Goal: Task Accomplishment & Management: Complete application form

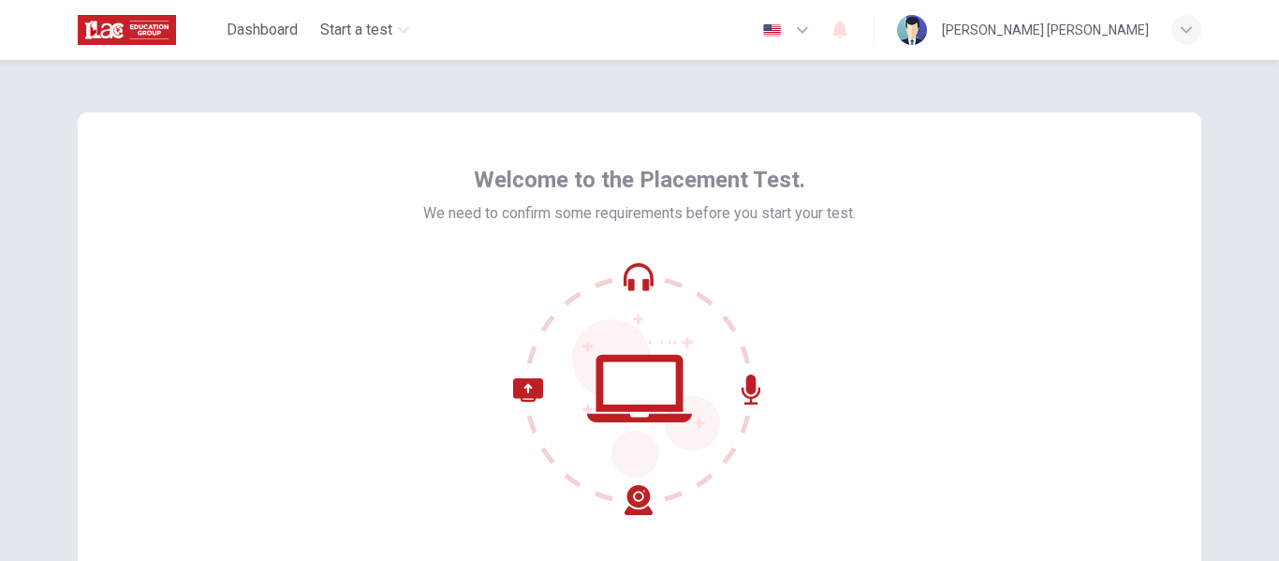
click at [629, 273] on icon at bounding box center [639, 388] width 253 height 253
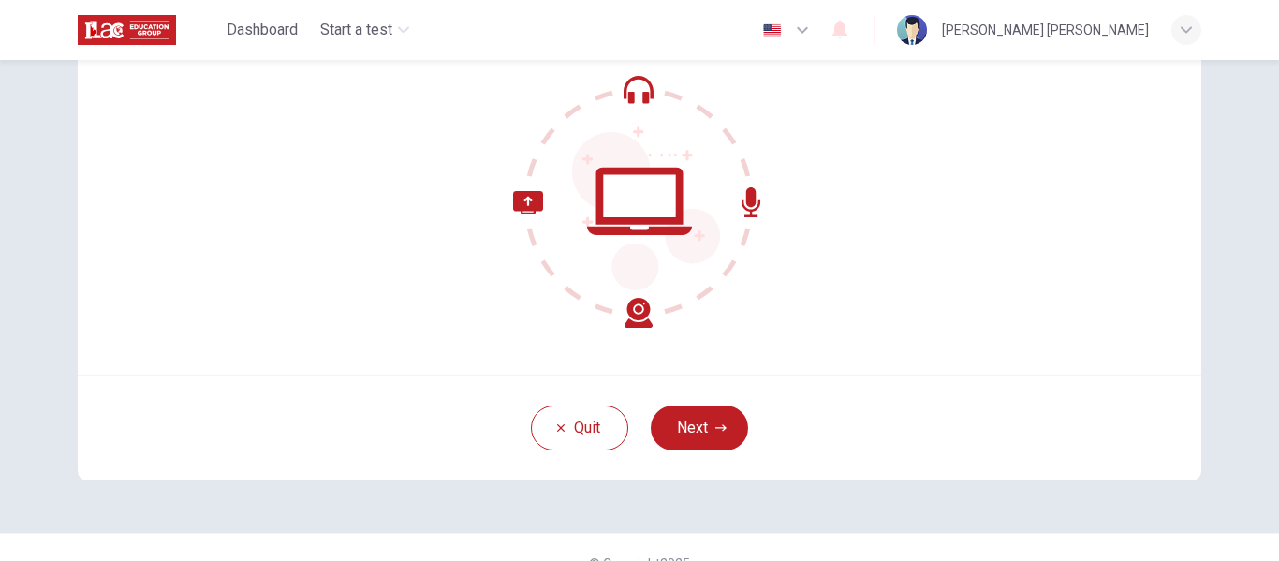
scroll to position [219, 0]
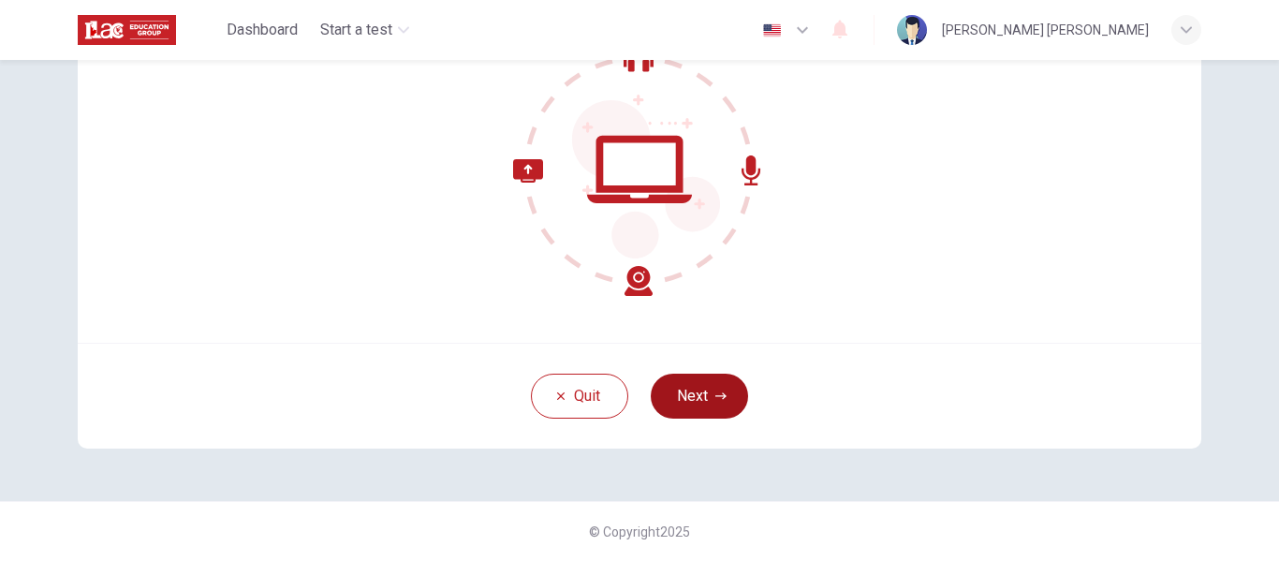
click at [699, 406] on button "Next" at bounding box center [699, 396] width 97 height 45
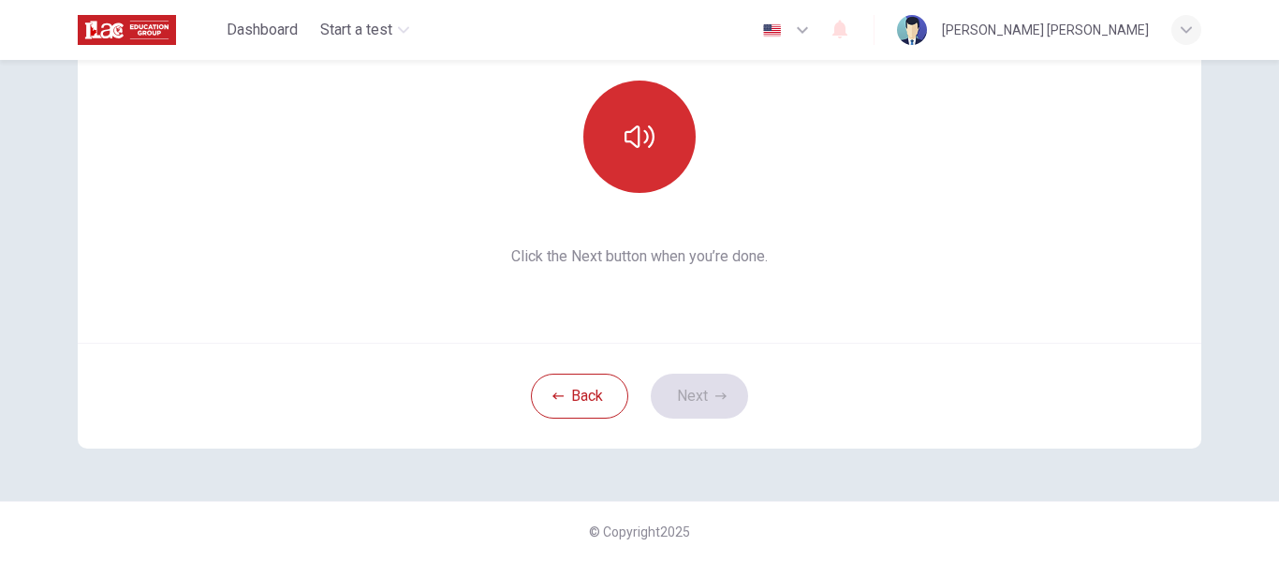
click at [634, 135] on icon "button" at bounding box center [640, 137] width 30 height 22
click at [706, 391] on button "Next" at bounding box center [699, 396] width 97 height 45
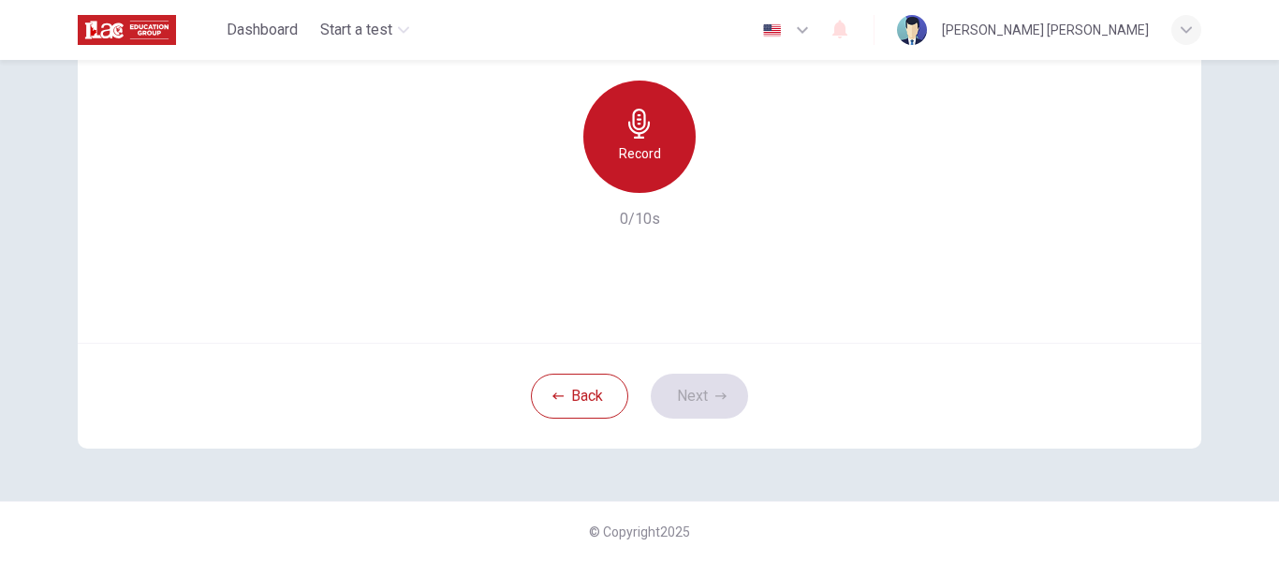
click at [618, 138] on div "Record" at bounding box center [640, 137] width 112 height 112
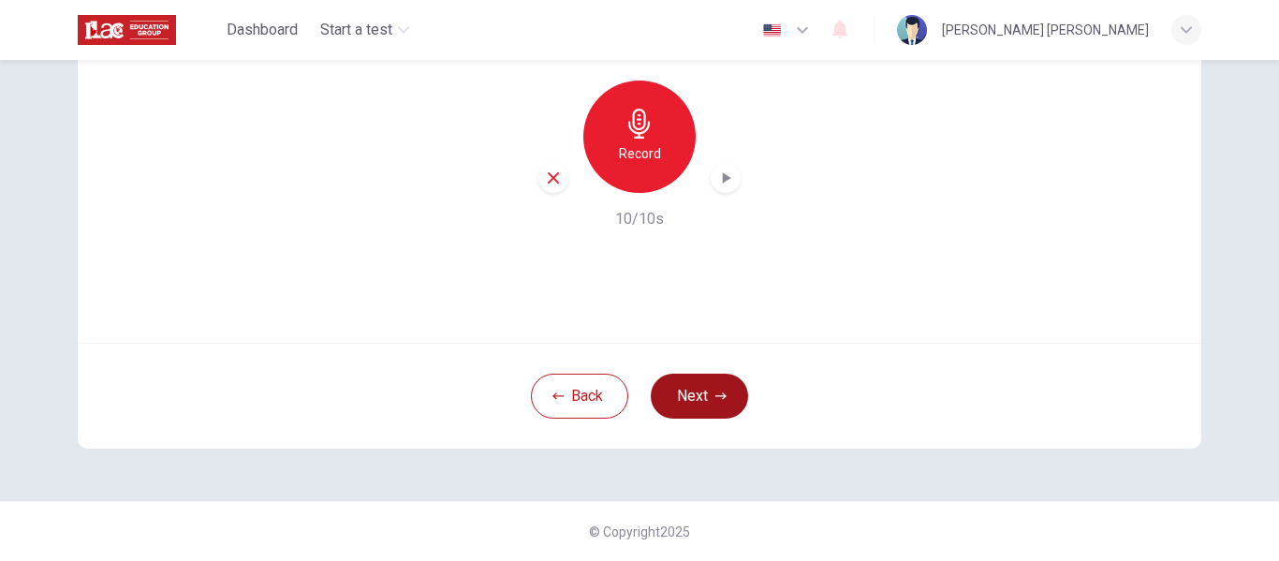
click at [709, 383] on button "Next" at bounding box center [699, 396] width 97 height 45
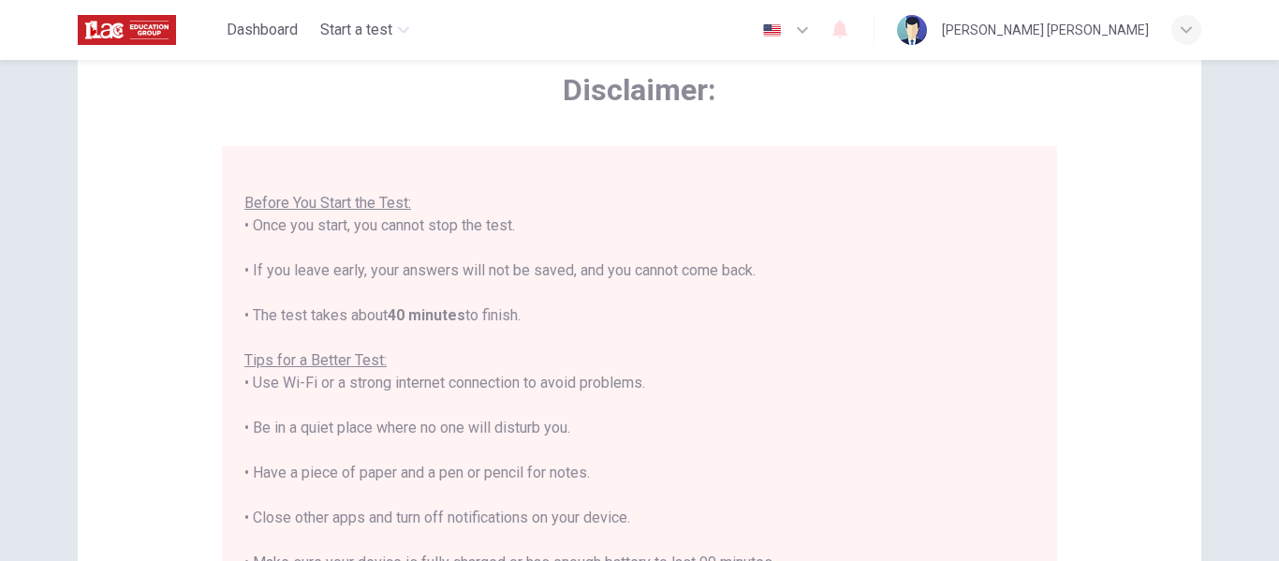
scroll to position [187, 0]
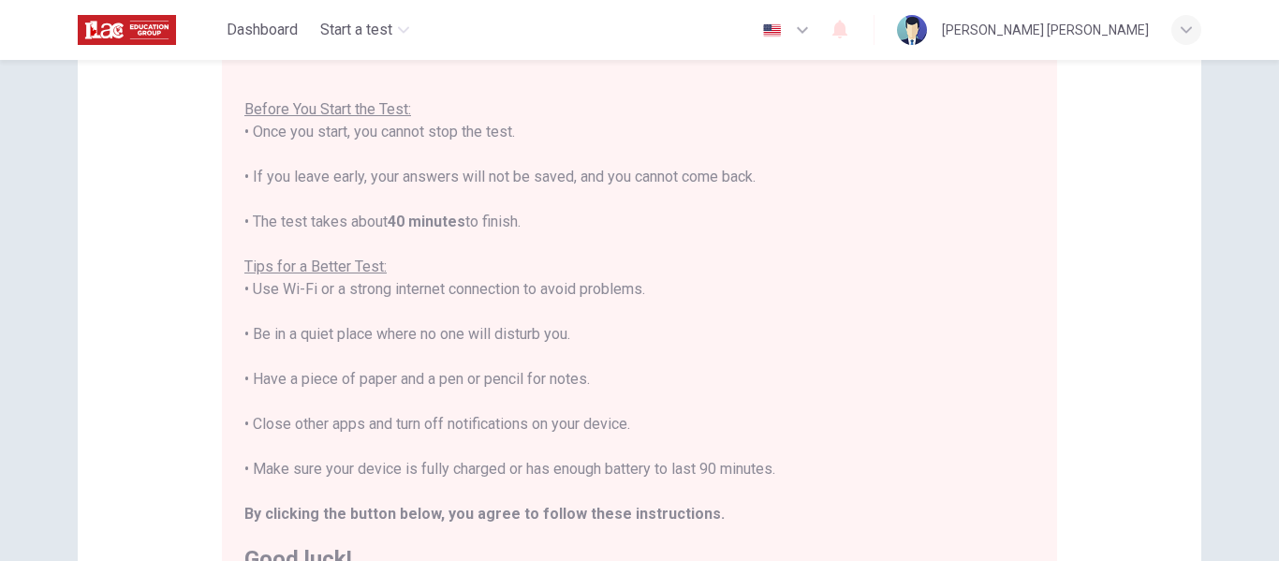
click at [1238, 126] on div "Disclaimer: You are about to start a Placement Test . Before You Start the Test…" at bounding box center [639, 310] width 1279 height 501
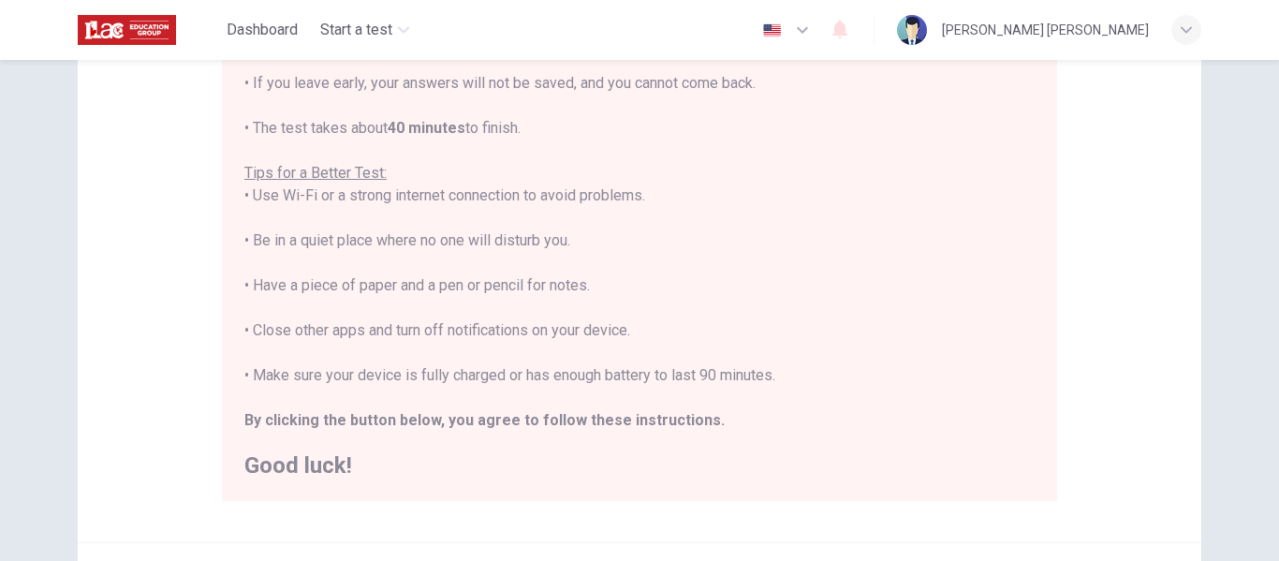
scroll to position [375, 0]
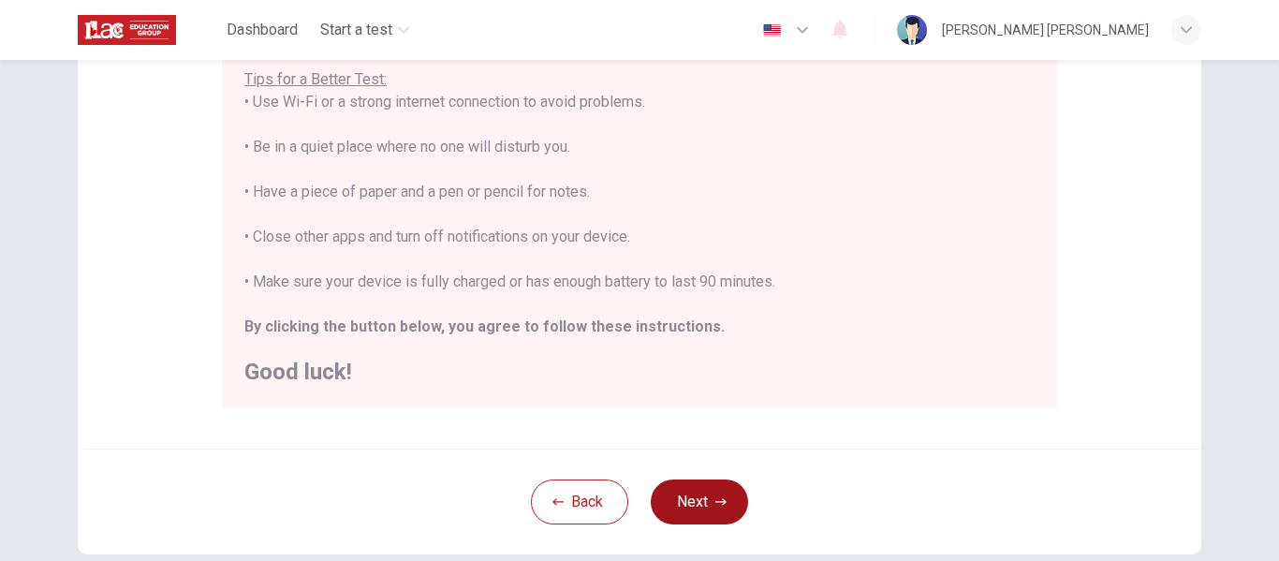
click at [705, 499] on button "Next" at bounding box center [699, 502] width 97 height 45
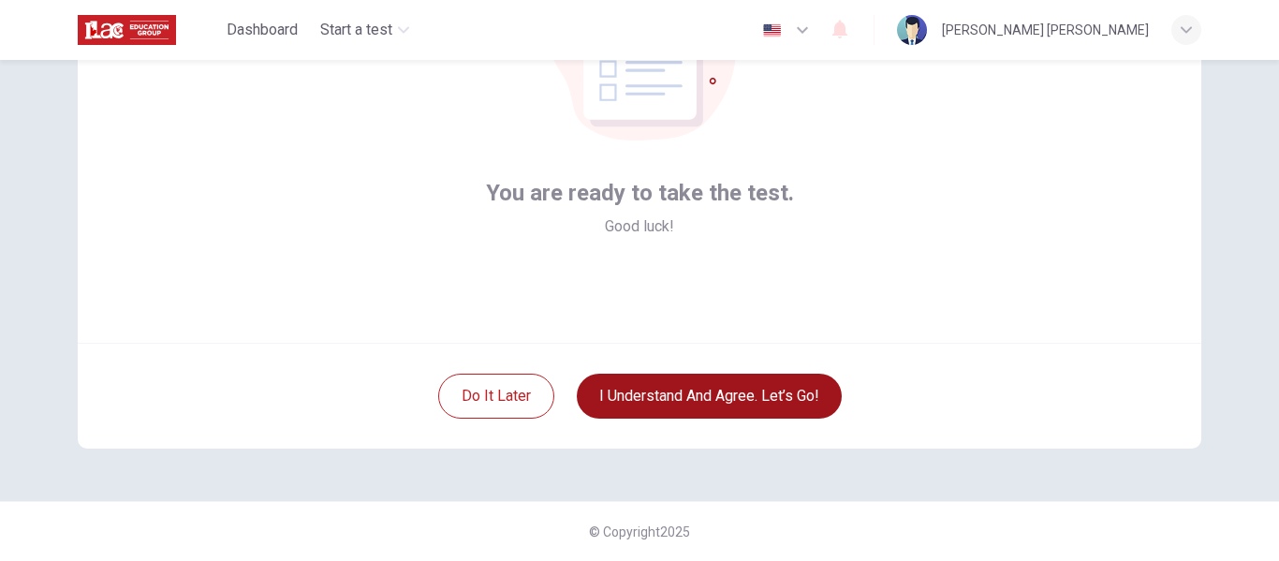
scroll to position [219, 0]
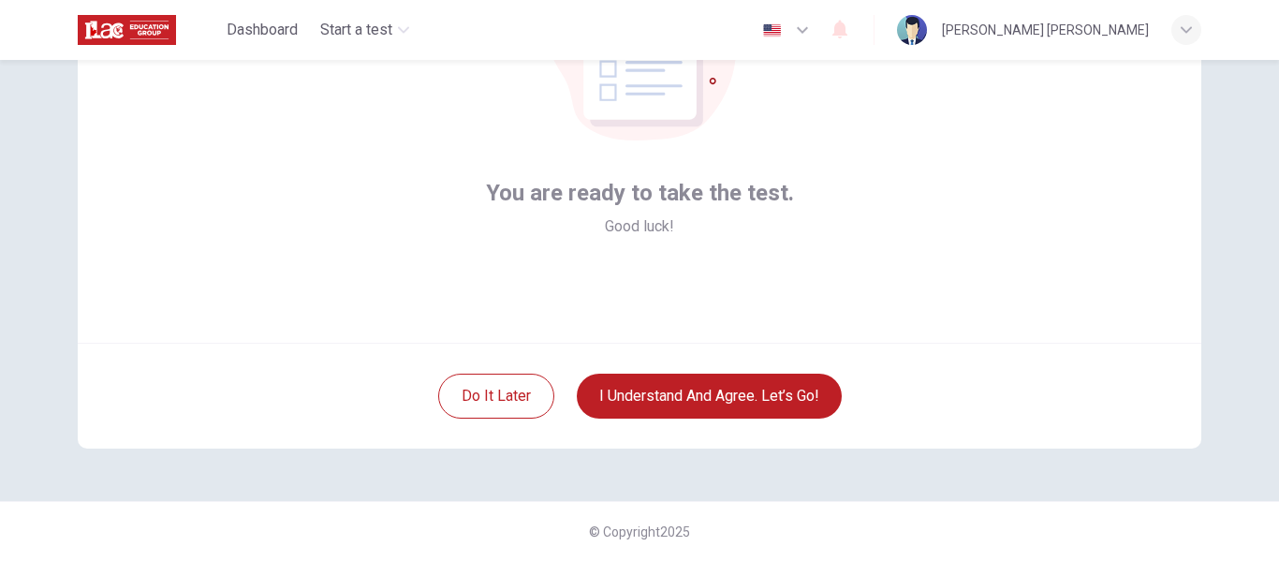
click at [1169, 491] on div "You are ready to take the test. Good luck! Do it later I understand and agree. …" at bounding box center [640, 171] width 1184 height 660
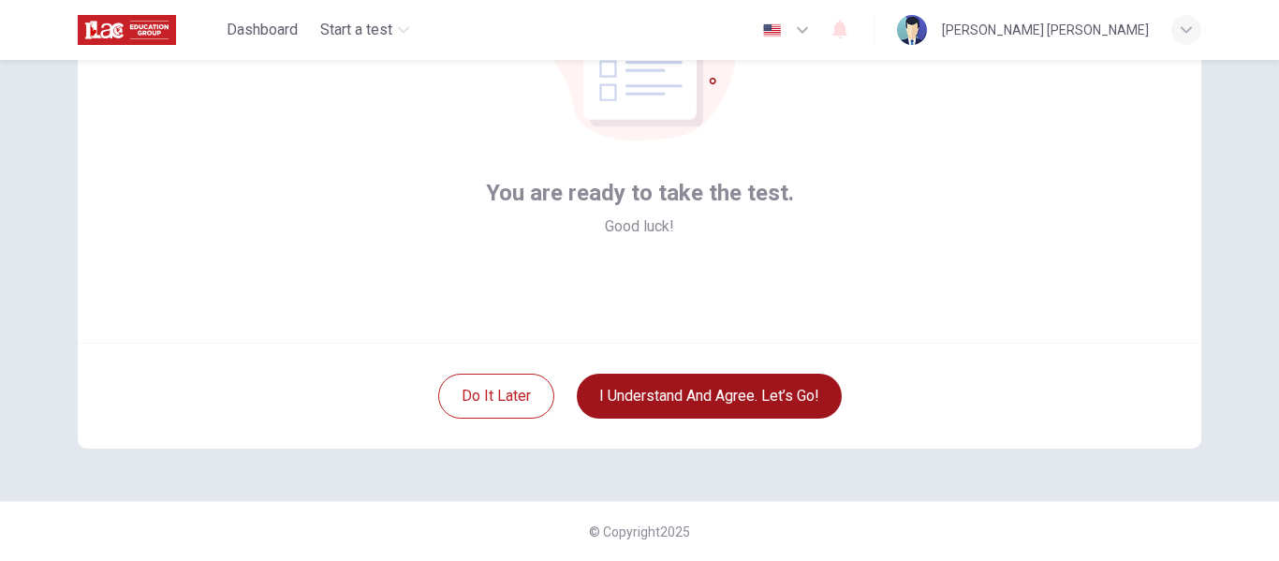
click at [720, 392] on button "I understand and agree. Let’s go!" at bounding box center [709, 396] width 265 height 45
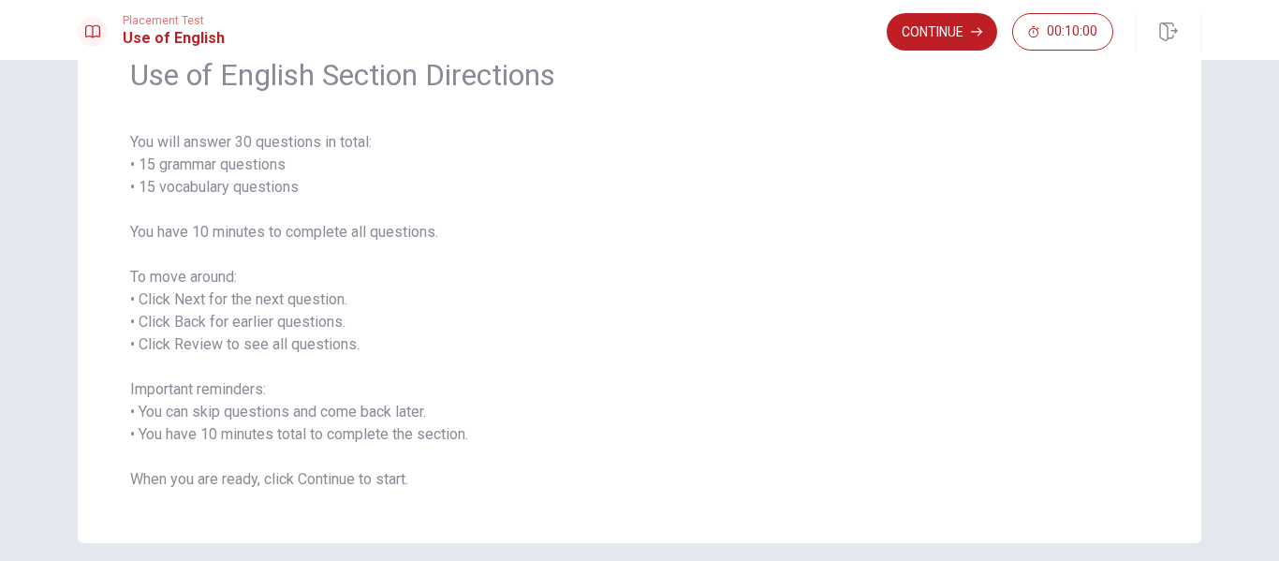
scroll to position [173, 0]
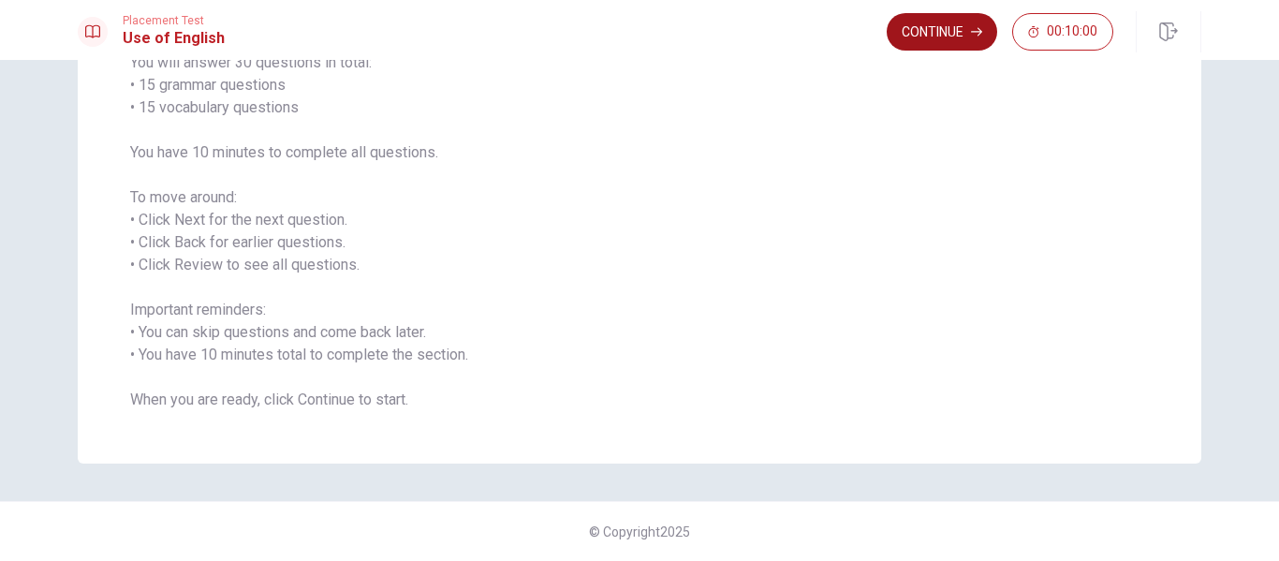
click at [924, 27] on button "Continue" at bounding box center [942, 31] width 111 height 37
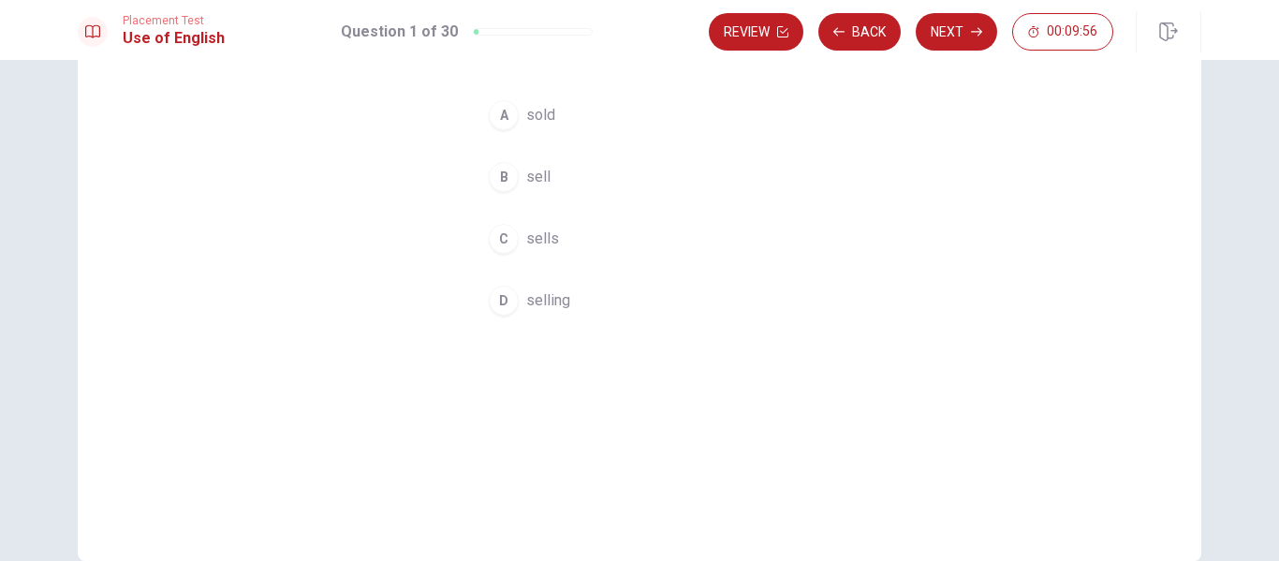
scroll to position [94, 0]
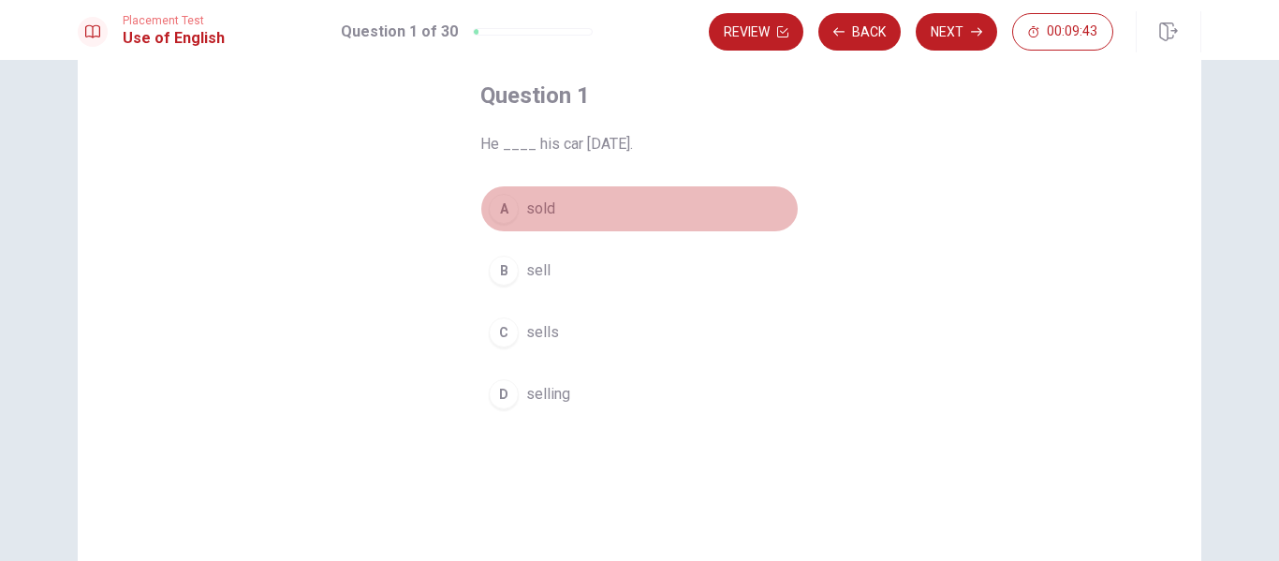
click at [497, 208] on div "A" at bounding box center [504, 209] width 30 height 30
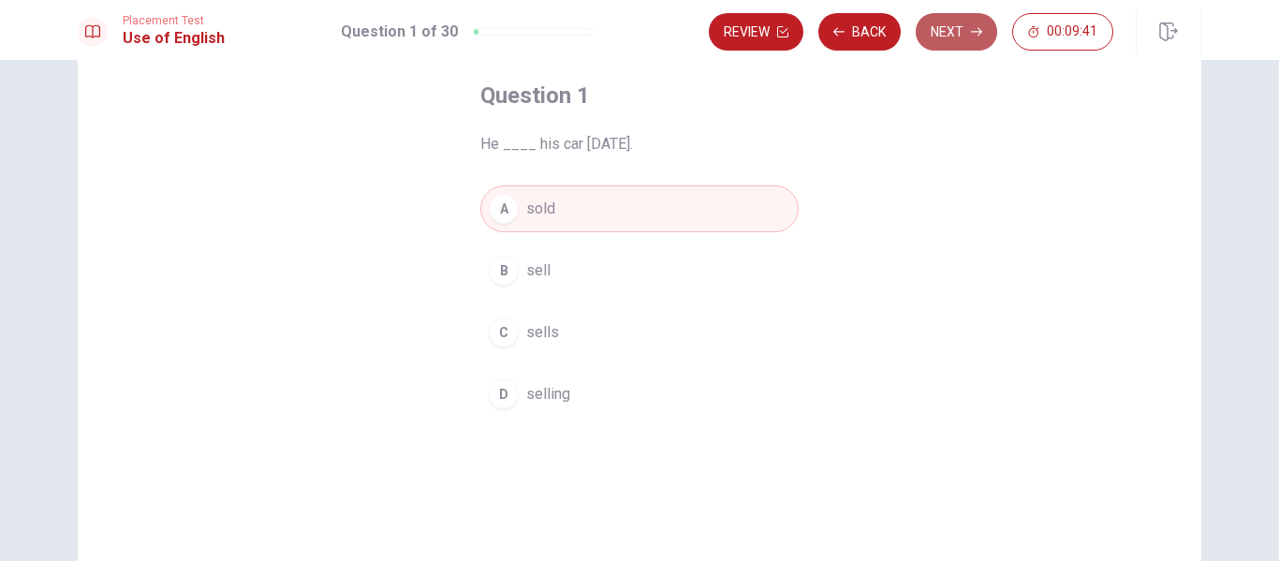
click at [962, 27] on button "Next" at bounding box center [956, 31] width 81 height 37
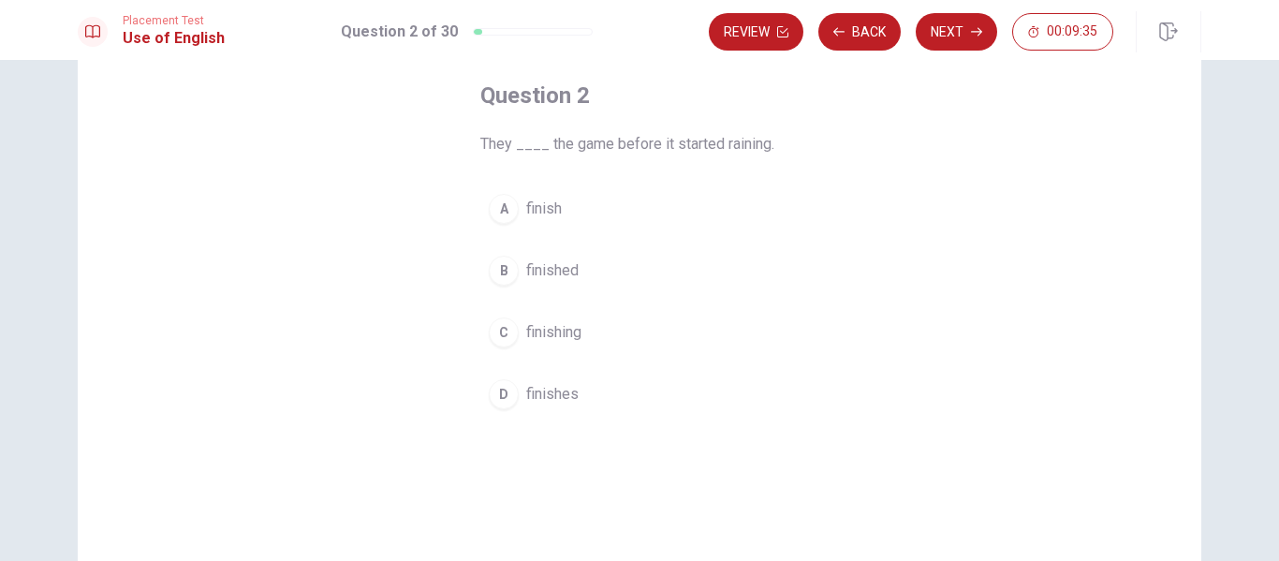
click at [556, 266] on span "finished" at bounding box center [552, 270] width 52 height 22
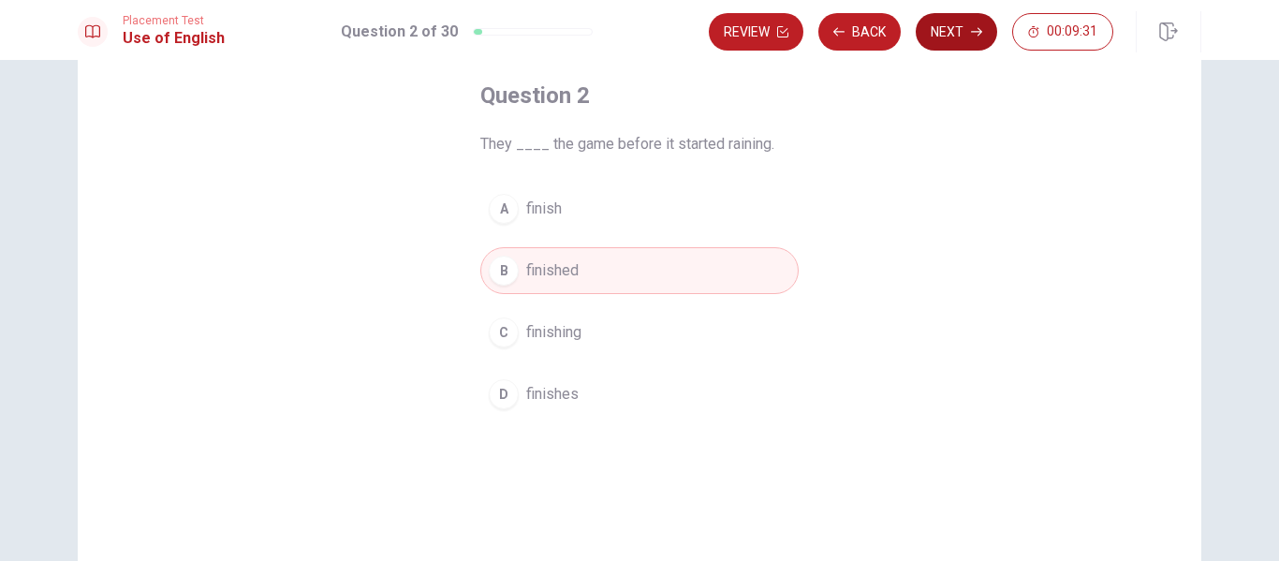
click at [960, 35] on button "Next" at bounding box center [956, 31] width 81 height 37
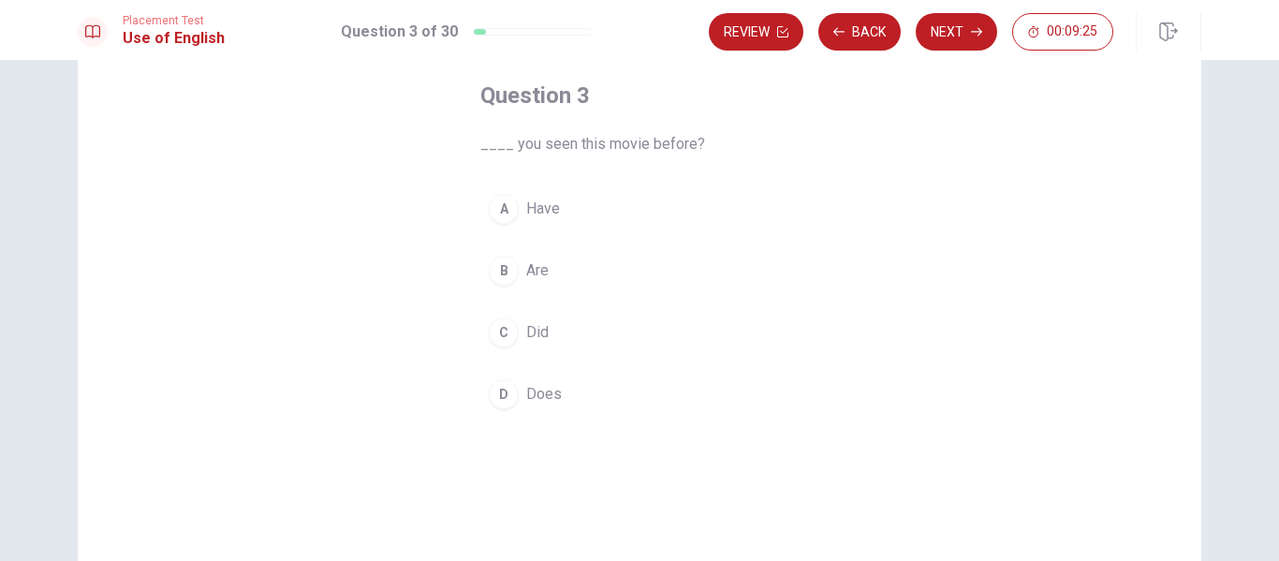
click at [537, 203] on span "Have" at bounding box center [543, 209] width 34 height 22
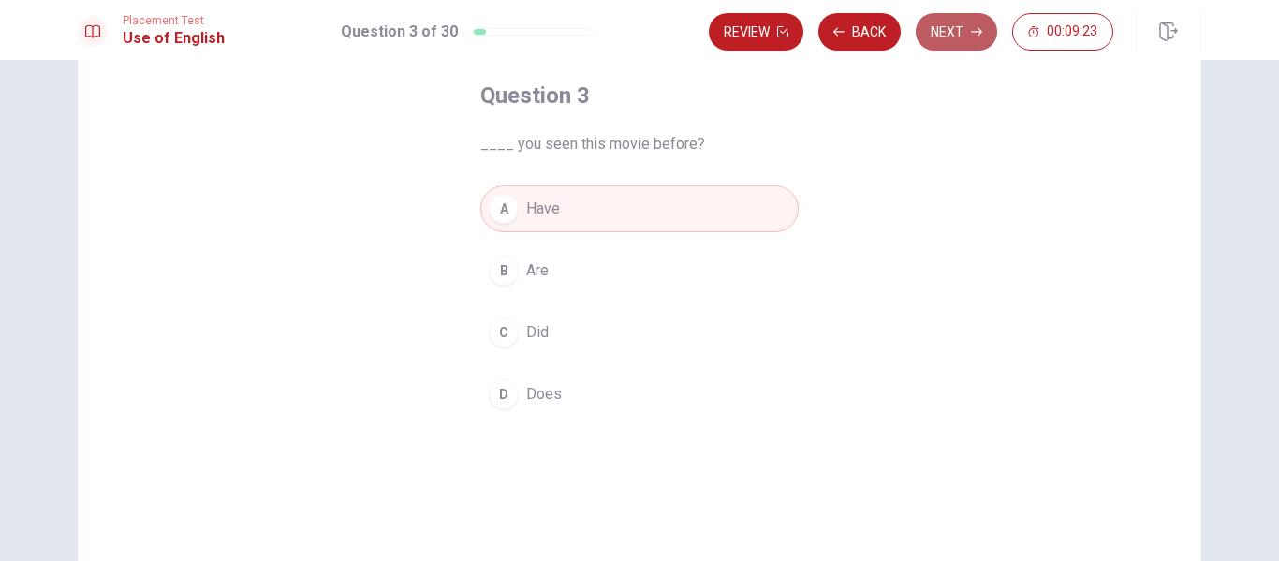
click at [944, 31] on button "Next" at bounding box center [956, 31] width 81 height 37
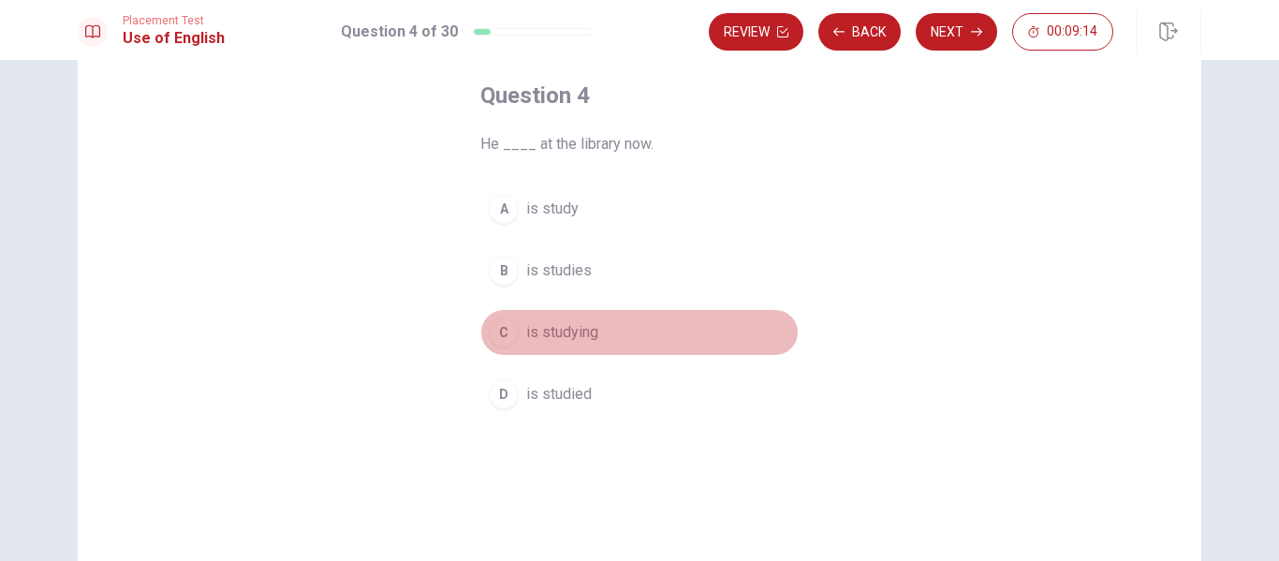
click at [556, 333] on span "is studying" at bounding box center [562, 332] width 72 height 22
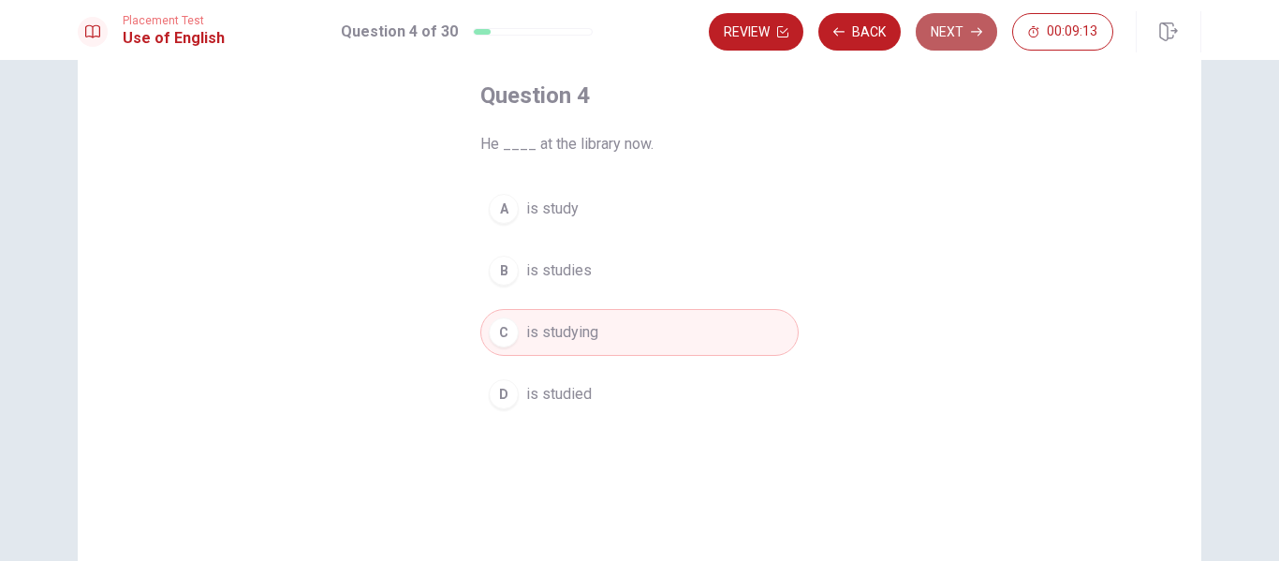
click at [961, 33] on button "Next" at bounding box center [956, 31] width 81 height 37
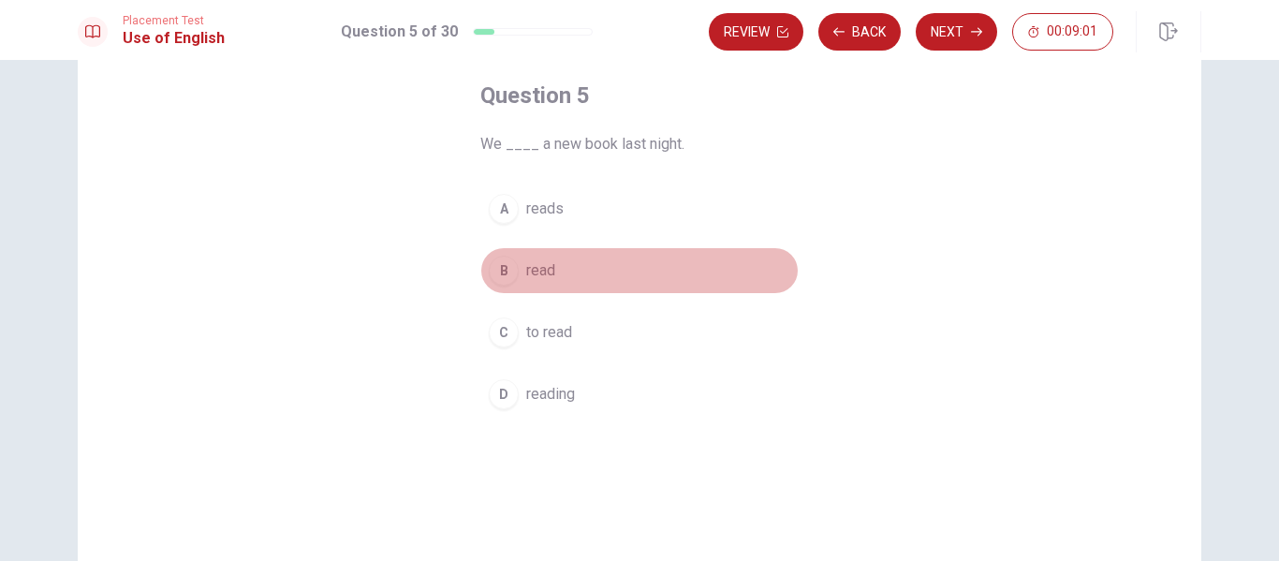
click at [535, 270] on span "read" at bounding box center [540, 270] width 29 height 22
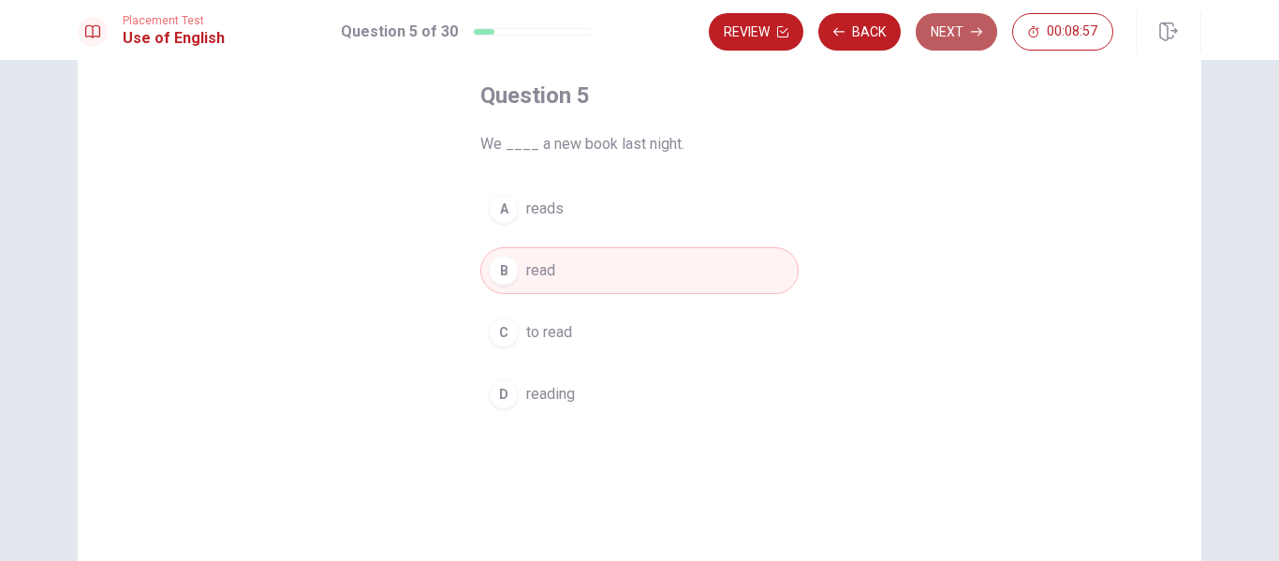
click at [954, 40] on button "Next" at bounding box center [956, 31] width 81 height 37
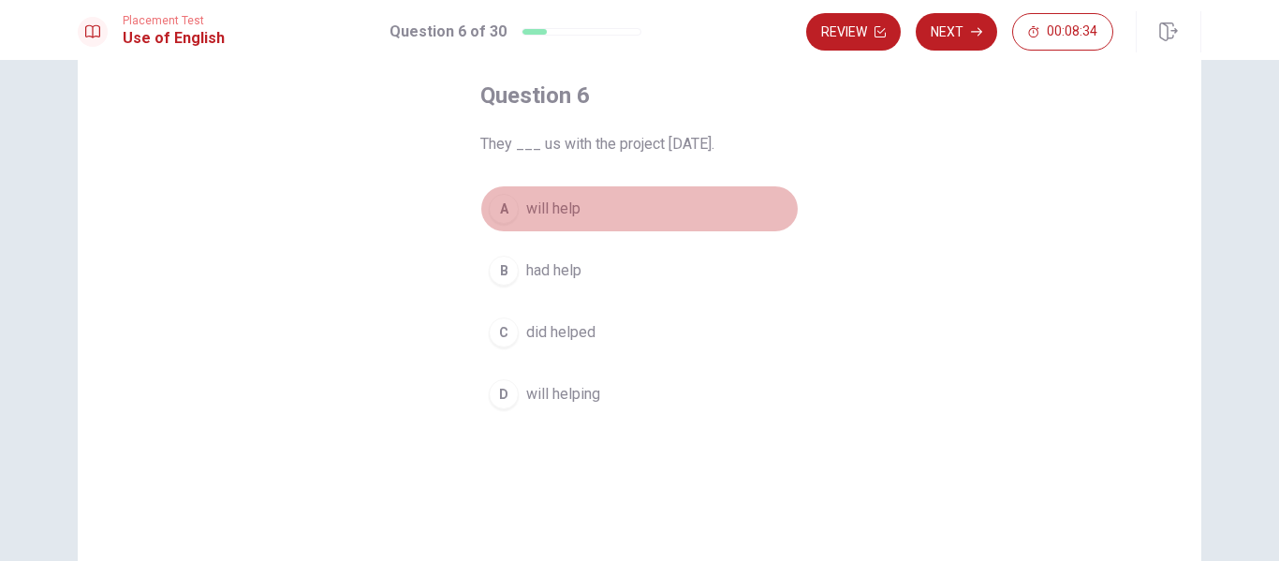
click at [558, 207] on span "will help" at bounding box center [553, 209] width 54 height 22
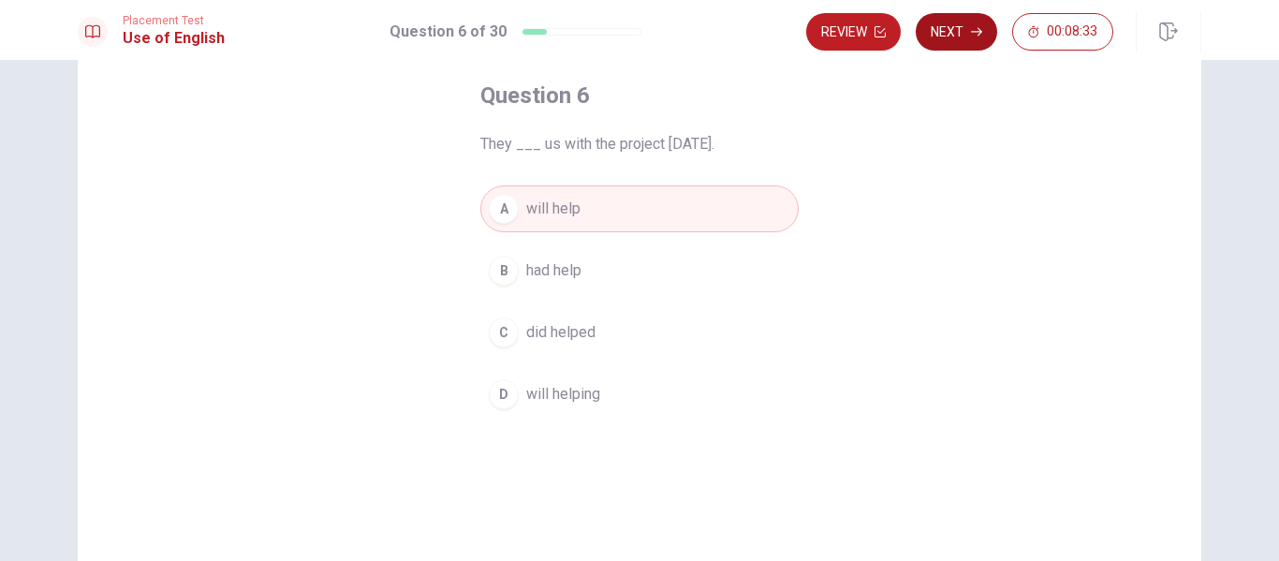
click at [957, 27] on button "Next" at bounding box center [956, 31] width 81 height 37
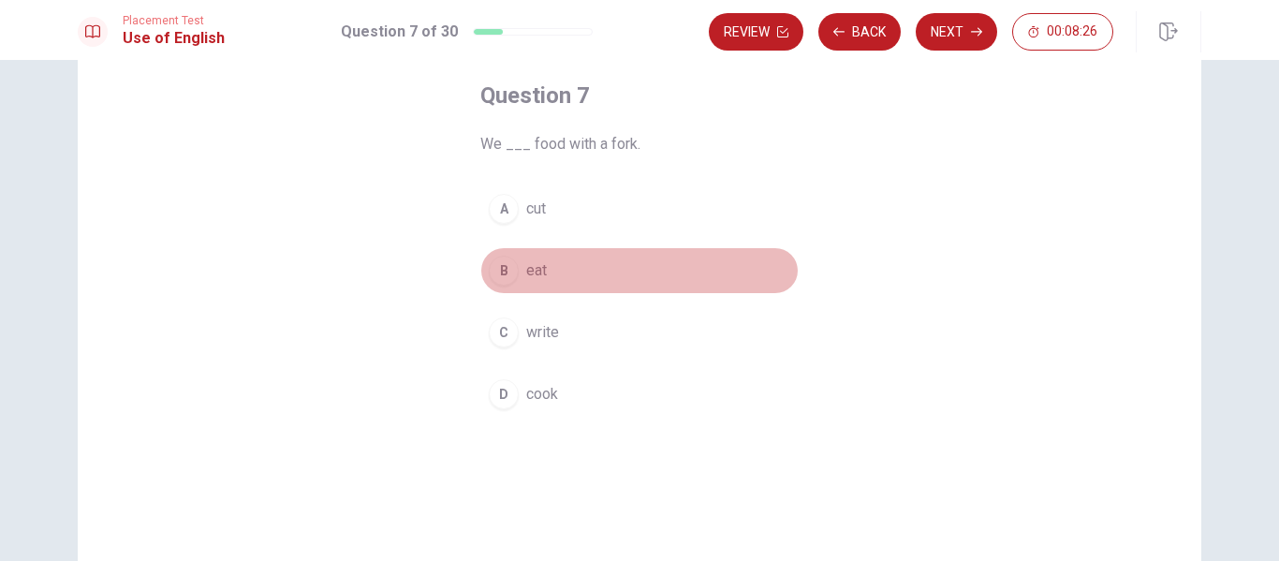
click at [530, 269] on span "eat" at bounding box center [536, 270] width 21 height 22
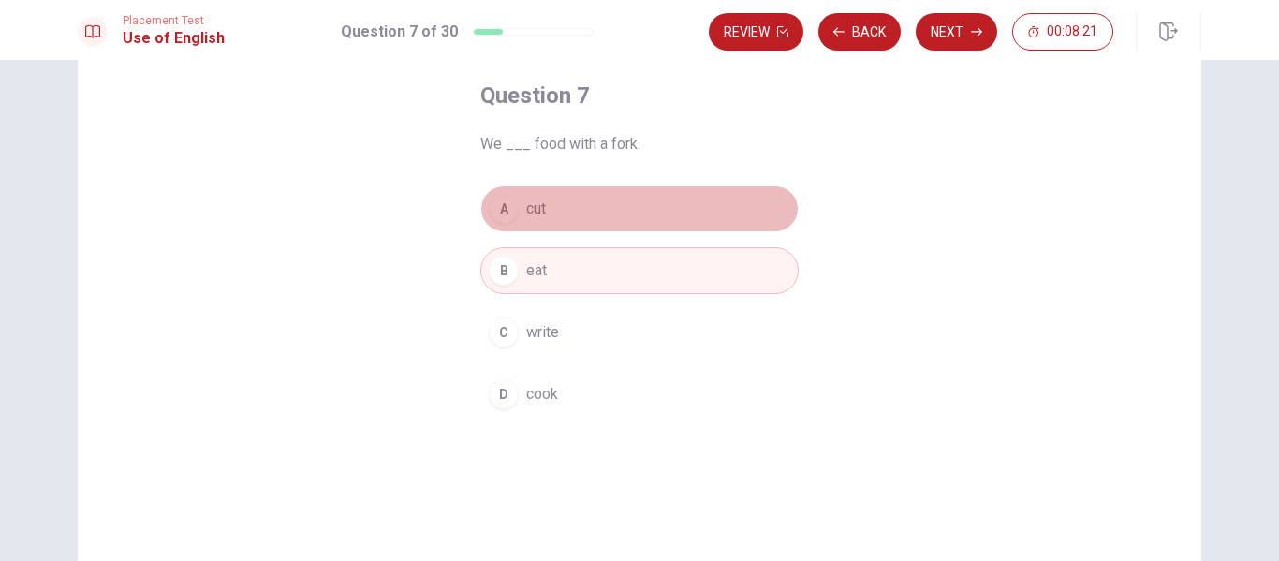
click at [529, 206] on span "cut" at bounding box center [536, 209] width 20 height 22
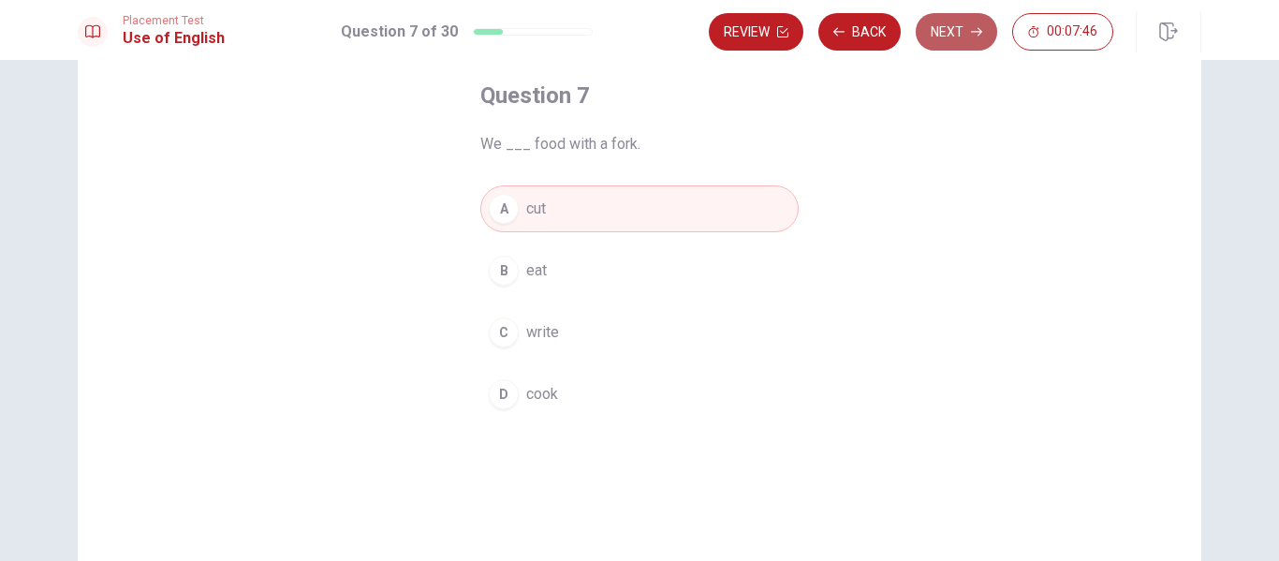
click at [959, 30] on button "Next" at bounding box center [956, 31] width 81 height 37
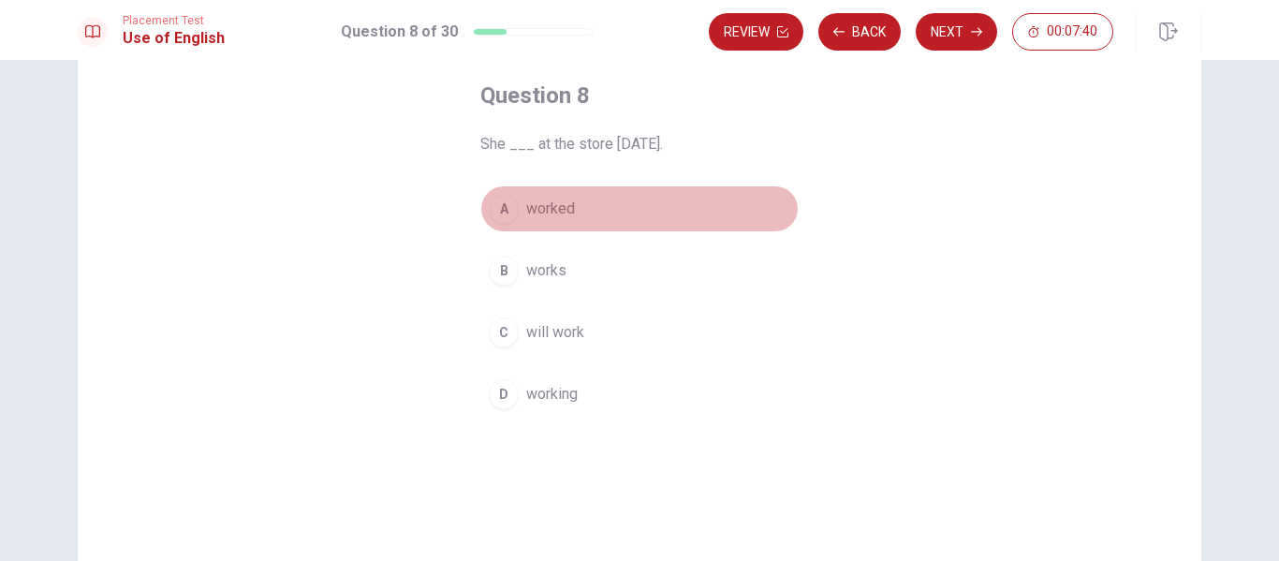
click at [558, 207] on span "worked" at bounding box center [550, 209] width 49 height 22
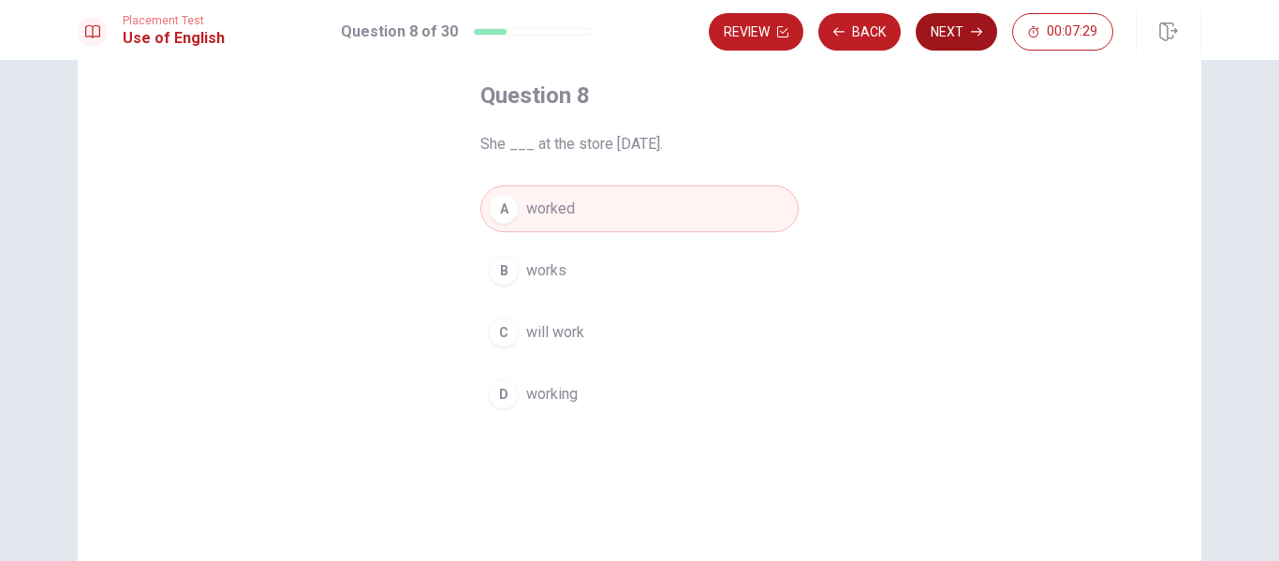
click at [975, 37] on icon "button" at bounding box center [976, 31] width 11 height 11
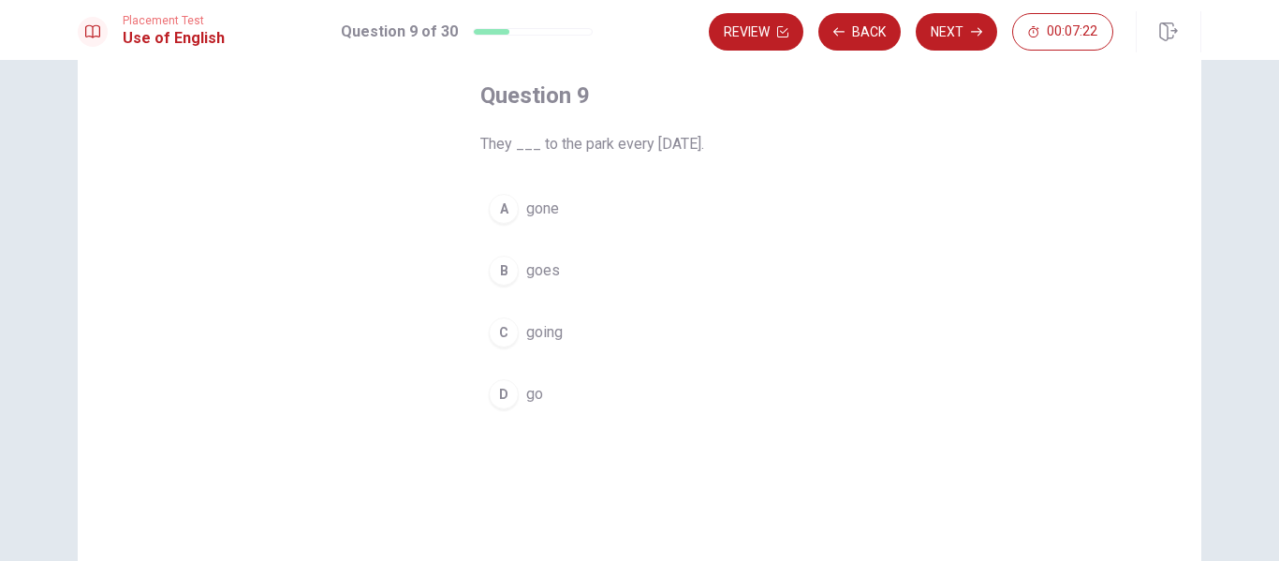
click at [532, 267] on span "goes" at bounding box center [543, 270] width 34 height 22
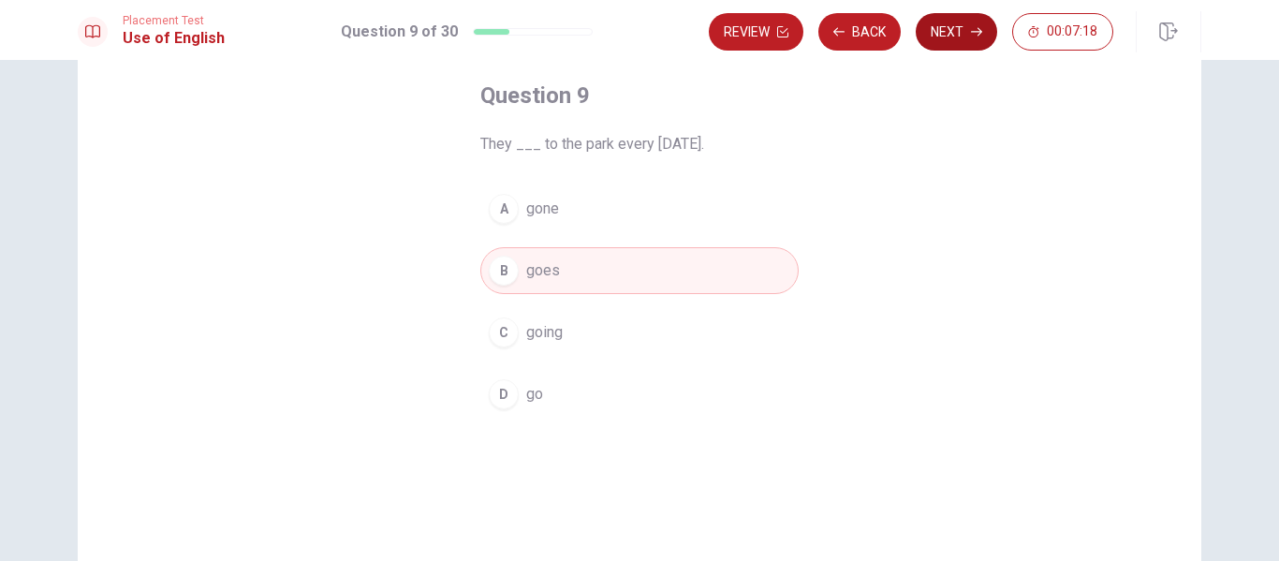
click at [961, 32] on button "Next" at bounding box center [956, 31] width 81 height 37
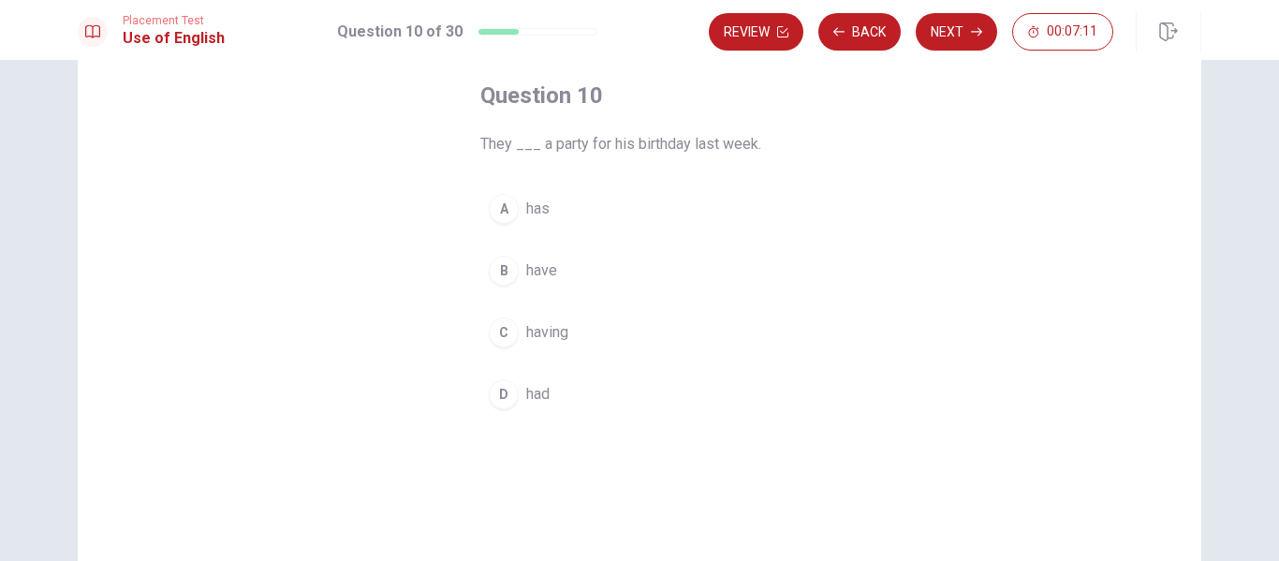
click at [529, 391] on span "had" at bounding box center [537, 394] width 23 height 22
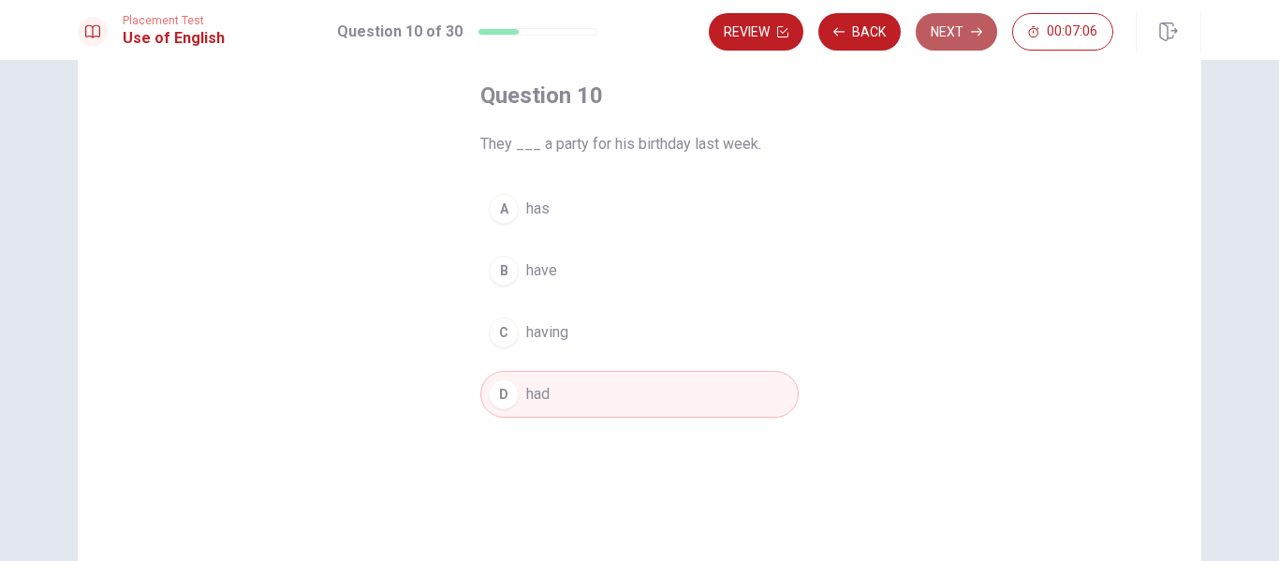
click at [954, 27] on button "Next" at bounding box center [956, 31] width 81 height 37
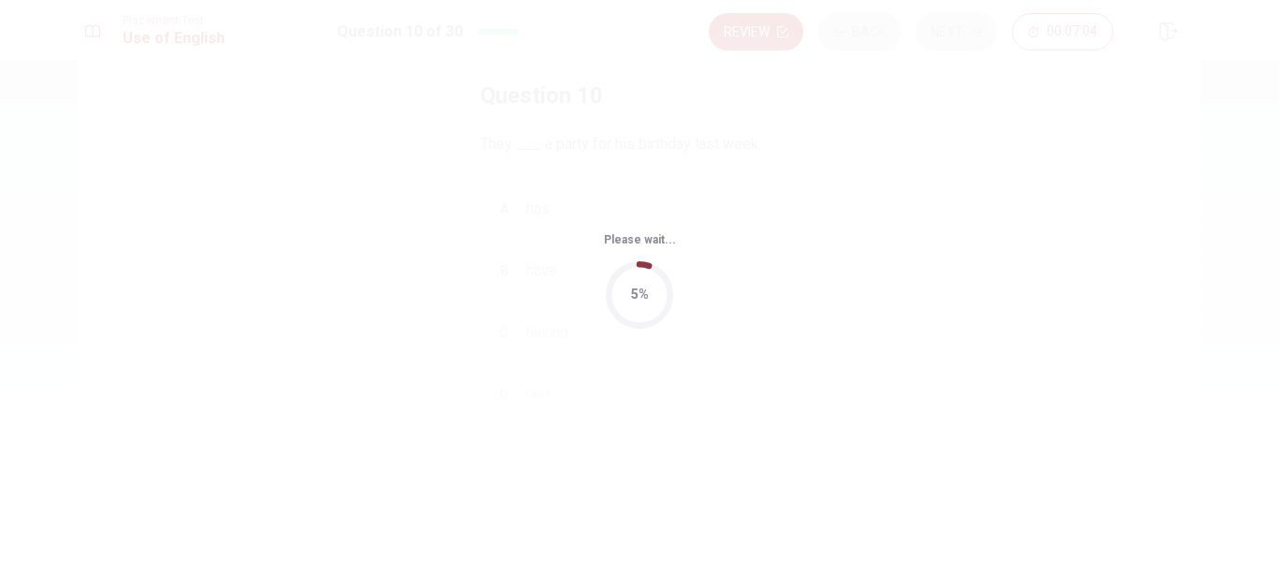
scroll to position [0, 0]
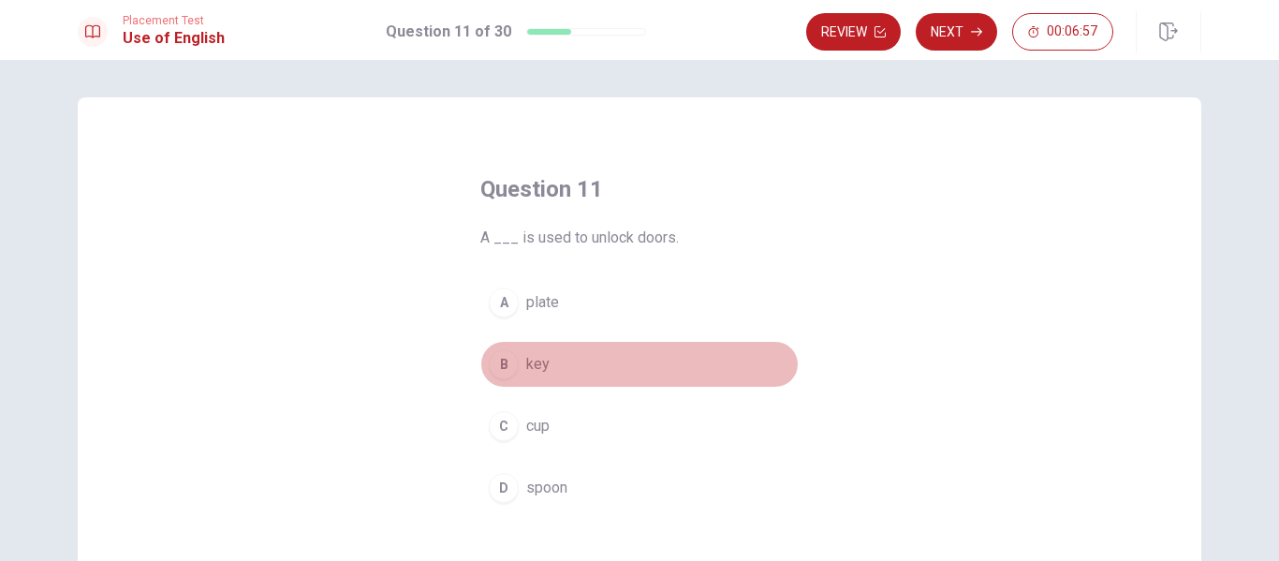
click at [532, 362] on span "key" at bounding box center [537, 364] width 23 height 22
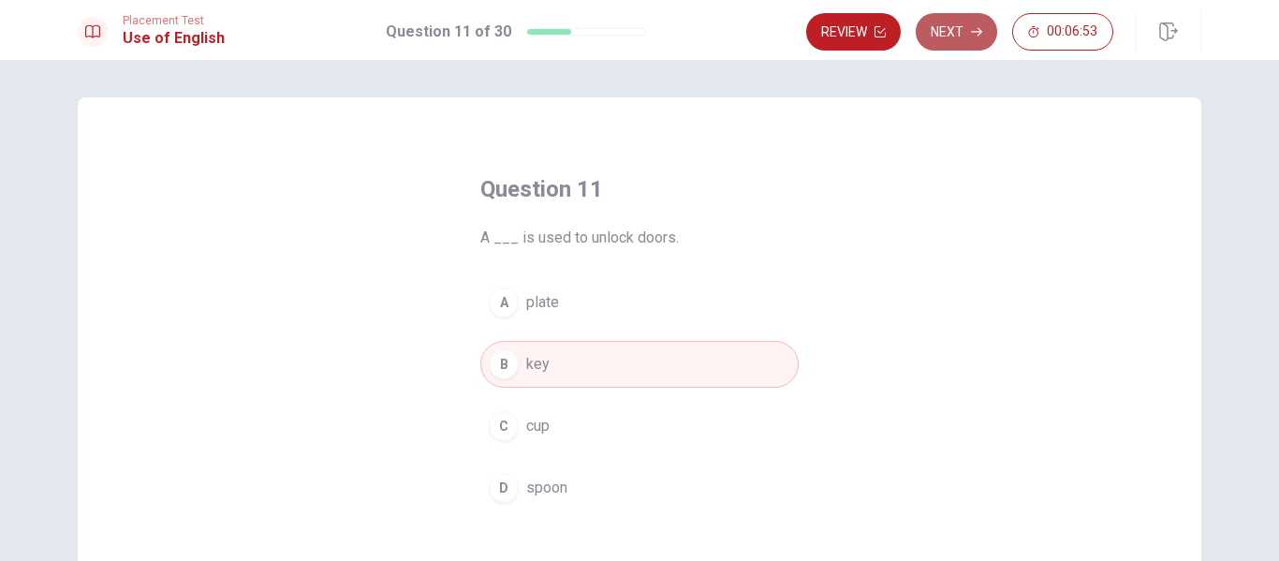
click at [968, 29] on button "Next" at bounding box center [956, 31] width 81 height 37
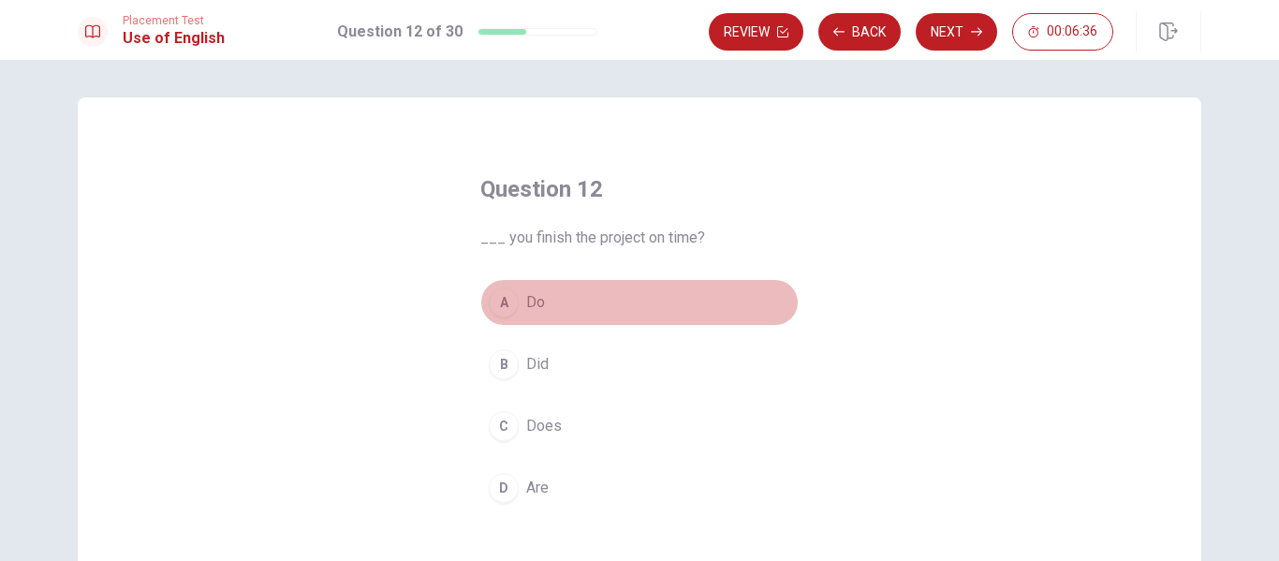
click at [526, 296] on span "Do" at bounding box center [535, 302] width 19 height 22
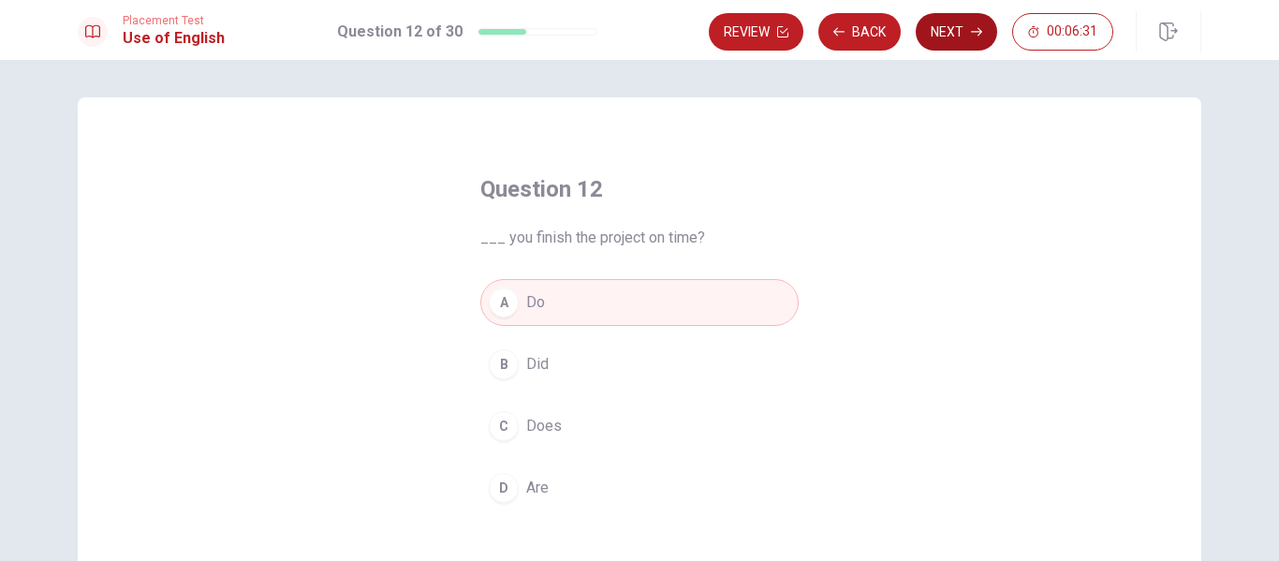
click at [963, 33] on button "Next" at bounding box center [956, 31] width 81 height 37
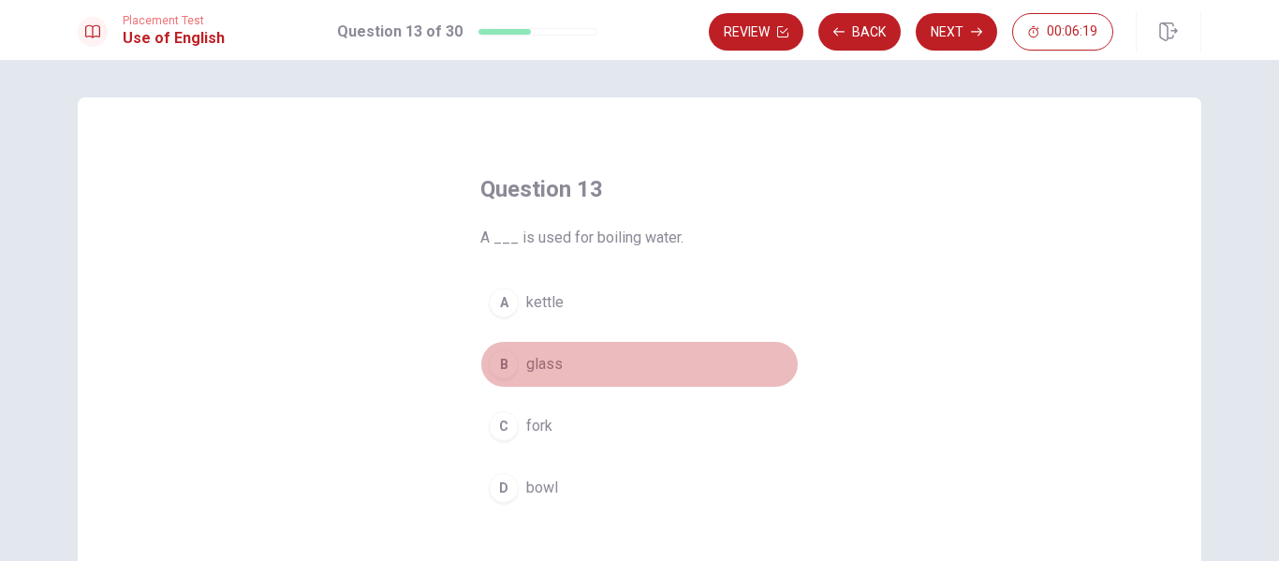
click at [536, 362] on span "glass" at bounding box center [544, 364] width 37 height 22
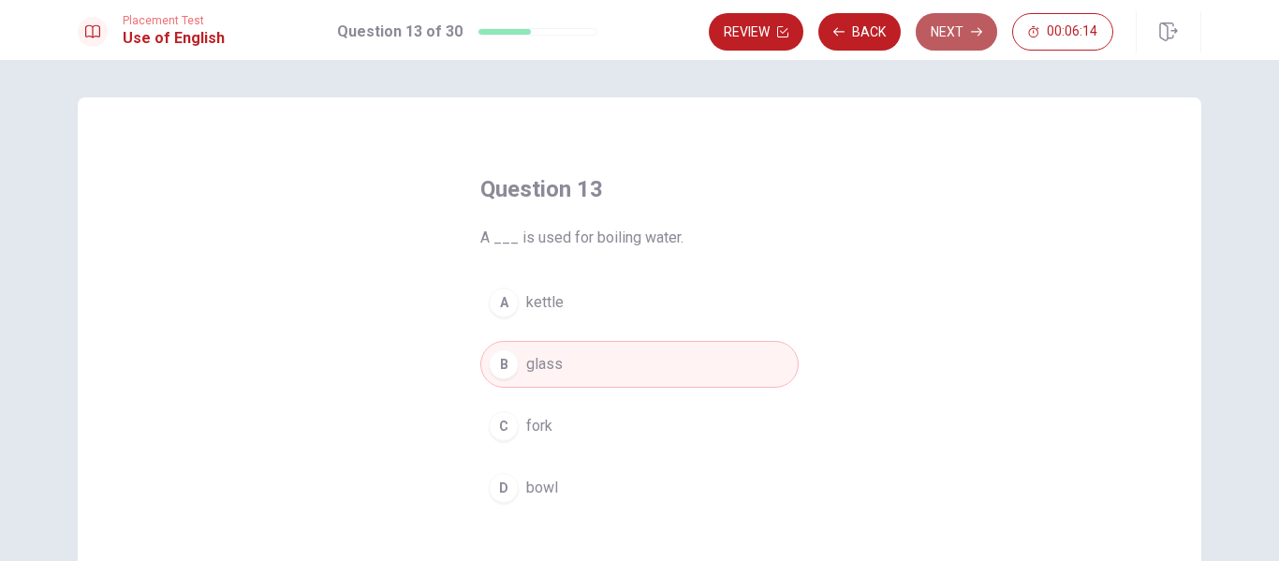
click at [965, 39] on button "Next" at bounding box center [956, 31] width 81 height 37
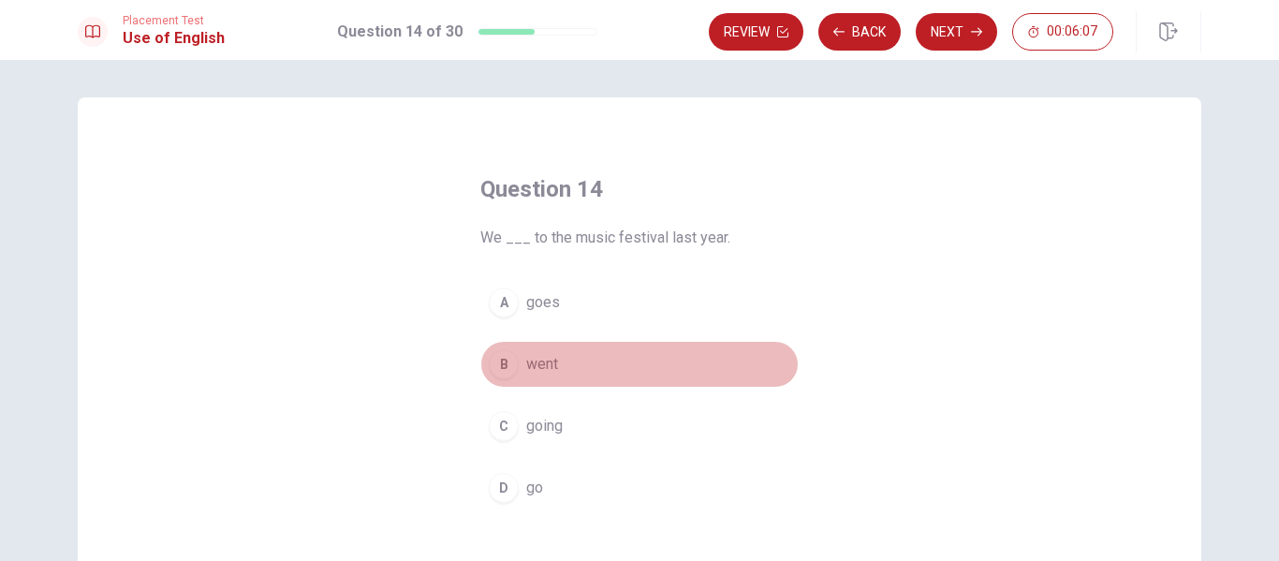
click at [534, 362] on span "went" at bounding box center [542, 364] width 32 height 22
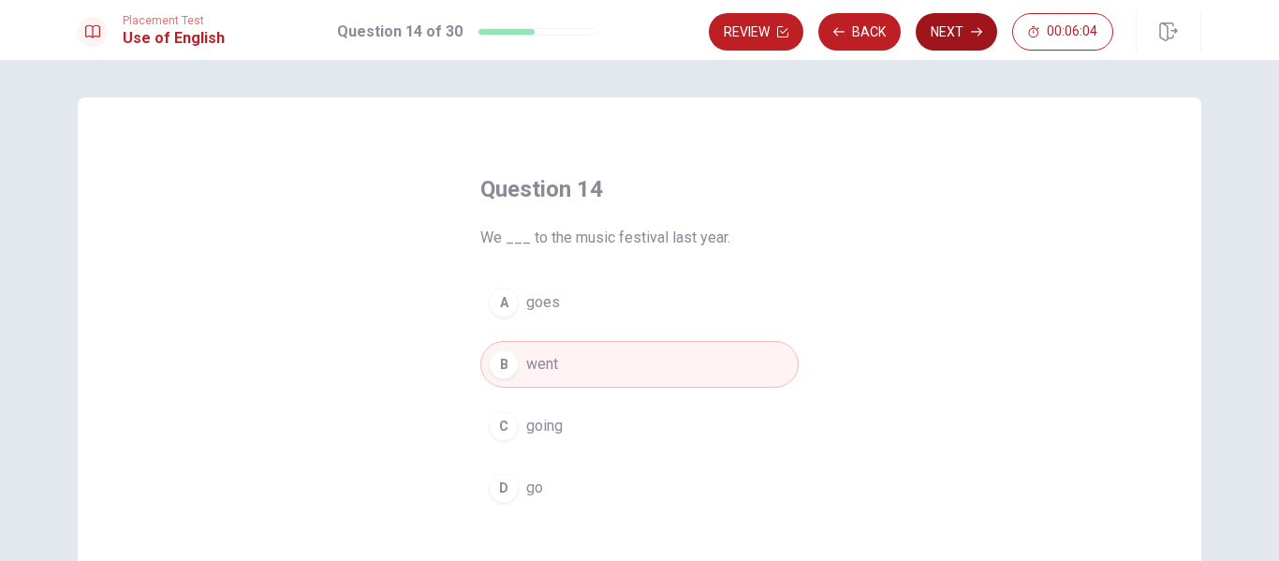
click at [963, 36] on button "Next" at bounding box center [956, 31] width 81 height 37
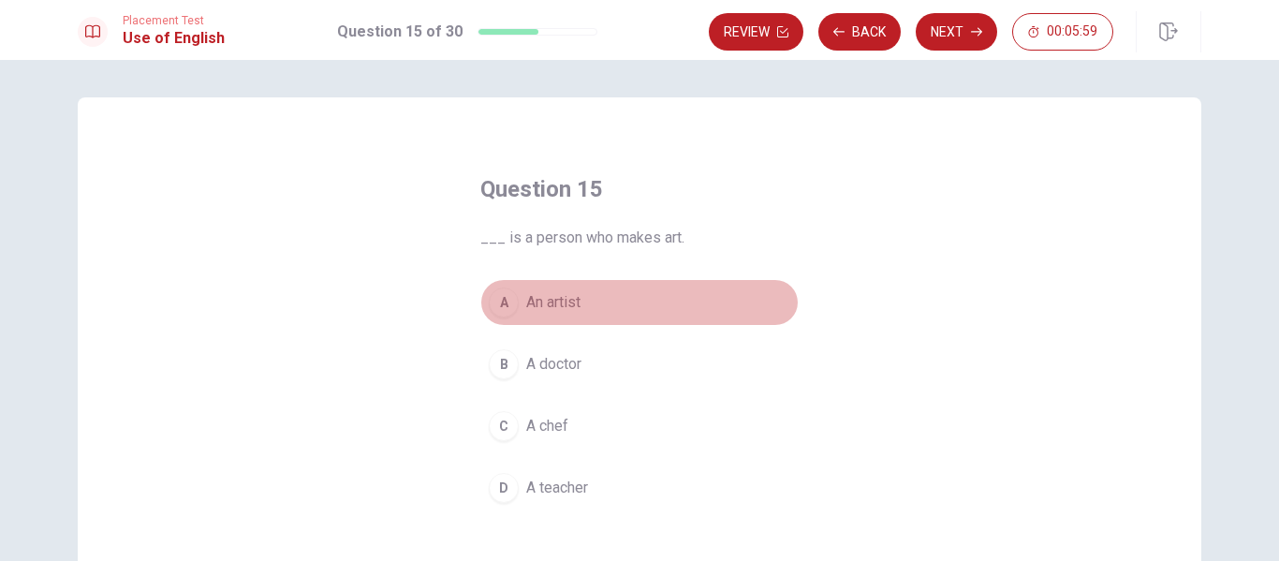
click at [546, 304] on span "An artist" at bounding box center [553, 302] width 54 height 22
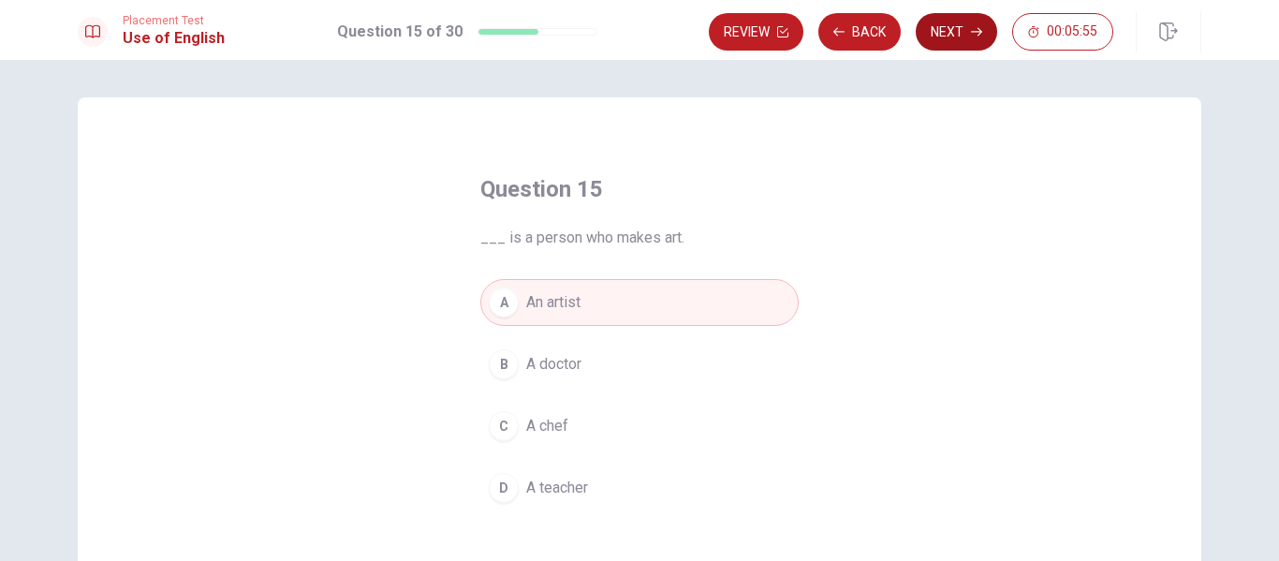
click at [953, 35] on button "Next" at bounding box center [956, 31] width 81 height 37
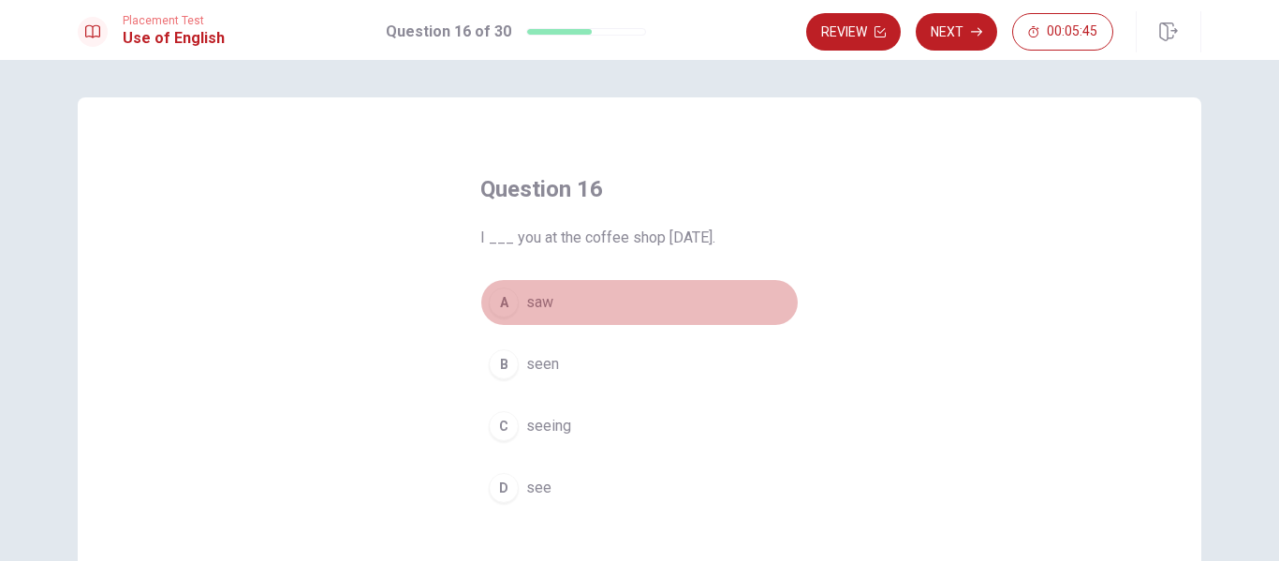
click at [527, 302] on span "saw" at bounding box center [539, 302] width 27 height 22
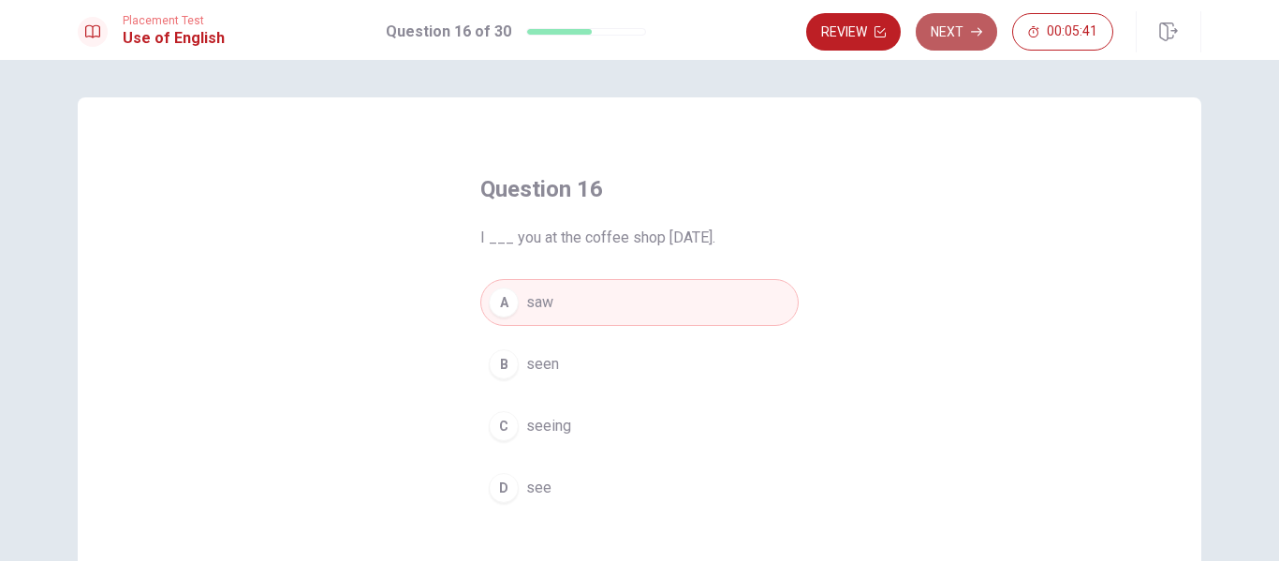
click at [966, 37] on button "Next" at bounding box center [956, 31] width 81 height 37
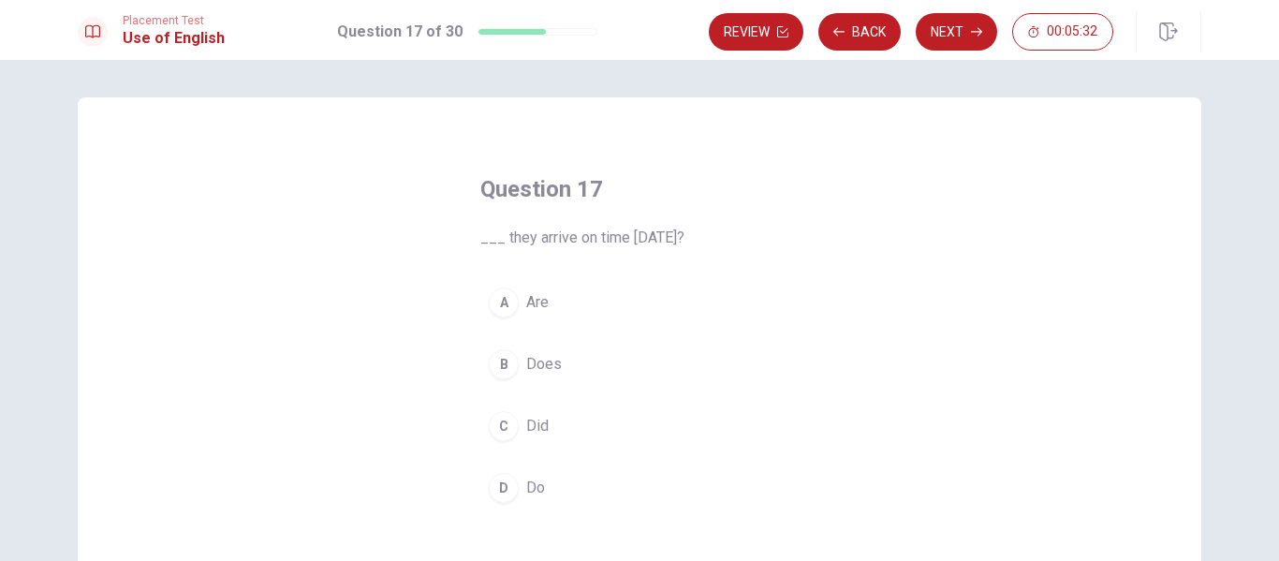
click at [527, 296] on span "Are" at bounding box center [537, 302] width 22 height 22
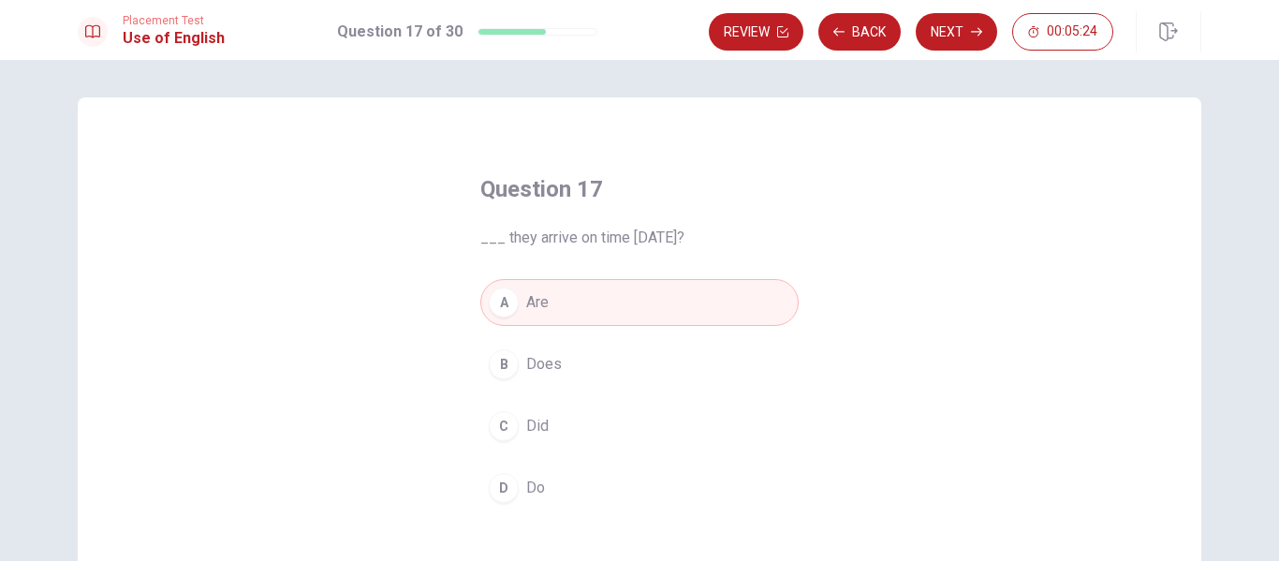
click at [526, 422] on span "Did" at bounding box center [537, 426] width 22 height 22
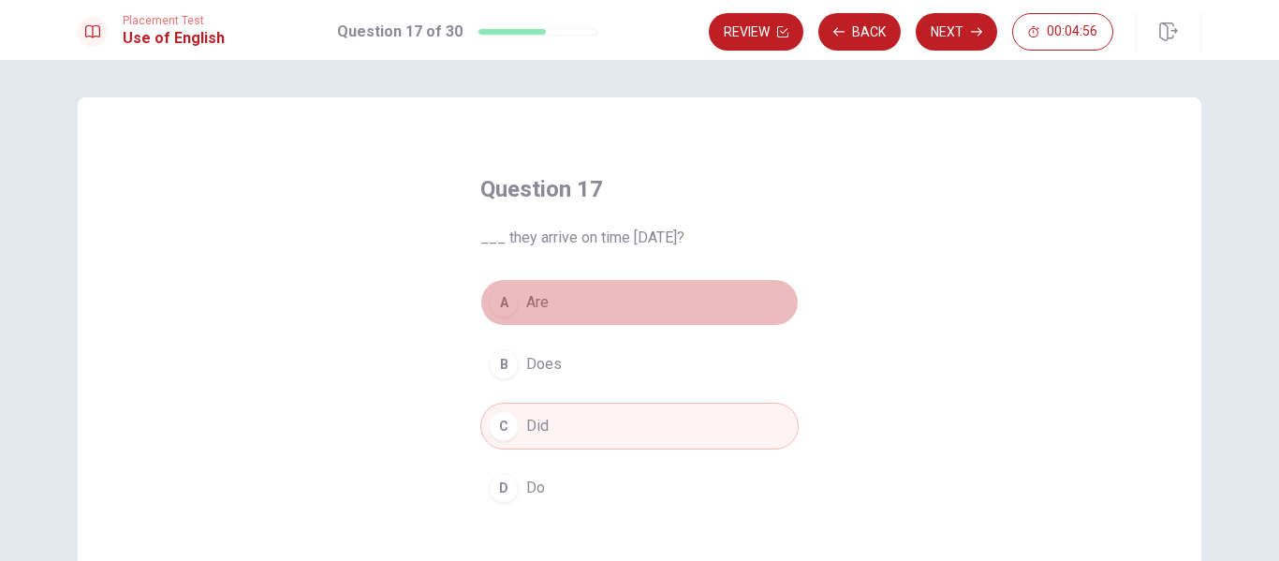
click at [526, 294] on span "Are" at bounding box center [537, 302] width 22 height 22
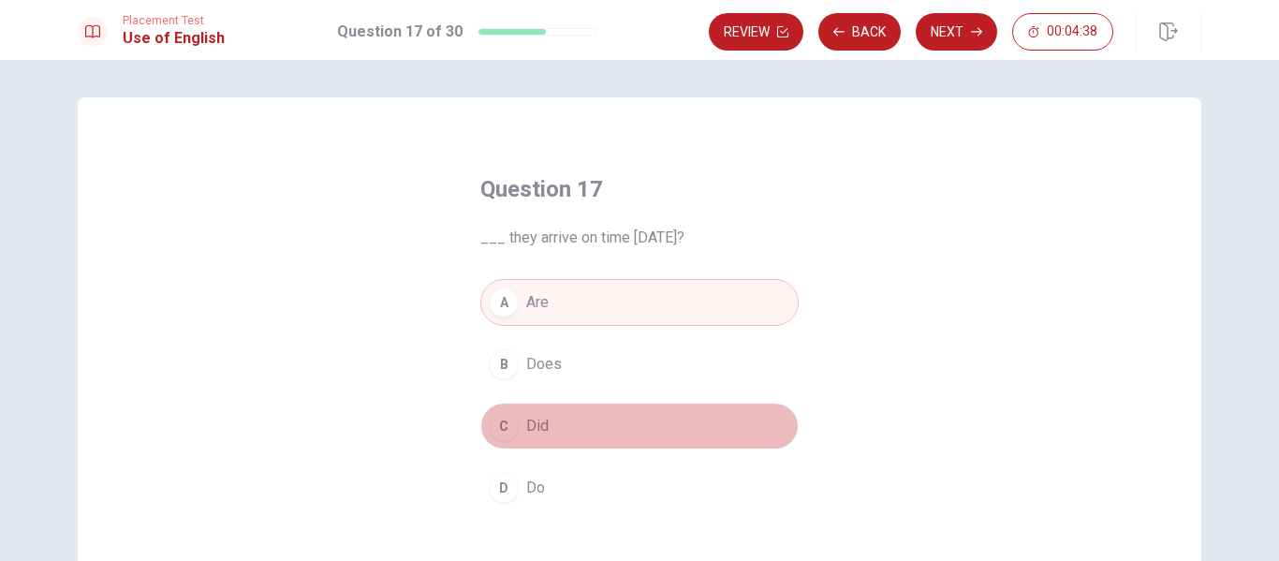
click at [527, 416] on span "Did" at bounding box center [537, 426] width 22 height 22
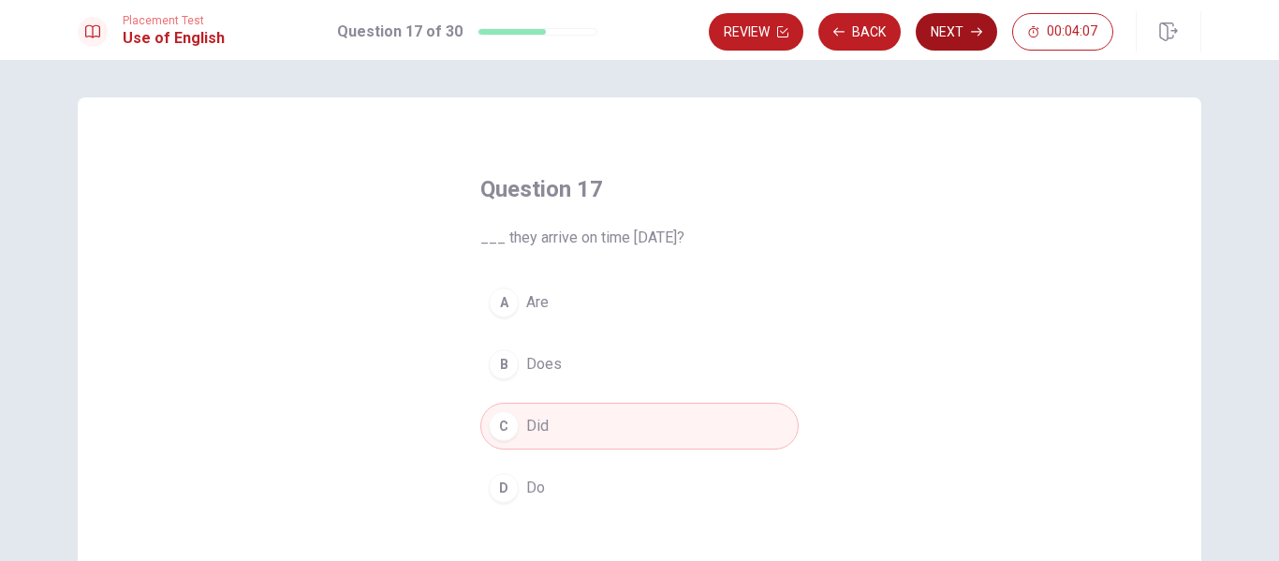
click at [951, 27] on button "Next" at bounding box center [956, 31] width 81 height 37
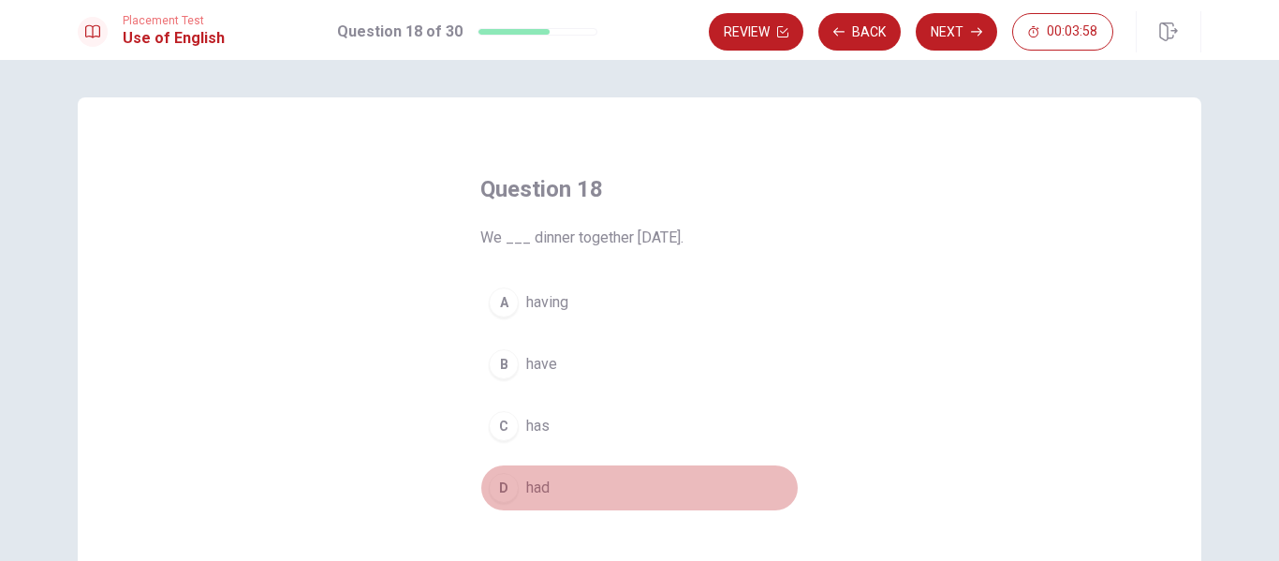
click at [538, 483] on span "had" at bounding box center [537, 488] width 23 height 22
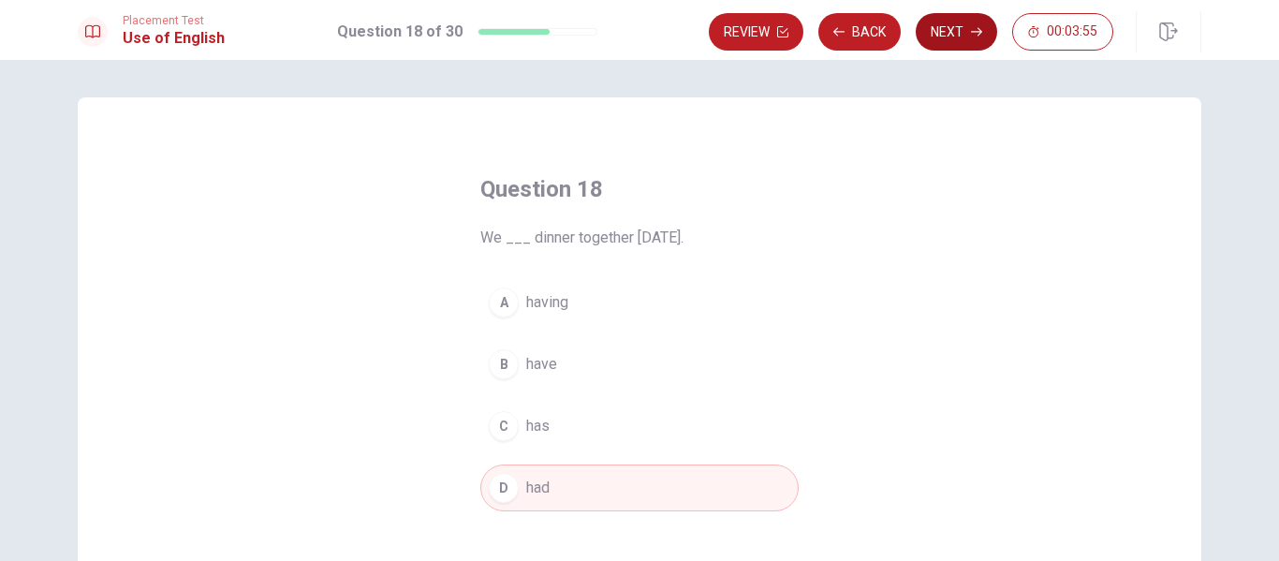
click at [969, 32] on button "Next" at bounding box center [956, 31] width 81 height 37
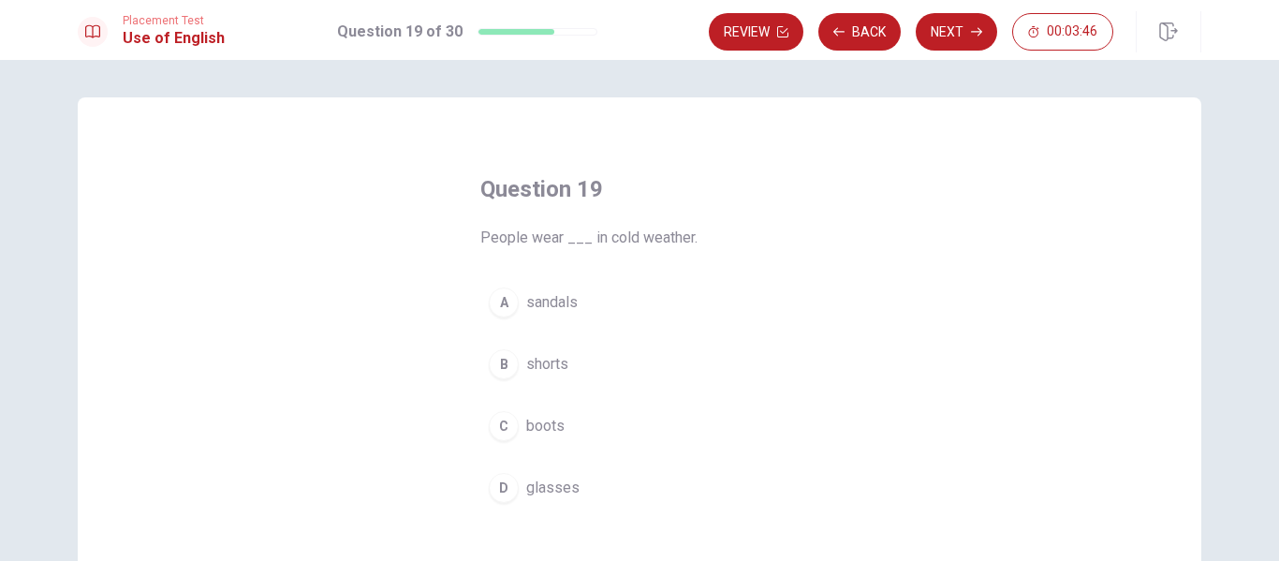
click at [536, 422] on span "boots" at bounding box center [545, 426] width 38 height 22
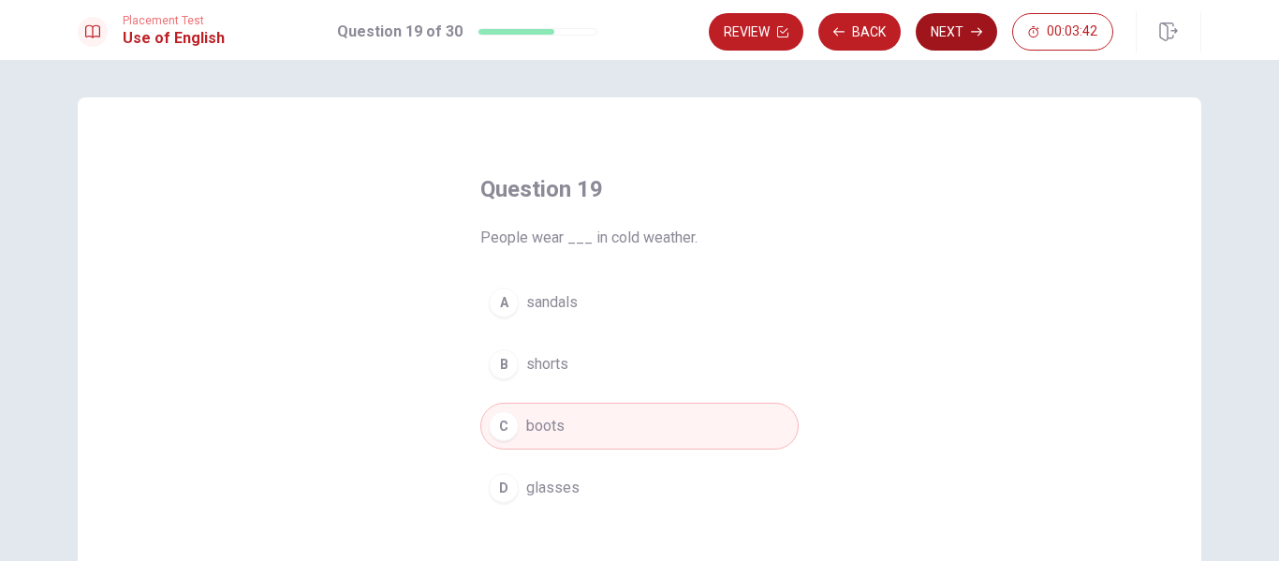
click at [949, 24] on button "Next" at bounding box center [956, 31] width 81 height 37
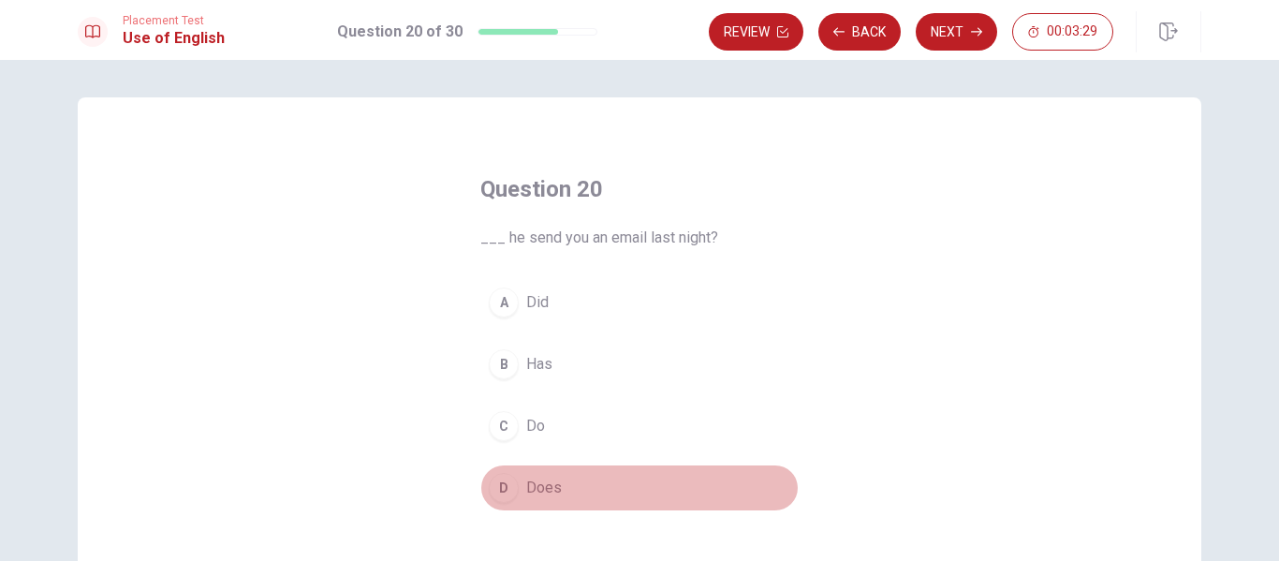
click at [528, 481] on span "Does" at bounding box center [544, 488] width 36 height 22
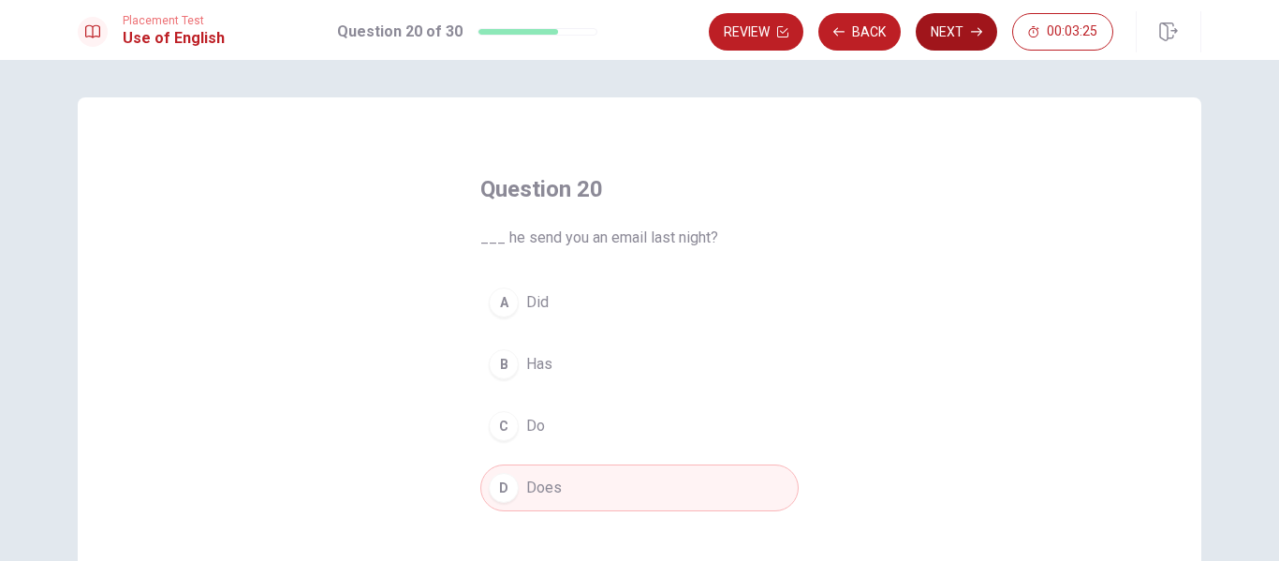
click at [954, 24] on button "Next" at bounding box center [956, 31] width 81 height 37
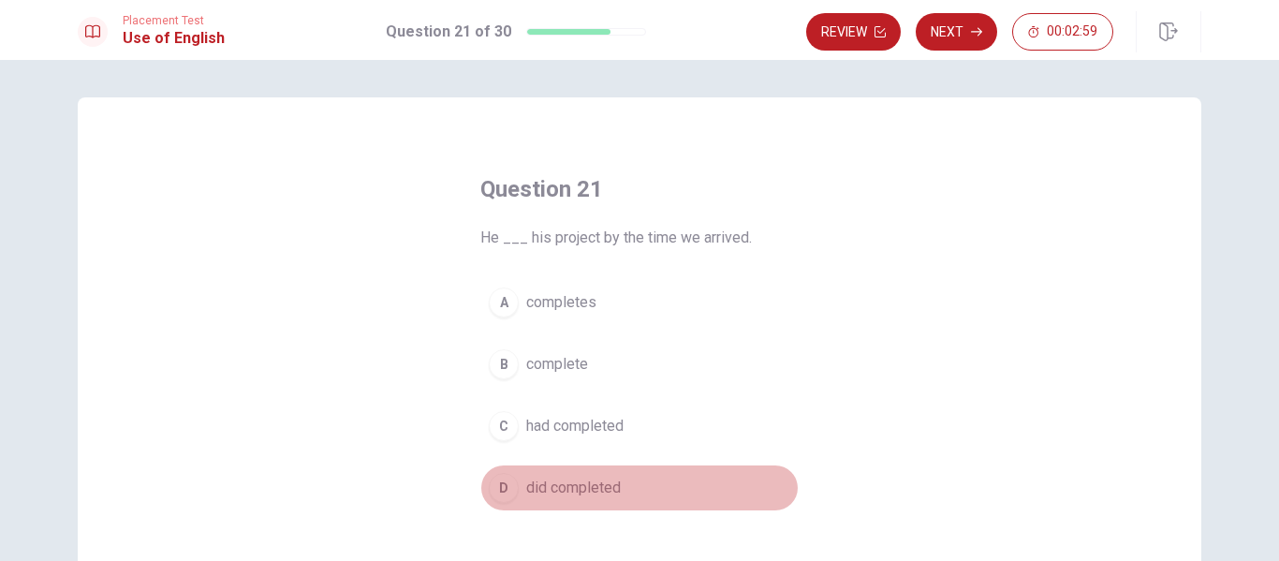
drag, startPoint x: 568, startPoint y: 484, endPoint x: 579, endPoint y: 482, distance: 11.4
click at [569, 484] on span "did completed" at bounding box center [573, 488] width 95 height 22
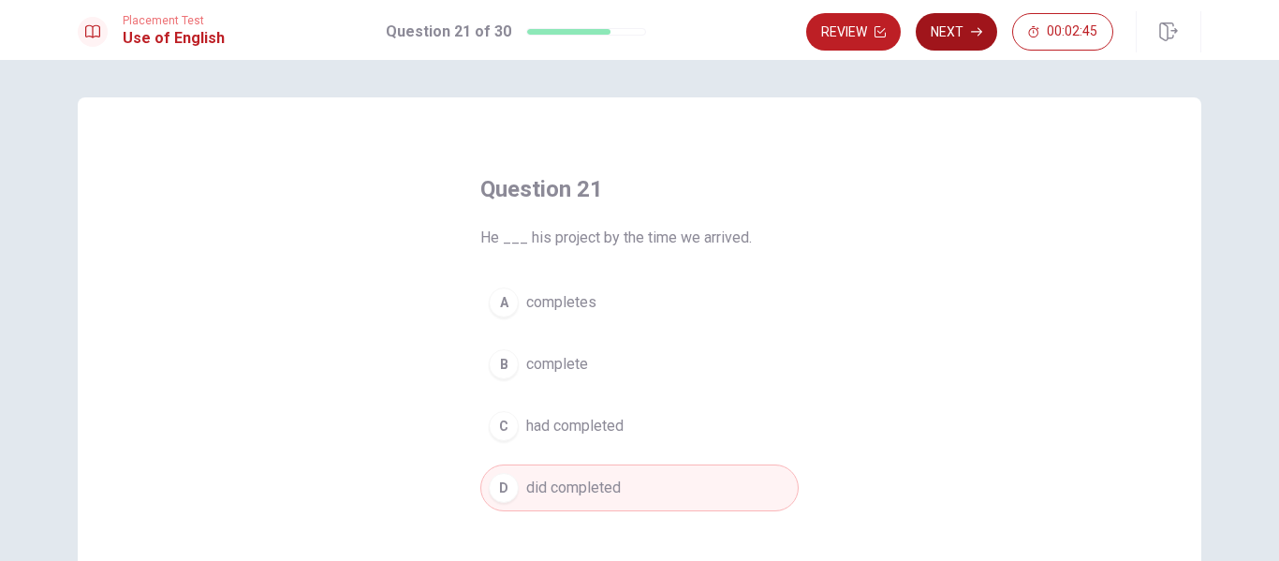
click at [956, 37] on button "Next" at bounding box center [956, 31] width 81 height 37
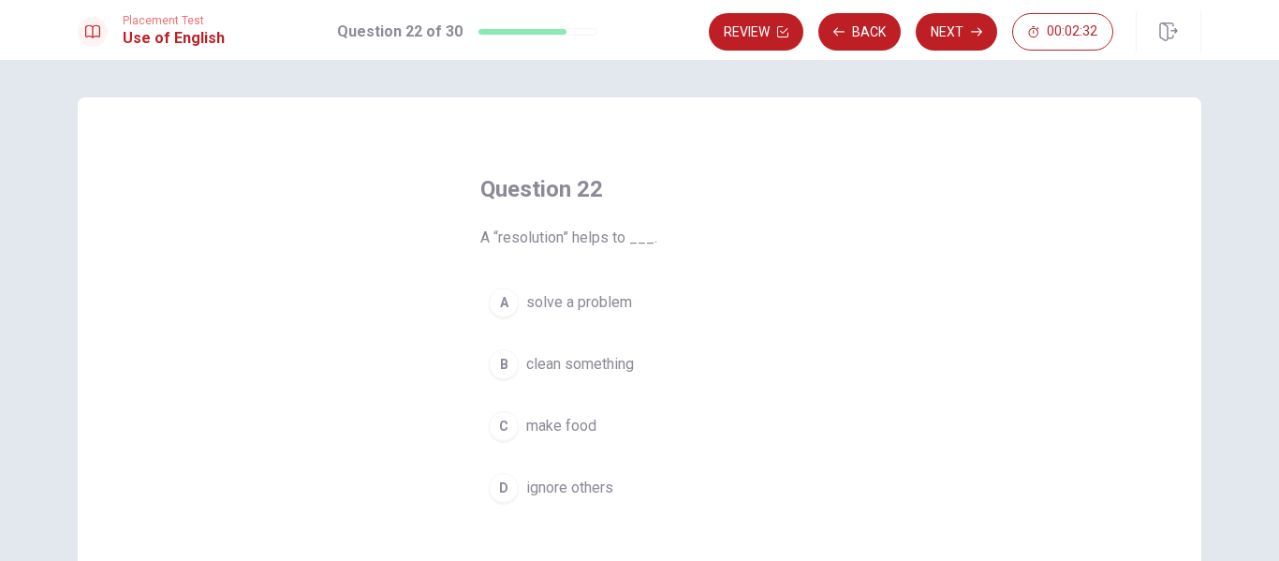
click at [548, 298] on span "solve a problem" at bounding box center [579, 302] width 106 height 22
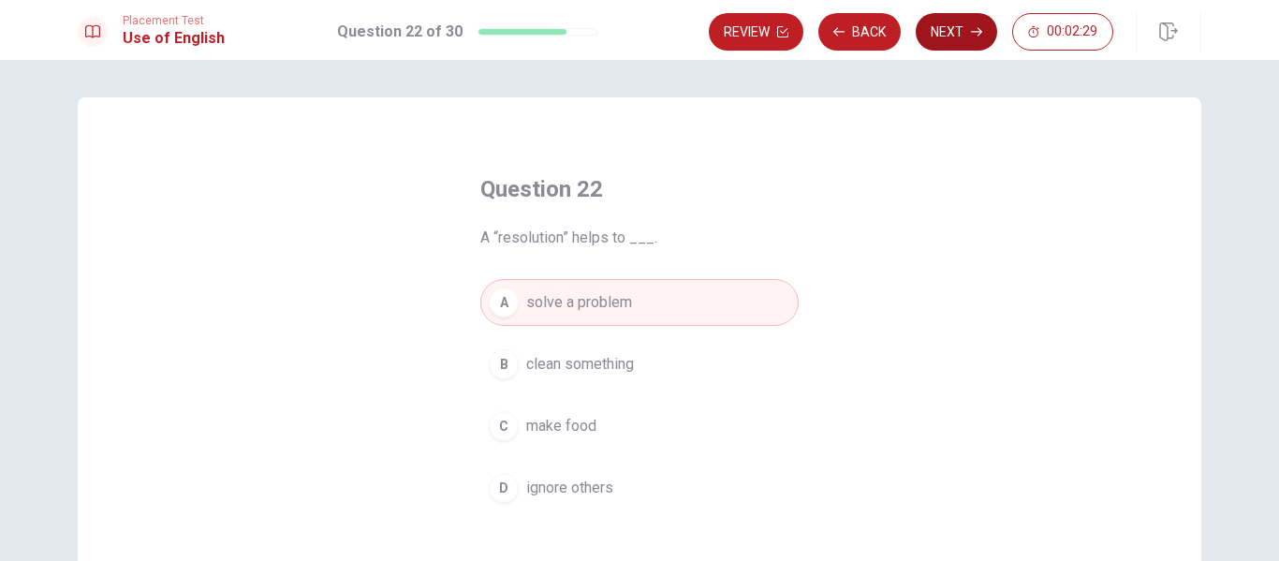
click at [960, 34] on button "Next" at bounding box center [956, 31] width 81 height 37
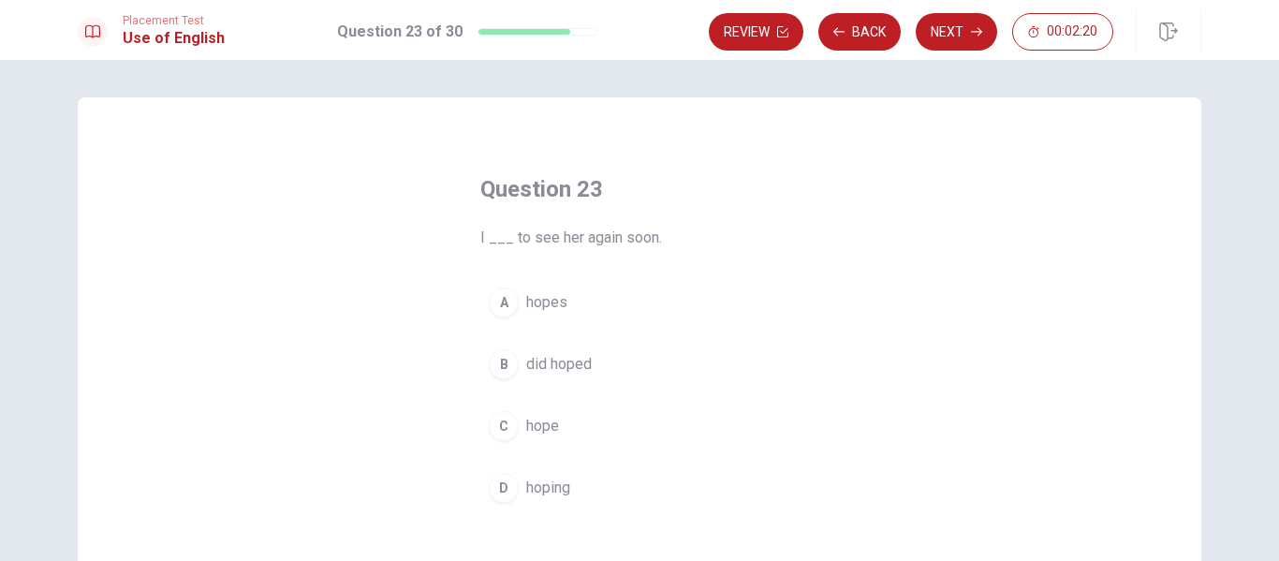
click at [536, 420] on span "hope" at bounding box center [542, 426] width 33 height 22
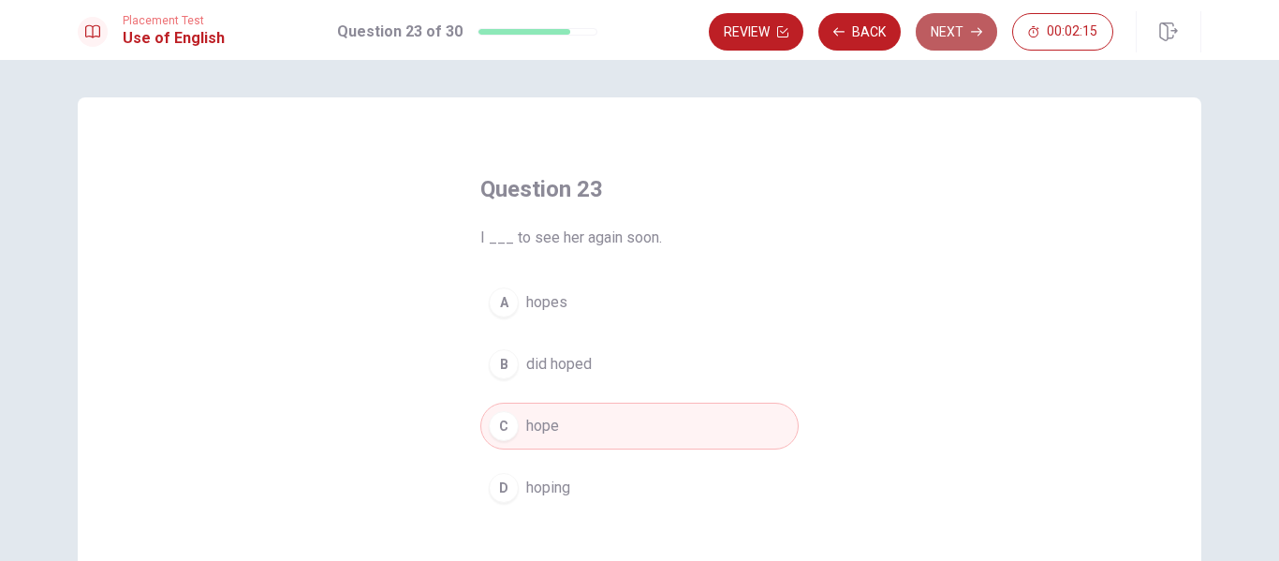
click at [958, 30] on button "Next" at bounding box center [956, 31] width 81 height 37
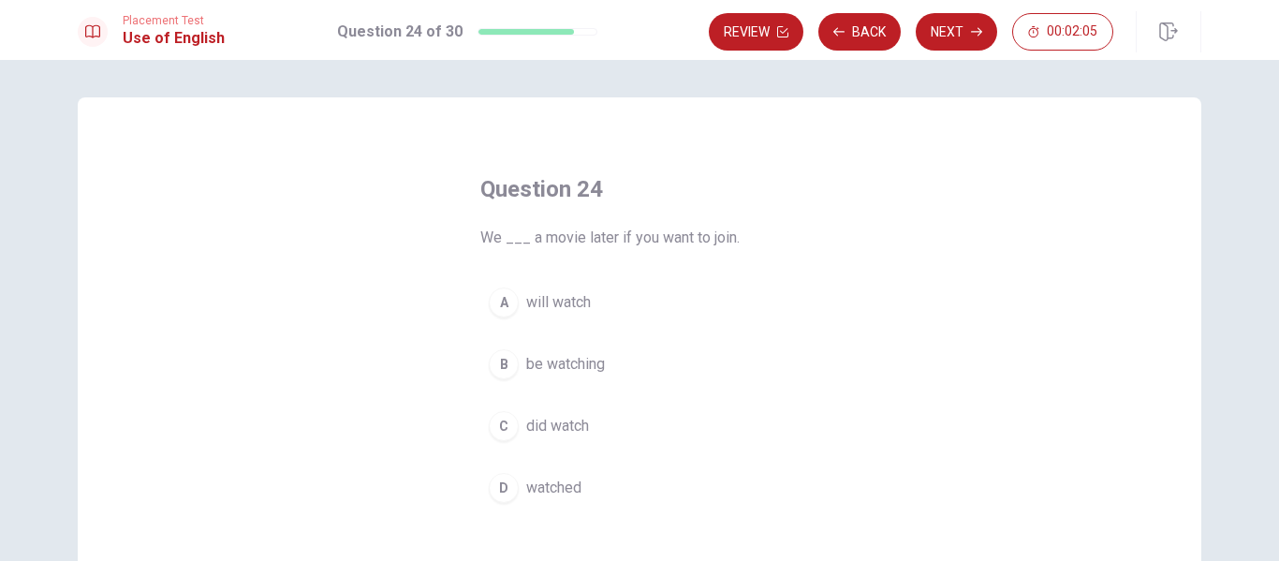
click at [566, 301] on span "will watch" at bounding box center [558, 302] width 65 height 22
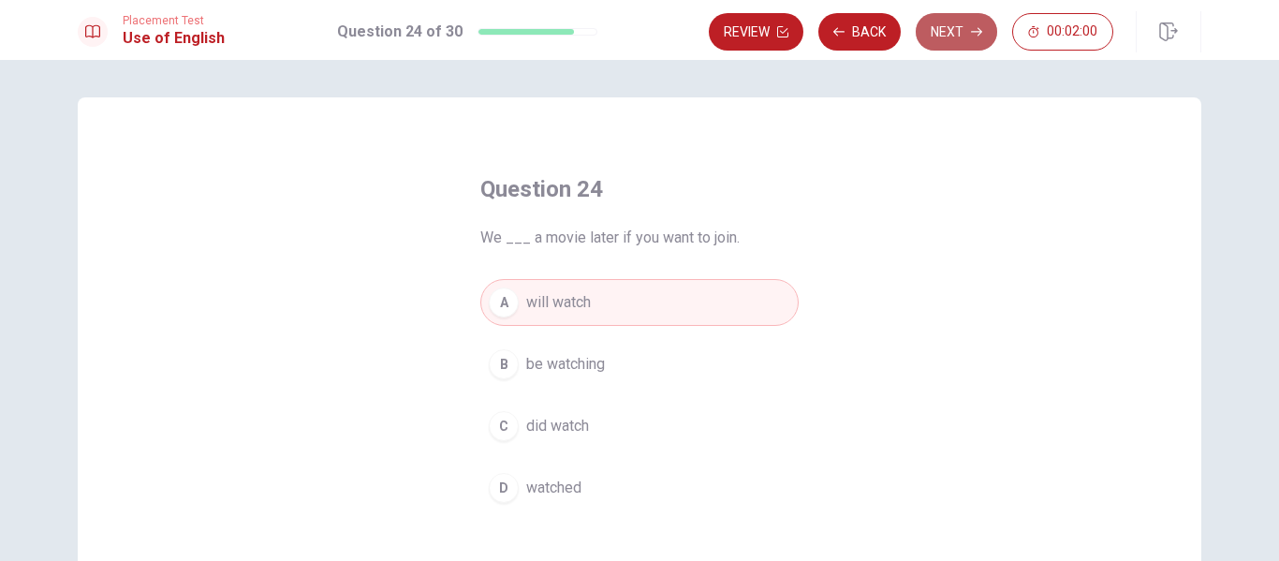
click at [966, 36] on button "Next" at bounding box center [956, 31] width 81 height 37
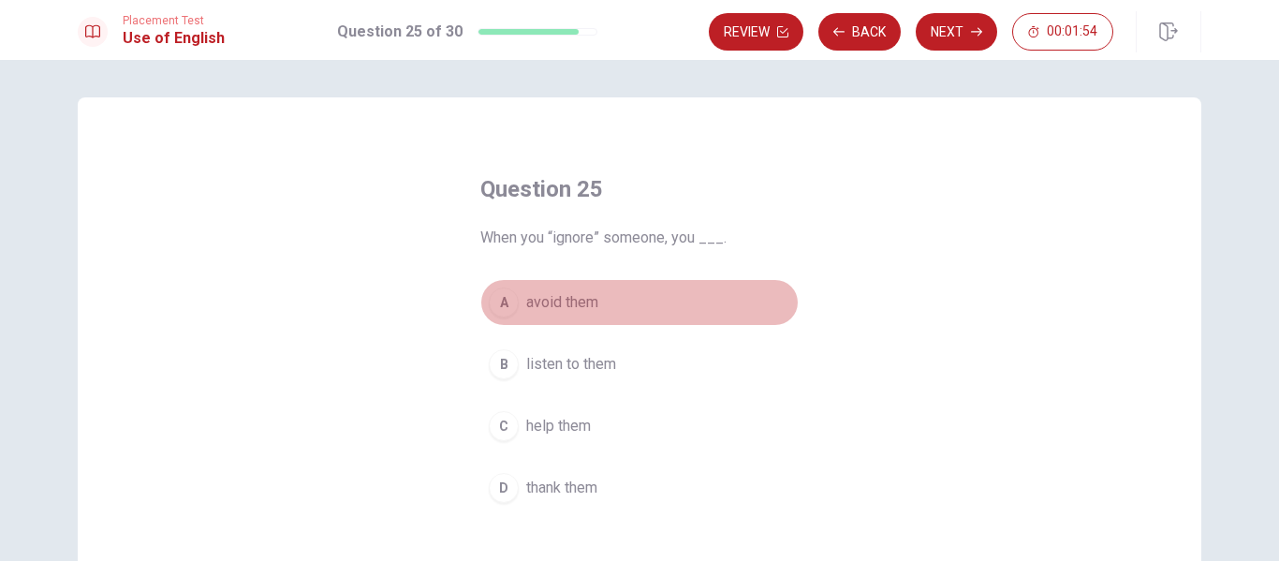
click at [547, 295] on span "avoid them" at bounding box center [562, 302] width 72 height 22
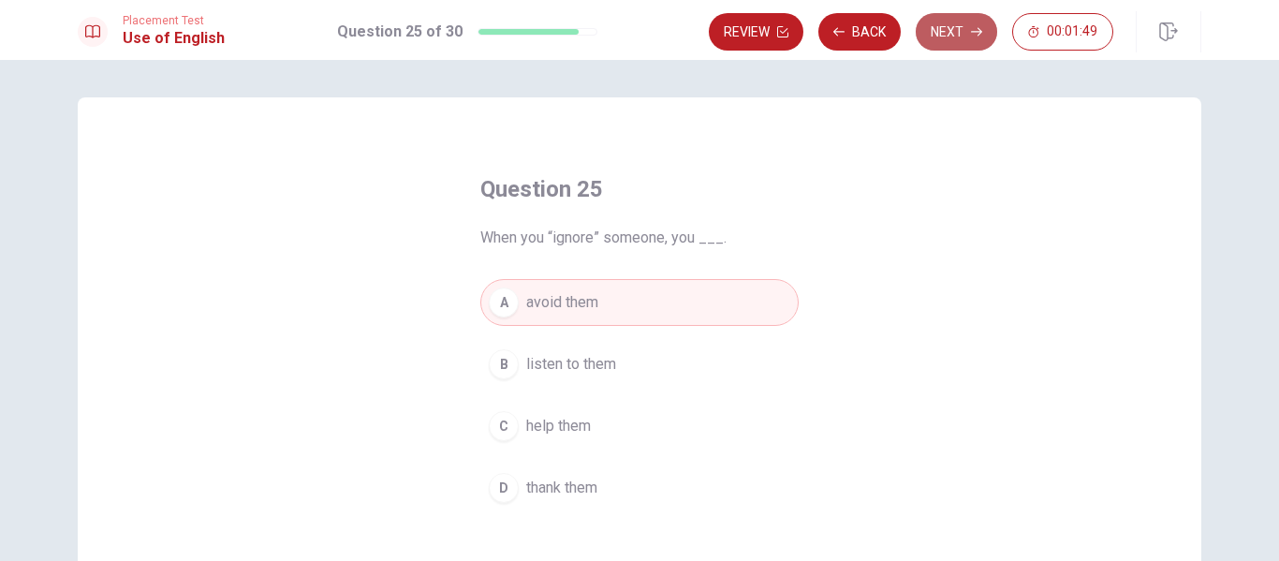
click at [958, 36] on button "Next" at bounding box center [956, 31] width 81 height 37
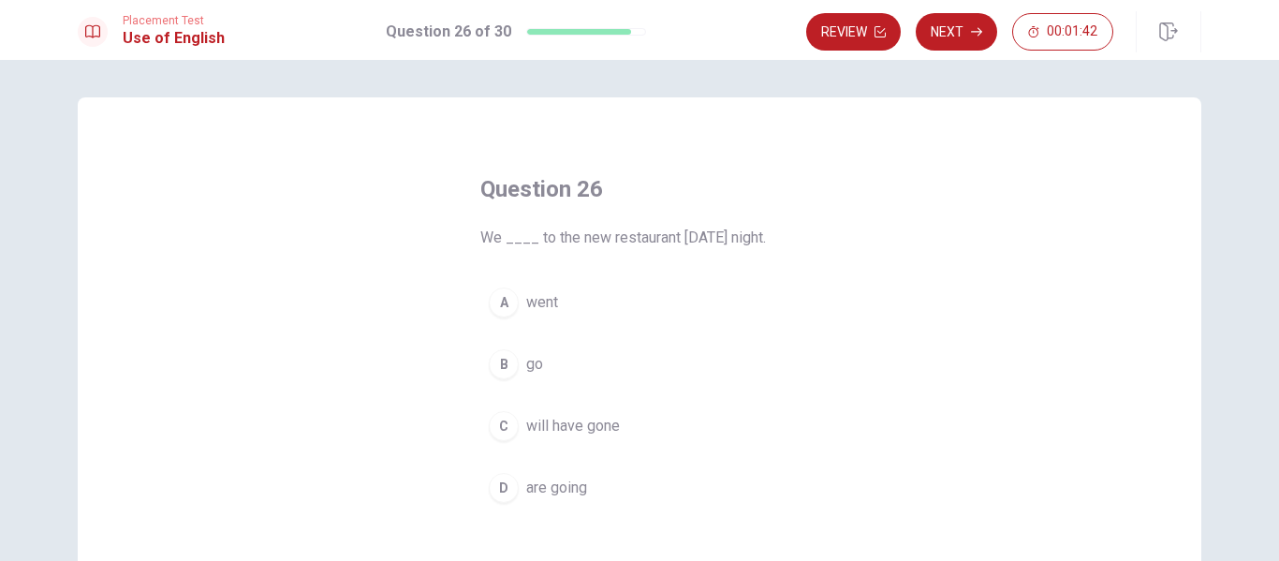
click at [533, 303] on span "went" at bounding box center [542, 302] width 32 height 22
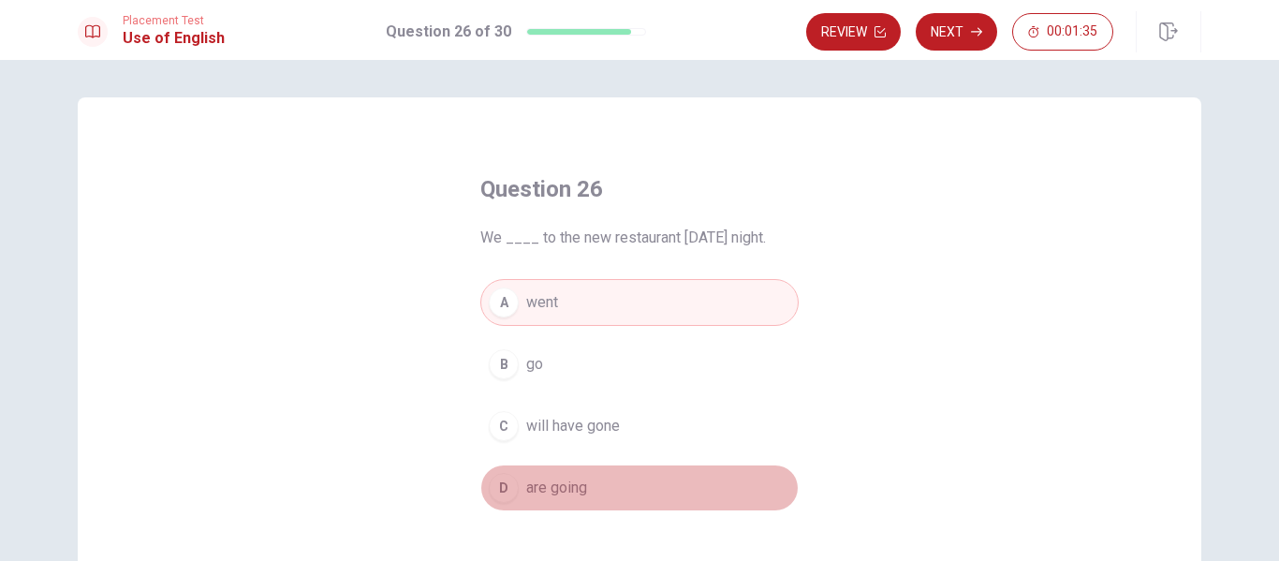
click at [555, 489] on span "are going" at bounding box center [556, 488] width 61 height 22
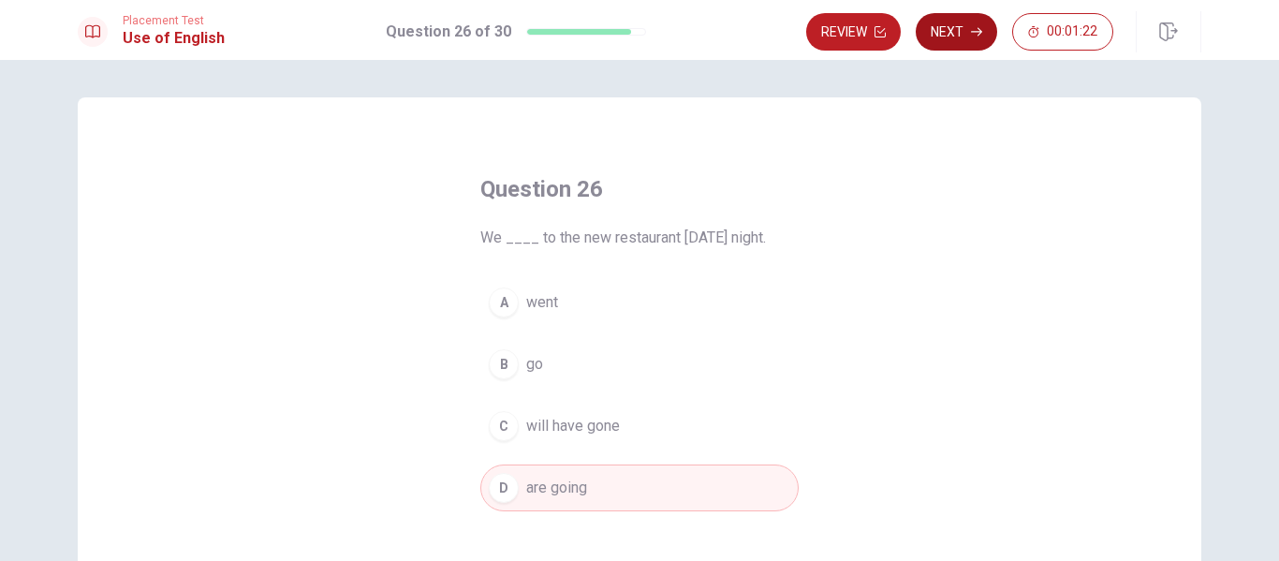
click at [968, 30] on button "Next" at bounding box center [956, 31] width 81 height 37
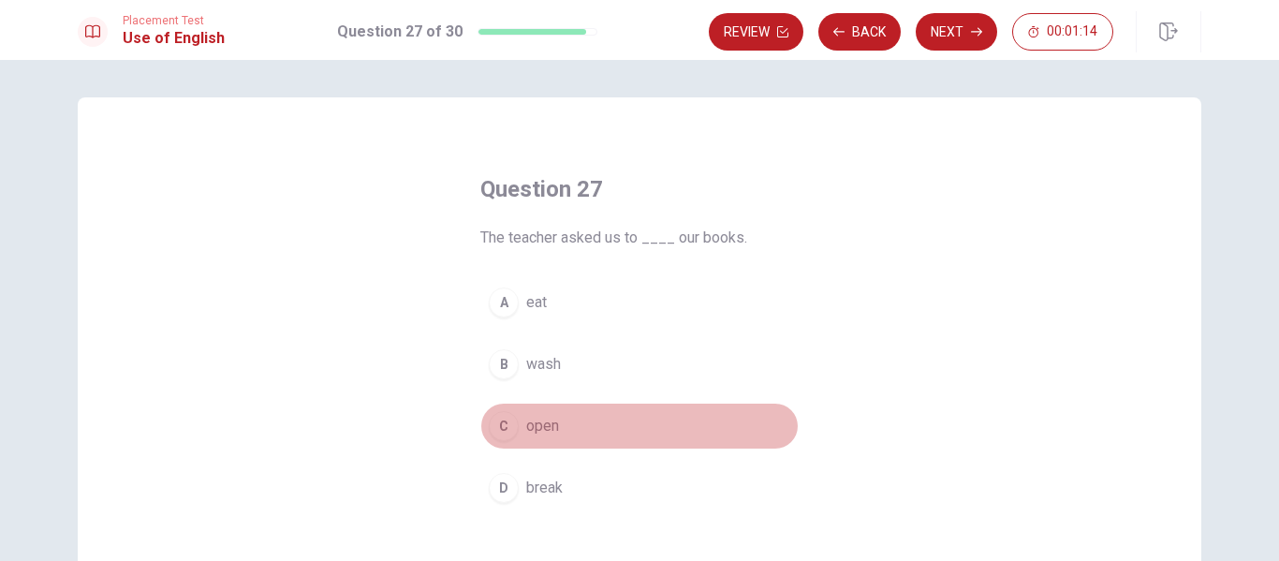
click at [527, 426] on span "open" at bounding box center [542, 426] width 33 height 22
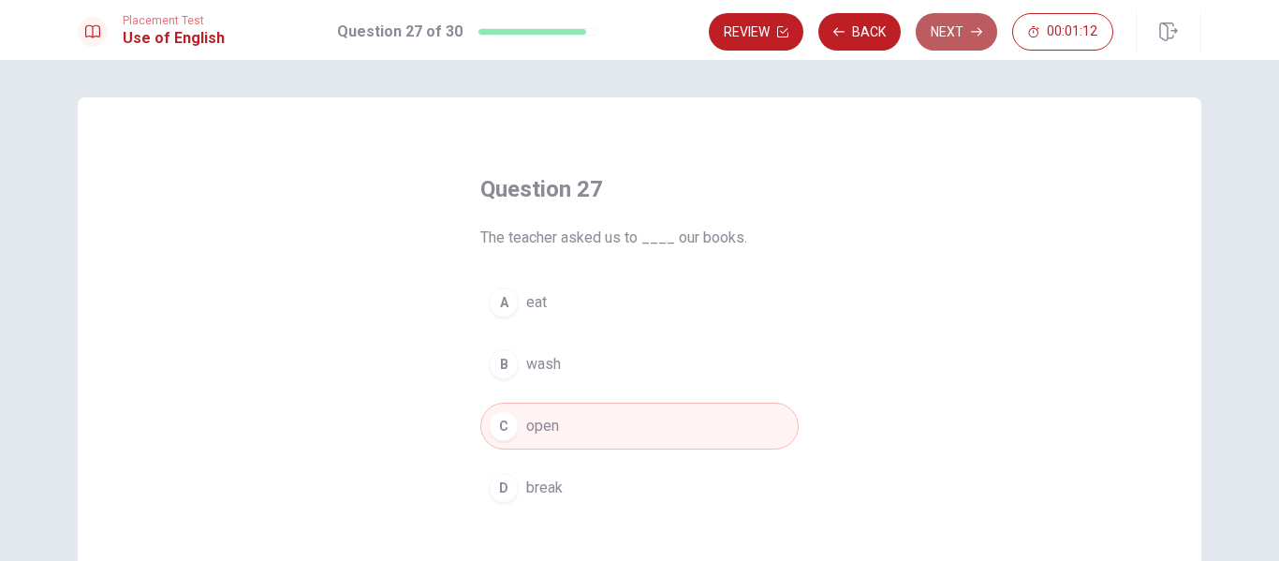
click at [968, 35] on button "Next" at bounding box center [956, 31] width 81 height 37
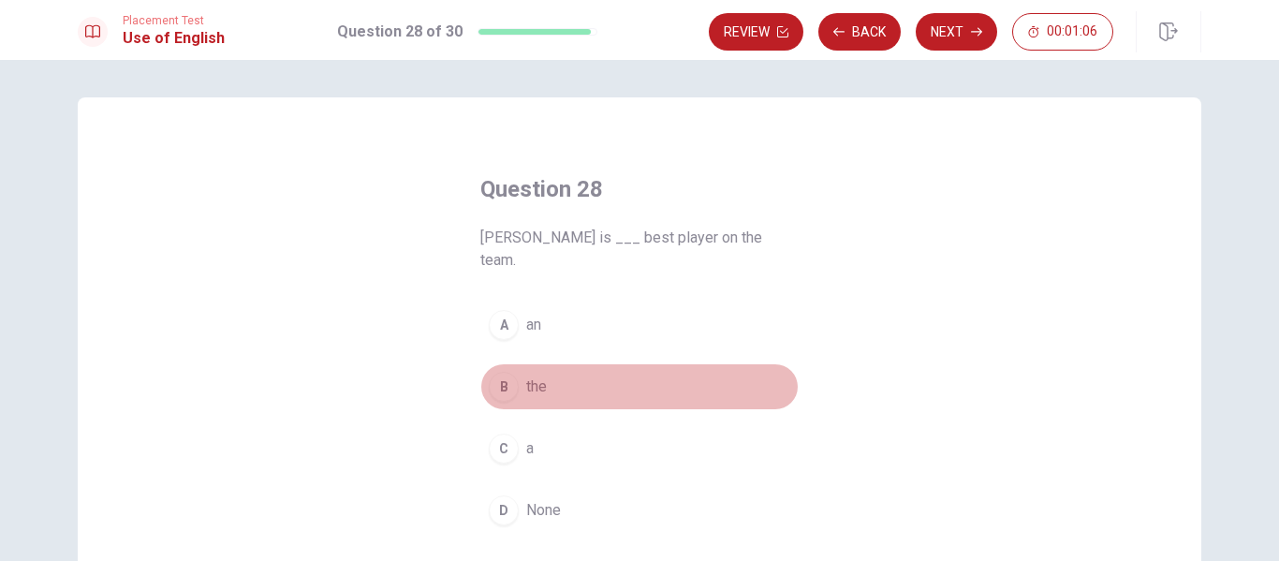
click at [518, 363] on button "B the" at bounding box center [640, 386] width 318 height 47
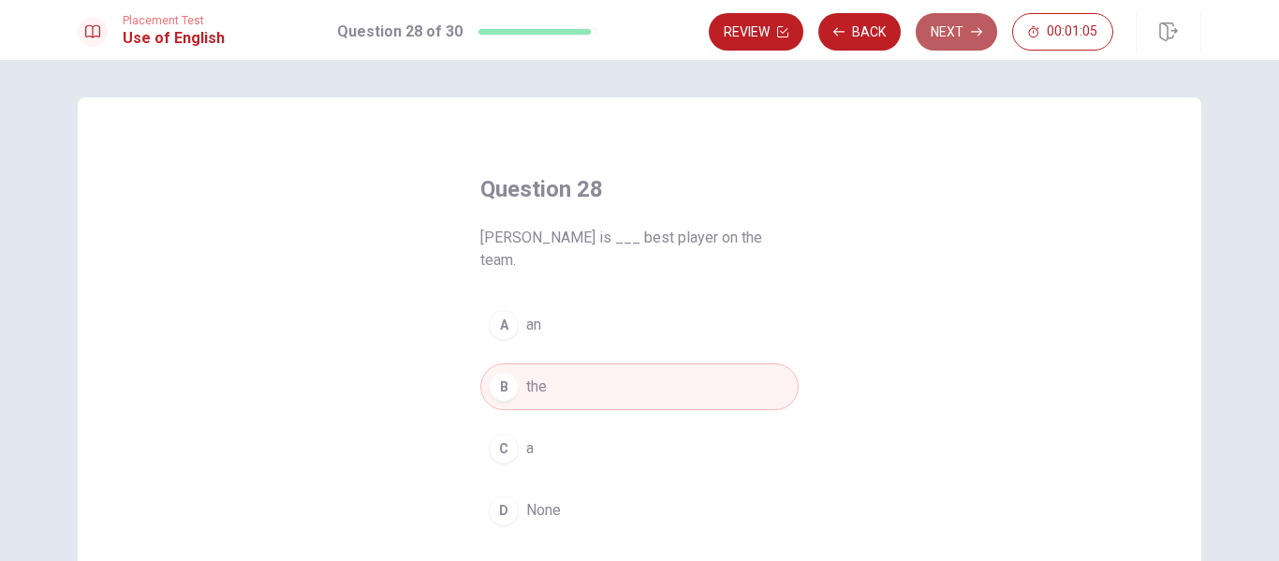
click at [962, 26] on button "Next" at bounding box center [956, 31] width 81 height 37
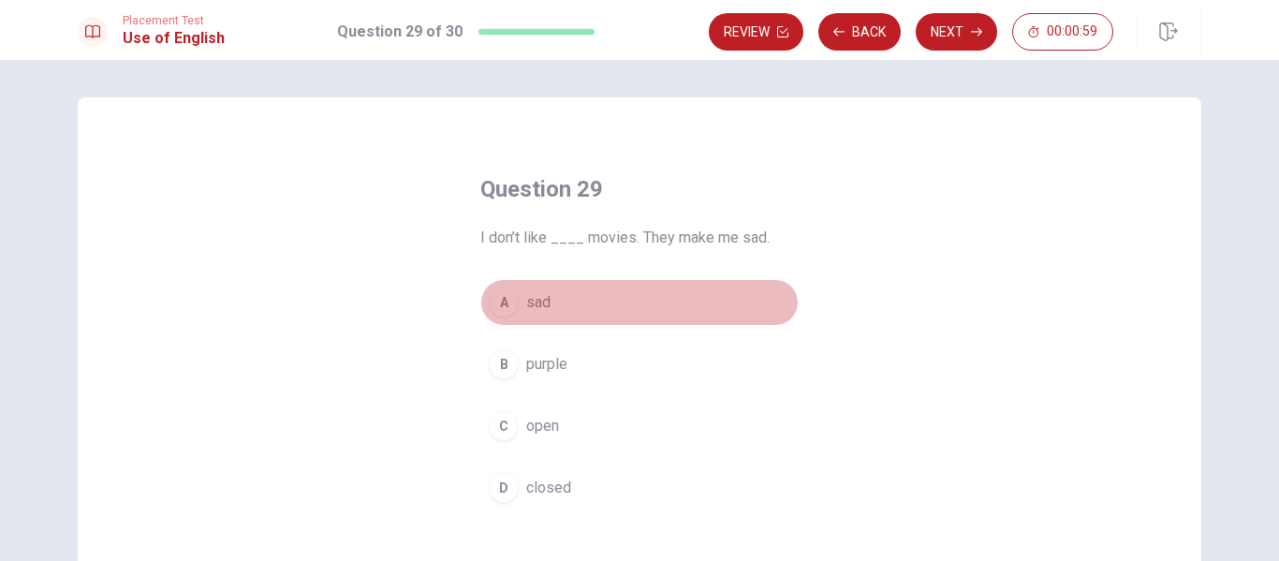
click at [529, 302] on span "sad" at bounding box center [538, 302] width 24 height 22
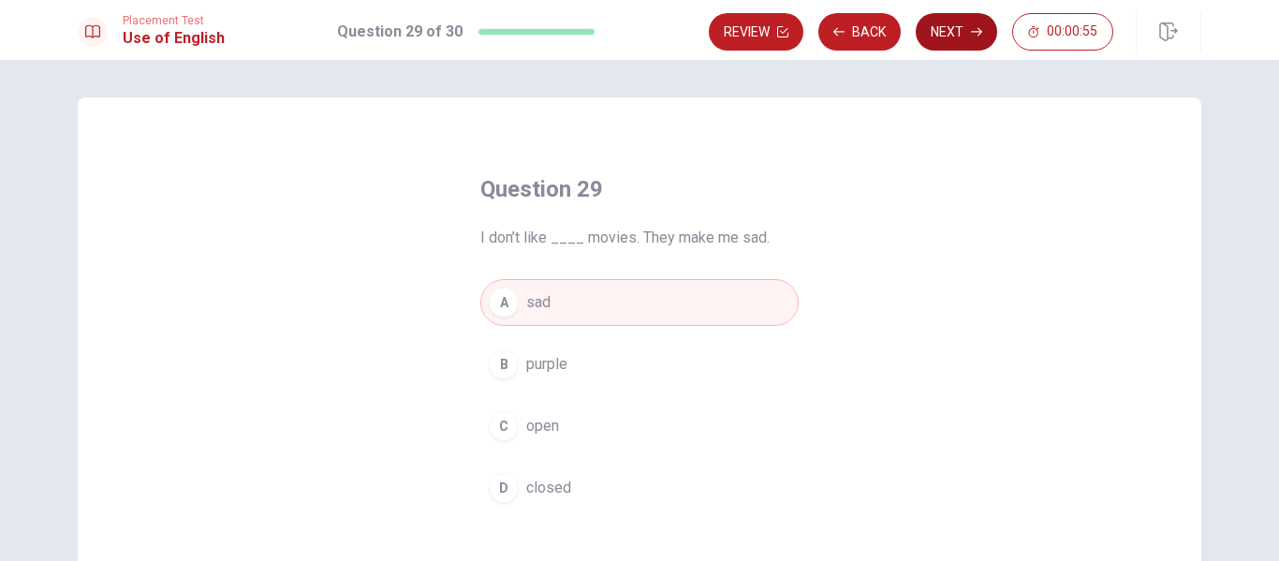
click at [964, 37] on button "Next" at bounding box center [956, 31] width 81 height 37
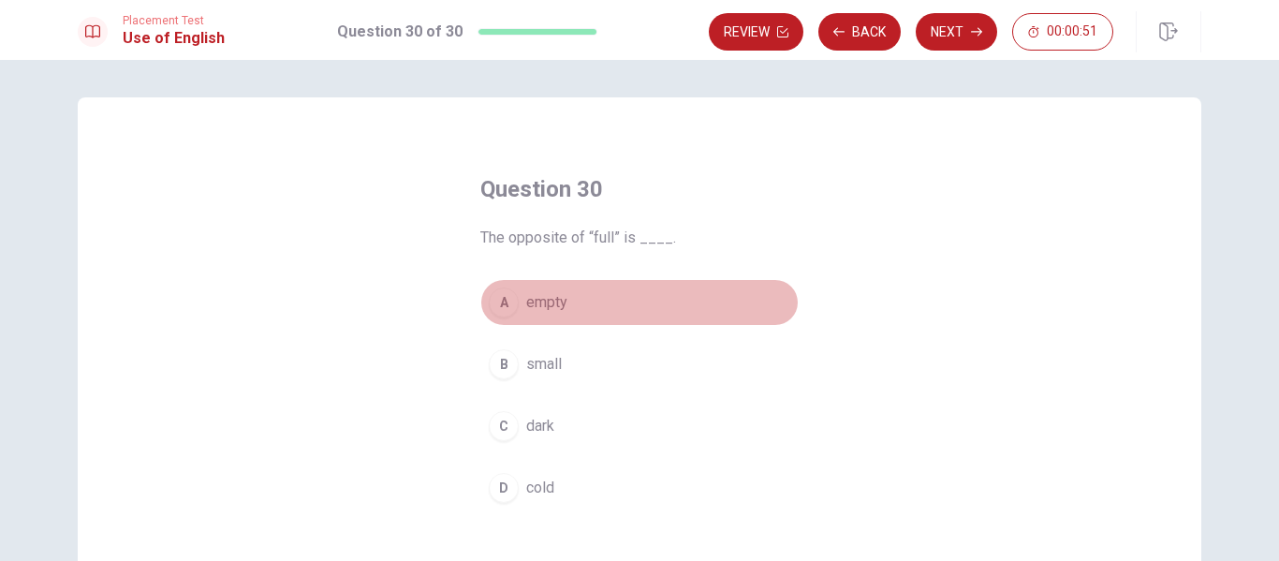
click at [533, 307] on span "empty" at bounding box center [546, 302] width 41 height 22
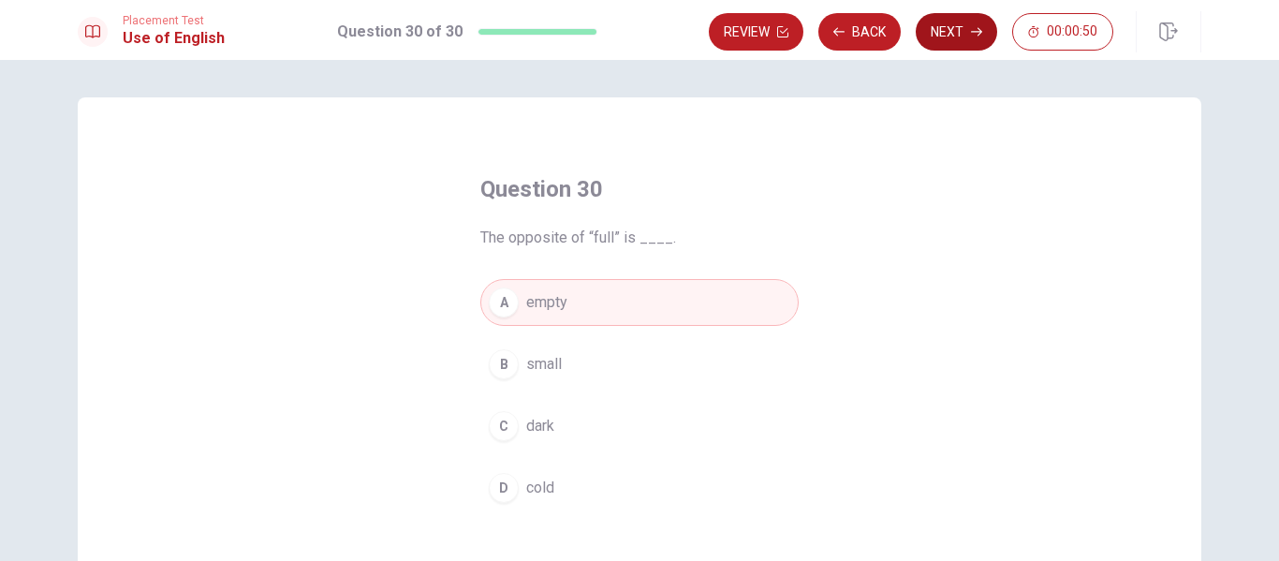
click at [957, 32] on button "Next" at bounding box center [956, 31] width 81 height 37
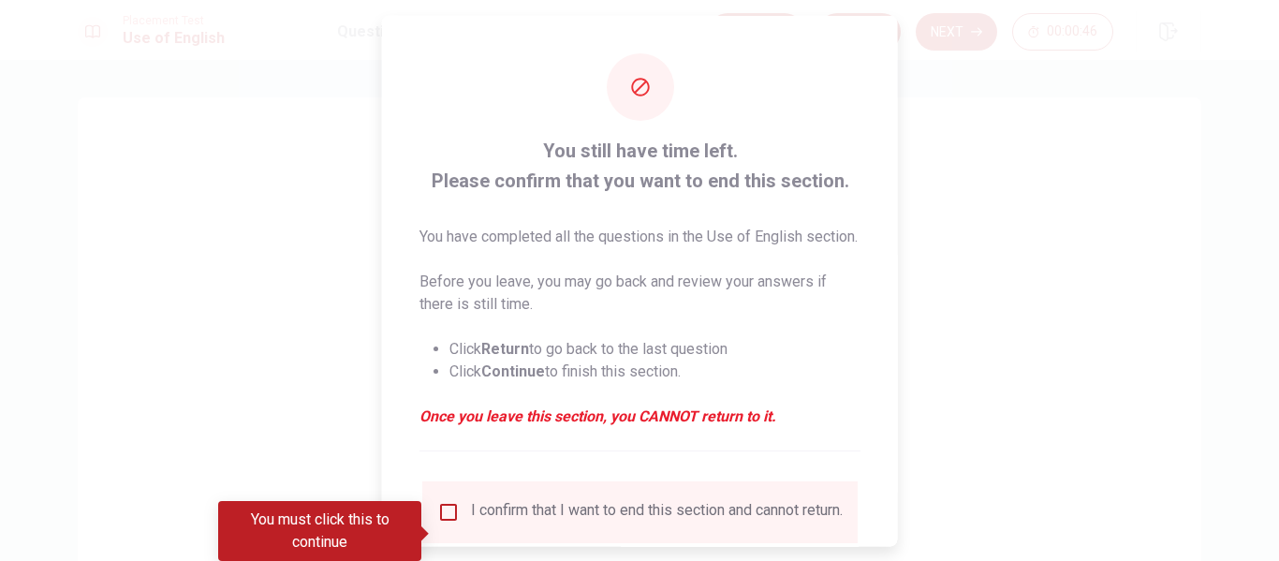
scroll to position [94, 0]
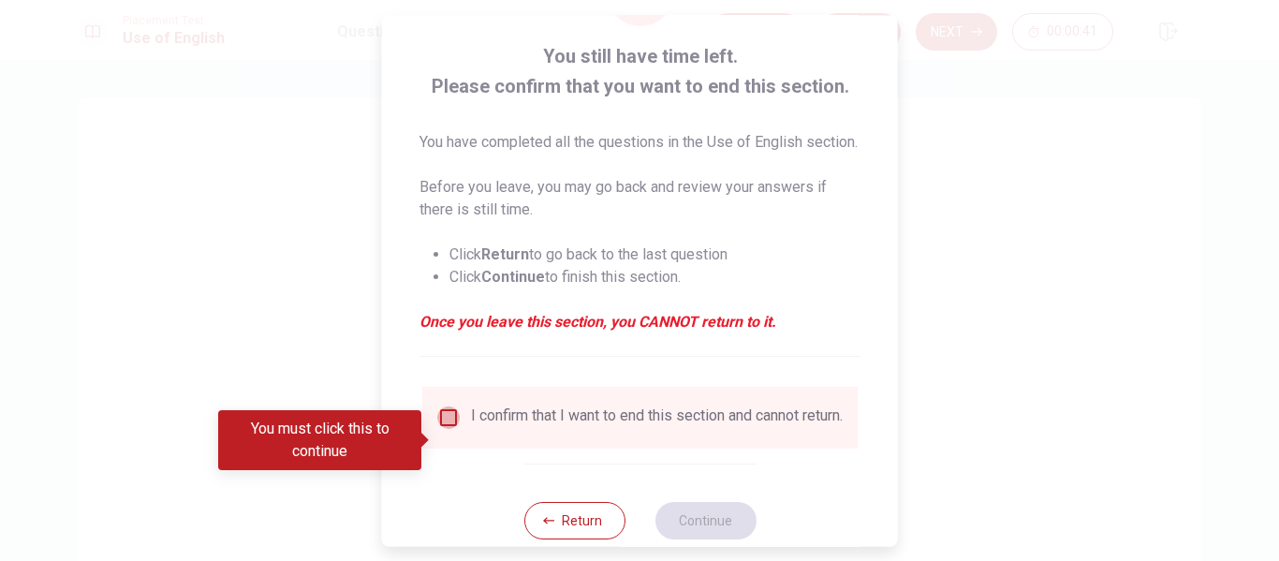
click at [440, 429] on input "You must click this to continue" at bounding box center [448, 418] width 22 height 22
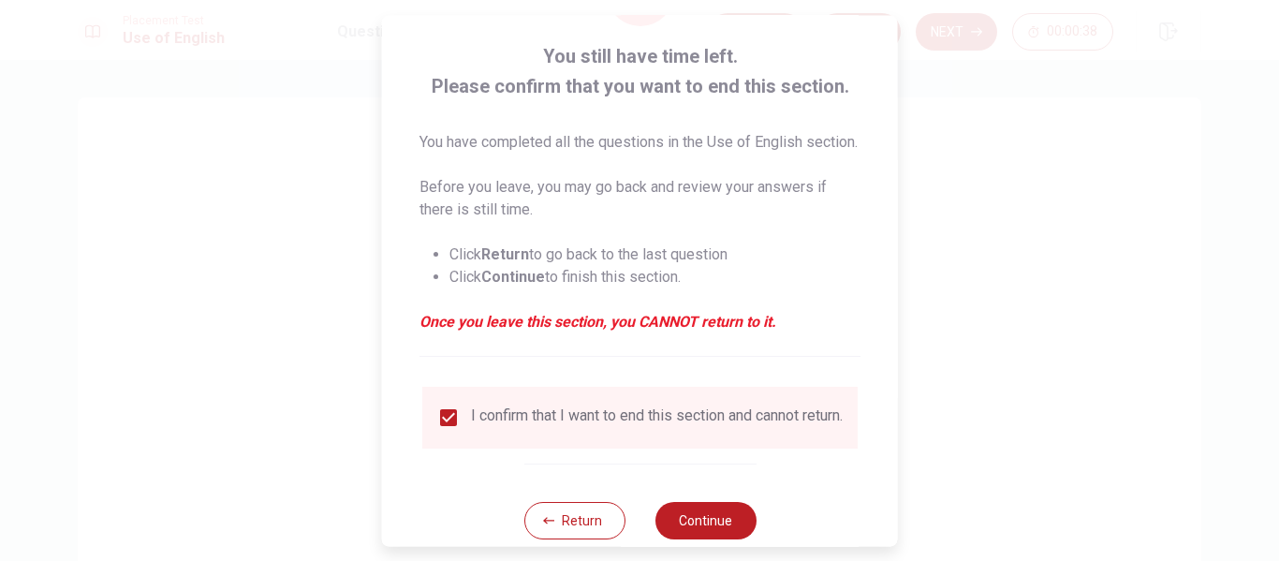
scroll to position [160, 0]
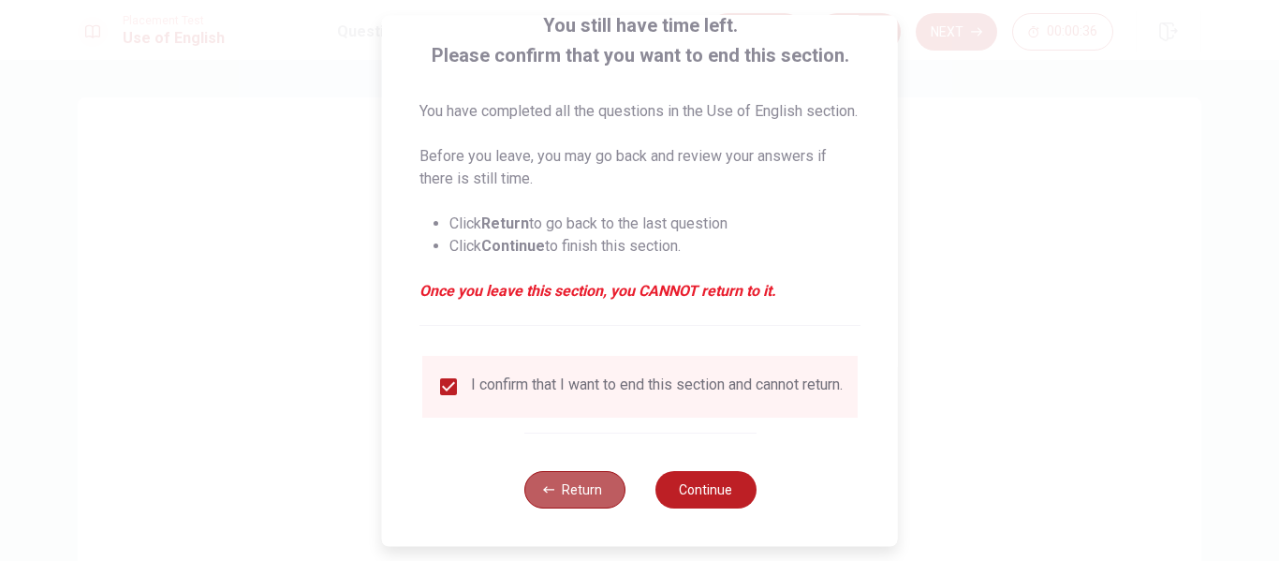
click at [576, 485] on button "Return" at bounding box center [574, 489] width 101 height 37
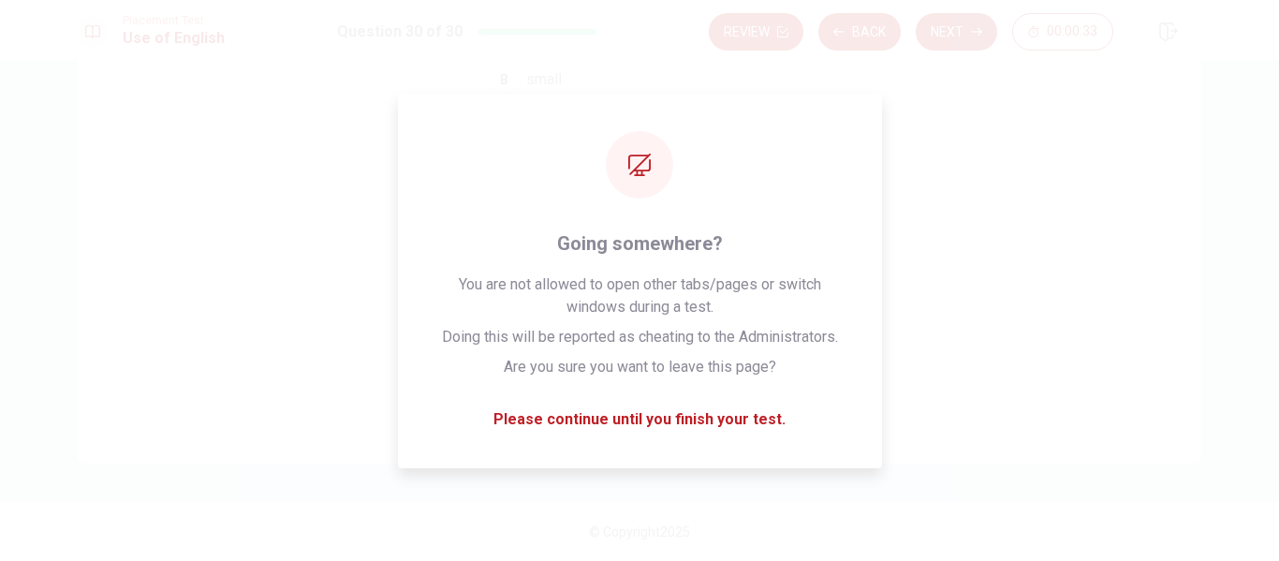
scroll to position [4, 0]
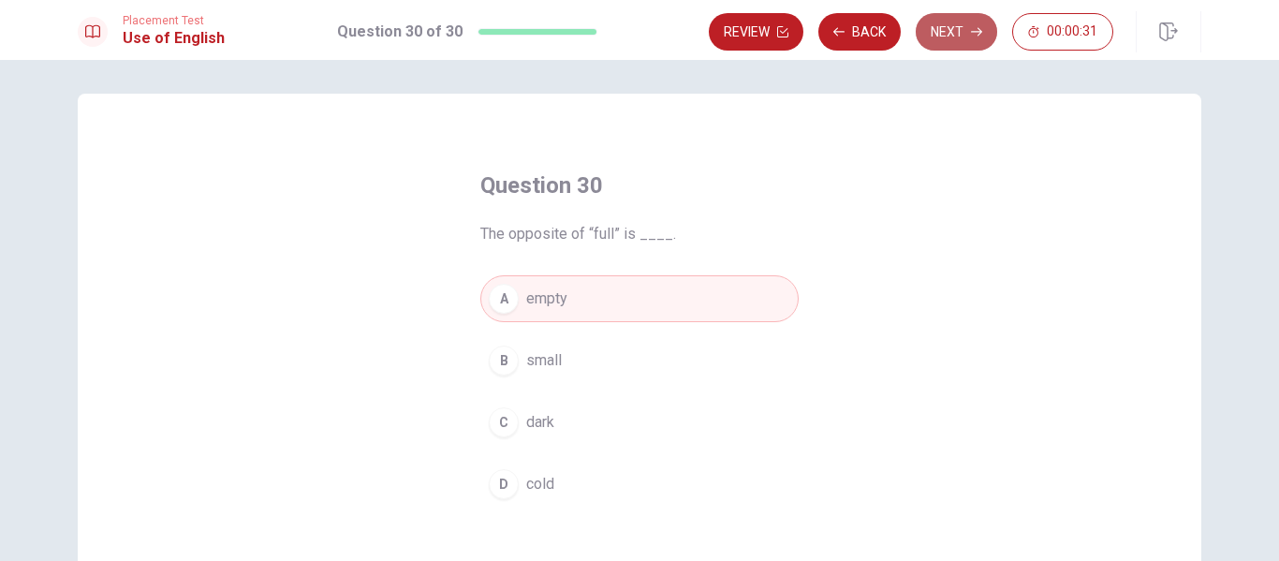
click at [959, 32] on button "Next" at bounding box center [956, 31] width 81 height 37
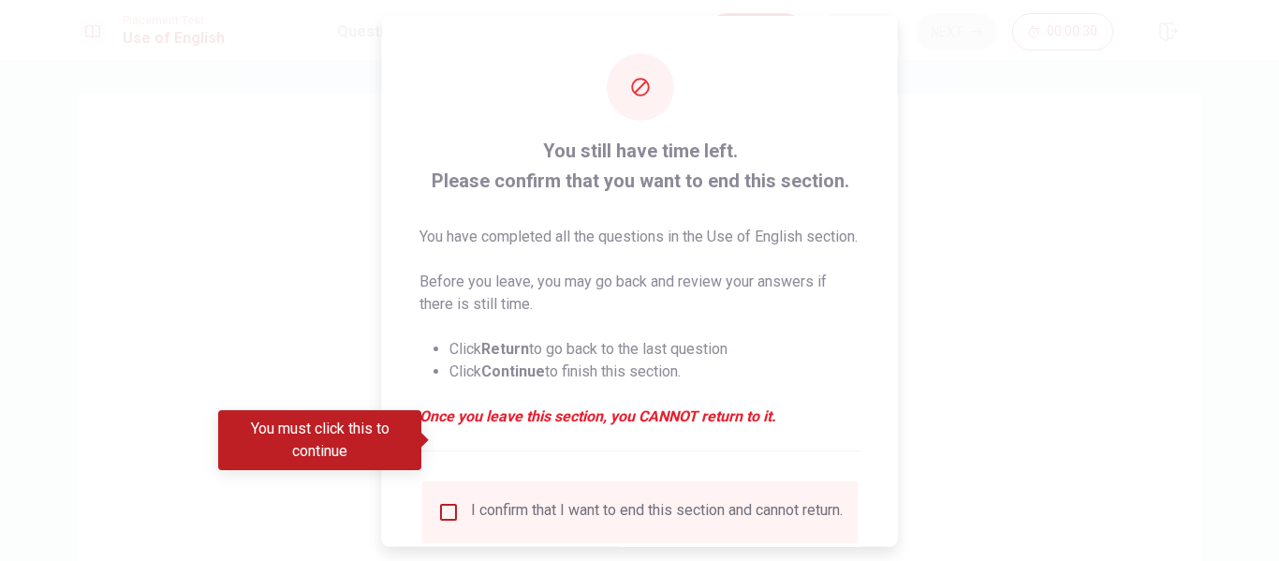
scroll to position [160, 0]
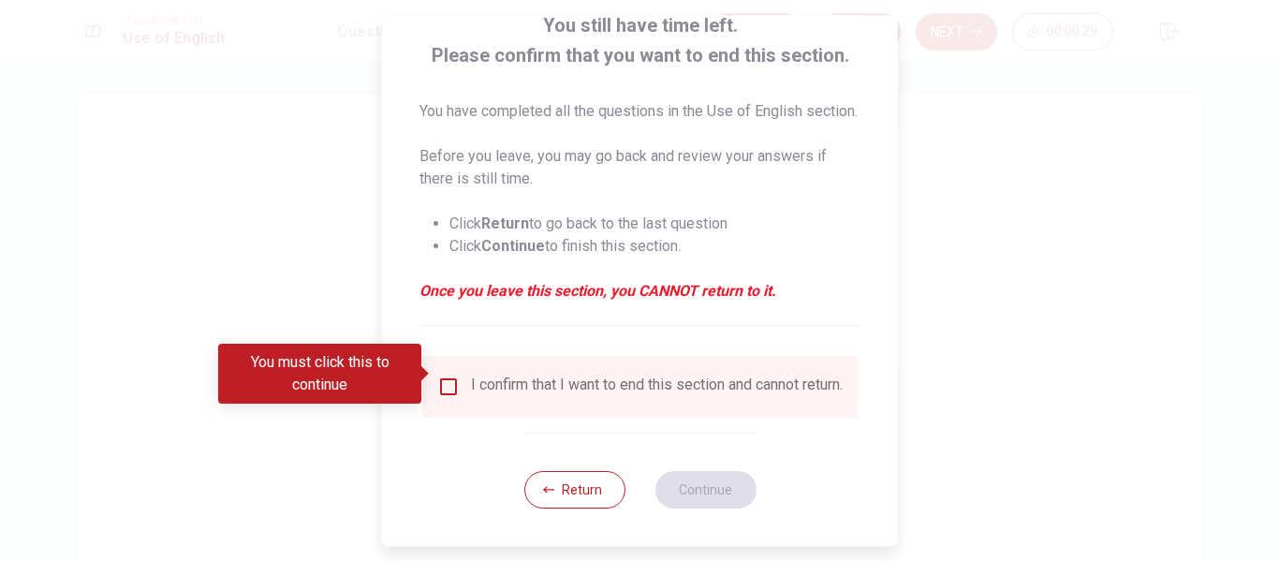
click at [450, 377] on input "You must click this to continue" at bounding box center [448, 387] width 22 height 22
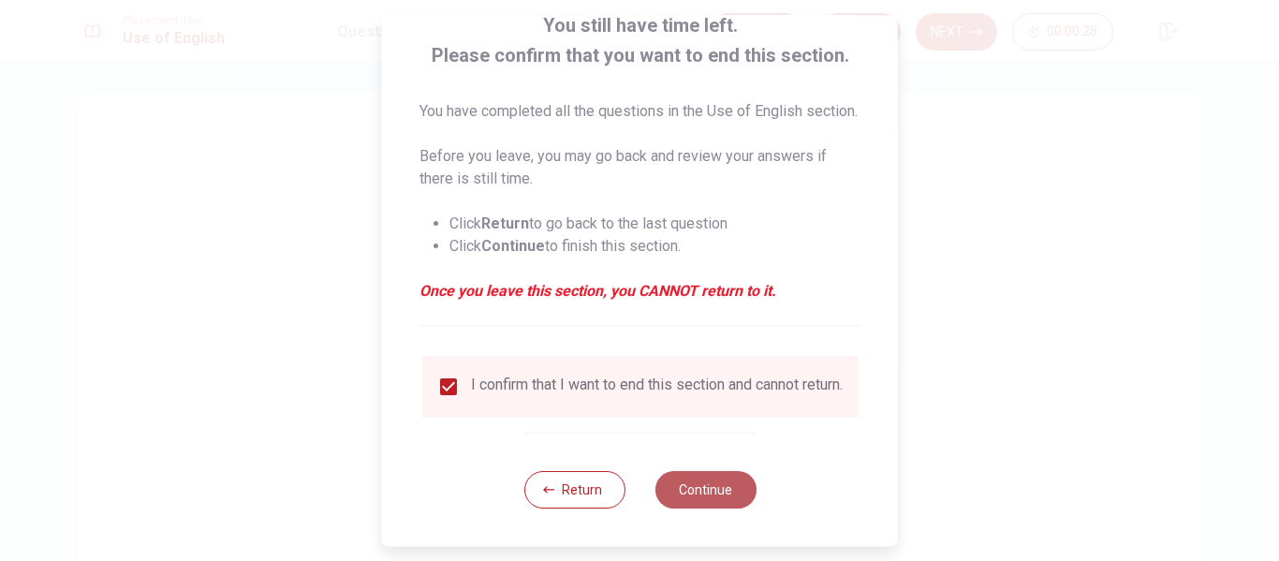
click at [714, 485] on button "Continue" at bounding box center [705, 489] width 101 height 37
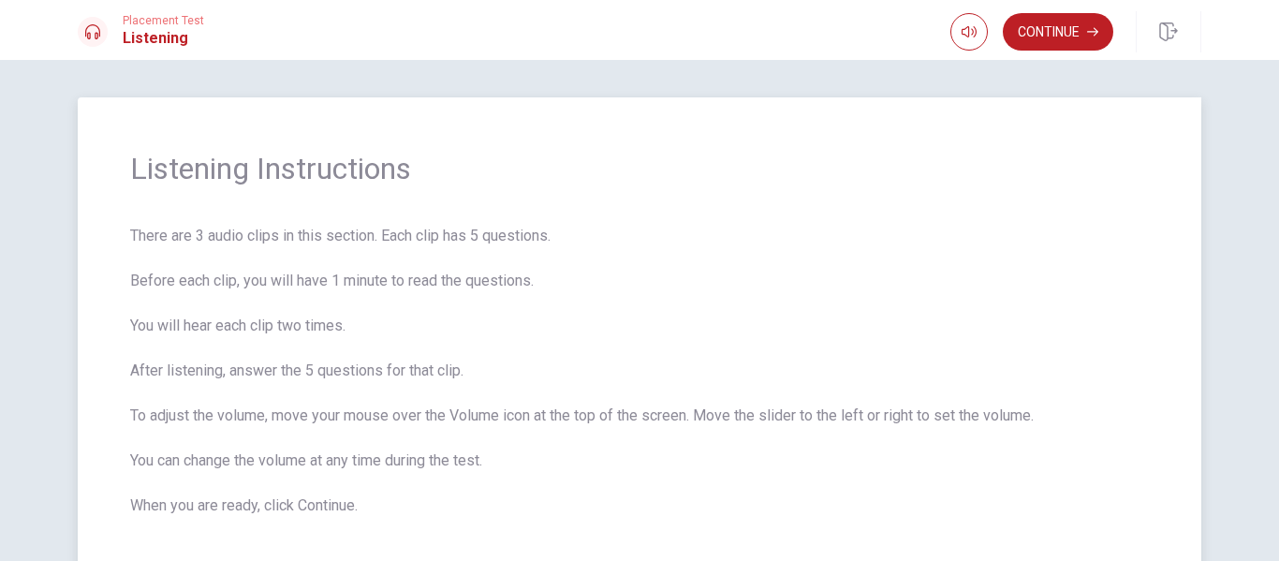
scroll to position [94, 0]
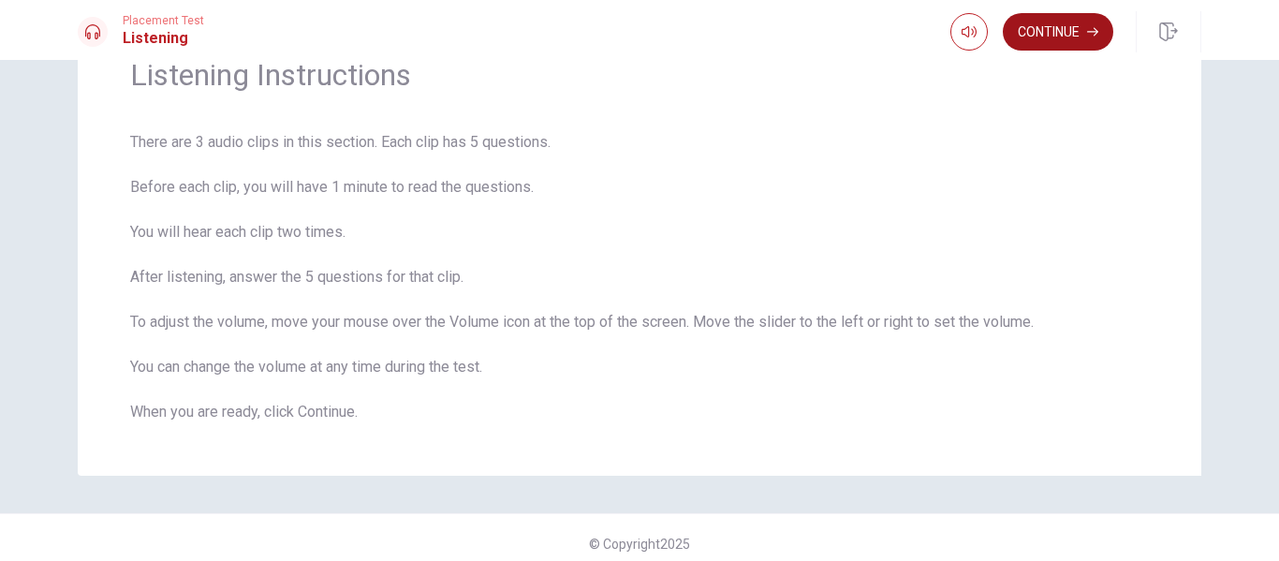
click at [1050, 34] on button "Continue" at bounding box center [1058, 31] width 111 height 37
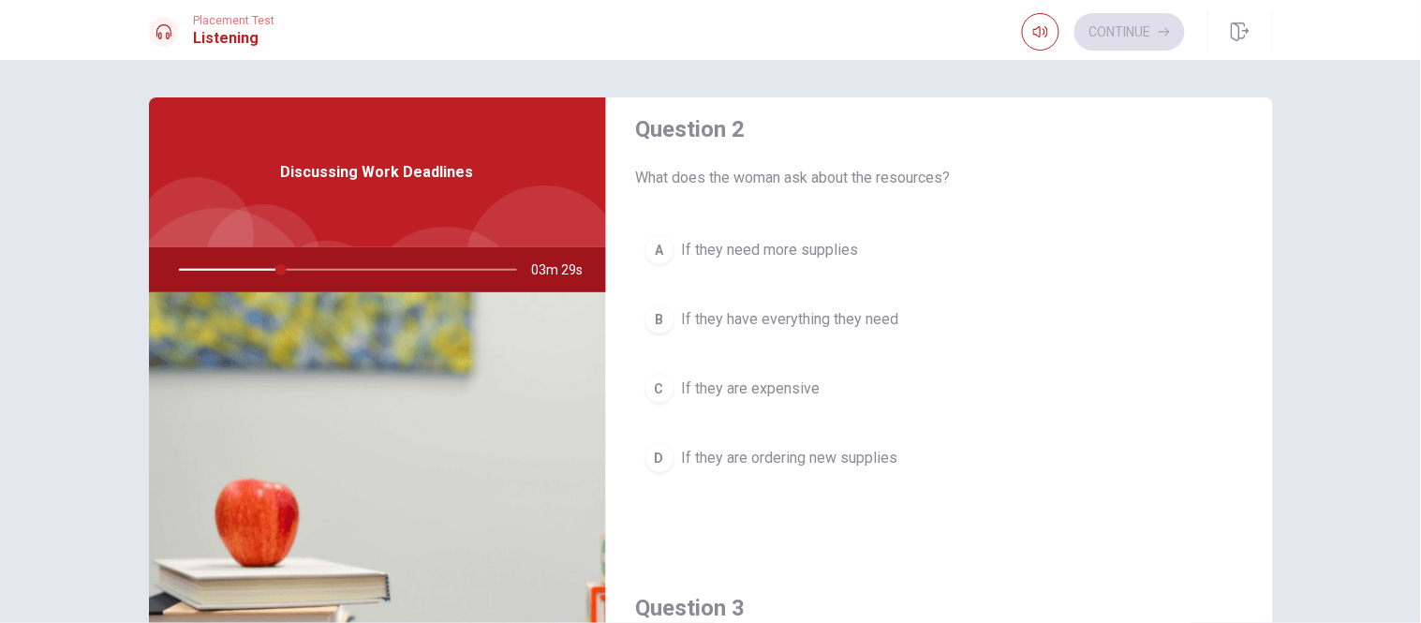
scroll to position [0, 0]
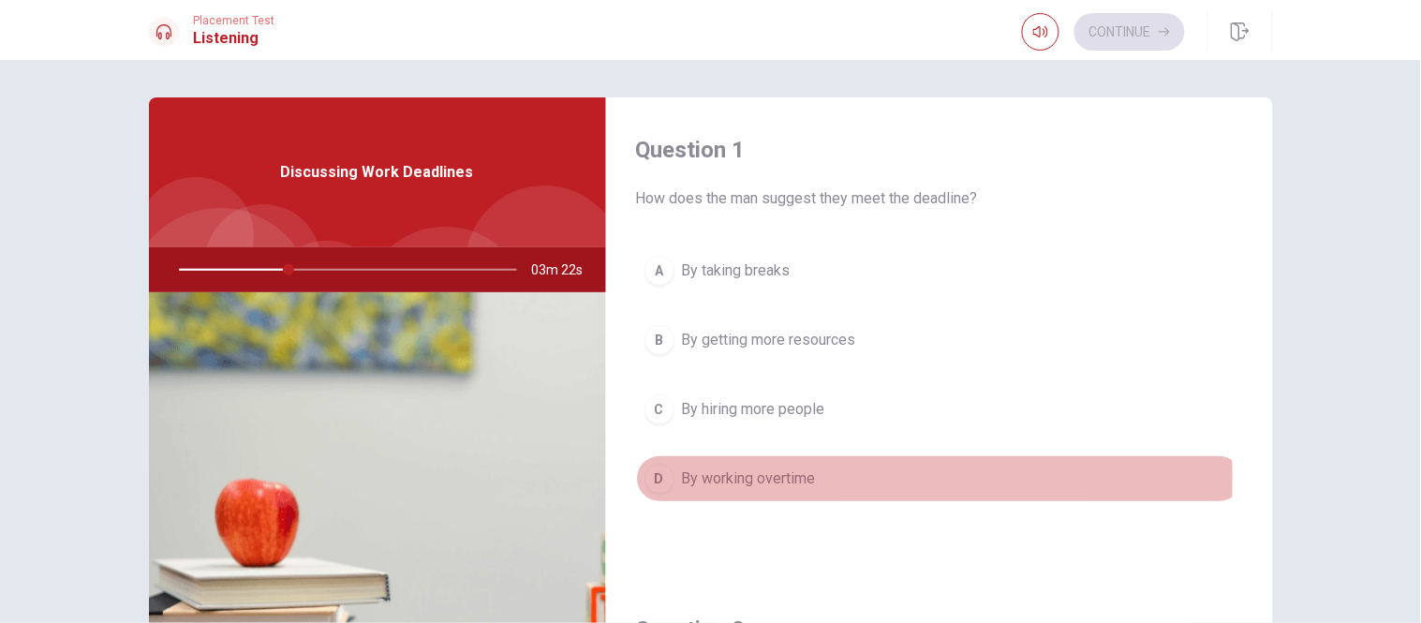
click at [749, 479] on span "By working overtime" at bounding box center [749, 478] width 134 height 22
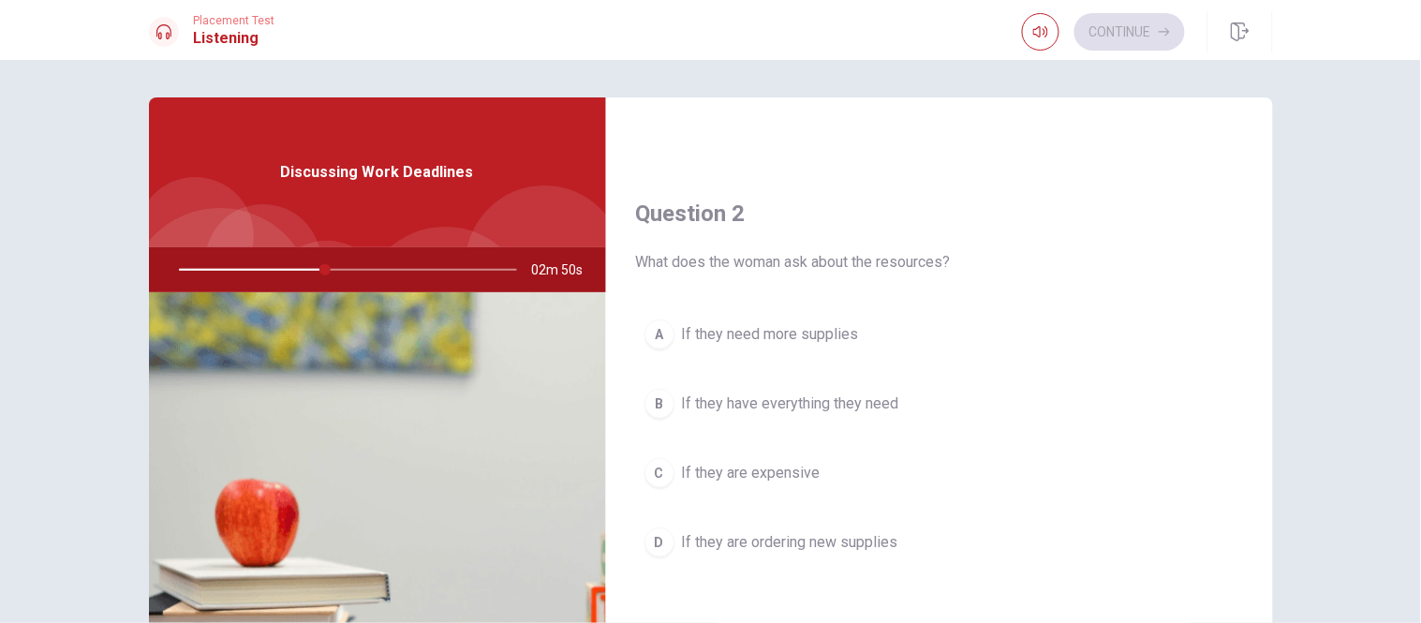
scroll to position [520, 0]
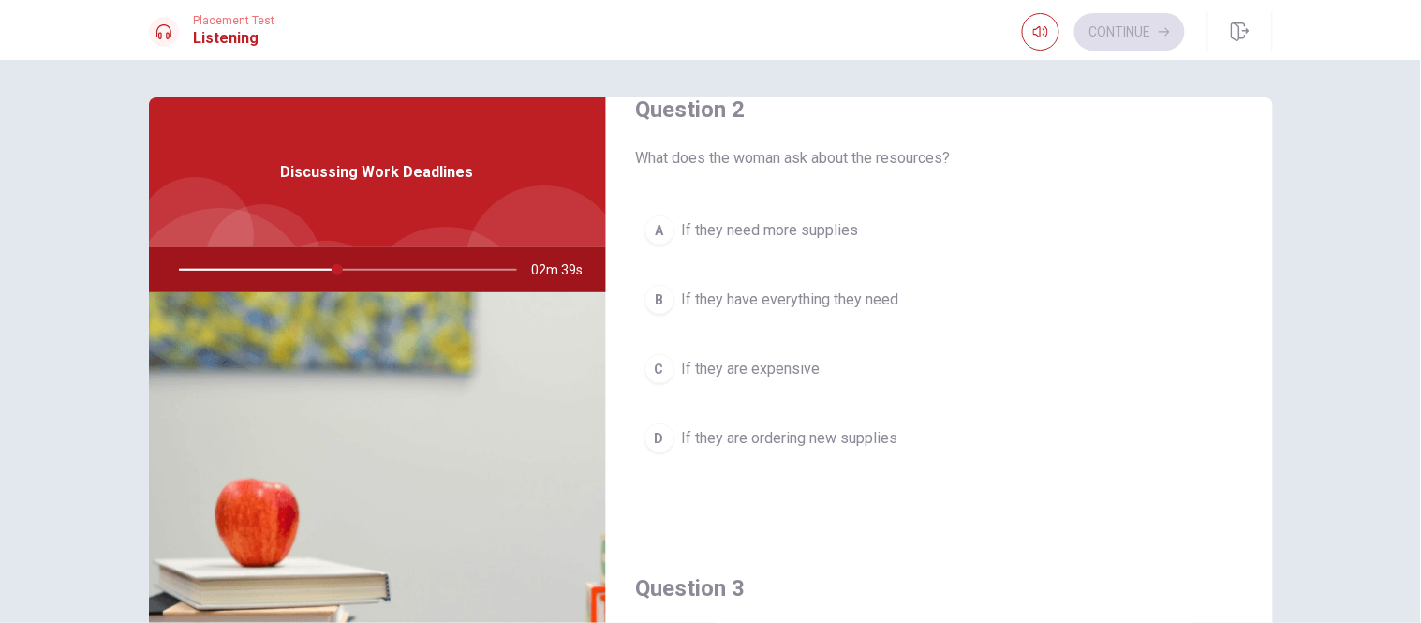
click at [791, 293] on span "If they have everything they need" at bounding box center [790, 299] width 217 height 22
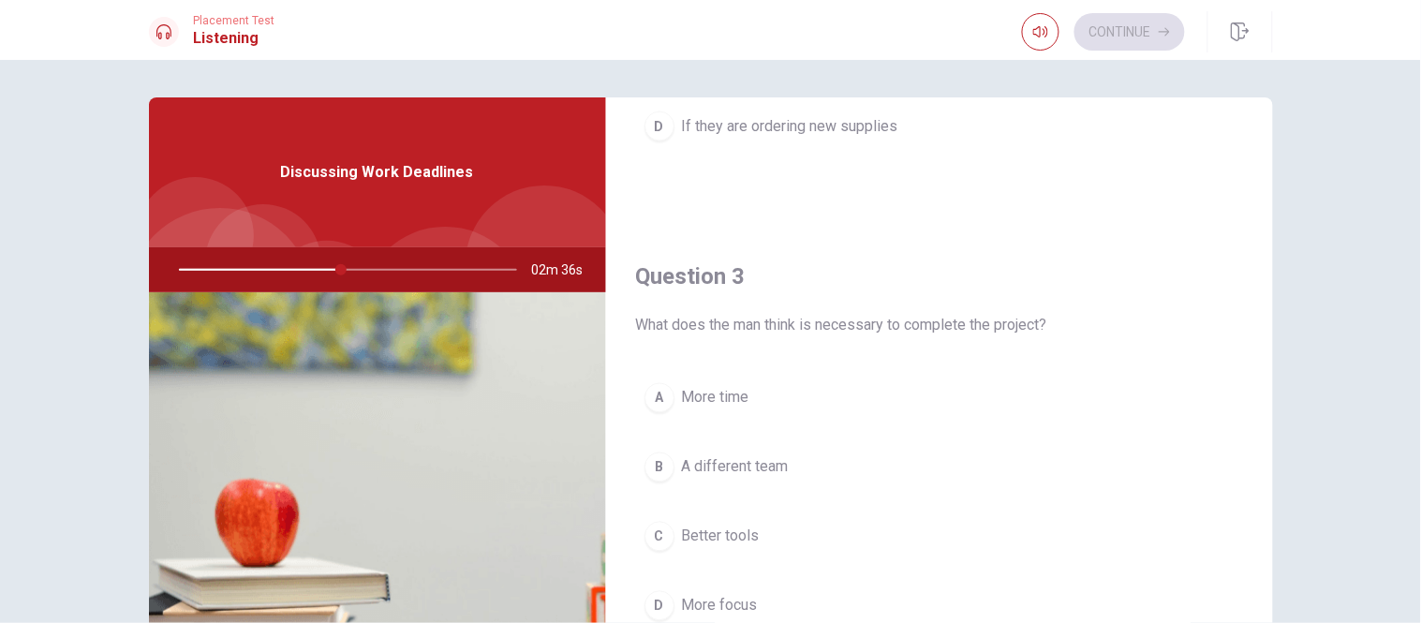
scroll to position [937, 0]
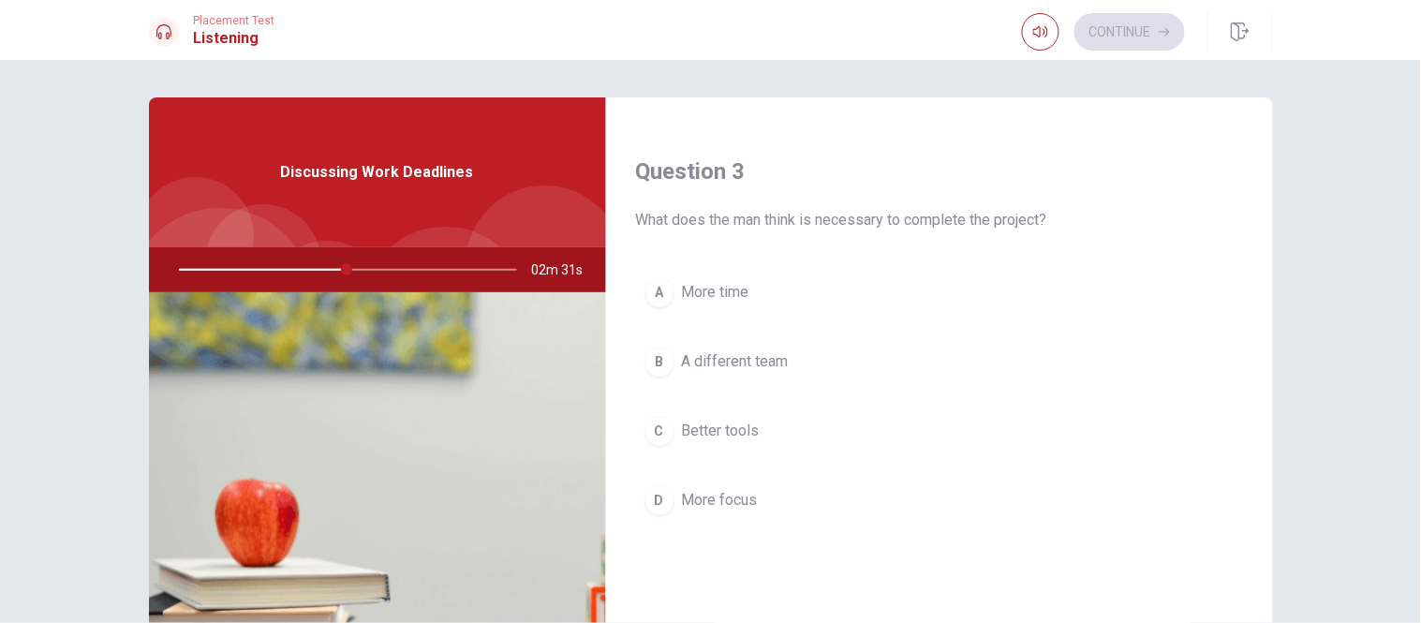
click at [704, 502] on span "More focus" at bounding box center [720, 501] width 76 height 22
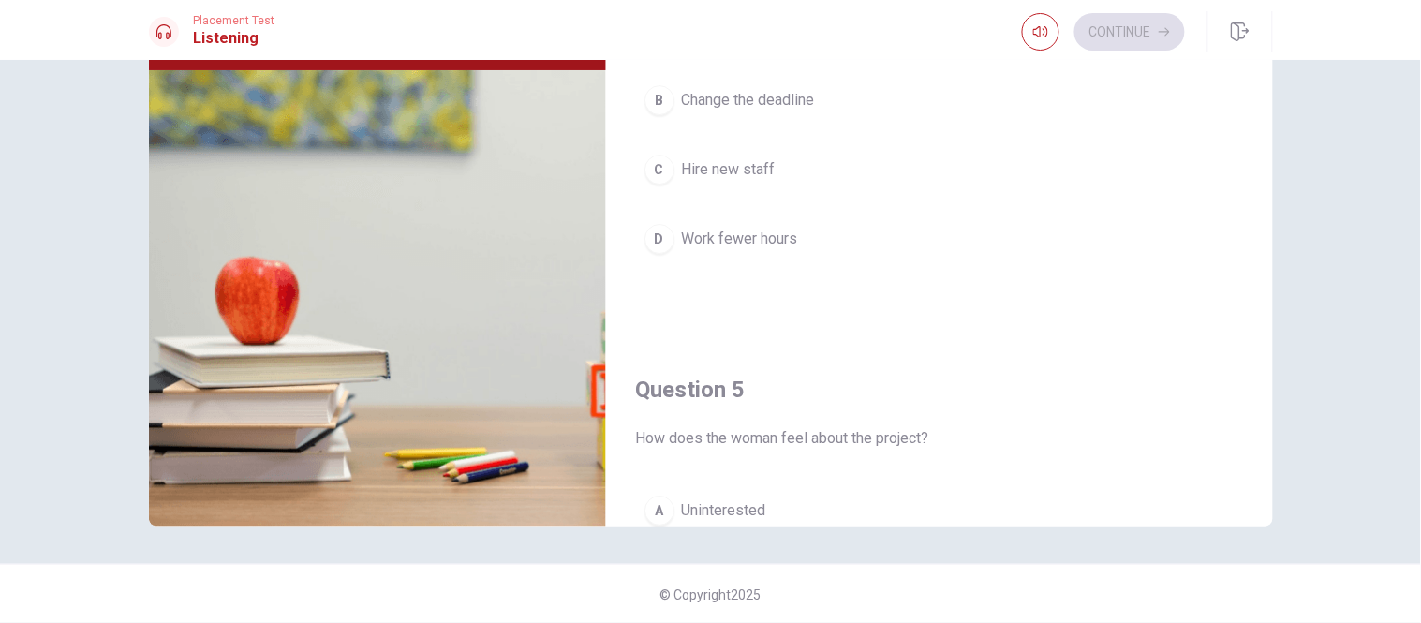
scroll to position [0, 0]
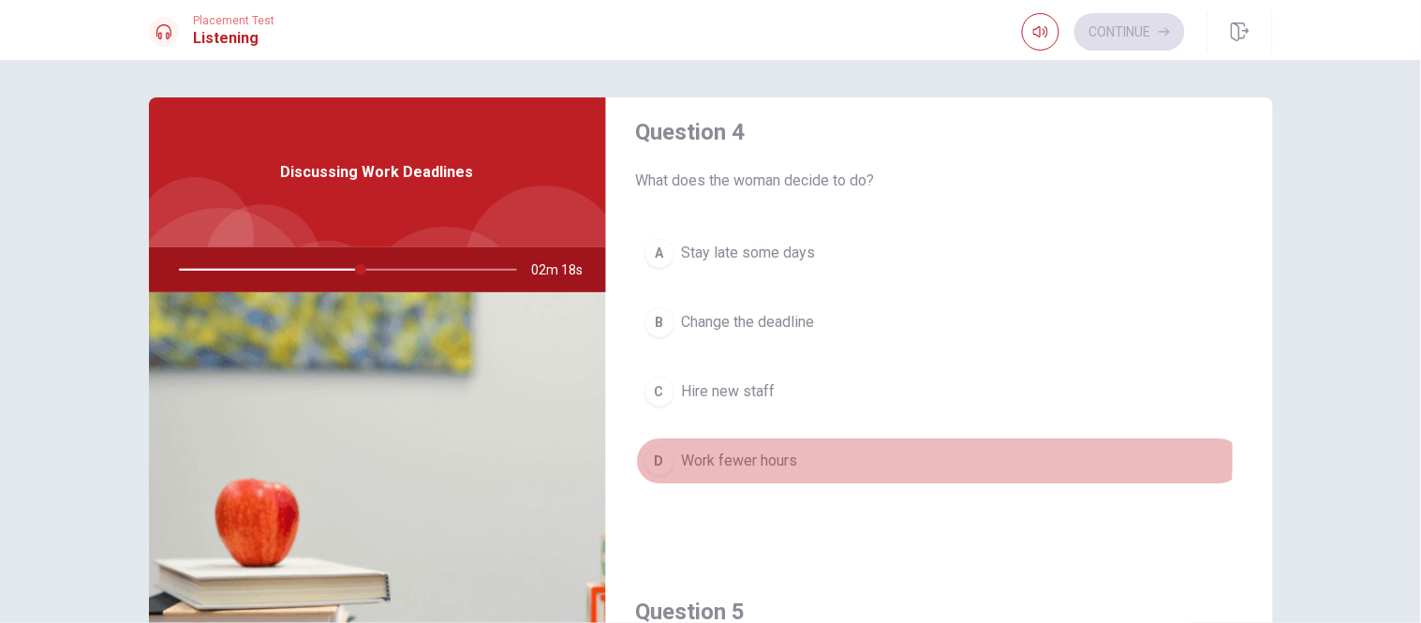
click at [707, 460] on span "Work fewer hours" at bounding box center [740, 461] width 116 height 22
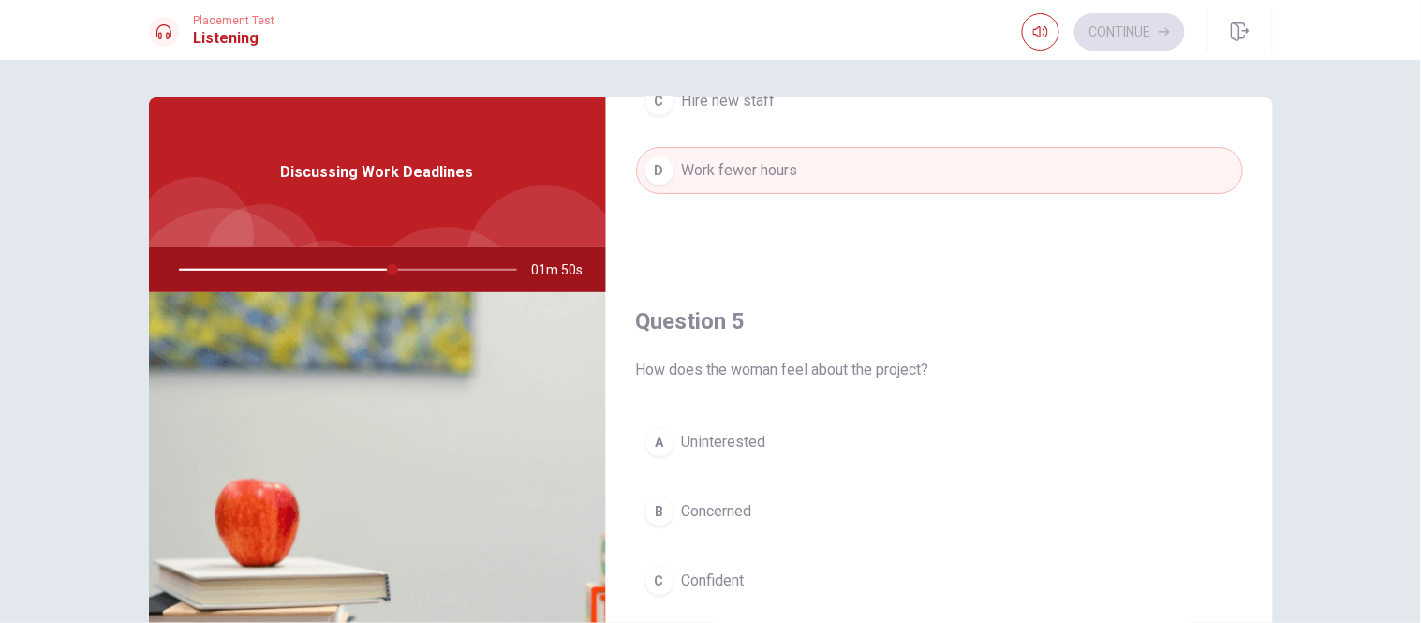
scroll to position [104, 0]
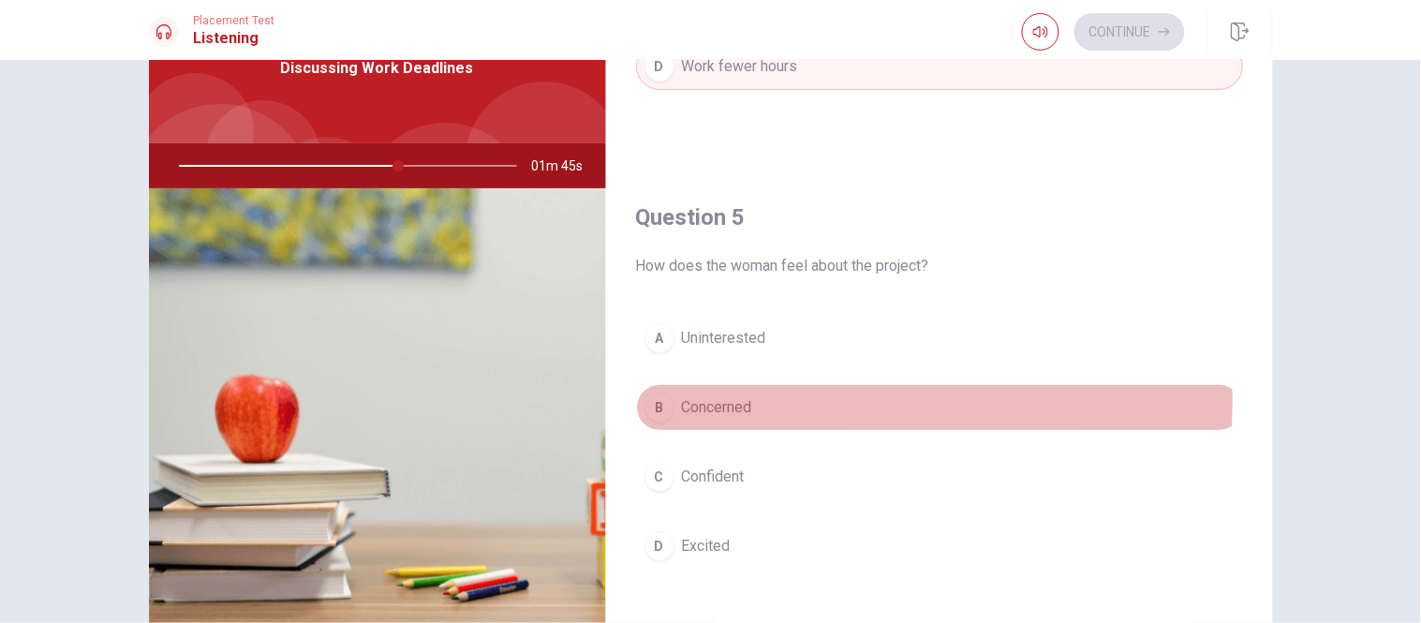
click at [707, 401] on span "Concerned" at bounding box center [717, 407] width 70 height 22
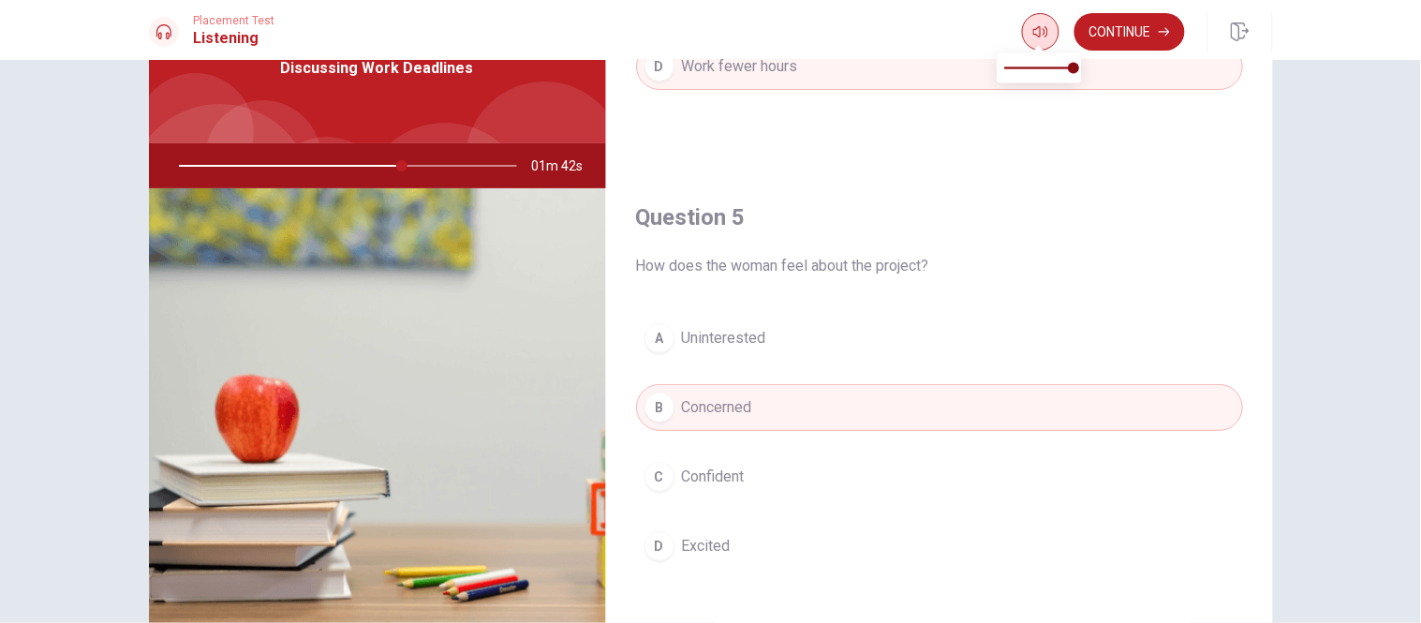
click at [1035, 28] on icon "button" at bounding box center [1040, 31] width 15 height 15
click at [1136, 22] on button "Continue" at bounding box center [1129, 31] width 111 height 37
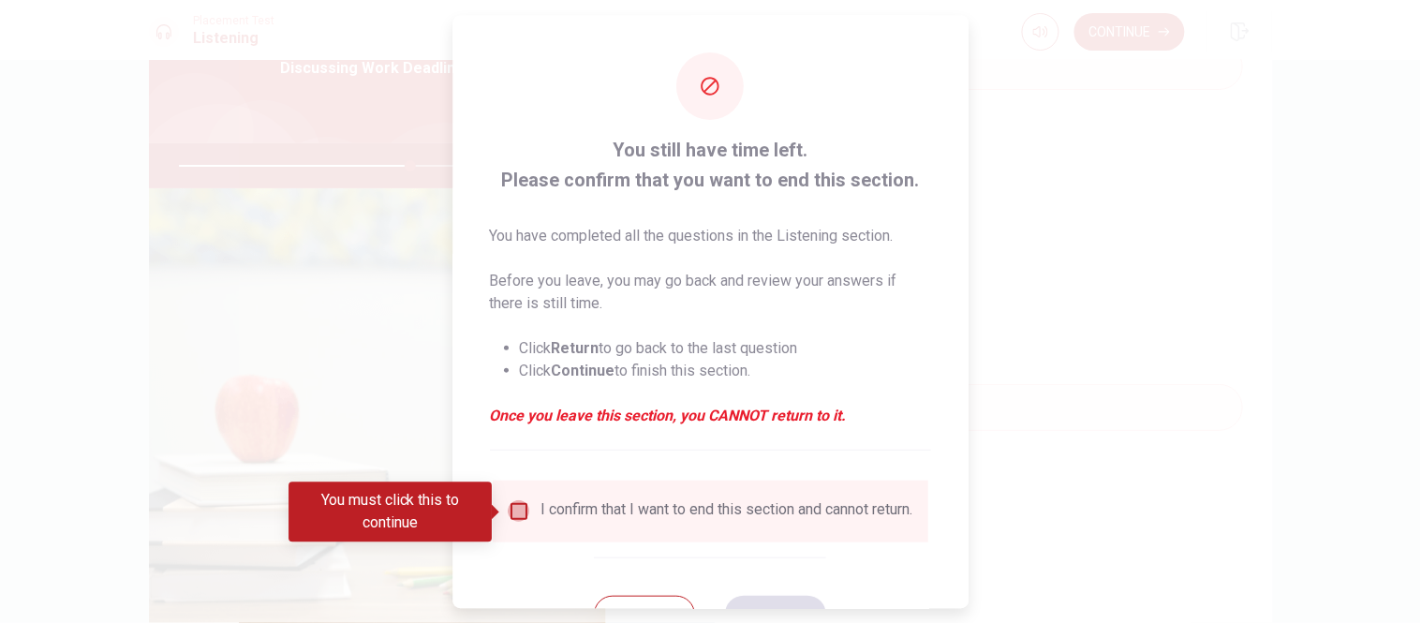
click at [520, 513] on input "You must click this to continue" at bounding box center [519, 511] width 22 height 22
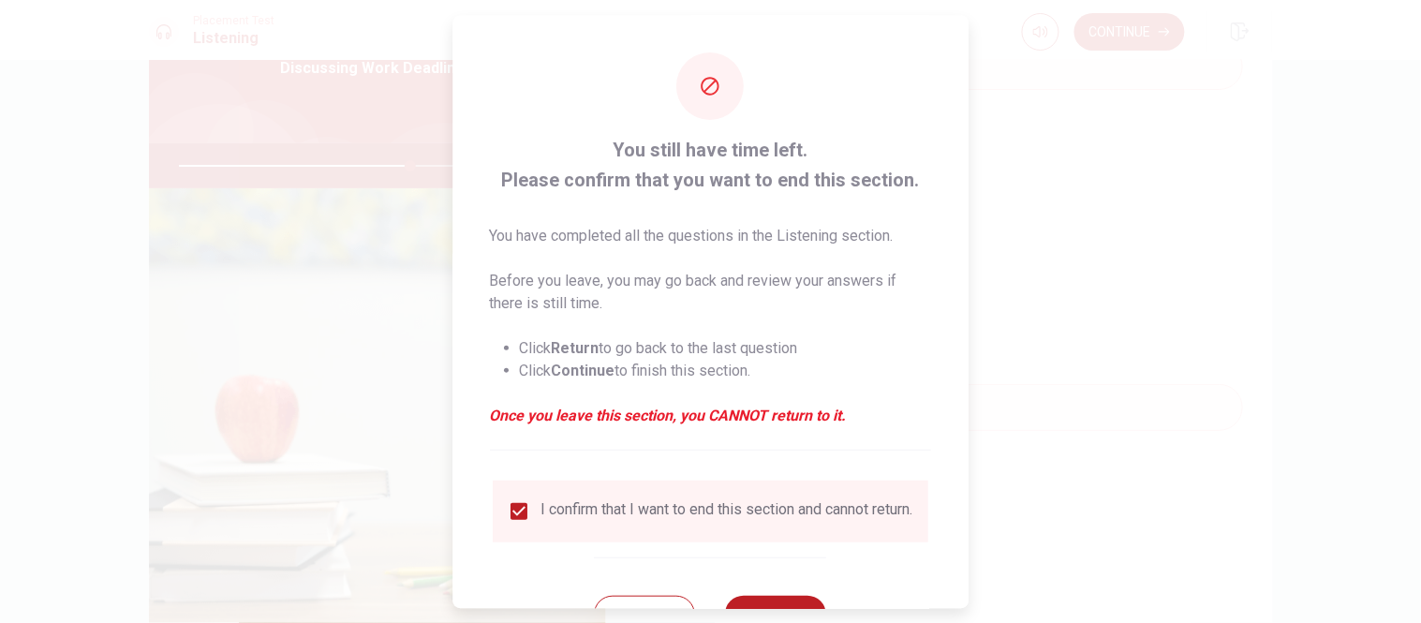
scroll to position [77, 0]
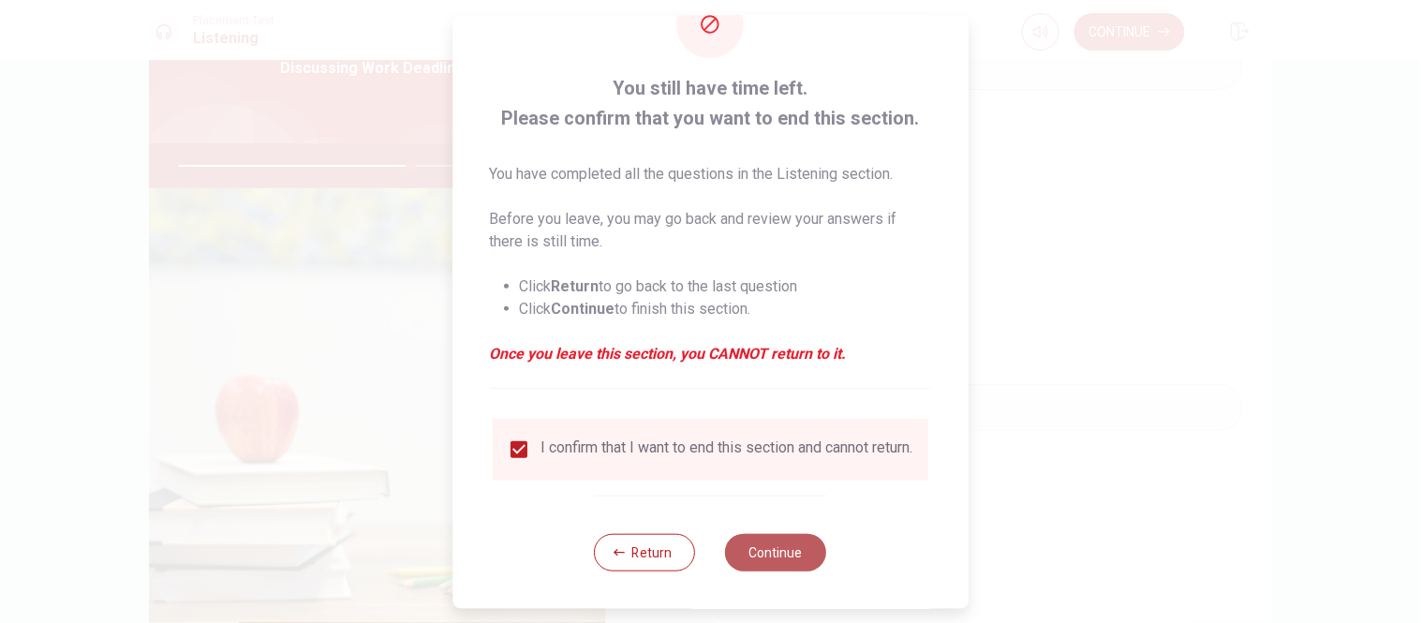
click at [784, 550] on button "Continue" at bounding box center [776, 551] width 101 height 37
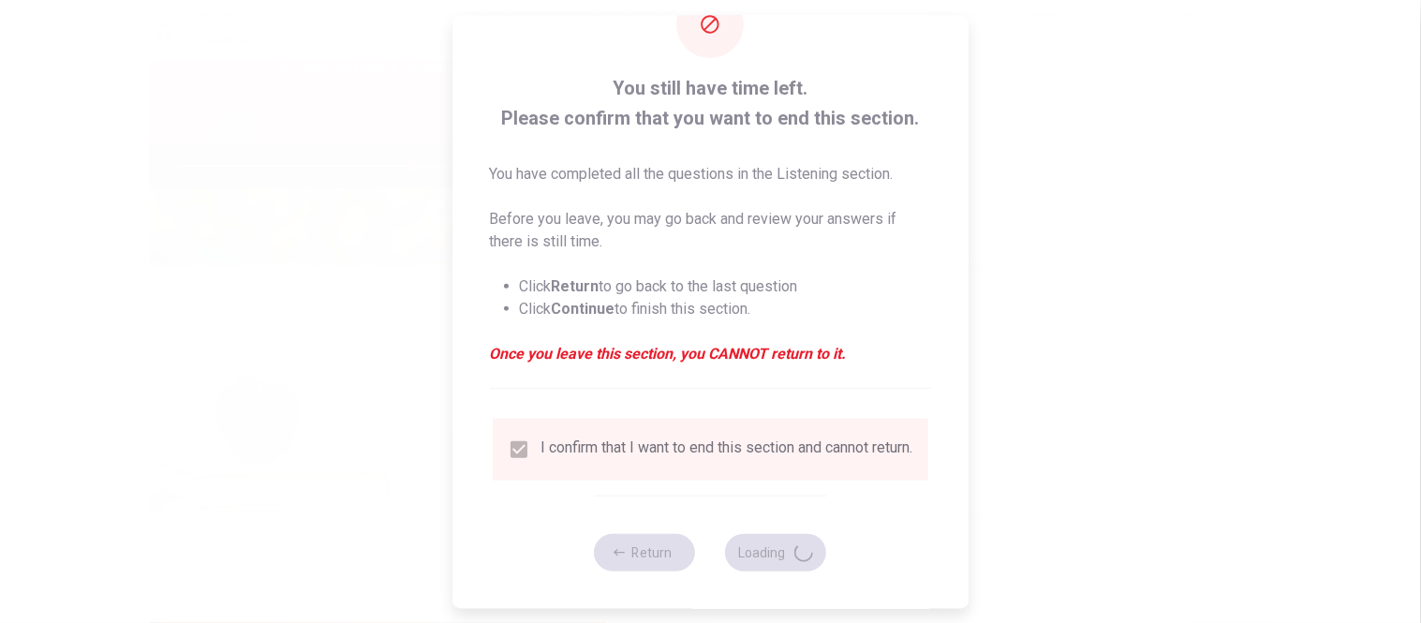
type input "70"
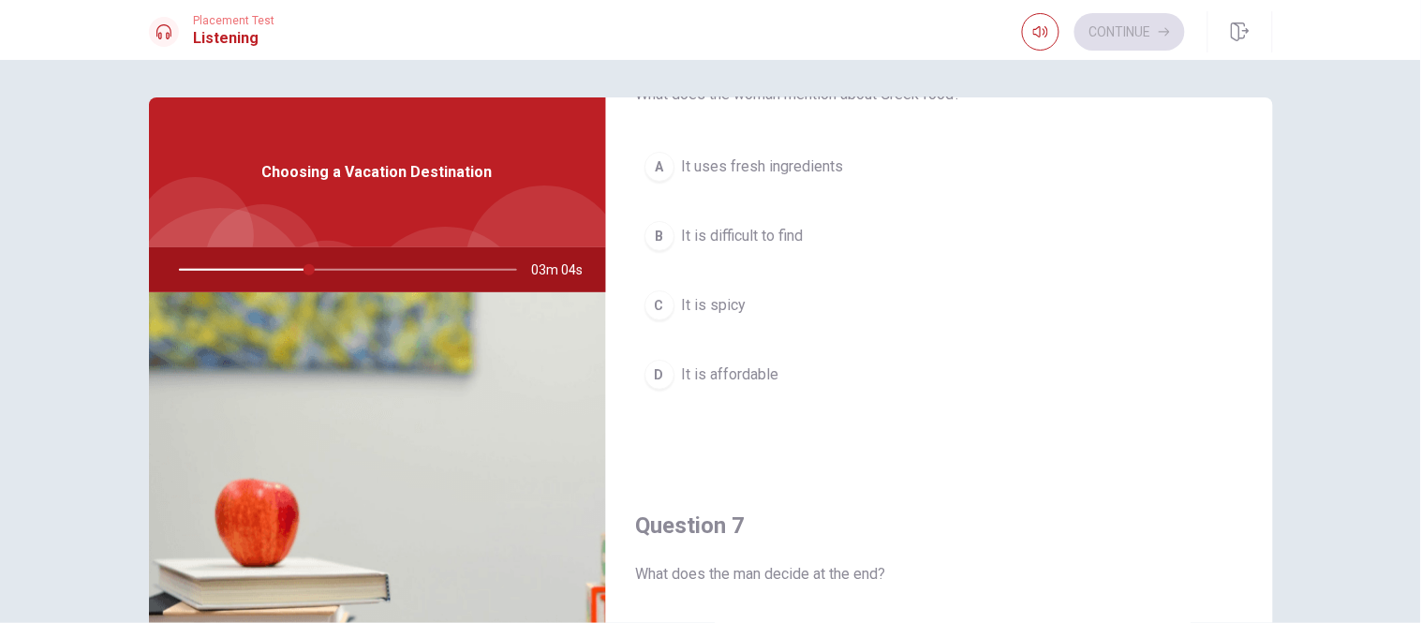
scroll to position [0, 0]
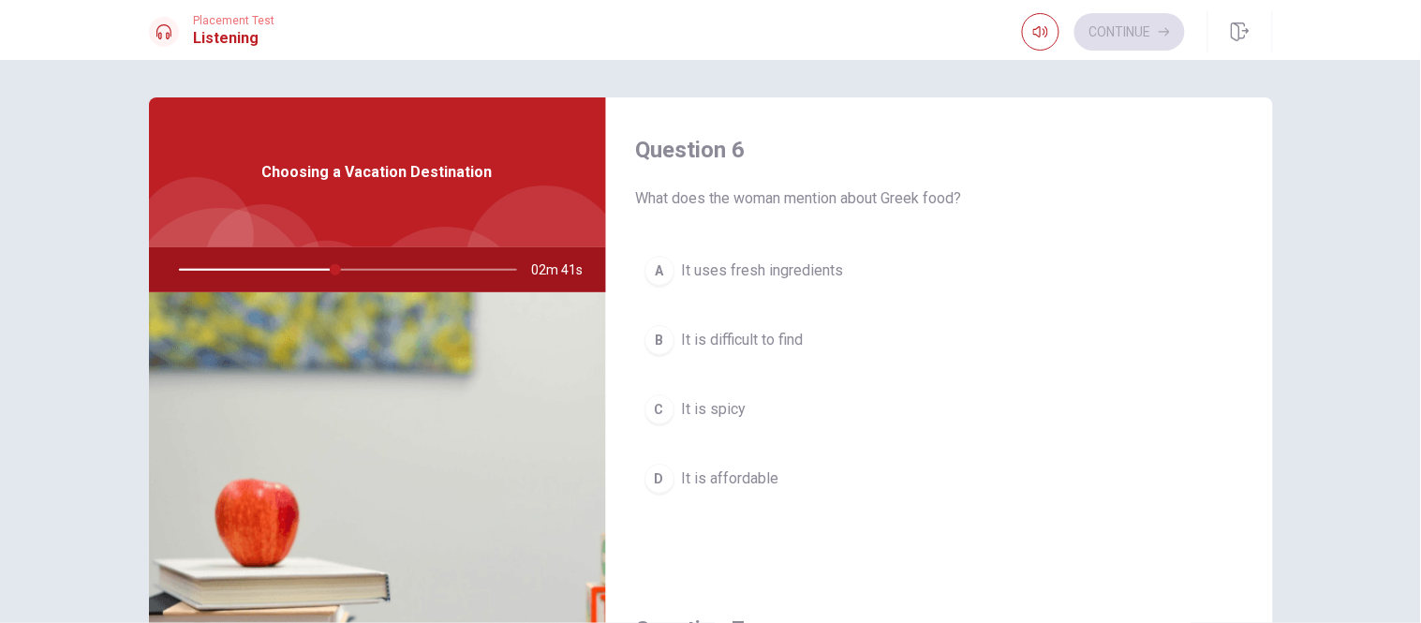
click at [762, 268] on span "It uses fresh ingredients" at bounding box center [763, 270] width 162 height 22
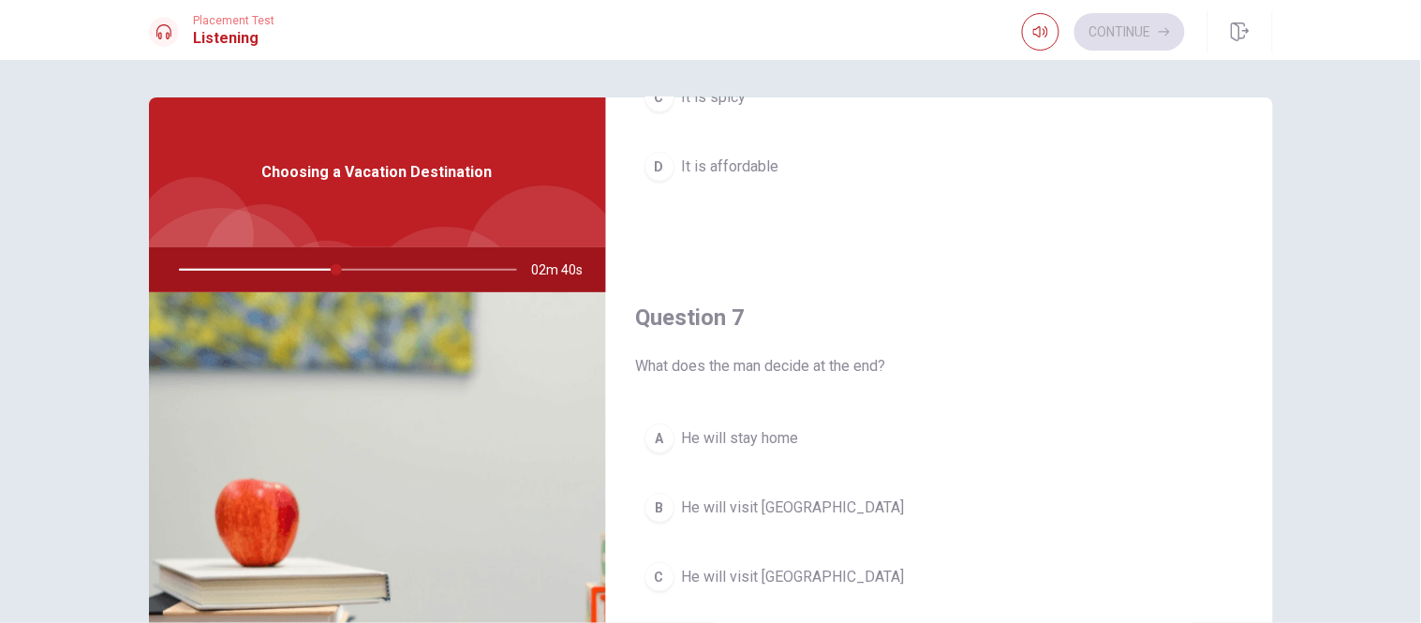
scroll to position [520, 0]
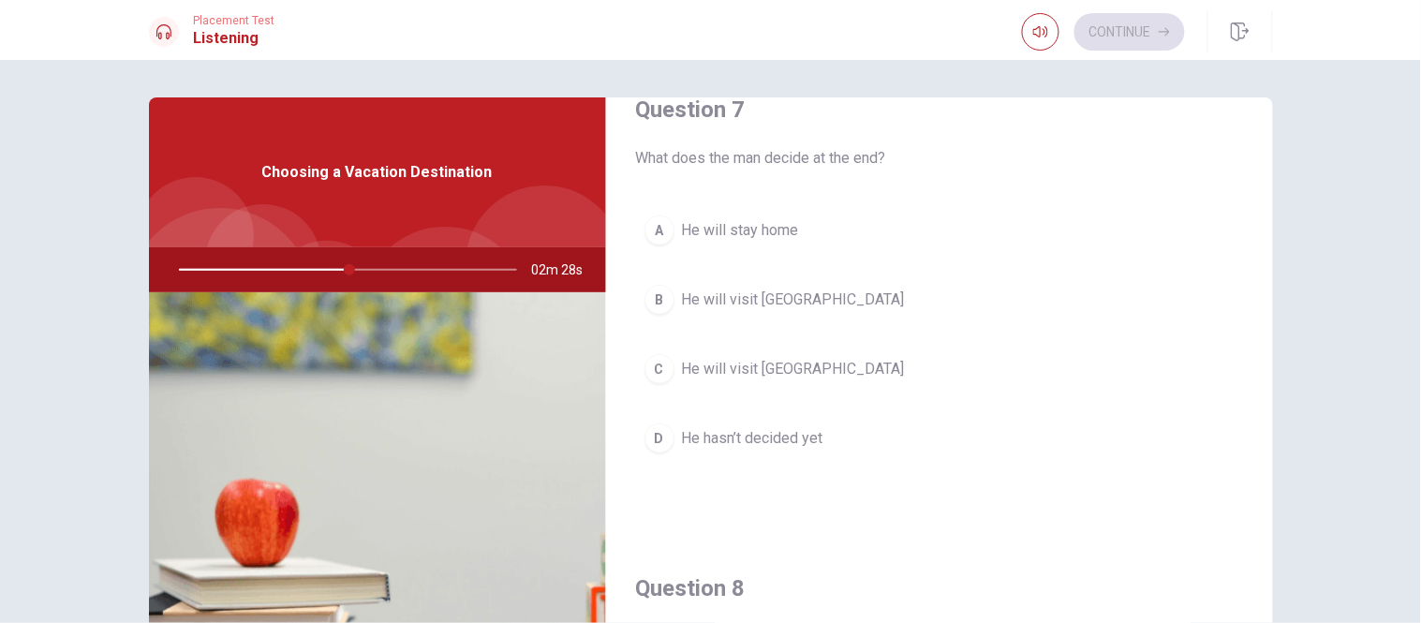
click at [738, 371] on span "He will visit [GEOGRAPHIC_DATA]" at bounding box center [793, 369] width 223 height 22
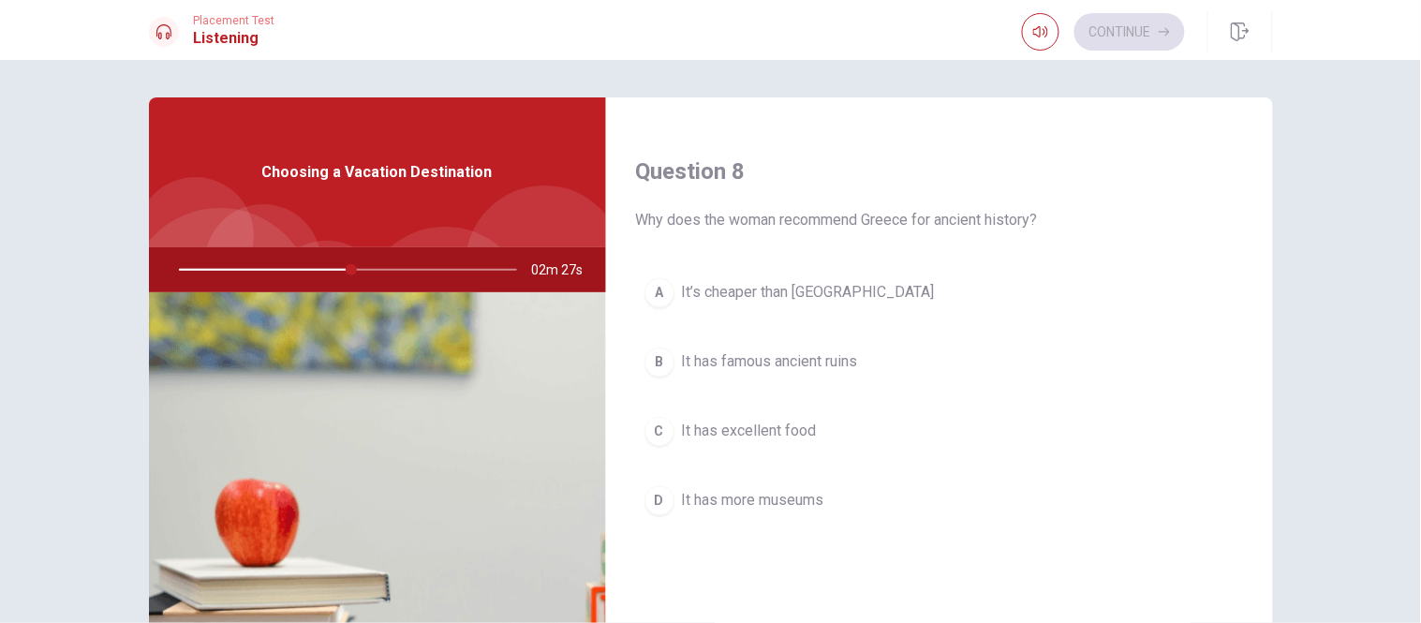
scroll to position [1041, 0]
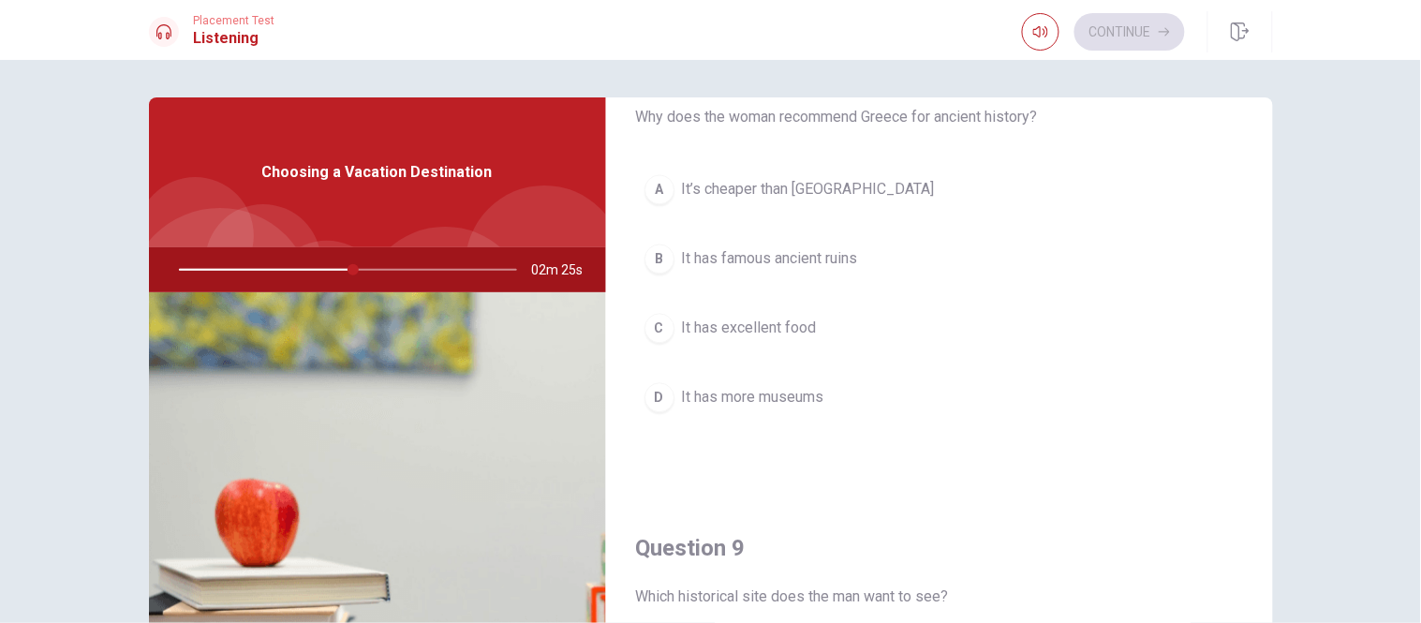
click at [826, 254] on span "It has famous ancient ruins" at bounding box center [770, 258] width 176 height 22
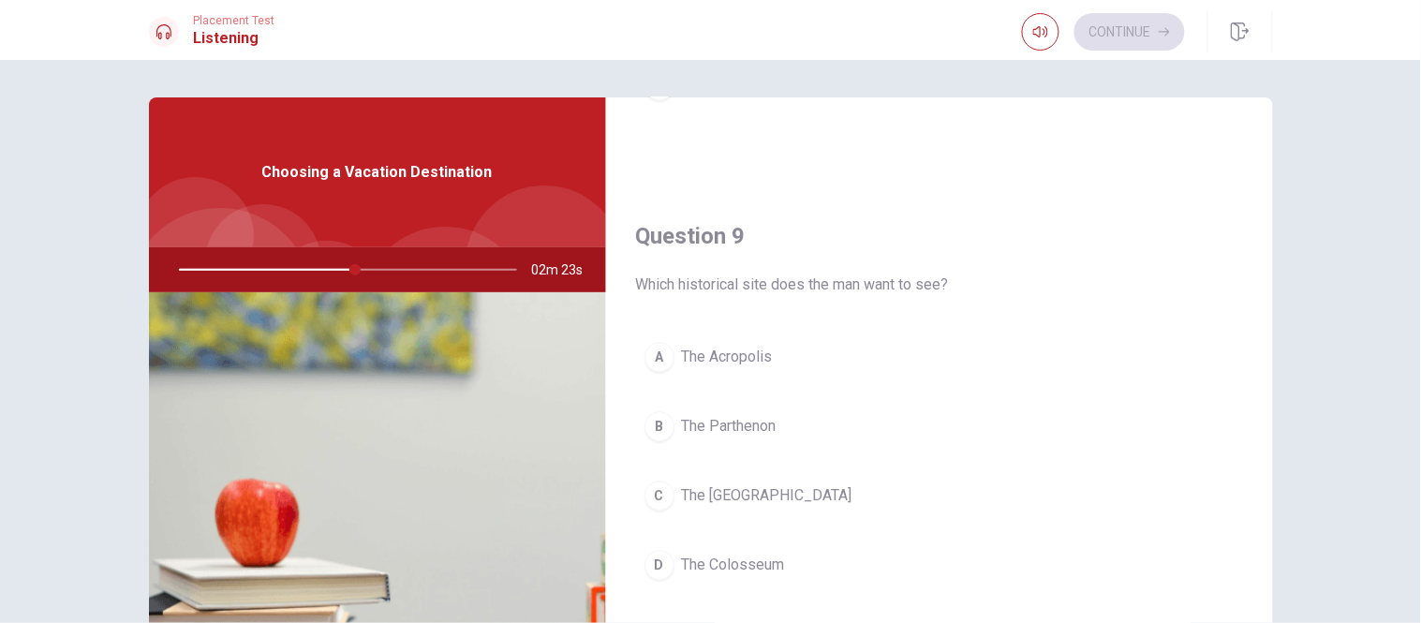
scroll to position [1457, 0]
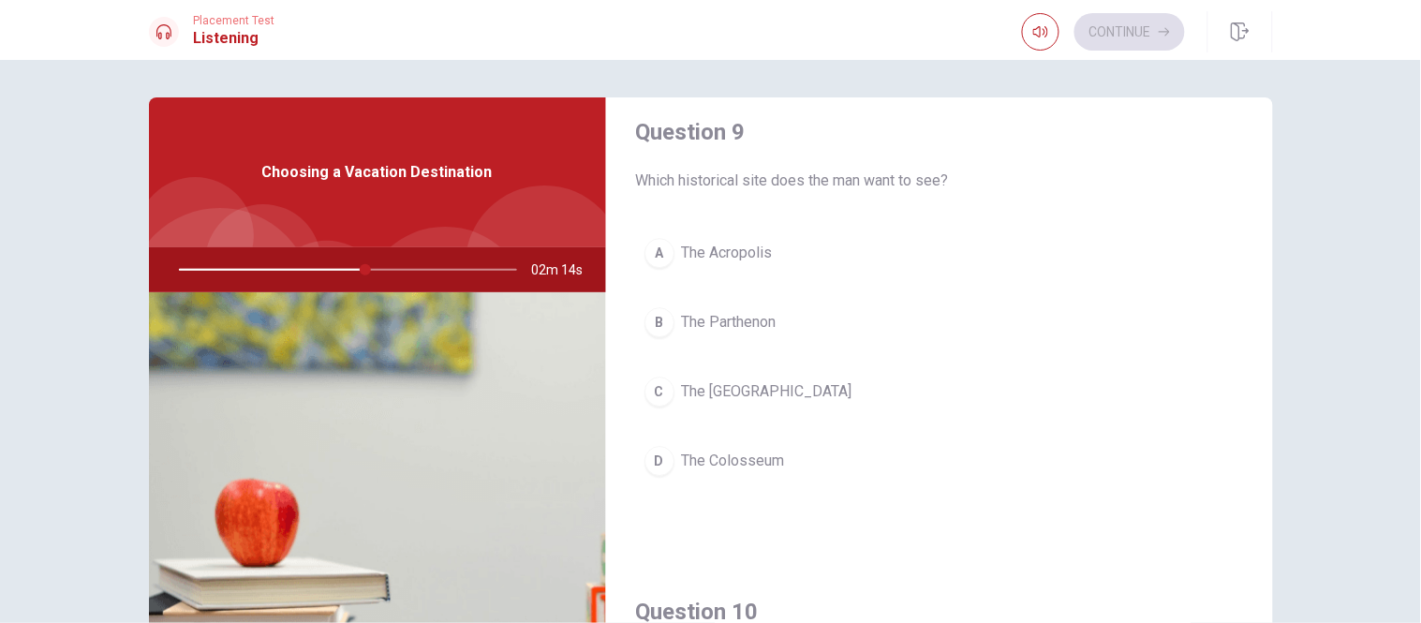
click at [733, 460] on span "The Colosseum" at bounding box center [733, 461] width 103 height 22
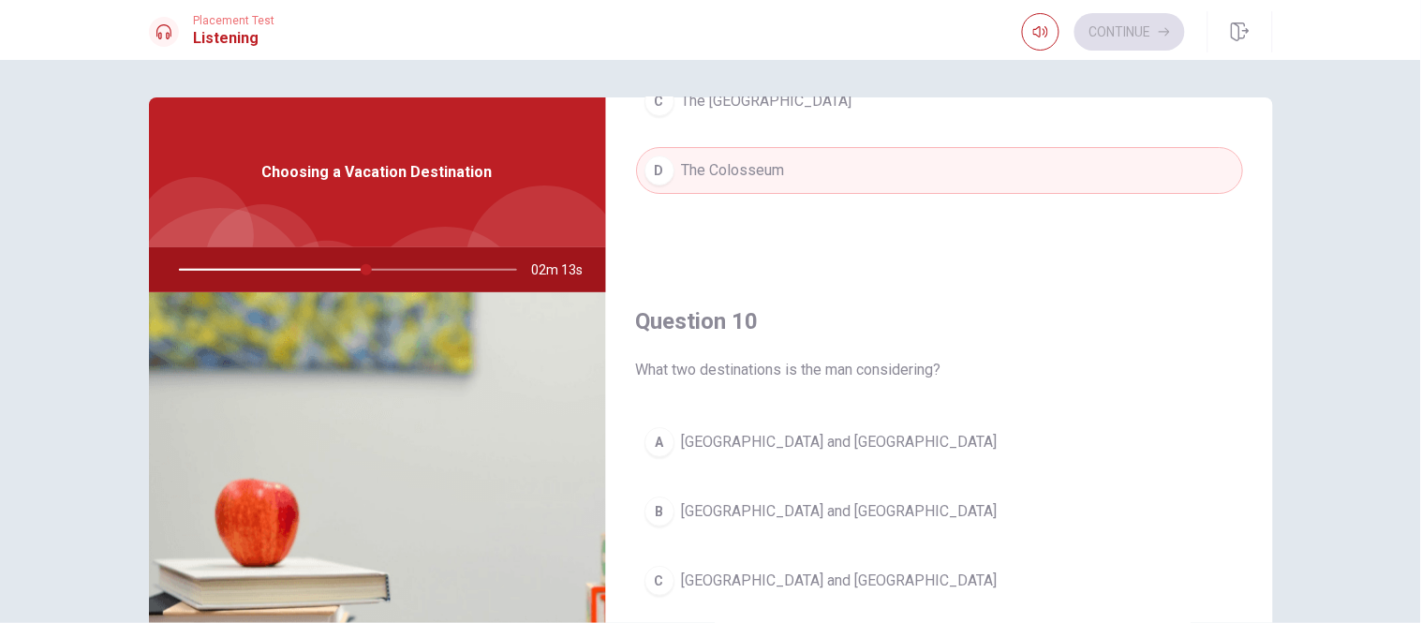
scroll to position [1541, 0]
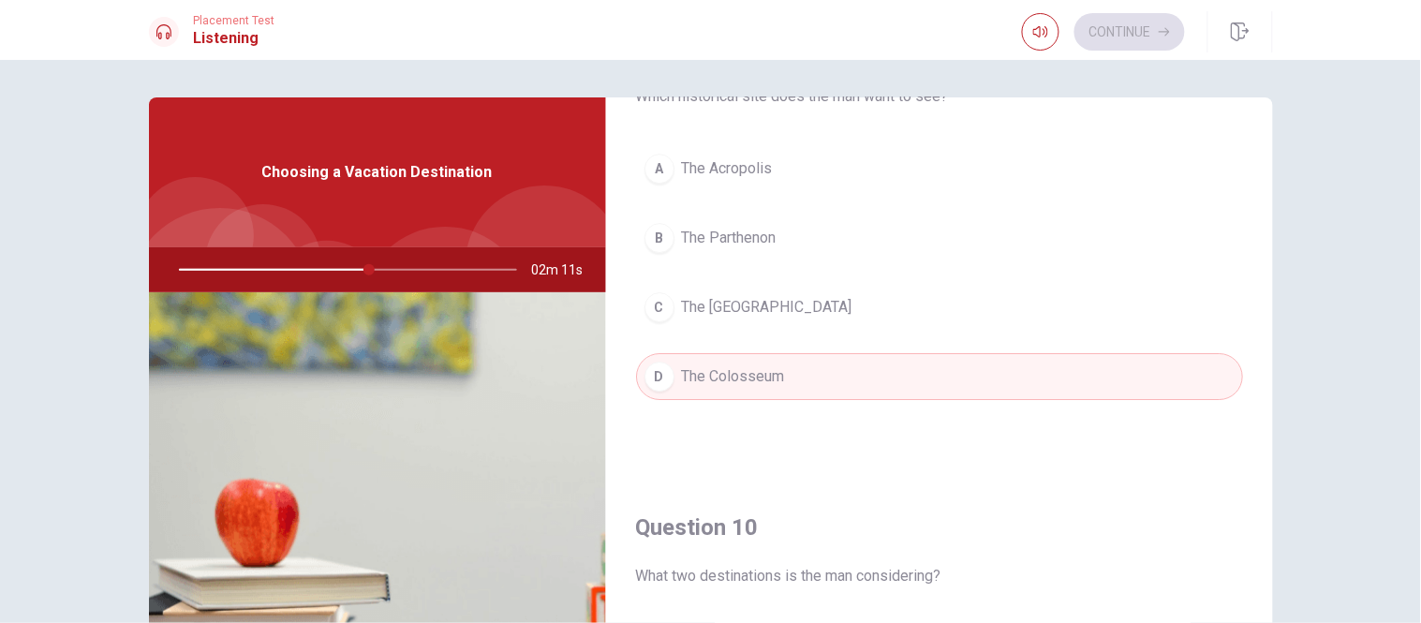
click at [738, 172] on span "The Acropolis" at bounding box center [727, 168] width 91 height 22
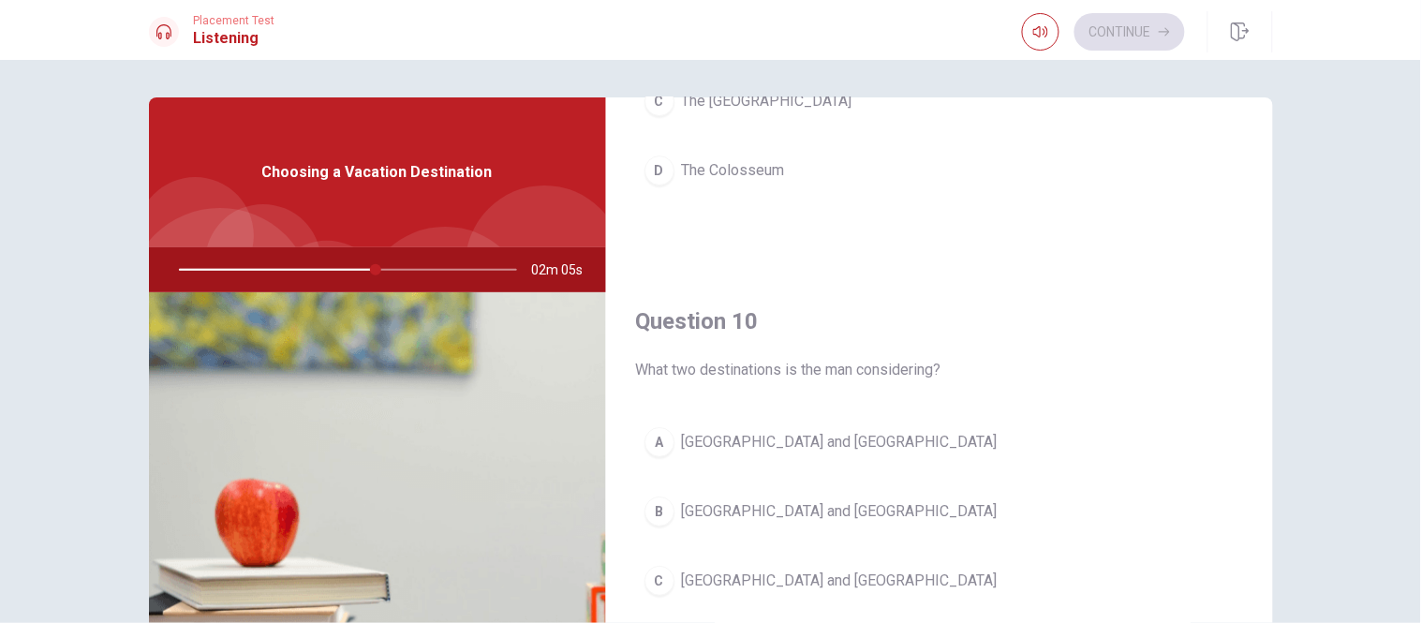
scroll to position [222, 0]
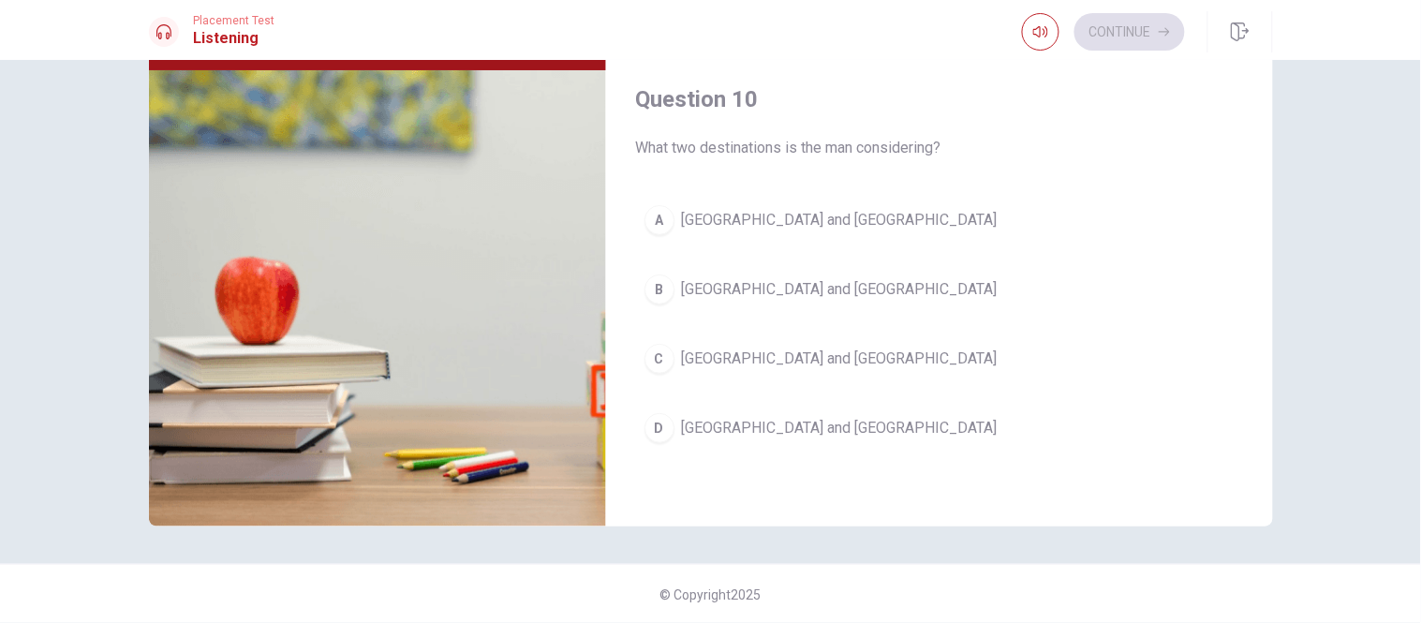
click at [736, 210] on span "[GEOGRAPHIC_DATA] and [GEOGRAPHIC_DATA]" at bounding box center [840, 220] width 316 height 22
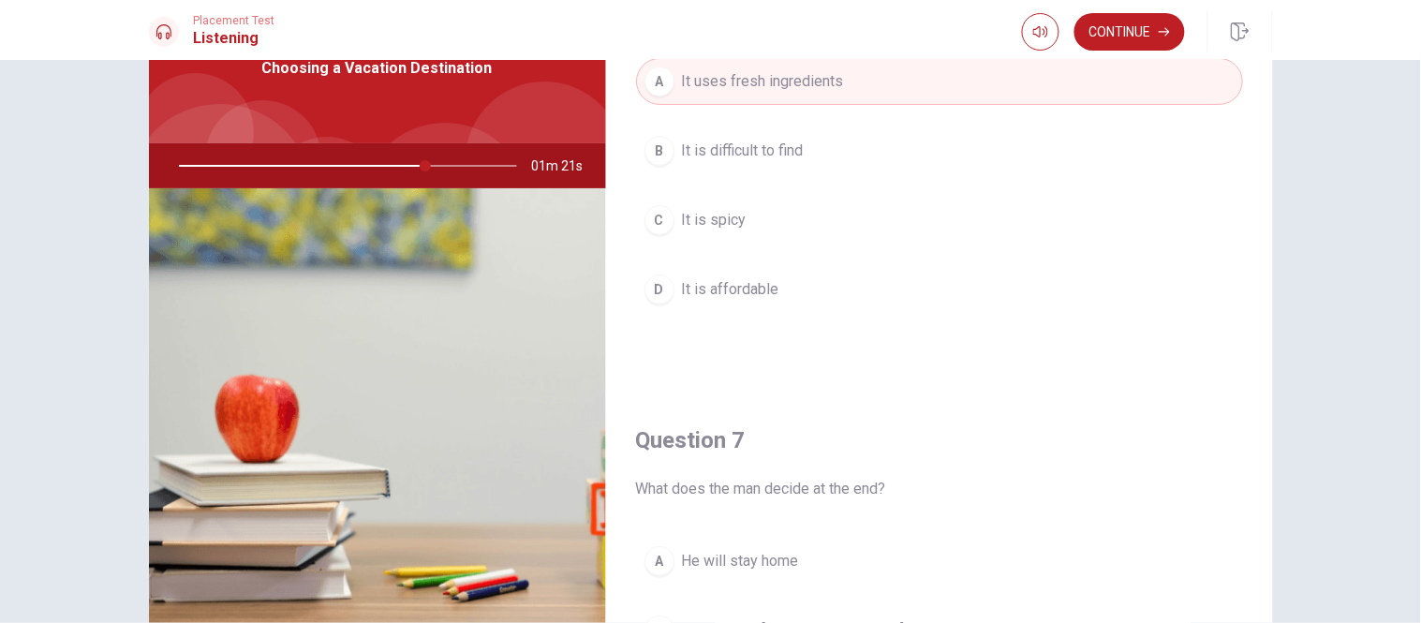
scroll to position [0, 0]
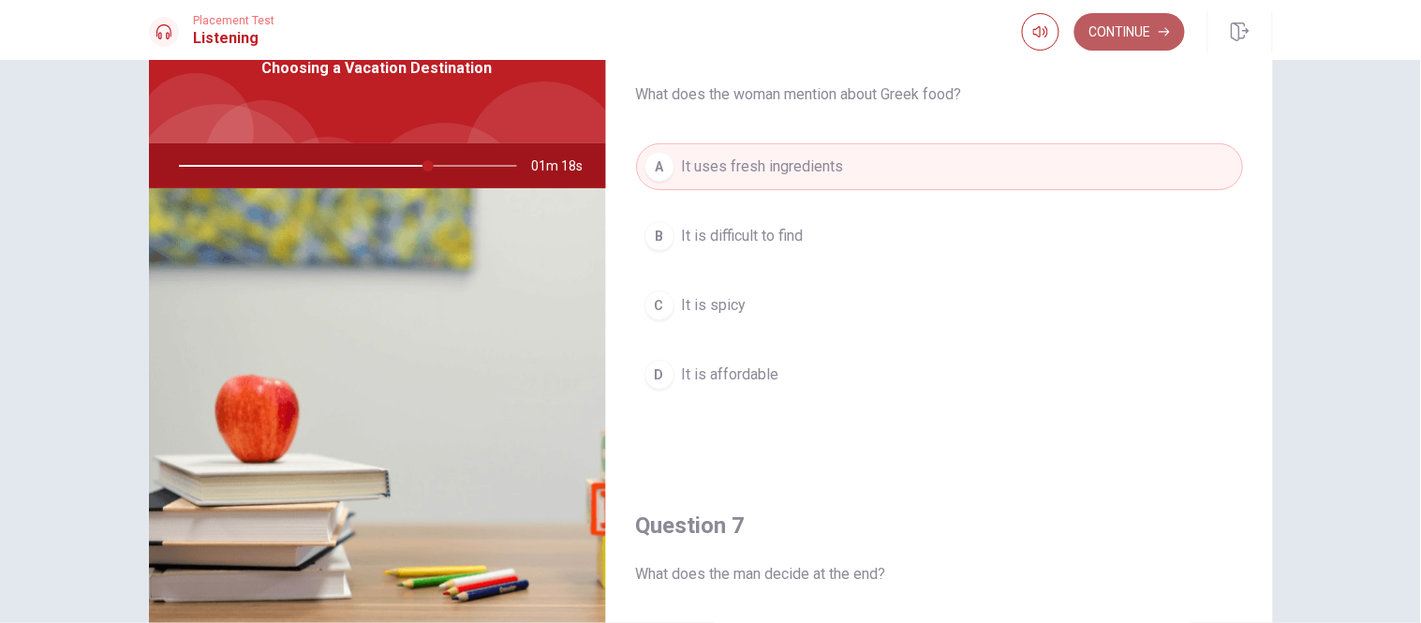
click at [1130, 32] on button "Continue" at bounding box center [1129, 31] width 111 height 37
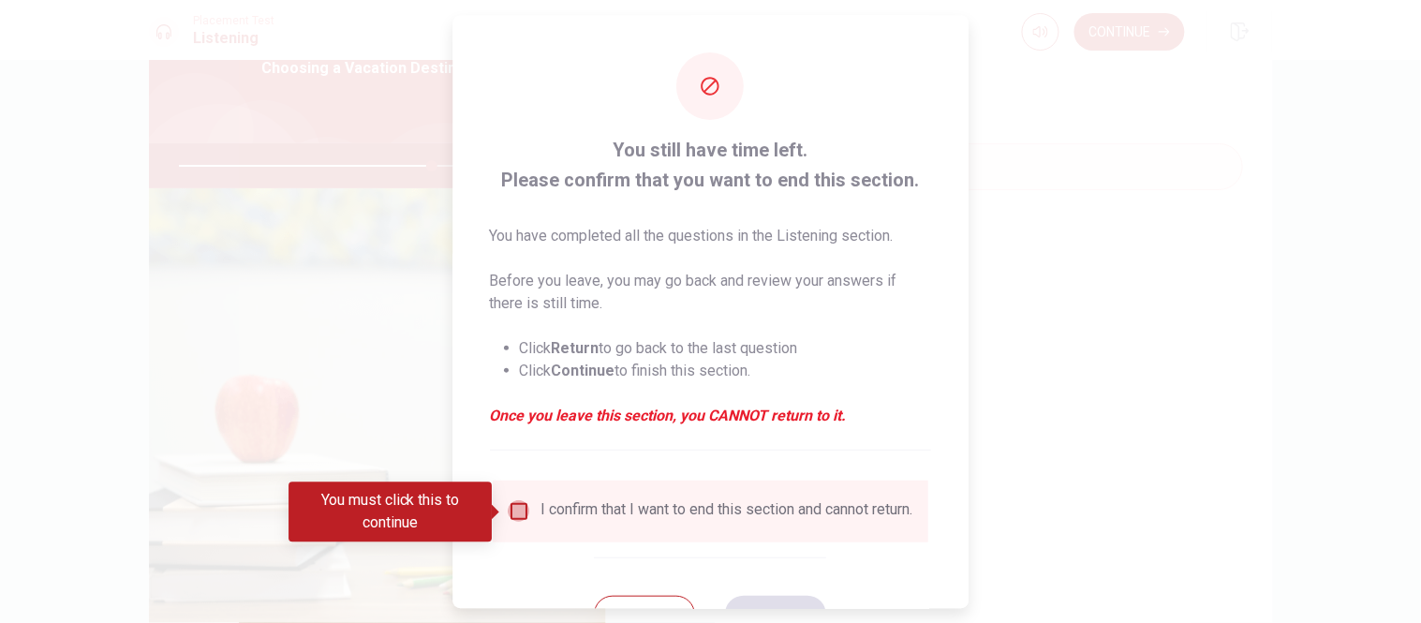
click at [523, 509] on input "You must click this to continue" at bounding box center [519, 511] width 22 height 22
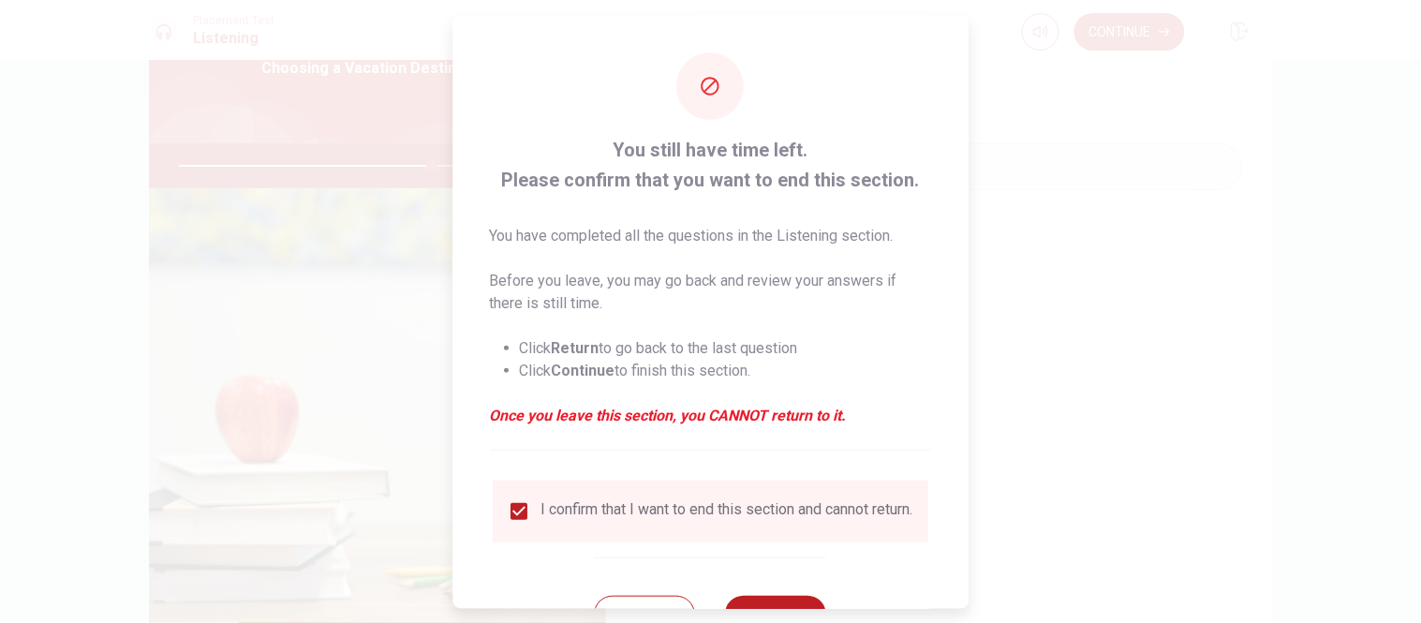
scroll to position [77, 0]
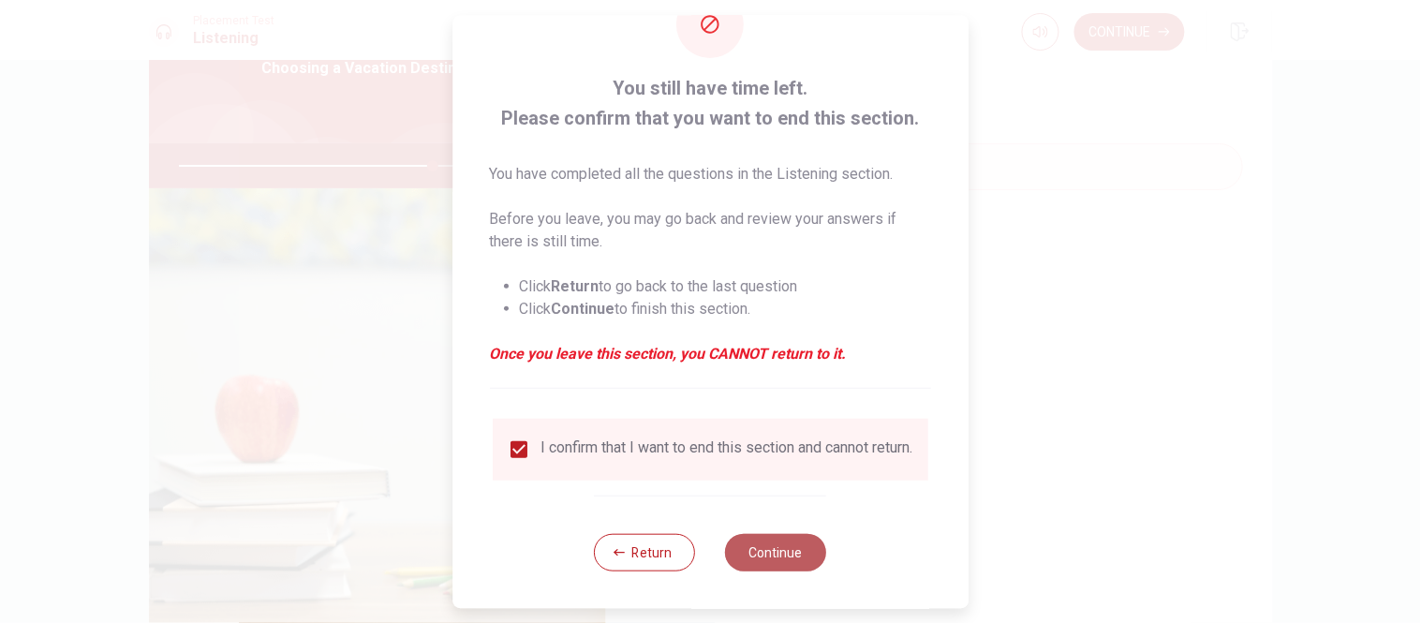
click at [763, 555] on button "Continue" at bounding box center [776, 551] width 101 height 37
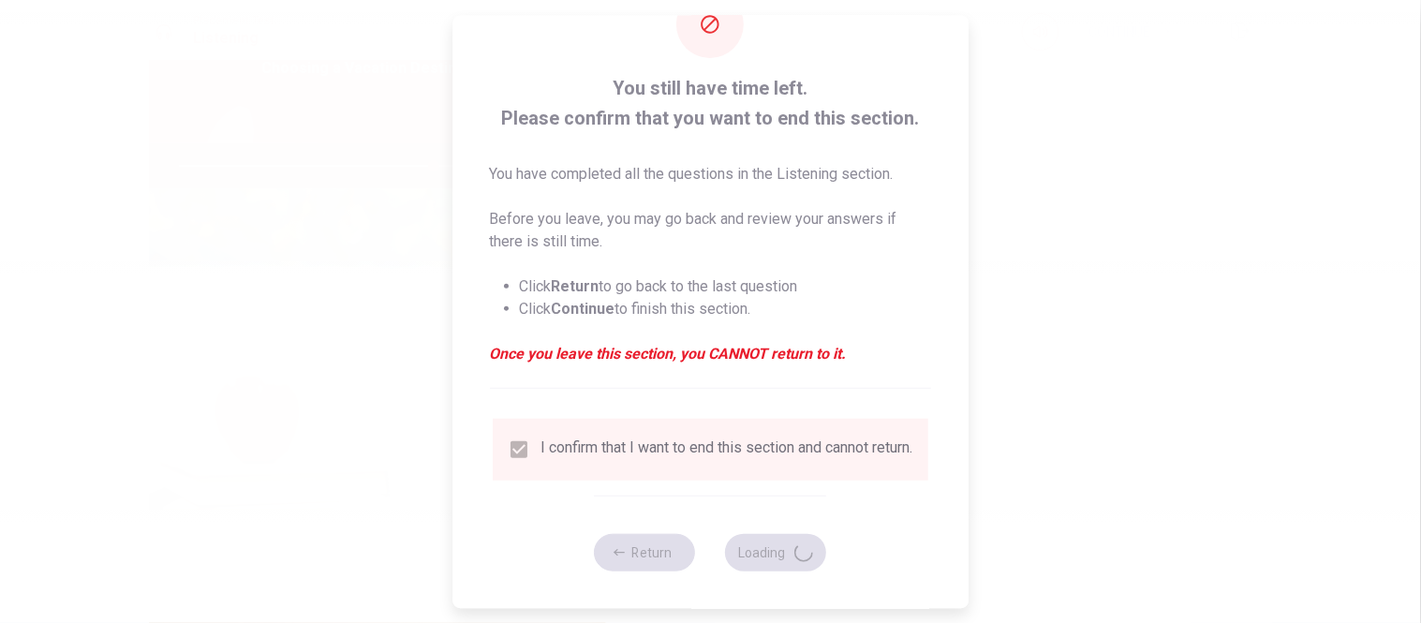
type input "76"
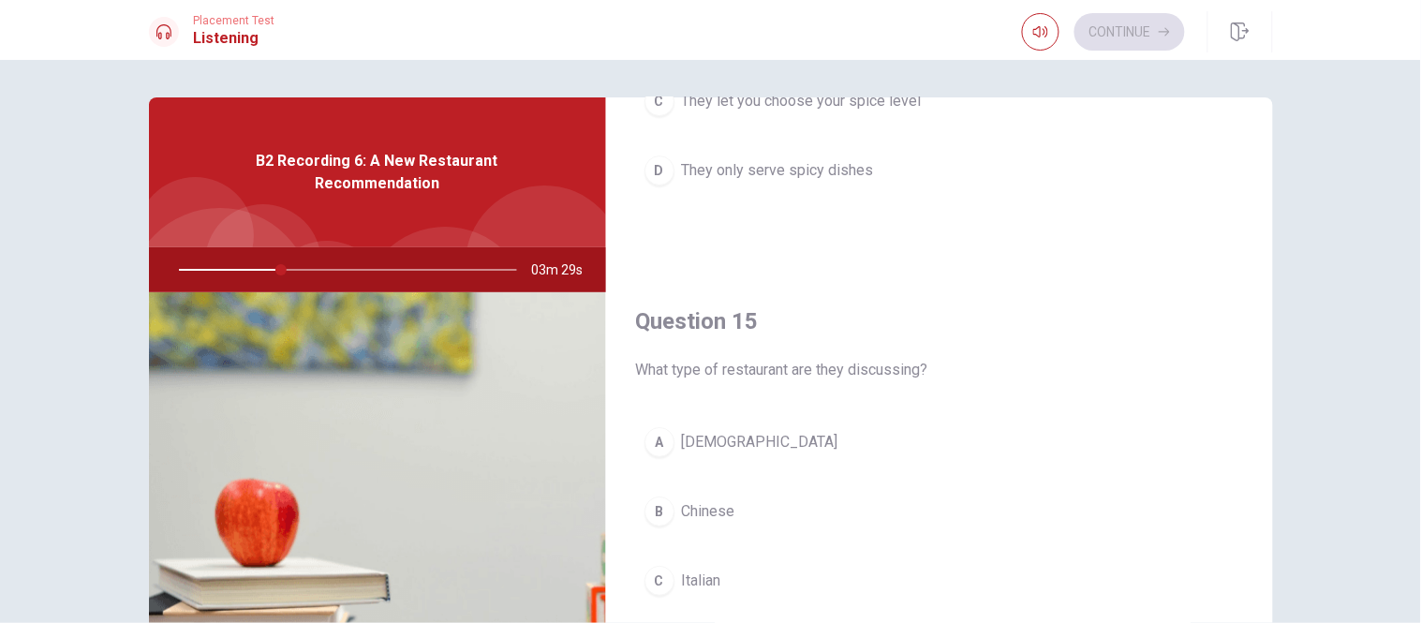
scroll to position [222, 0]
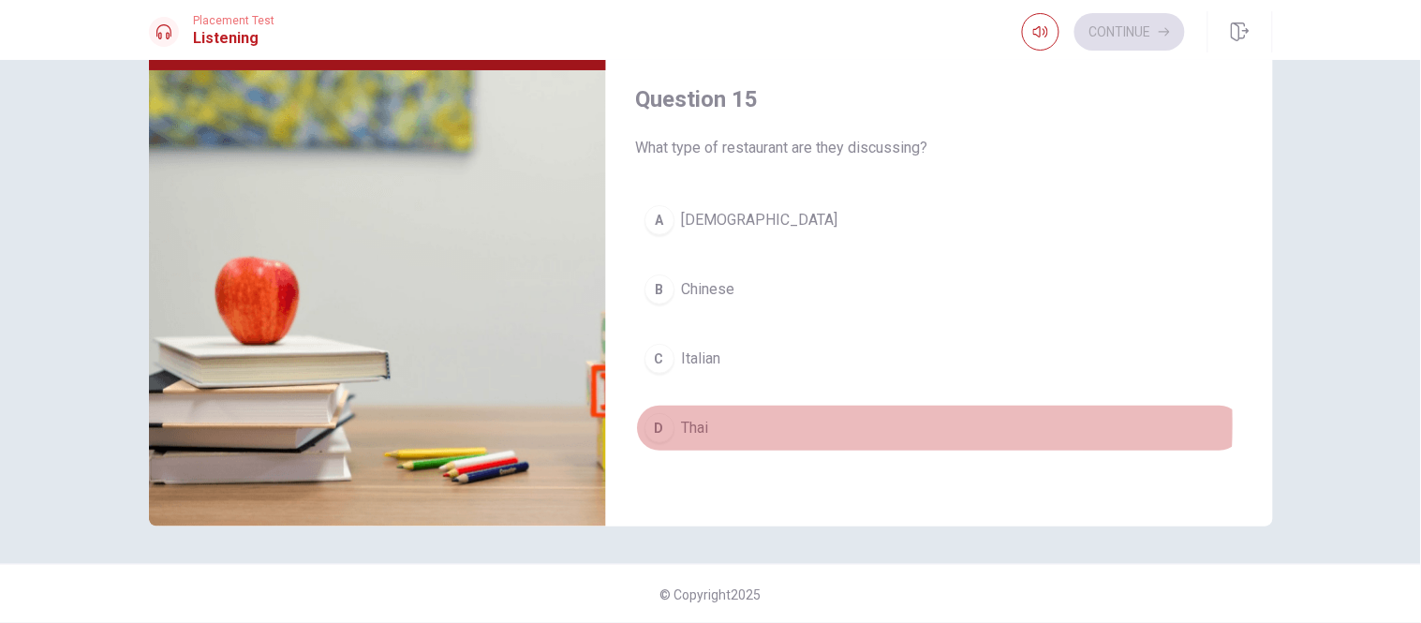
click at [700, 424] on span "Thai" at bounding box center [695, 428] width 27 height 22
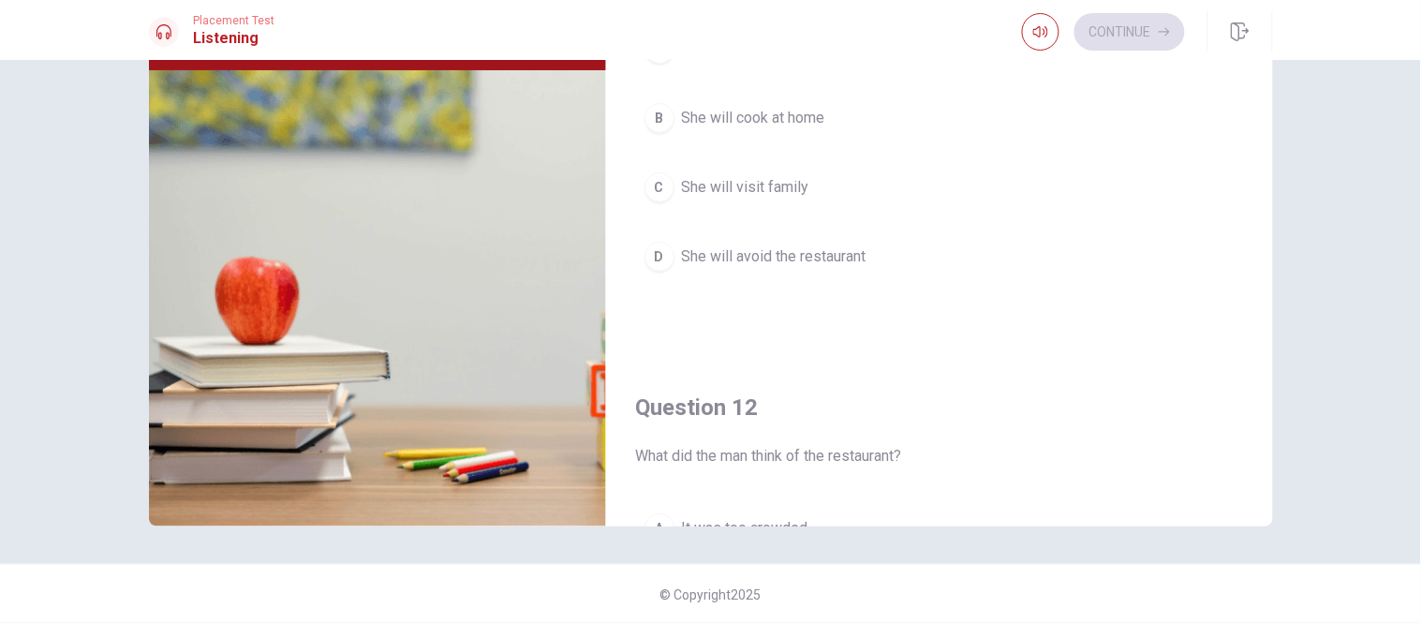
scroll to position [0, 0]
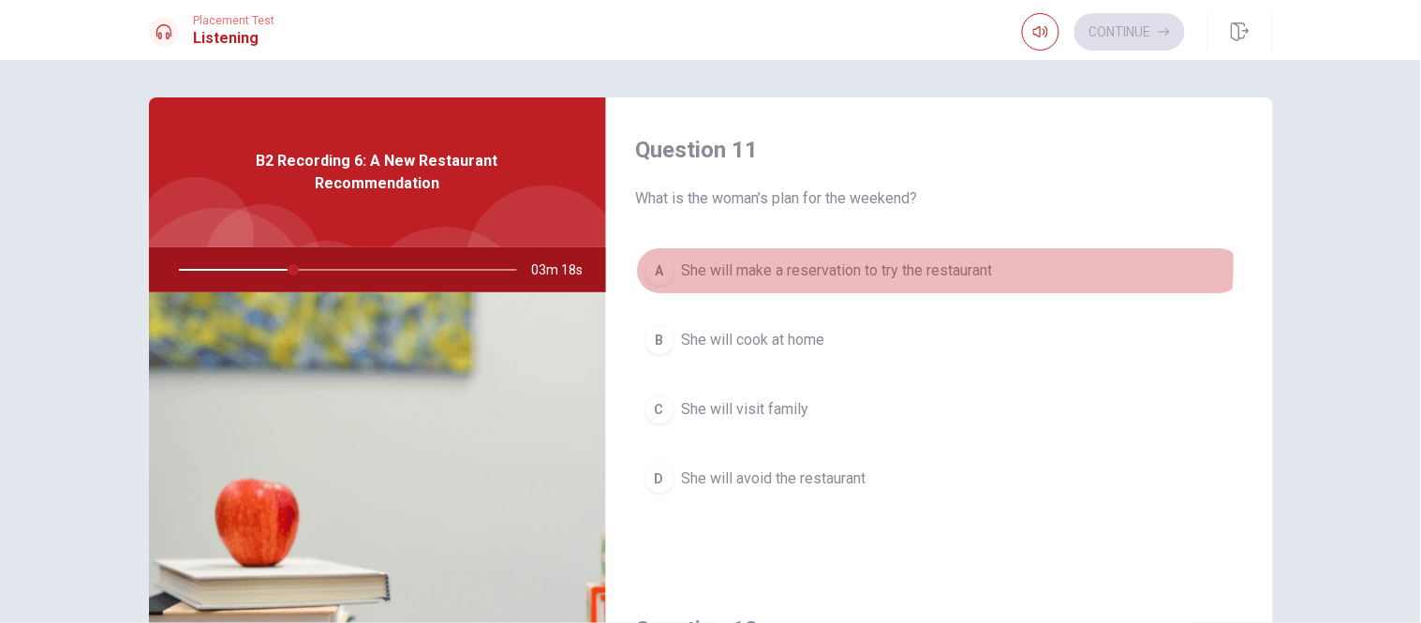
click at [838, 263] on span "She will make a reservation to try the restaurant" at bounding box center [837, 270] width 311 height 22
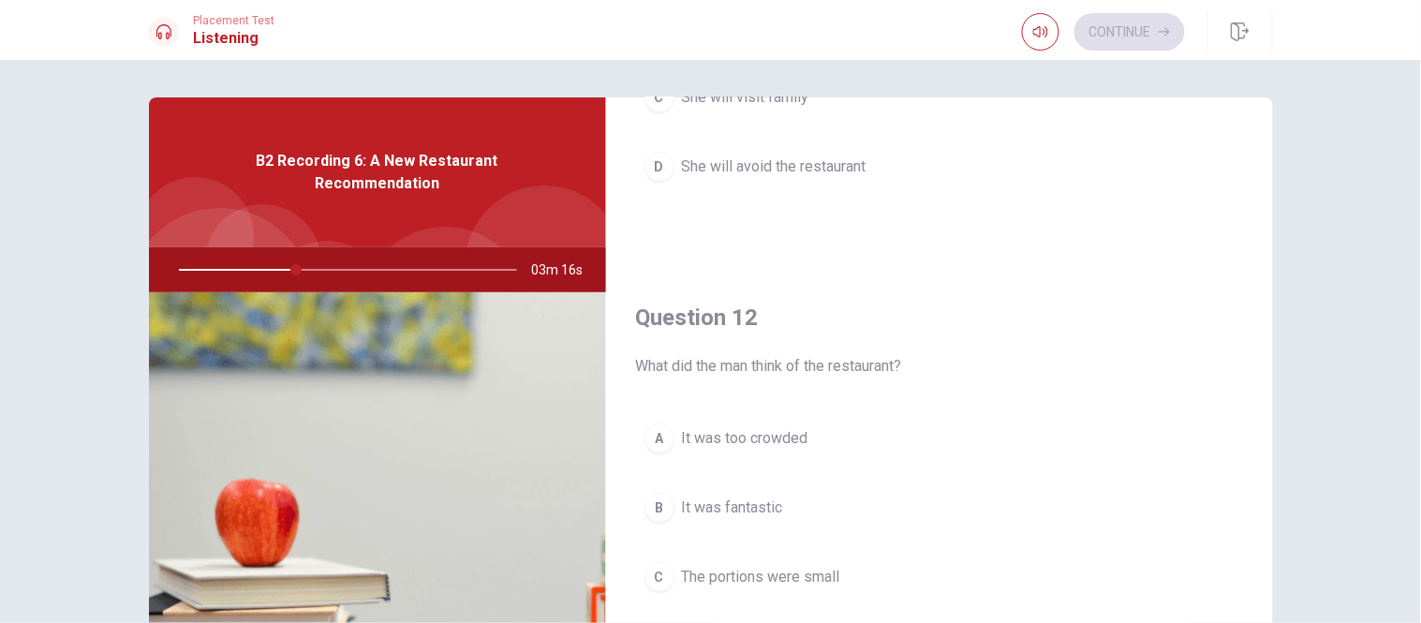
scroll to position [520, 0]
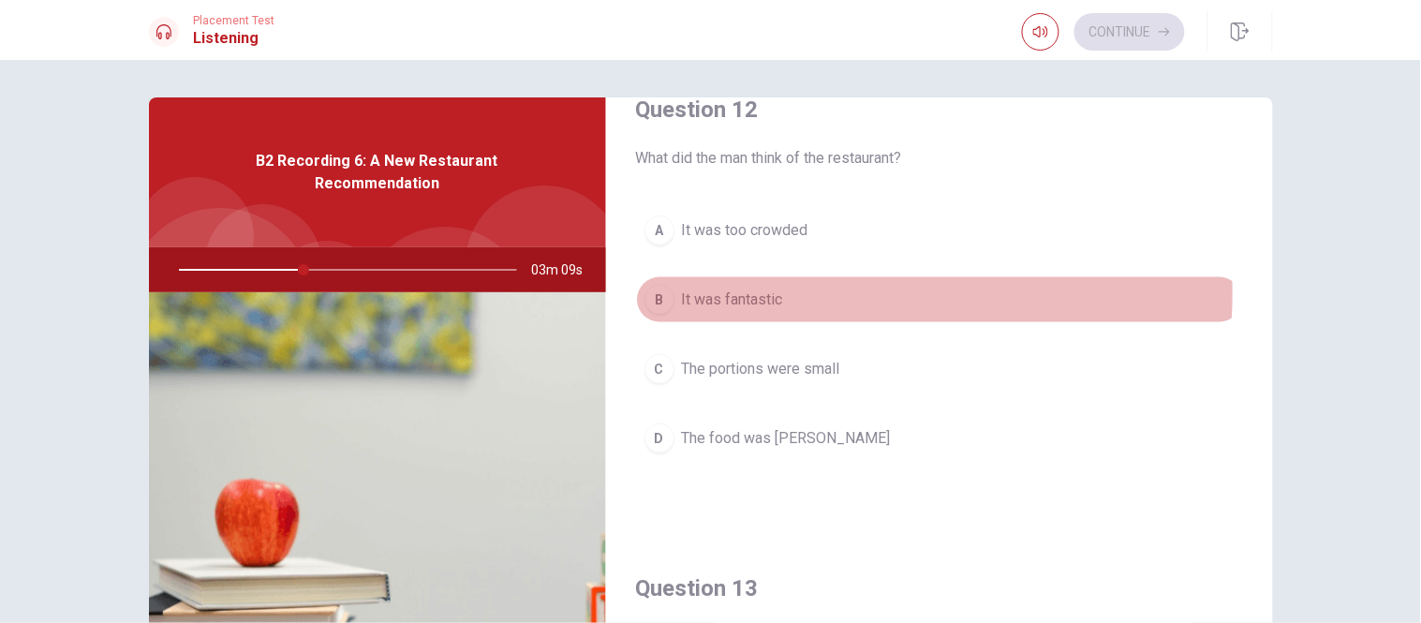
click at [738, 293] on span "It was fantastic" at bounding box center [732, 299] width 101 height 22
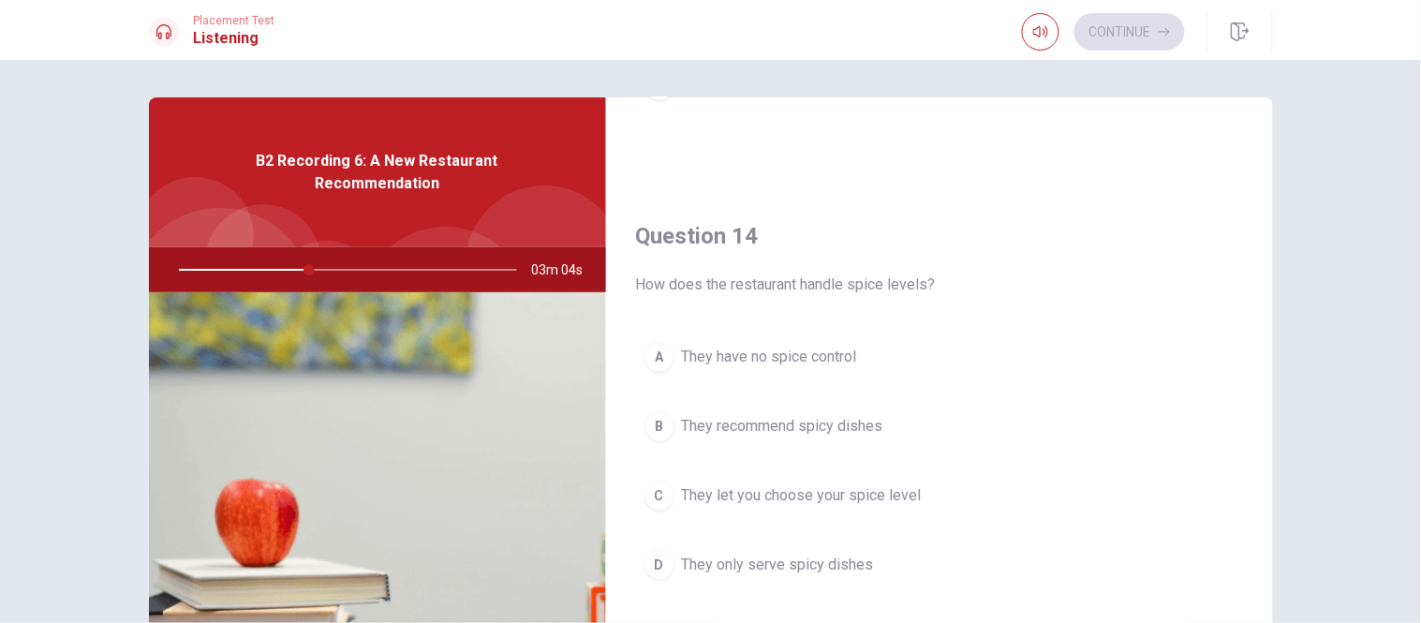
scroll to position [1457, 0]
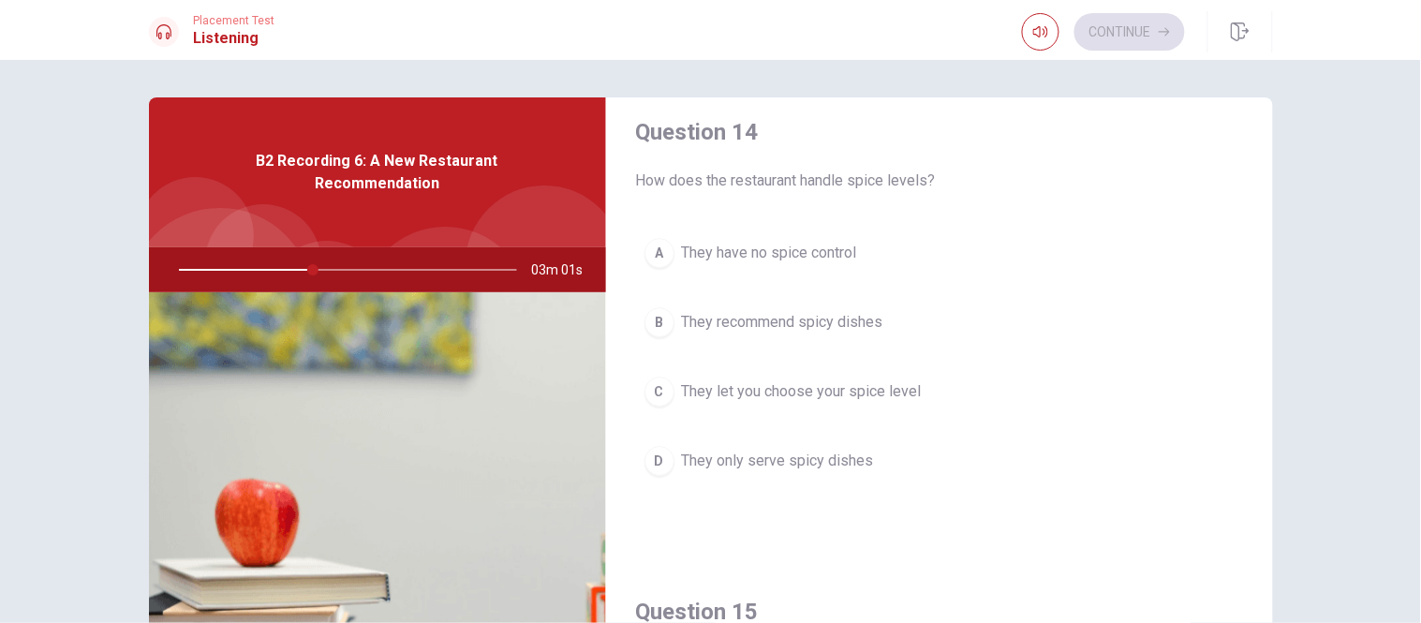
click at [769, 390] on span "They let you choose your spice level" at bounding box center [802, 391] width 240 height 22
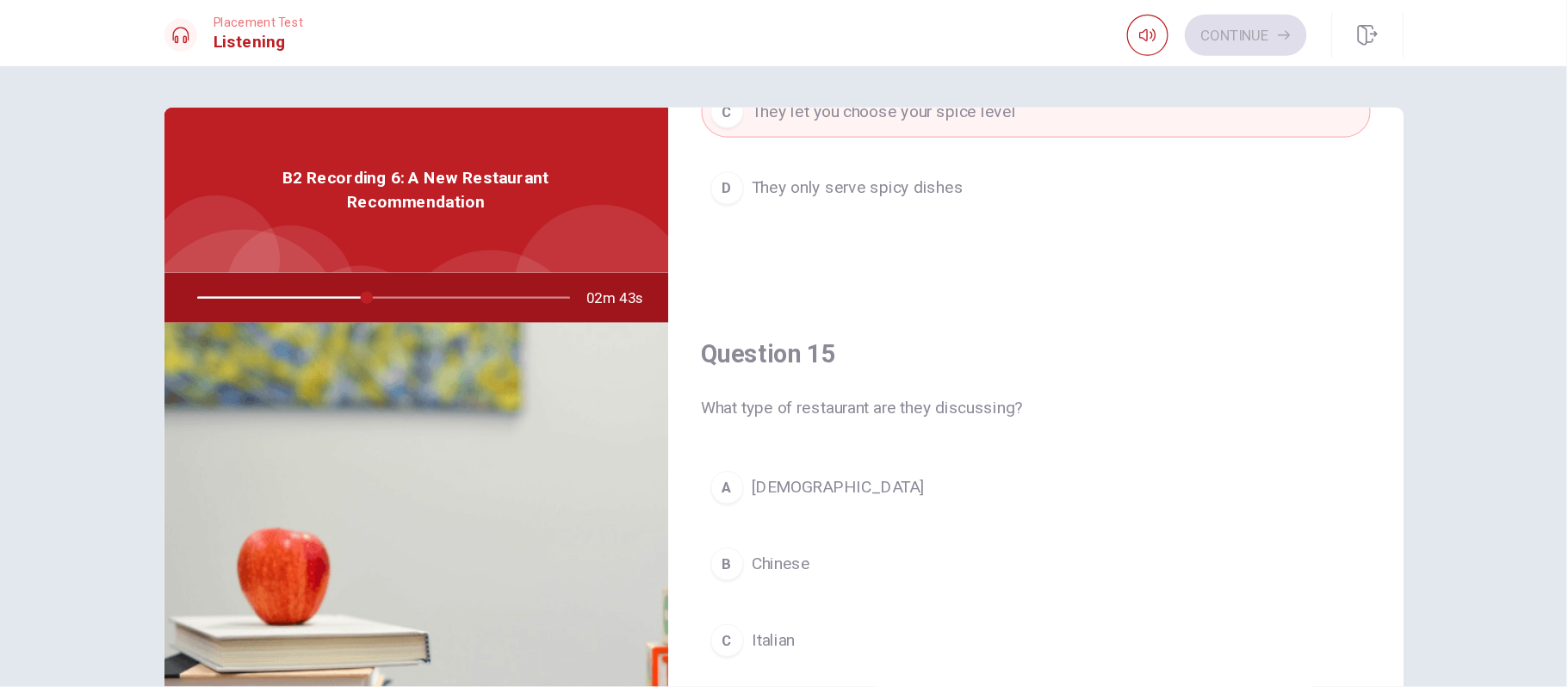
scroll to position [204, 0]
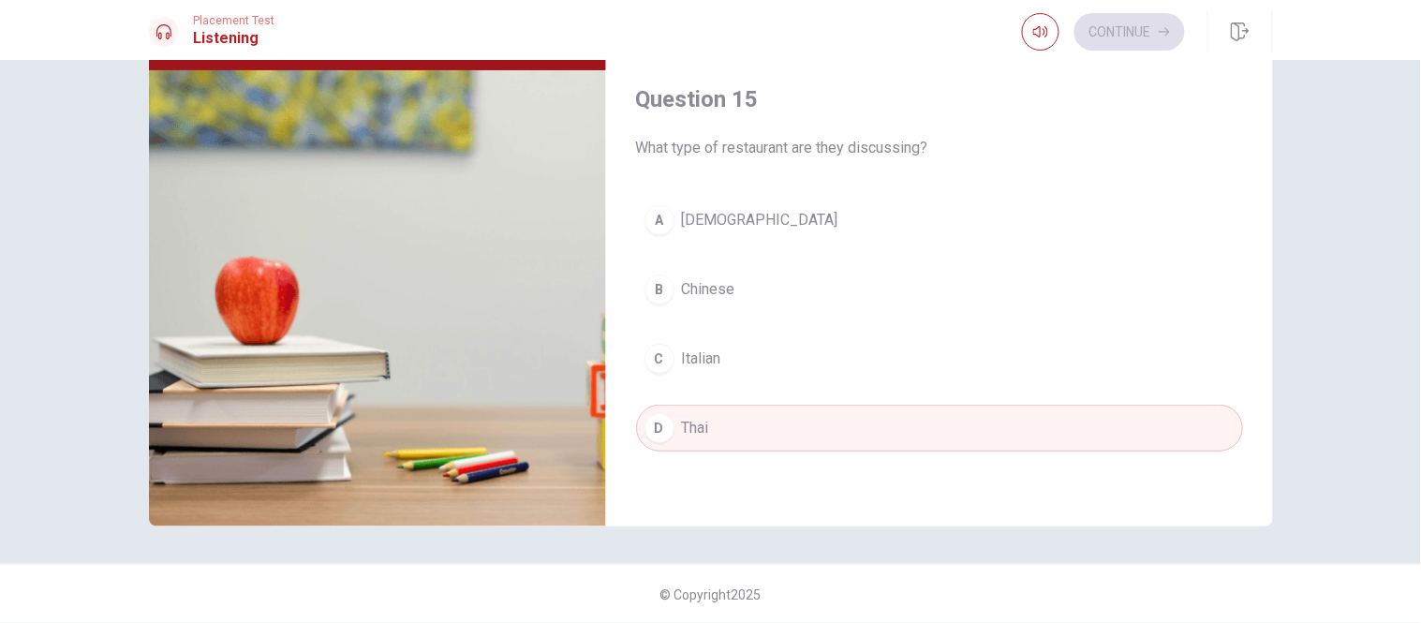
type input "46"
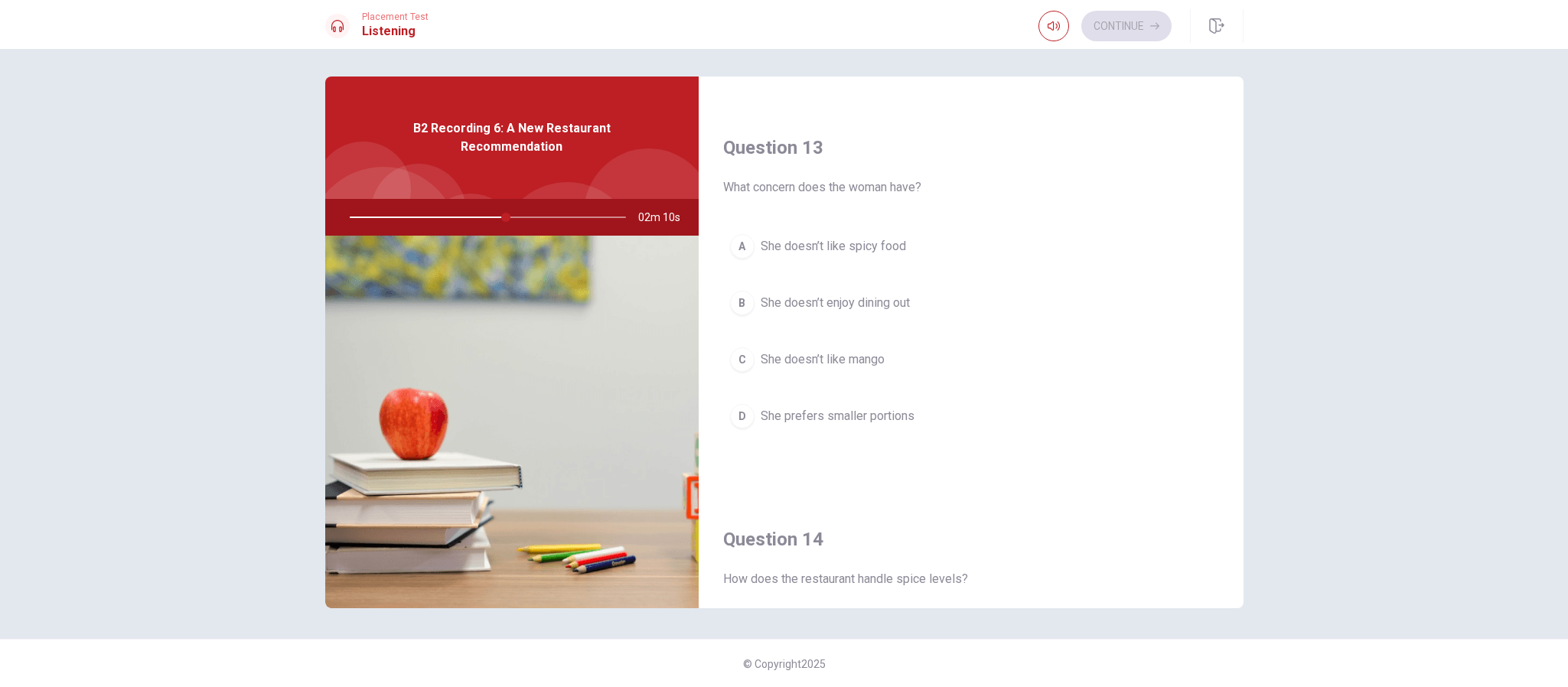
scroll to position [763, 0]
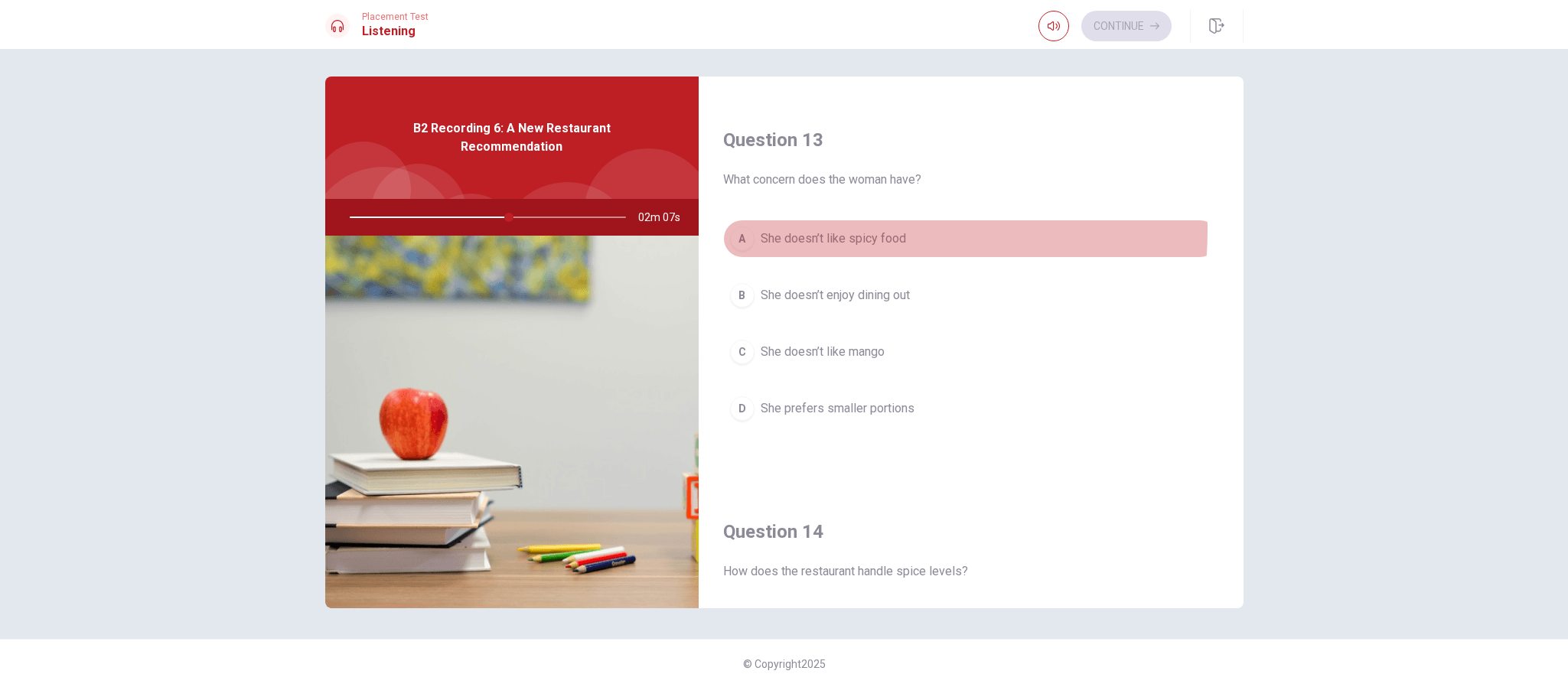
click at [811, 247] on span "She doesn’t like spicy food" at bounding box center [833, 239] width 145 height 18
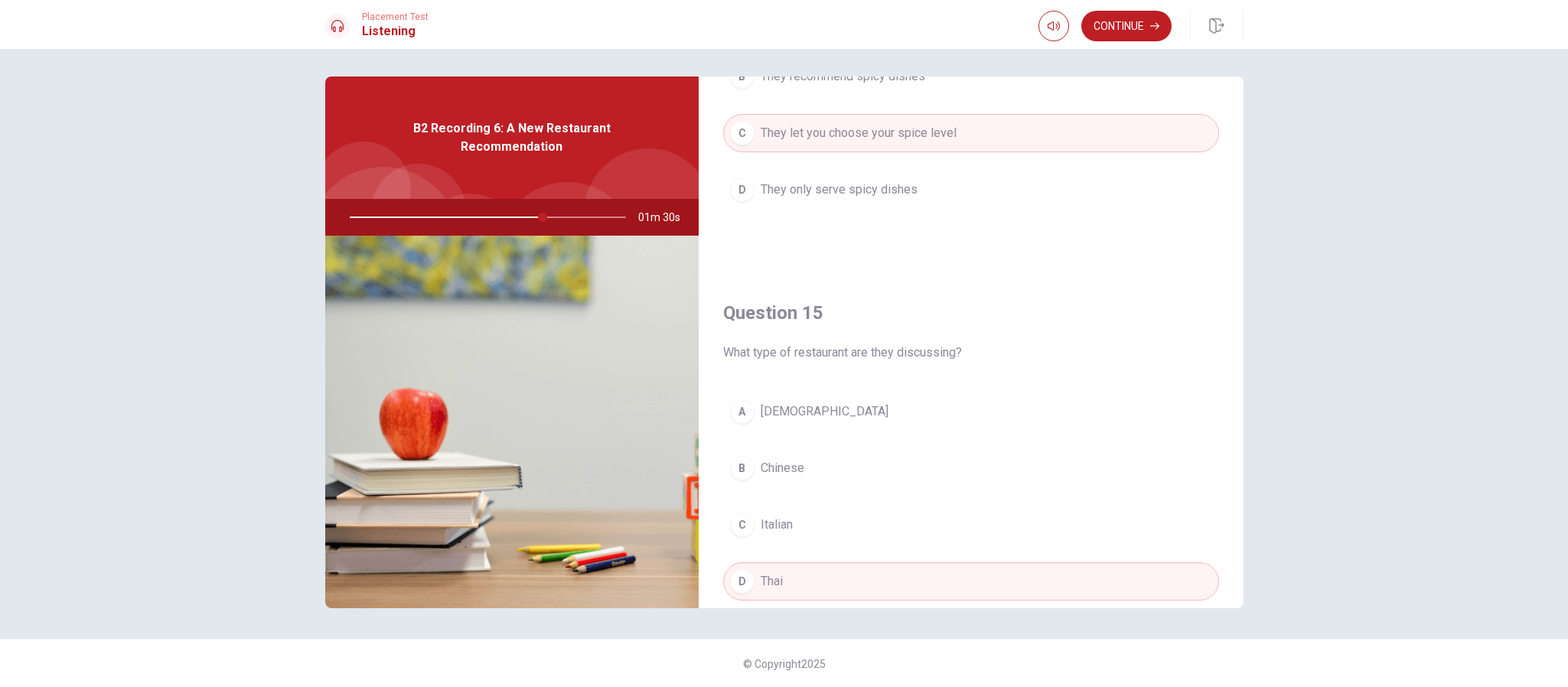
scroll to position [1442, 0]
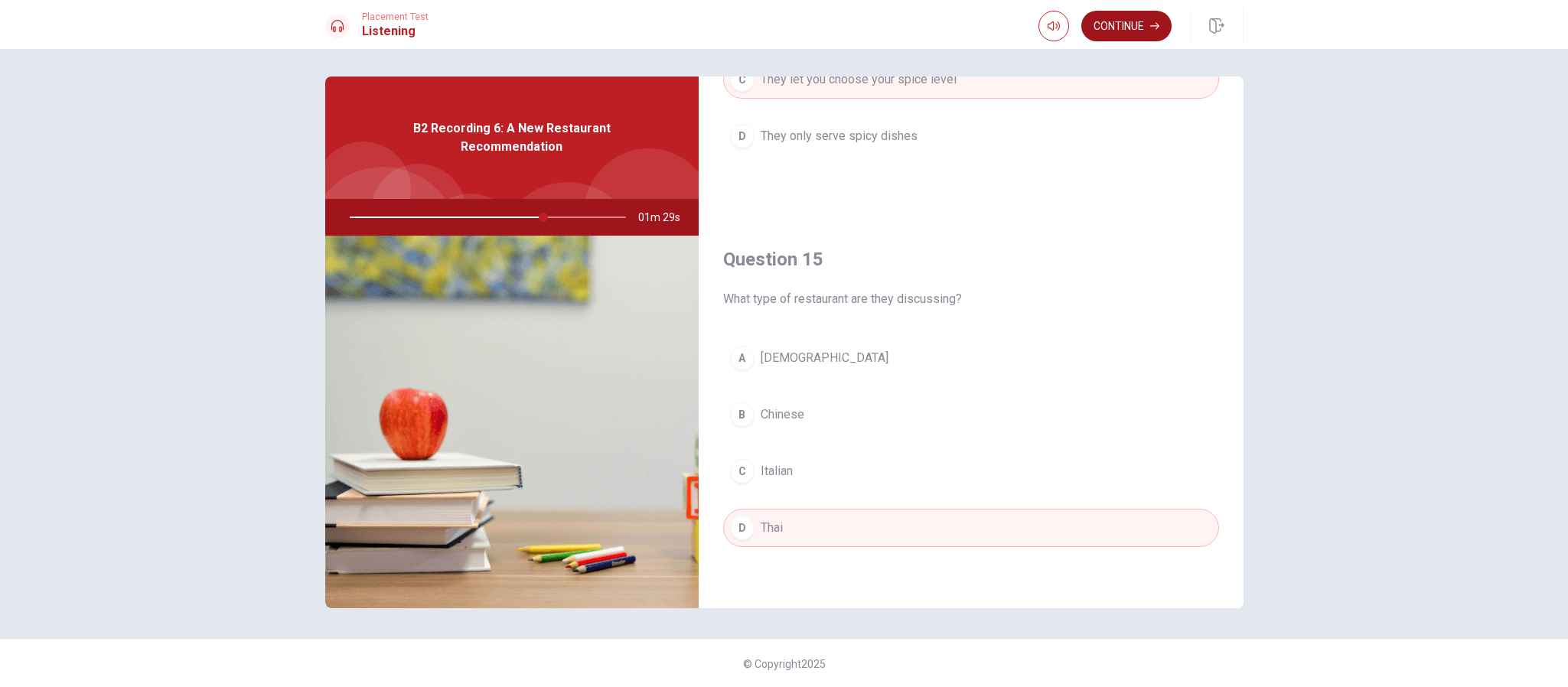
click at [1045, 24] on button "Continue" at bounding box center [1127, 25] width 91 height 30
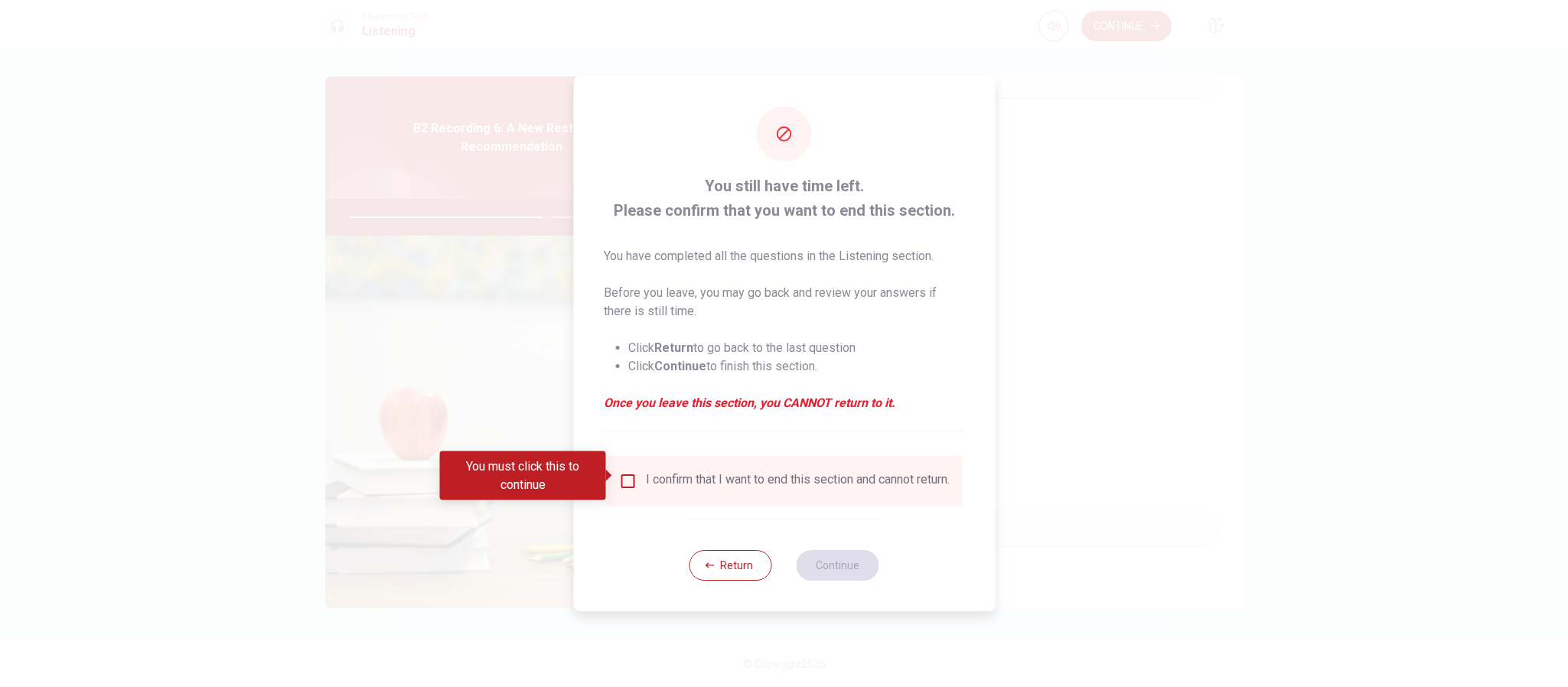
click at [683, 457] on div "I confirm that I want to end this section and cannot return." at bounding box center [798, 481] width 304 height 18
click at [619, 457] on input "You must click this to continue" at bounding box center [628, 481] width 18 height 18
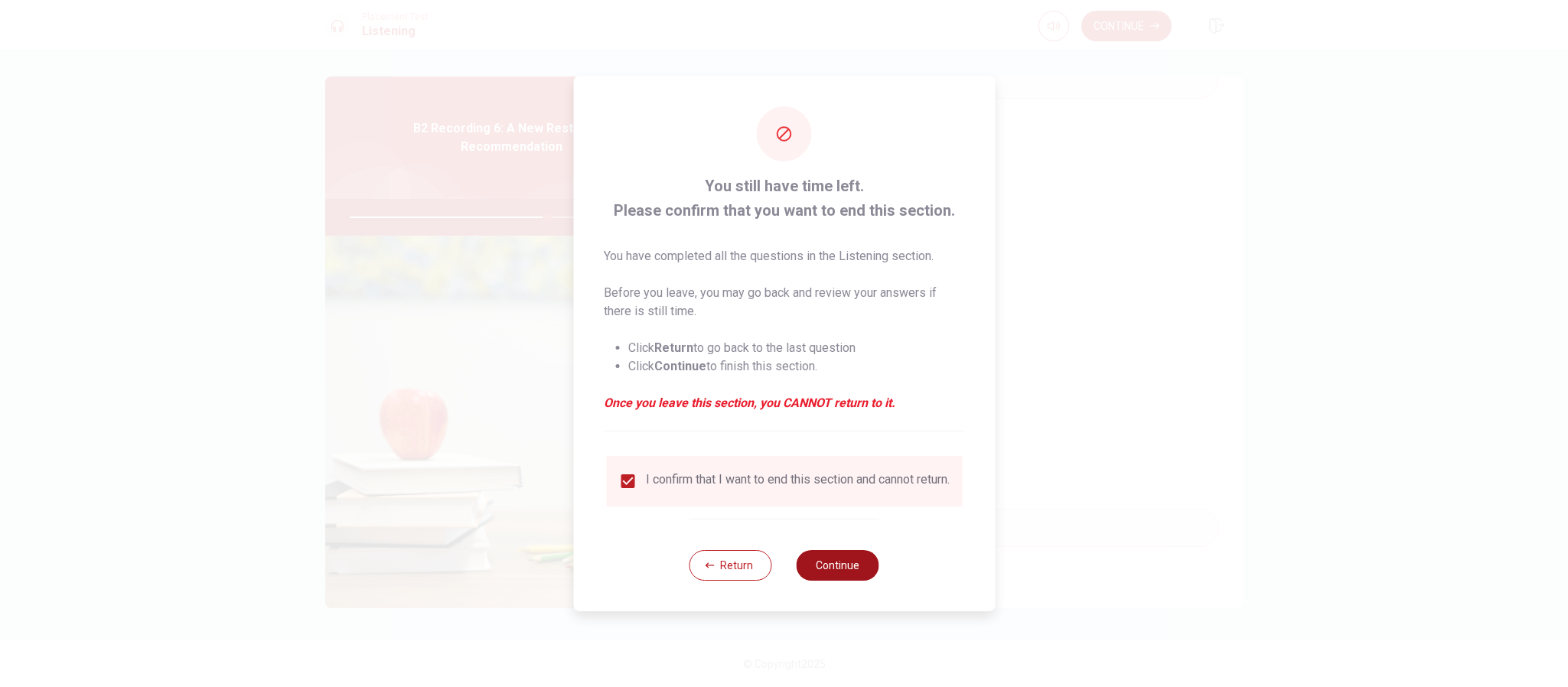
click at [845, 457] on button "Continue" at bounding box center [838, 564] width 83 height 30
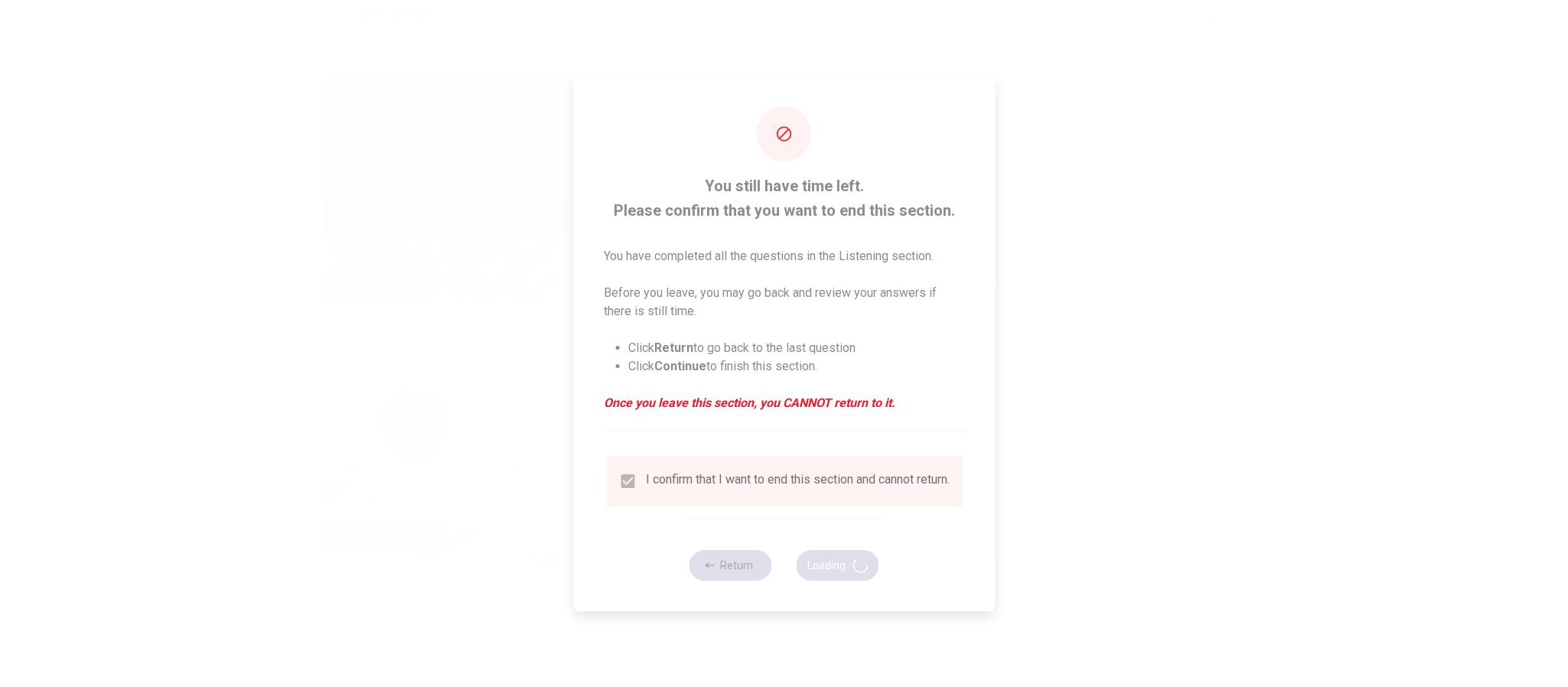
type input "73"
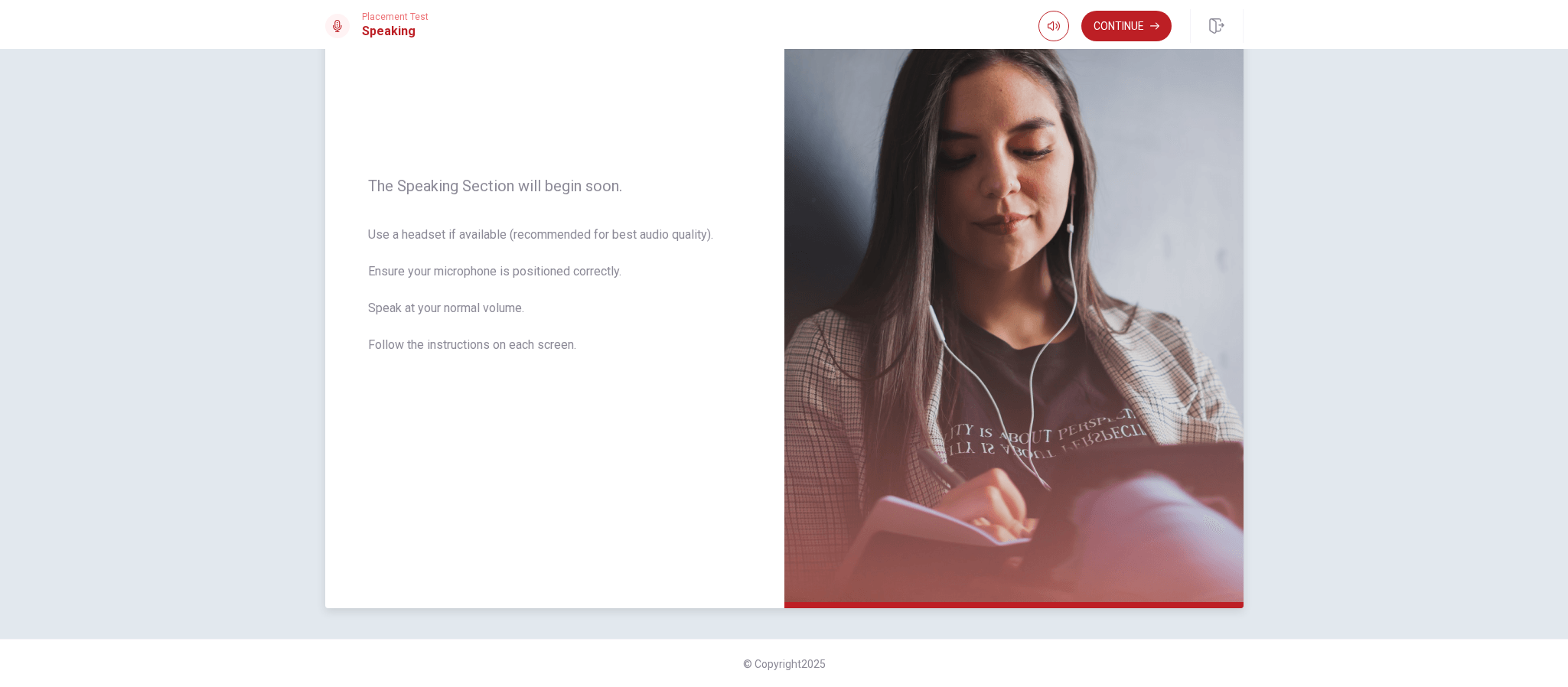
scroll to position [0, 0]
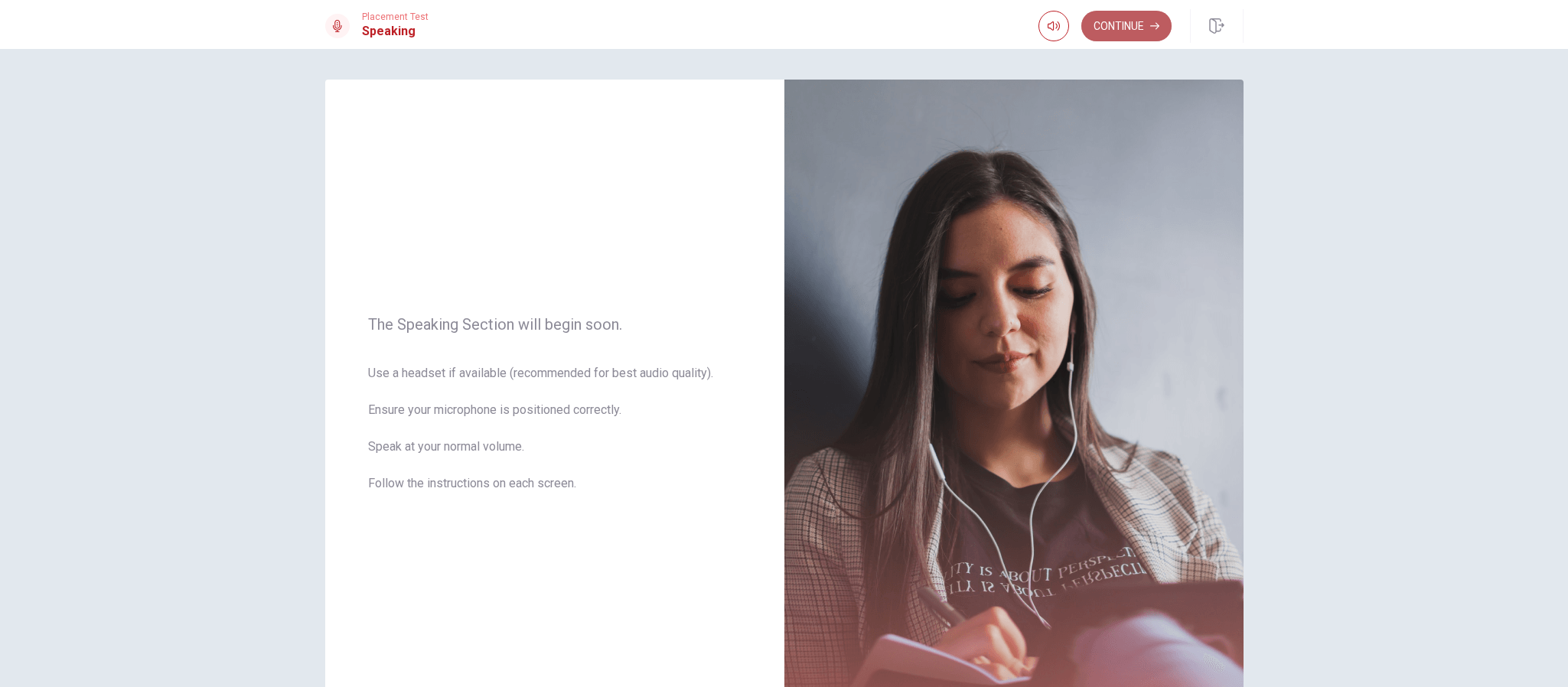
click at [1045, 24] on button "Continue" at bounding box center [1127, 25] width 91 height 30
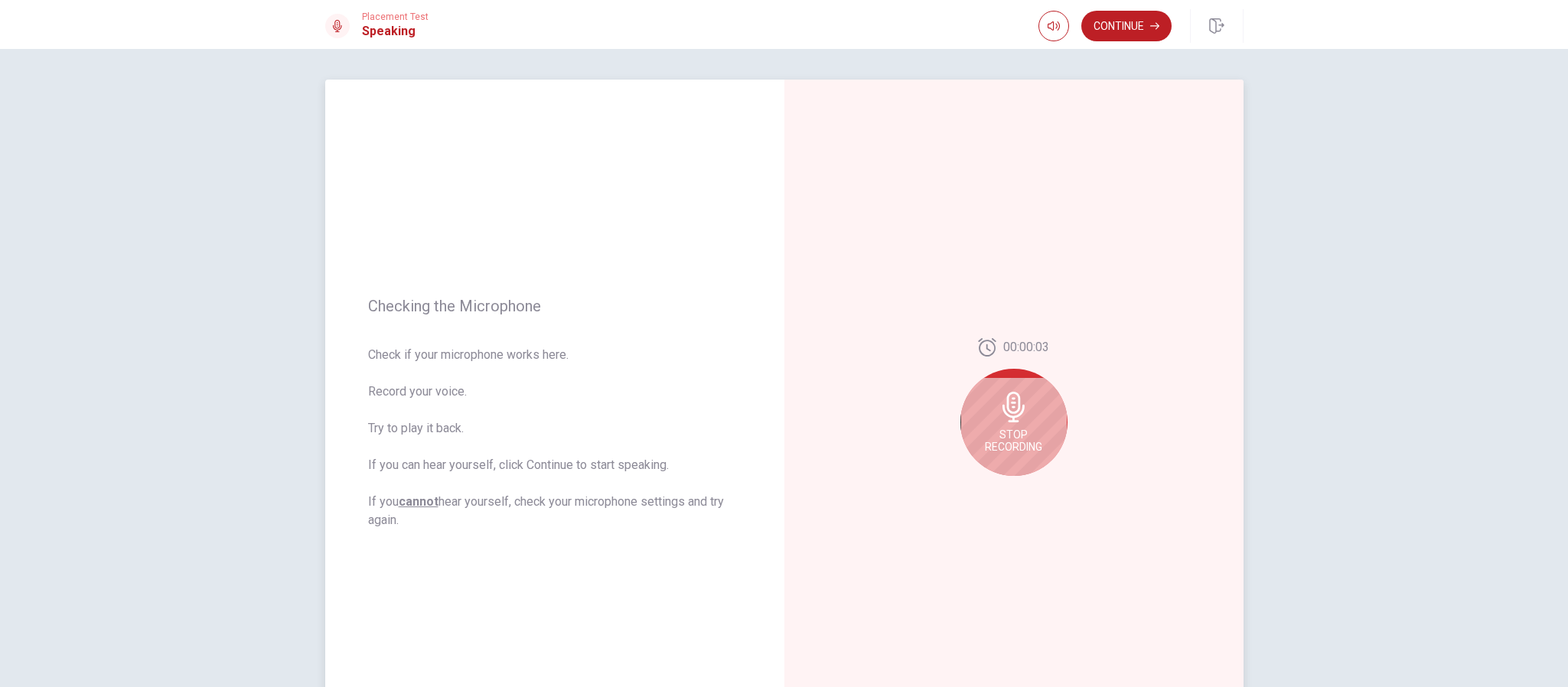
click at [1003, 414] on icon at bounding box center [1013, 407] width 22 height 30
click at [1027, 457] on icon "Play Audio" at bounding box center [1030, 488] width 7 height 9
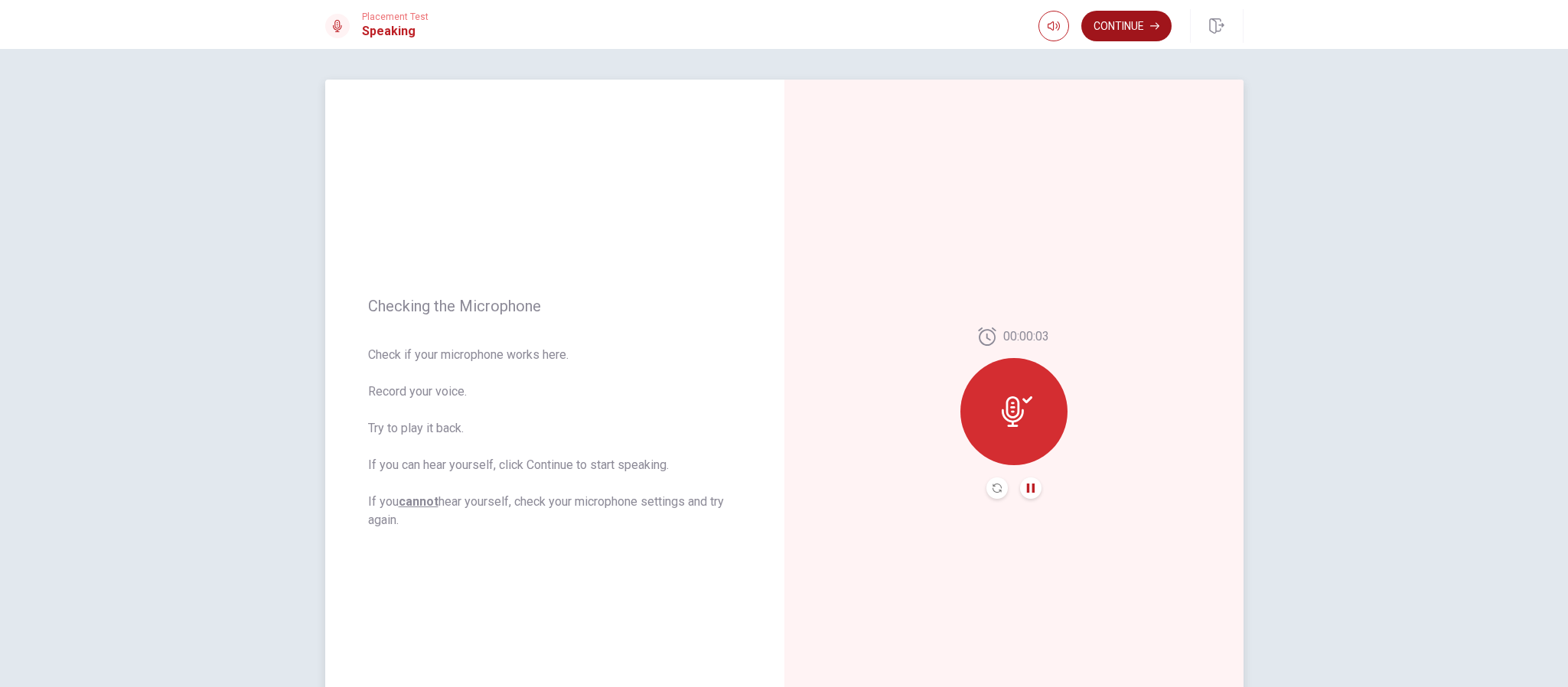
click at [1045, 20] on button "Continue" at bounding box center [1127, 25] width 91 height 30
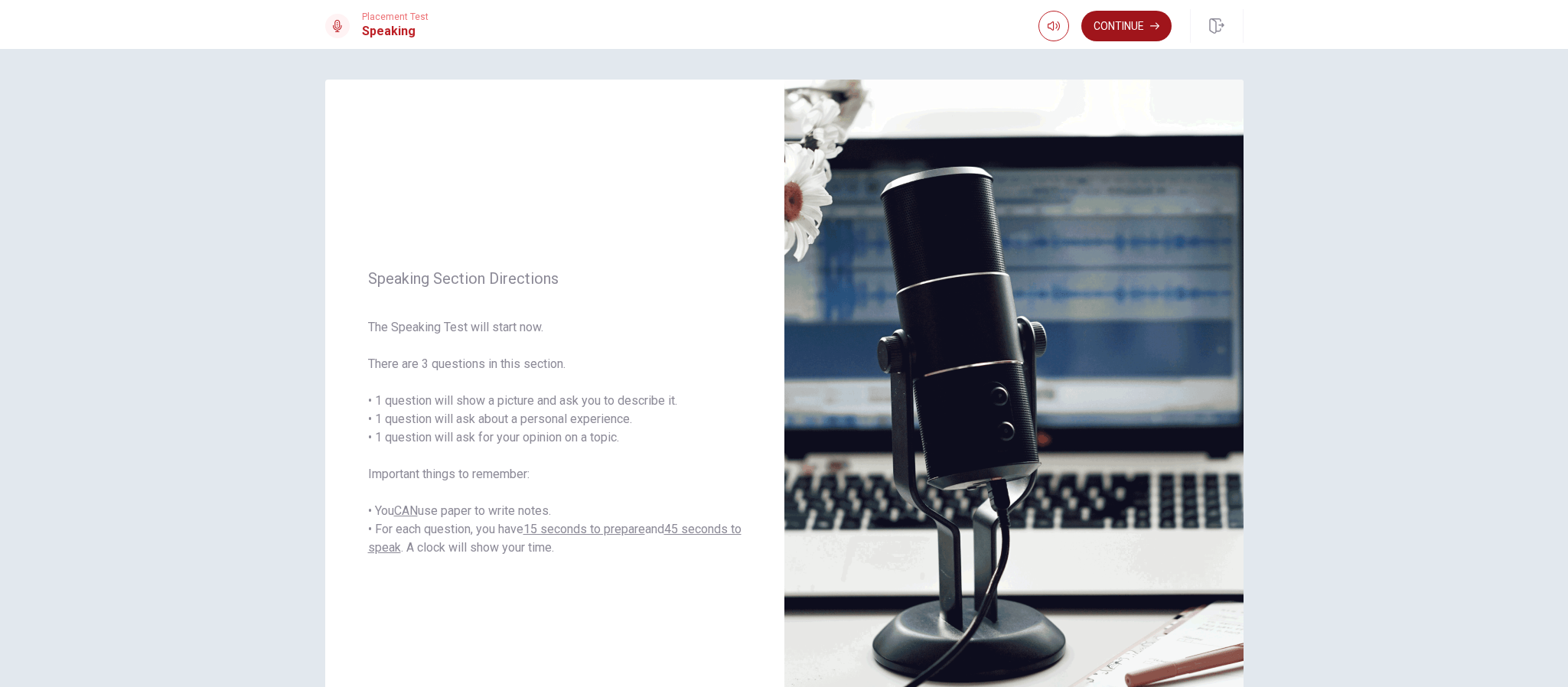
click at [1045, 20] on button "Continue" at bounding box center [1127, 25] width 91 height 30
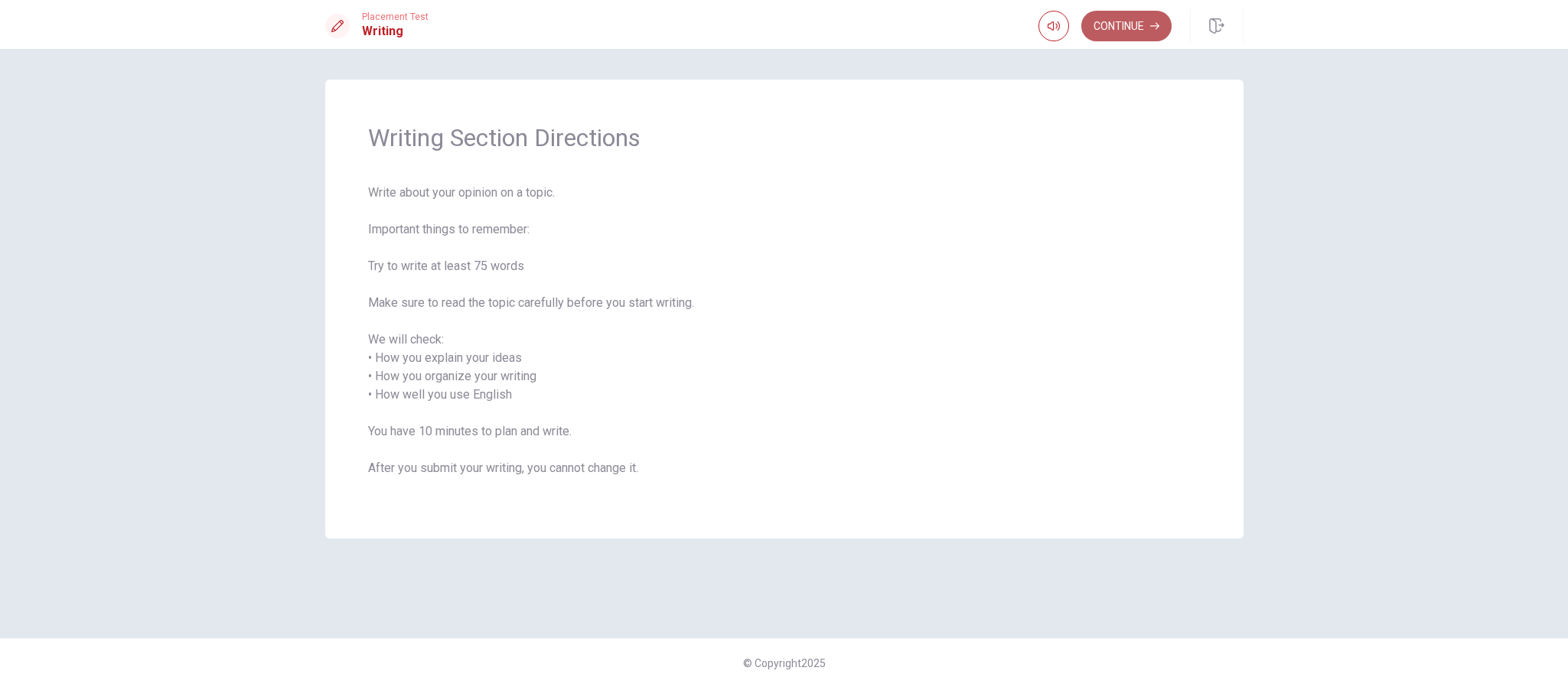
click at [1045, 20] on button "Continue" at bounding box center [1127, 25] width 91 height 30
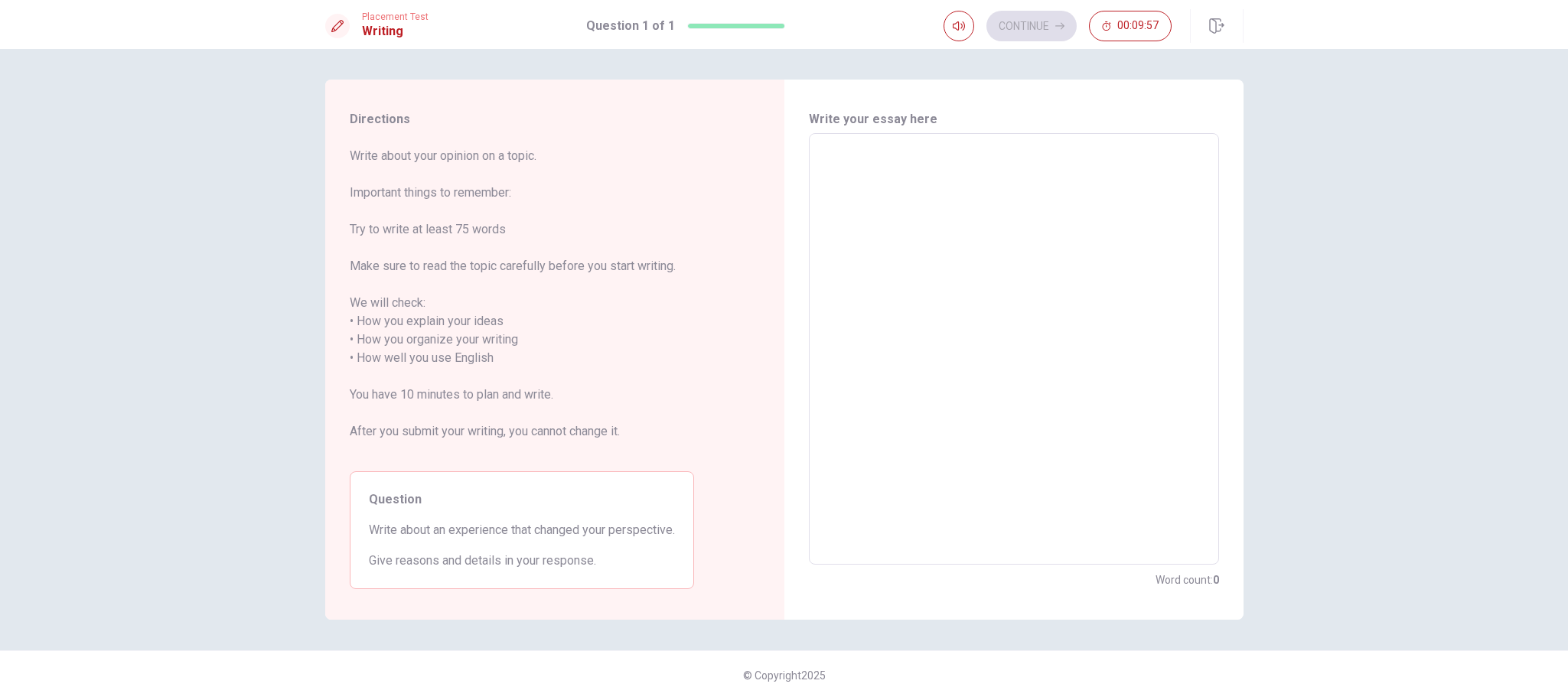
click at [855, 143] on div "x ​" at bounding box center [1014, 349] width 410 height 431
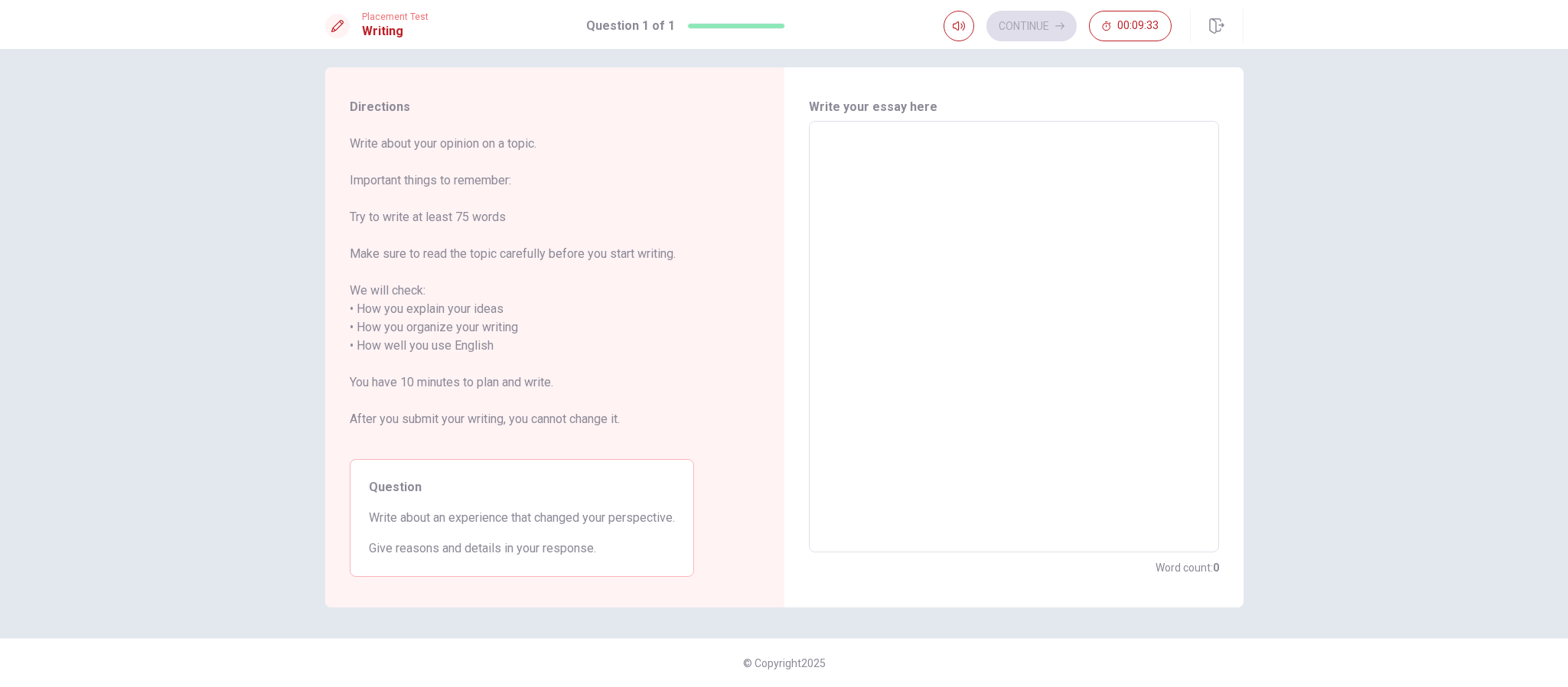
type textarea "I"
type textarea "x"
type textarea "I'"
type textarea "x"
type textarea "I'm"
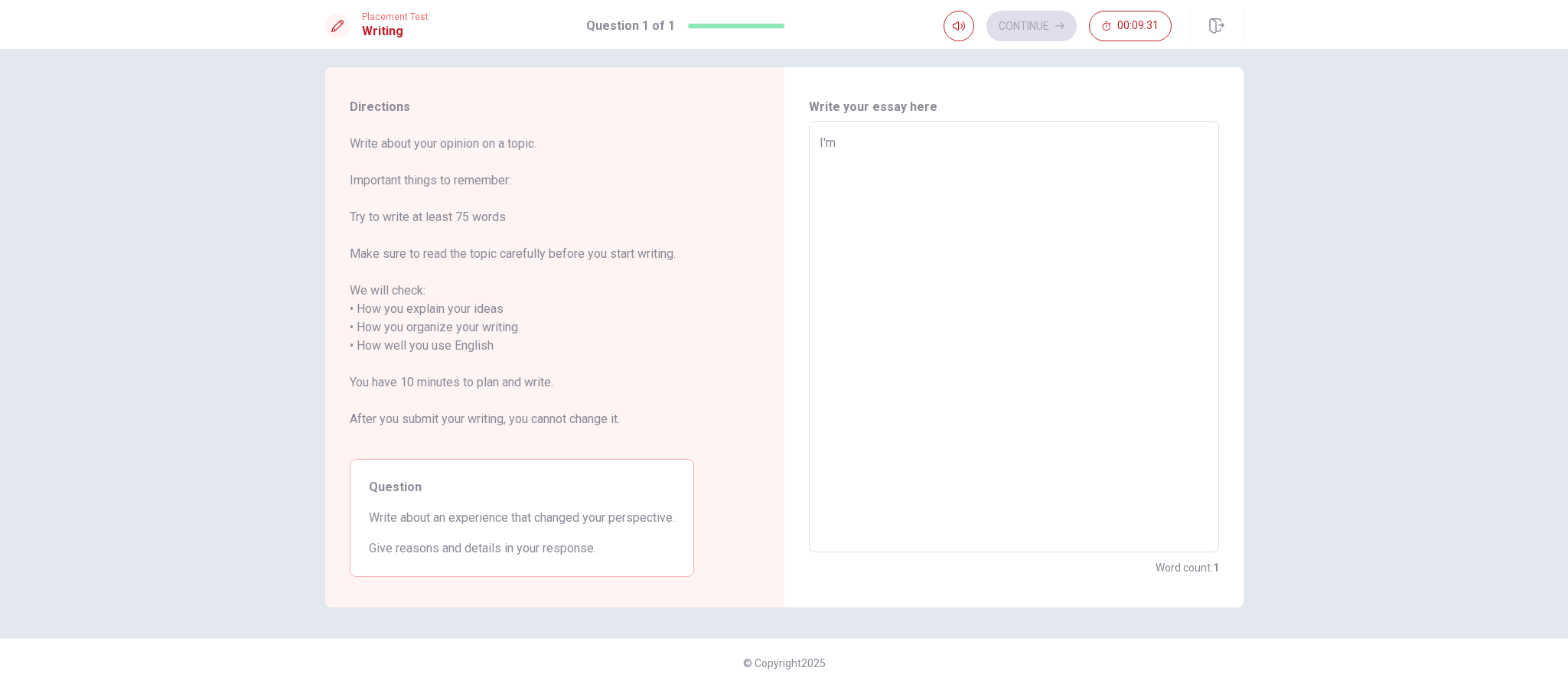
type textarea "x"
type textarea "I'm"
type textarea "x"
type textarea "I'm"
type textarea "x"
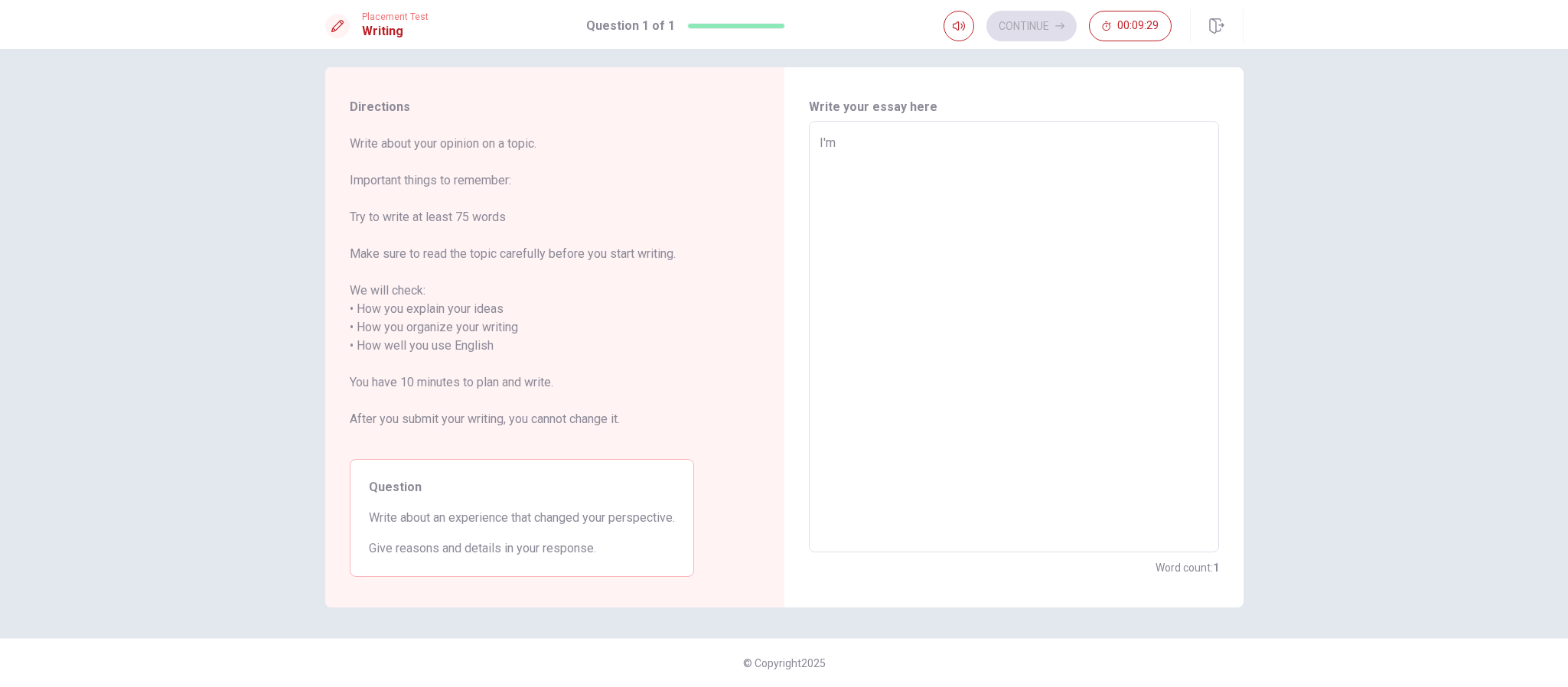
type textarea "I'"
type textarea "x"
type textarea "I"
type textarea "x"
type textarea "M"
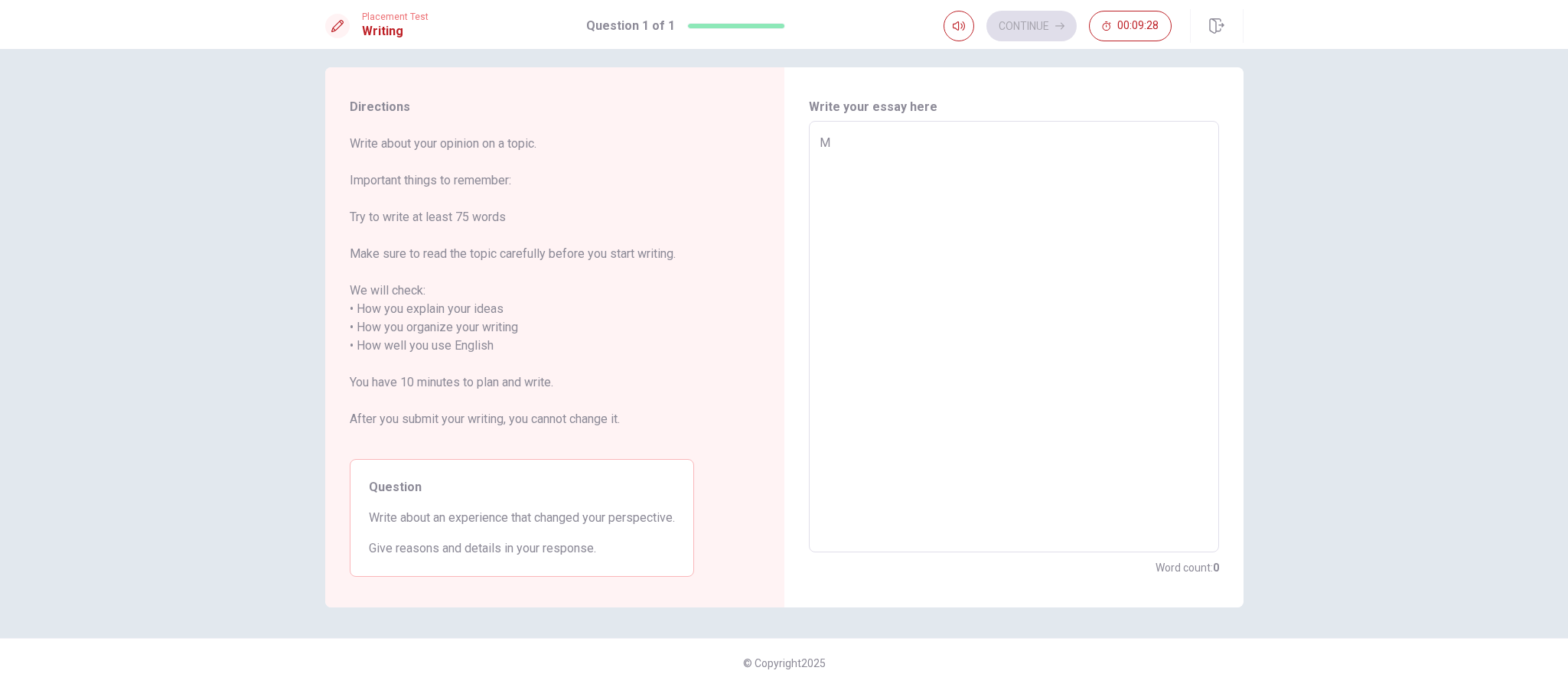
type textarea "x"
type textarea "My"
type textarea "x"
type textarea "My"
type textarea "x"
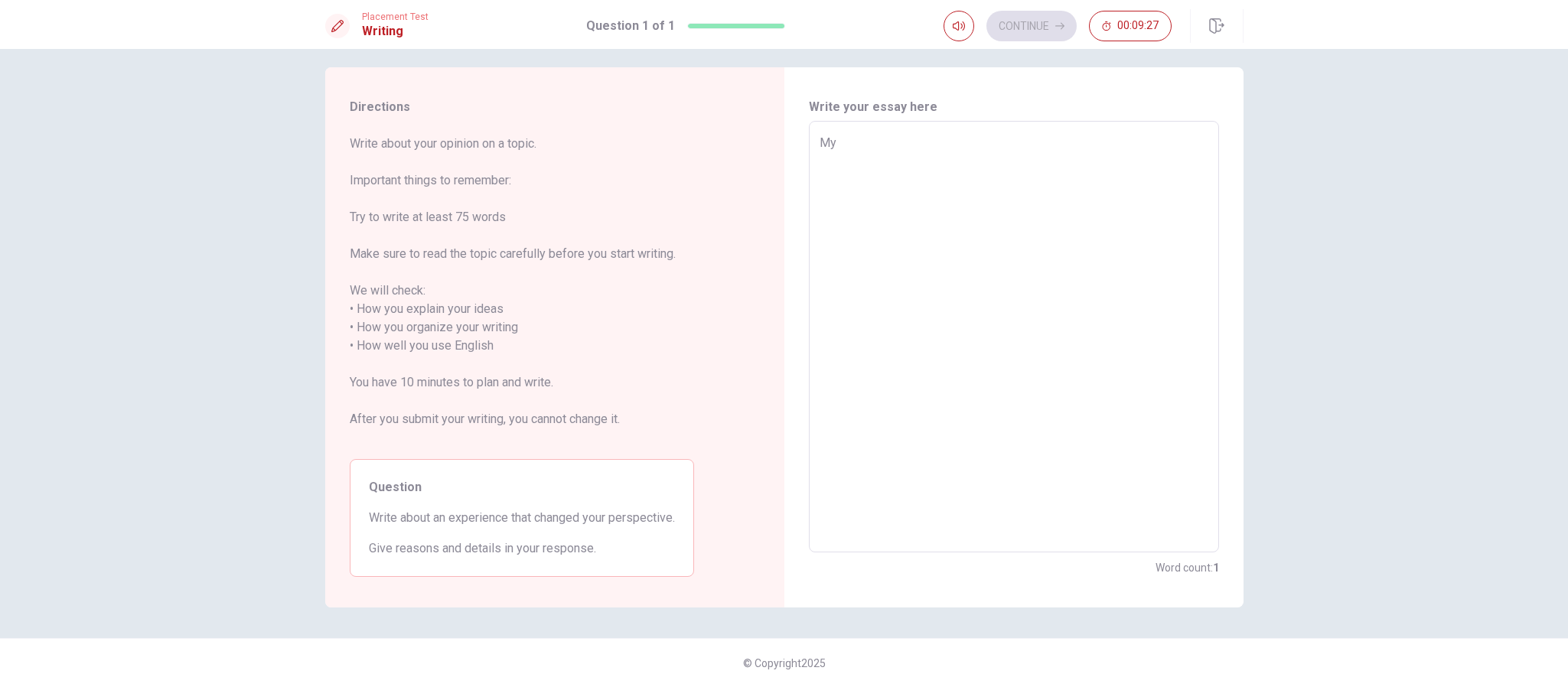
type textarea "My b"
type textarea "x"
type textarea "My bo"
type textarea "x"
type textarea "My boy"
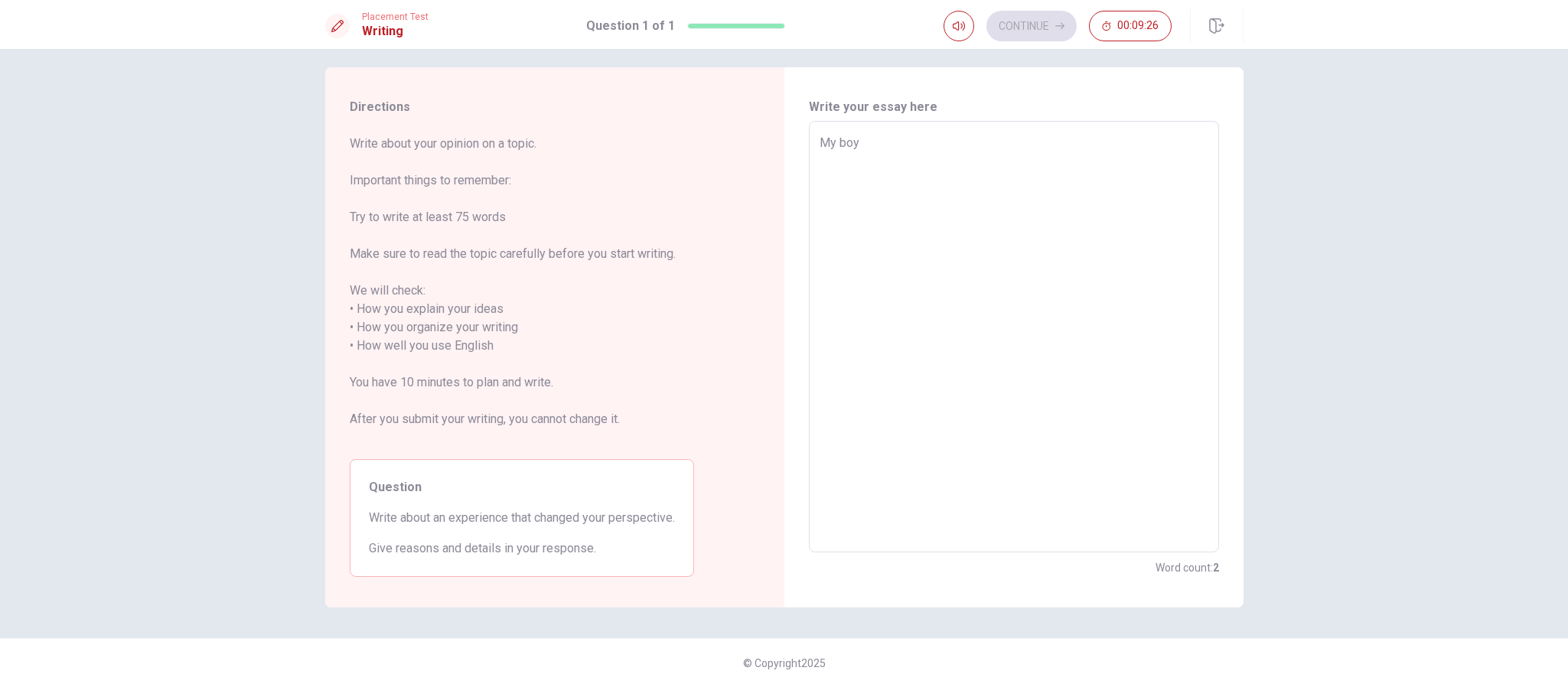
type textarea "x"
type textarea "My boyf"
type textarea "x"
type textarea "My boyfr"
type textarea "x"
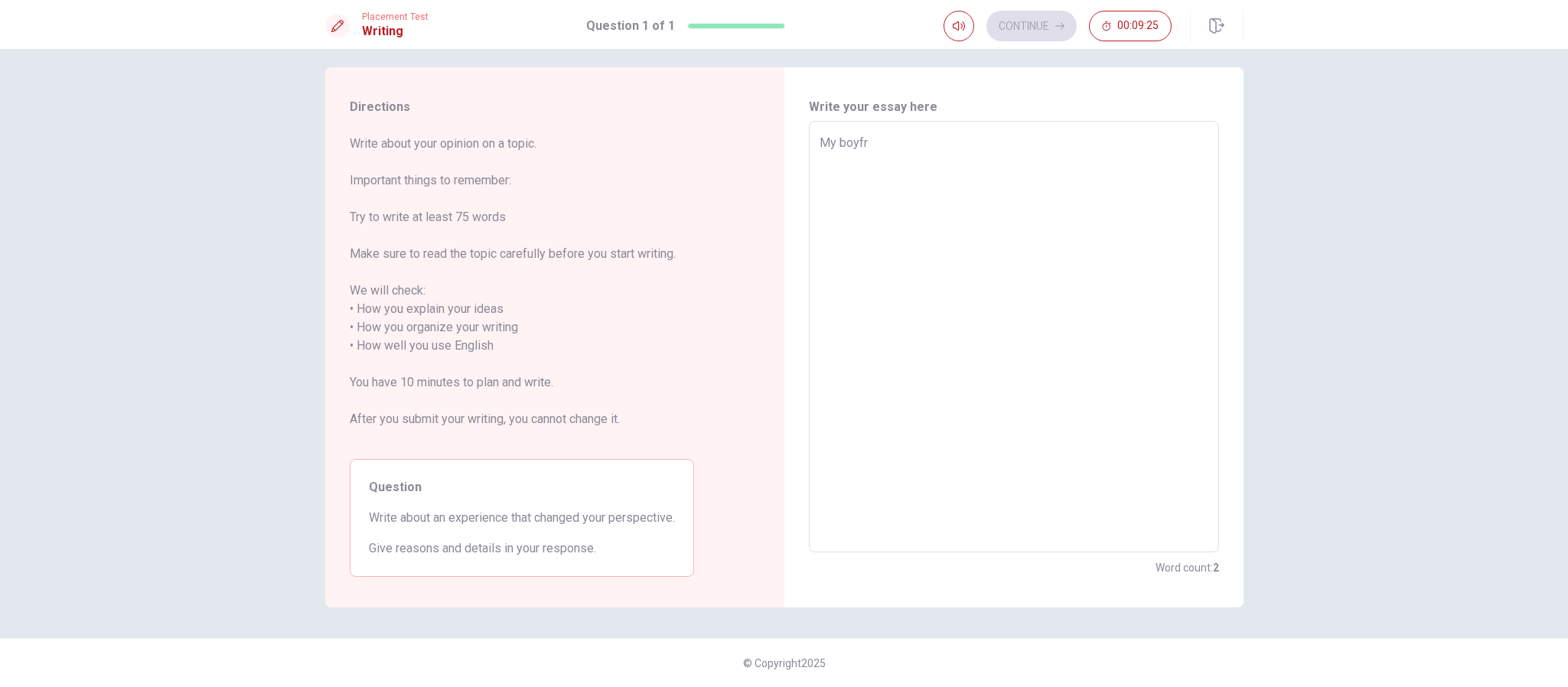
type textarea "My boyfri"
type textarea "x"
type textarea "My boyfrin"
type textarea "x"
type textarea "My boyfrind"
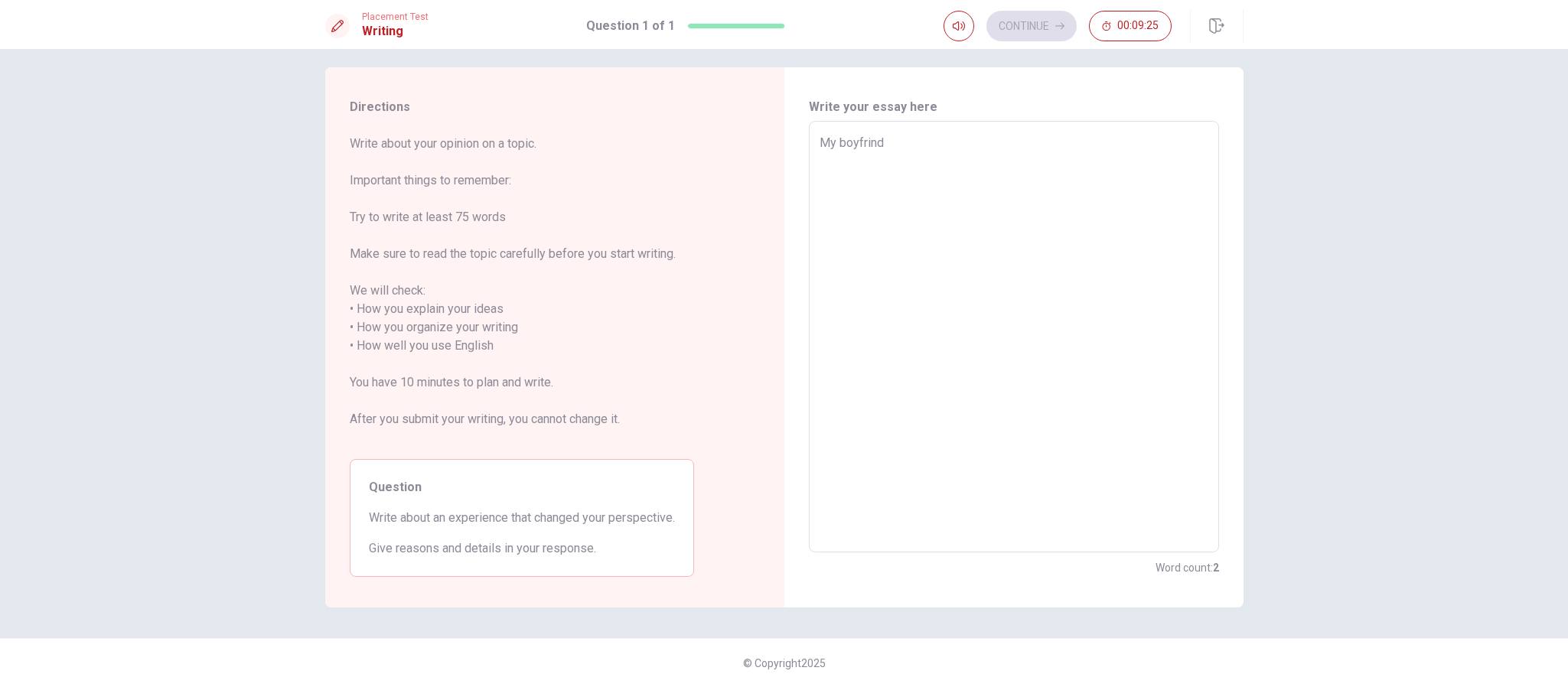
type textarea "x"
type textarea "My boyfrinde"
type textarea "x"
type textarea "My boyfrind"
type textarea "x"
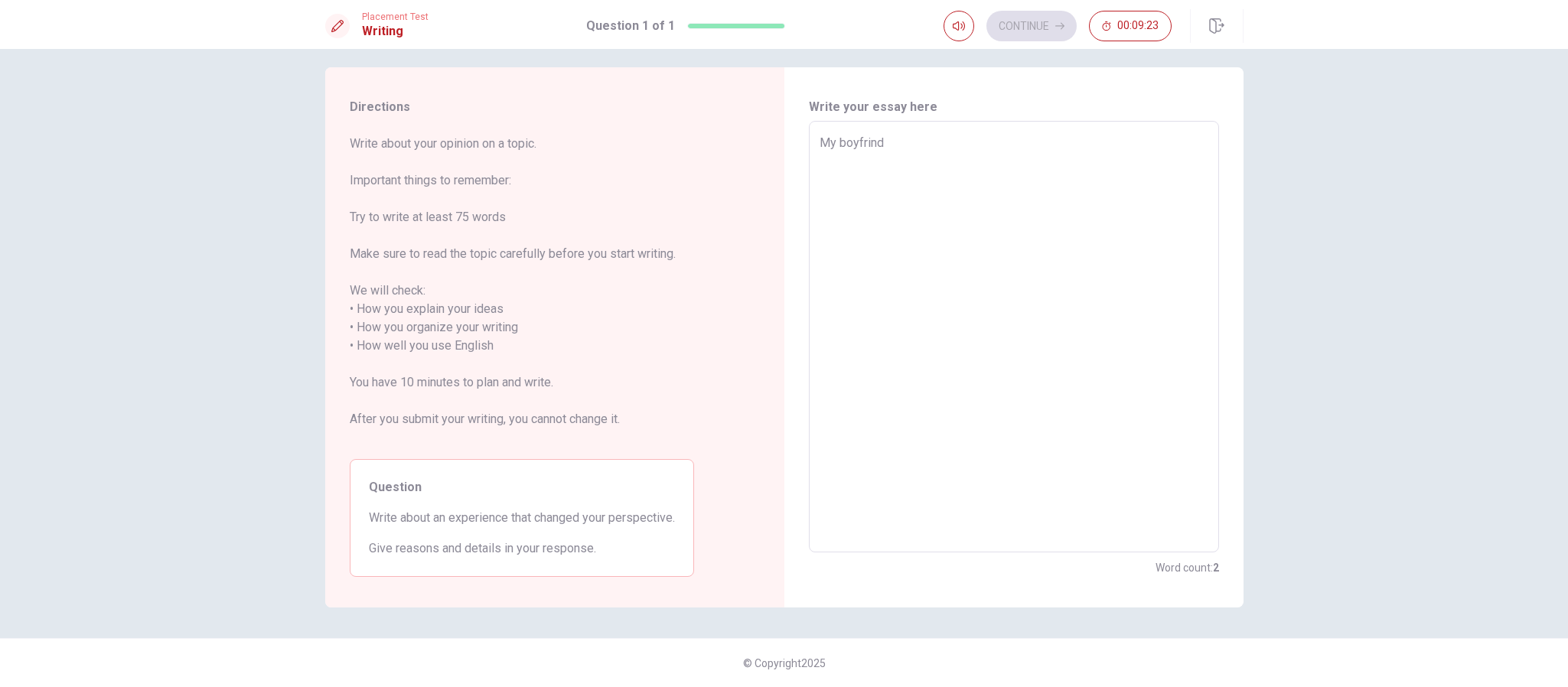
type textarea "My boyfrinds"
type textarea "x"
type textarea "My boyfrinds"
type textarea "x"
type textarea "My boyfrinds b"
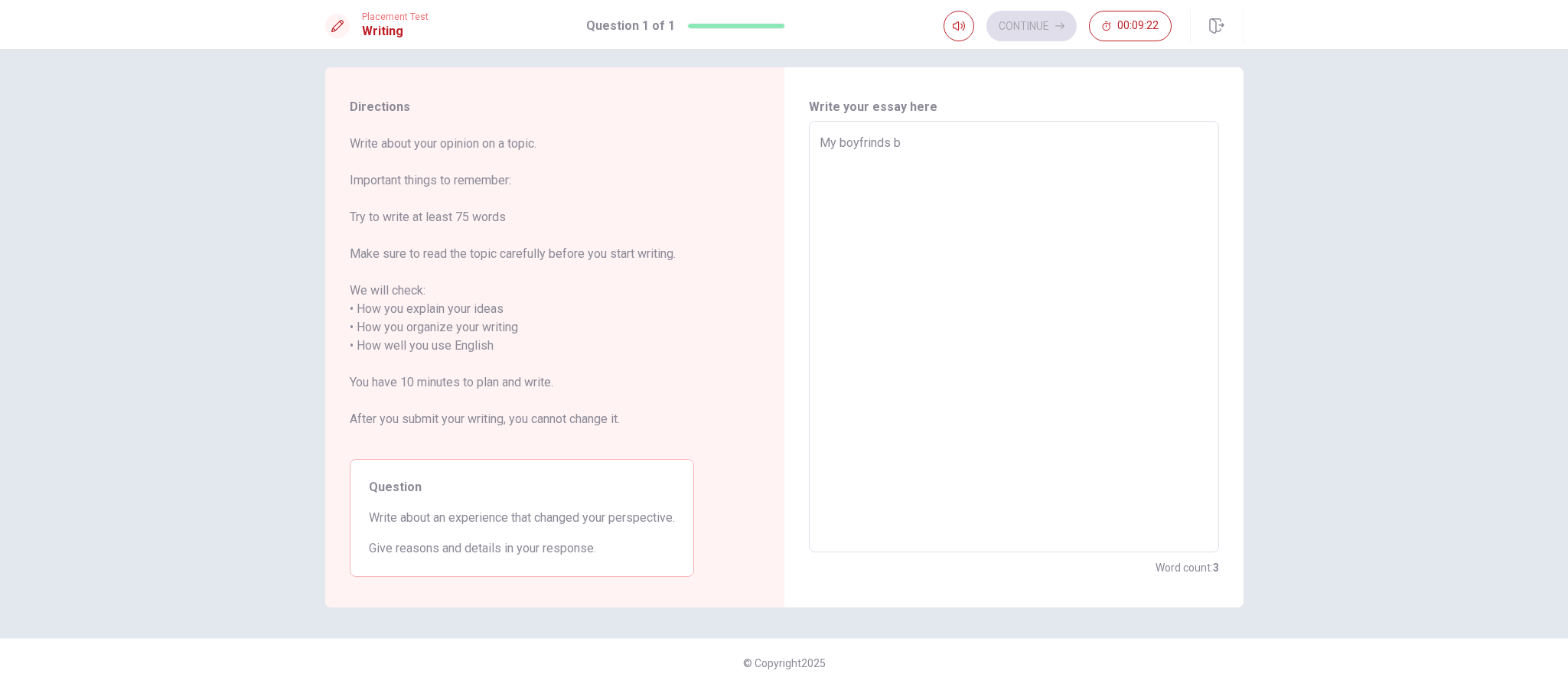
type textarea "x"
type textarea "My boyfrinds bk"
type textarea "x"
type textarea "My boyfrinds bko"
type textarea "x"
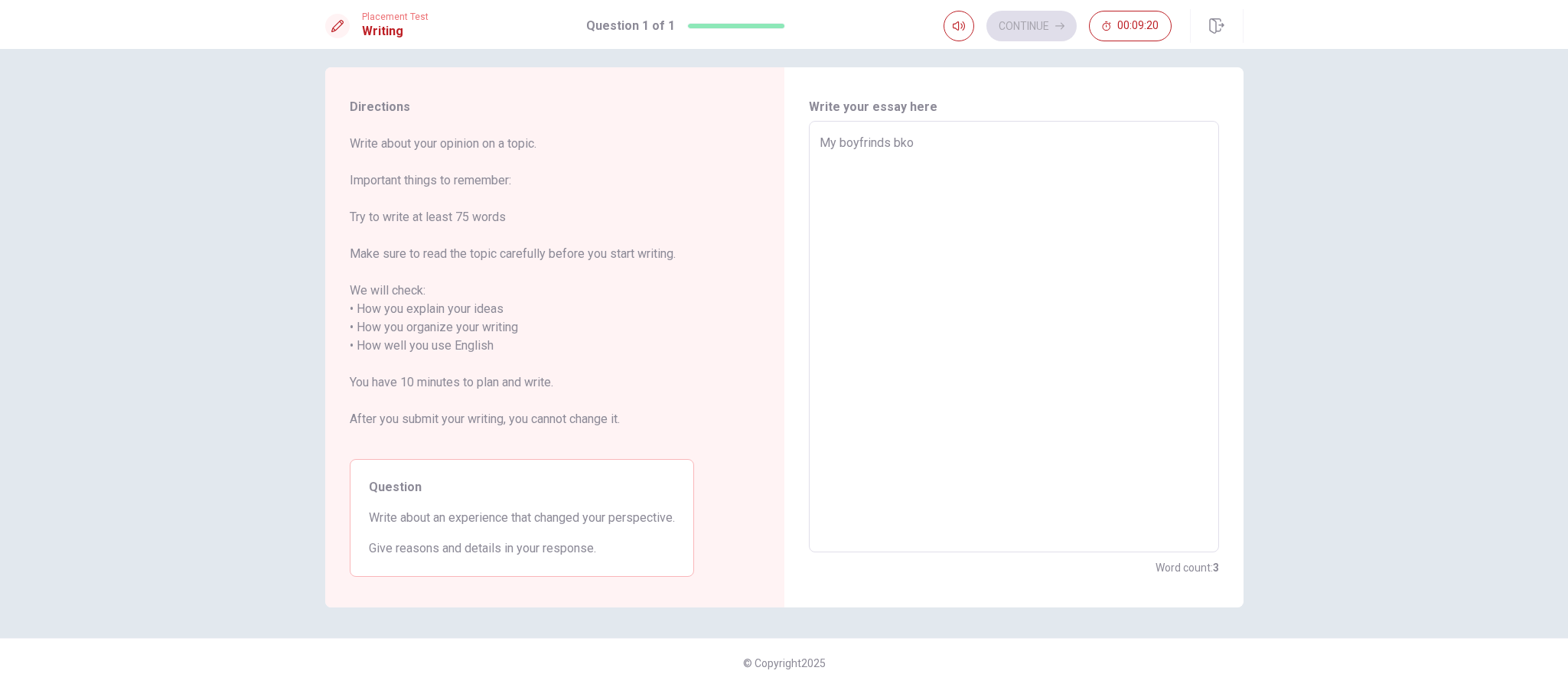
type textarea "My boyfrinds bkok"
type textarea "x"
type textarea "My boyfrinds bkoke"
type textarea "x"
type textarea "My boyfrinds bkoked"
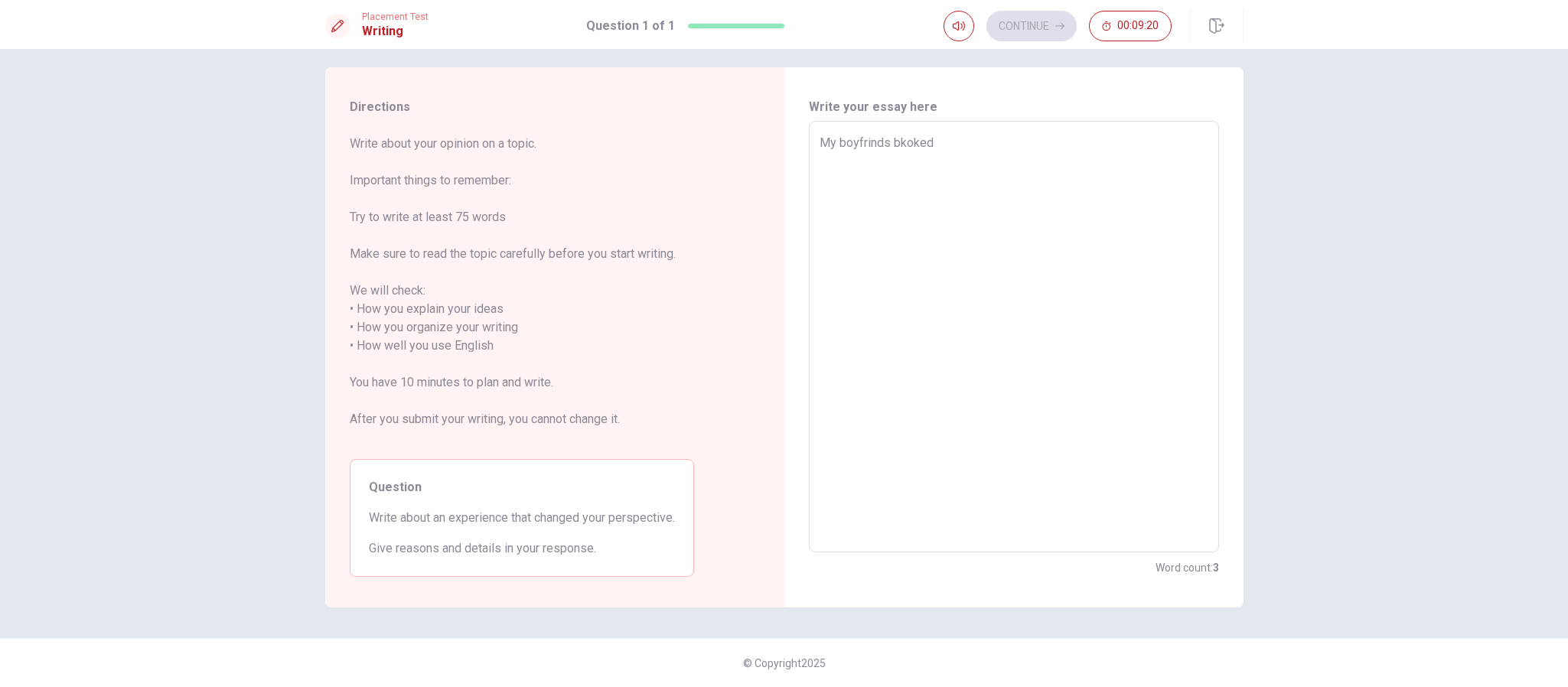
type textarea "x"
type textarea "My boyfrinds bkoke"
type textarea "x"
type textarea "My boyfrinds bkok"
type textarea "x"
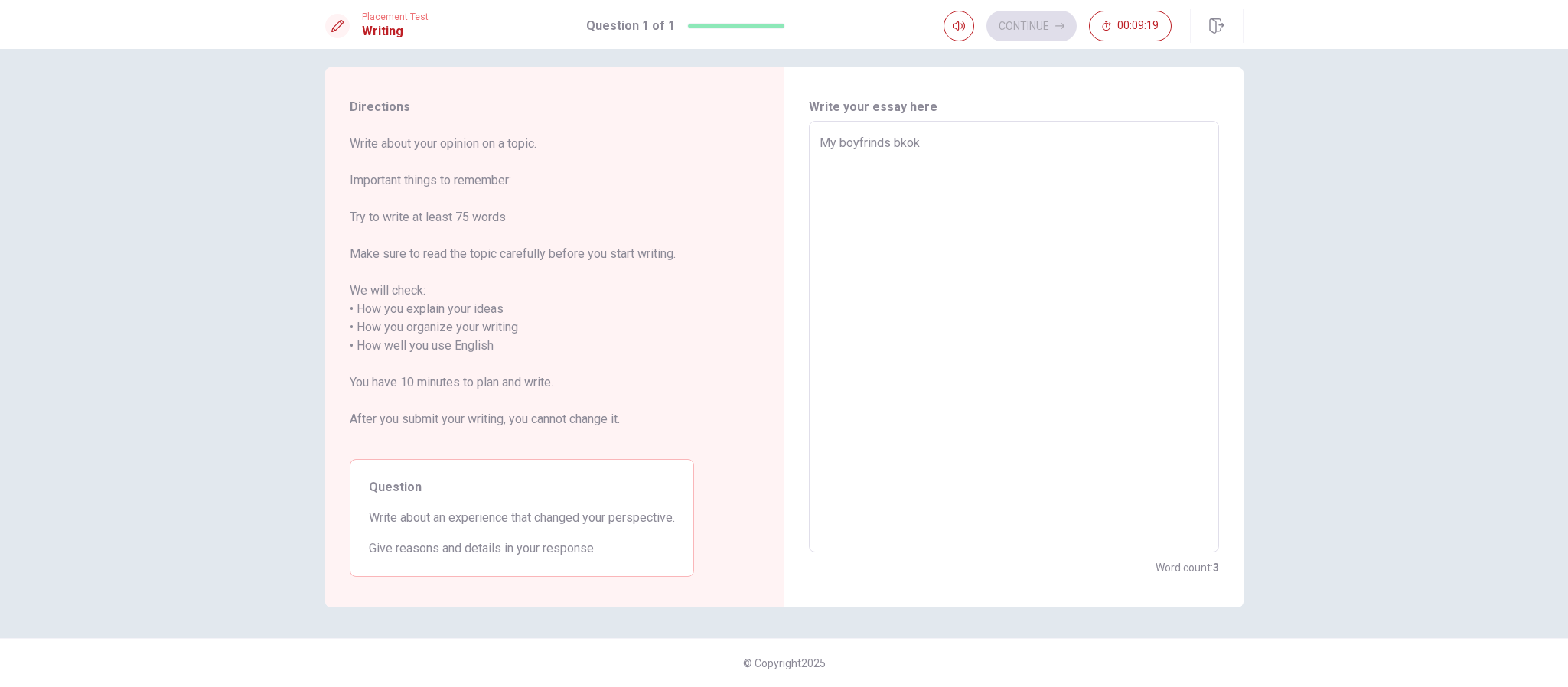
type textarea "My boyfrinds bko"
type textarea "x"
type textarea "My boyfrinds bk"
type textarea "x"
type textarea "My boyfrinds b"
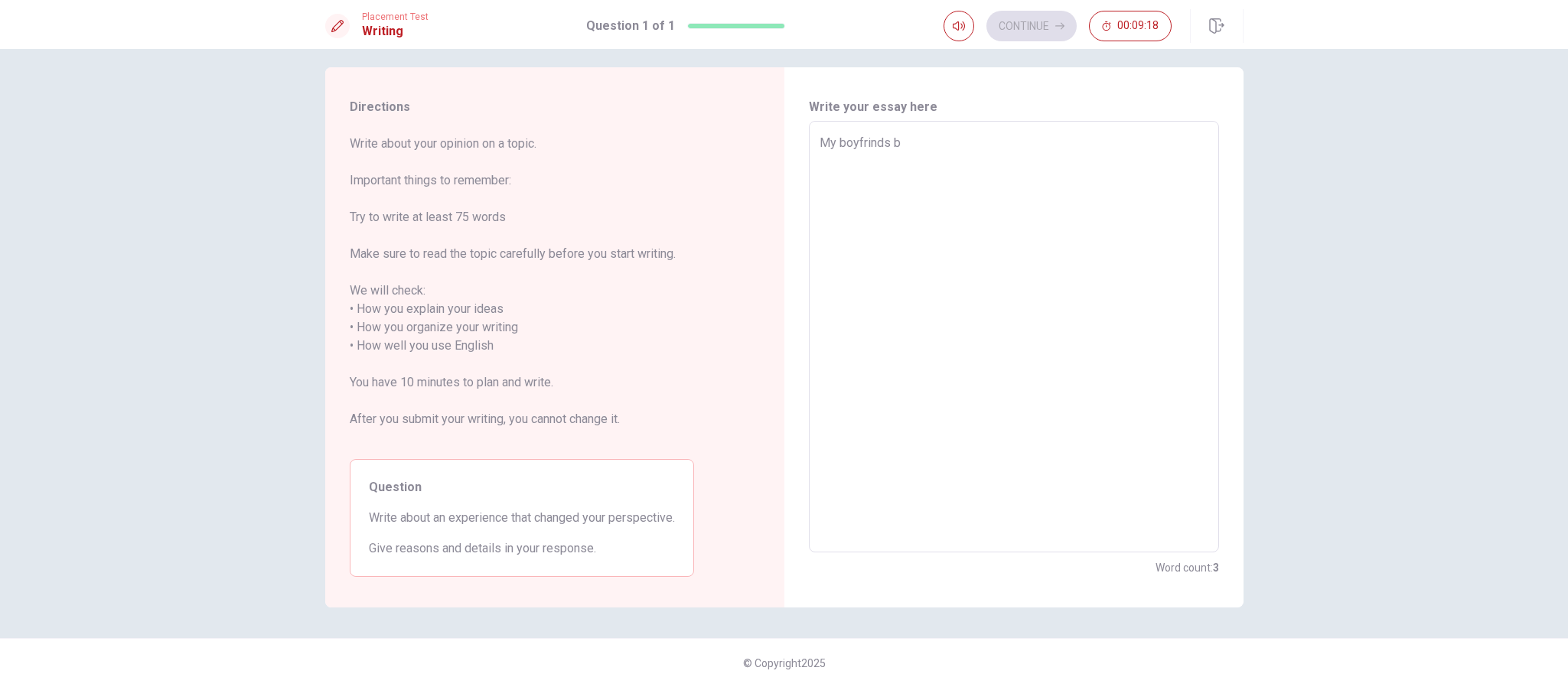
type textarea "x"
type textarea "My boyfrinds"
type textarea "x"
type textarea "My boyfrinds b"
type textarea "x"
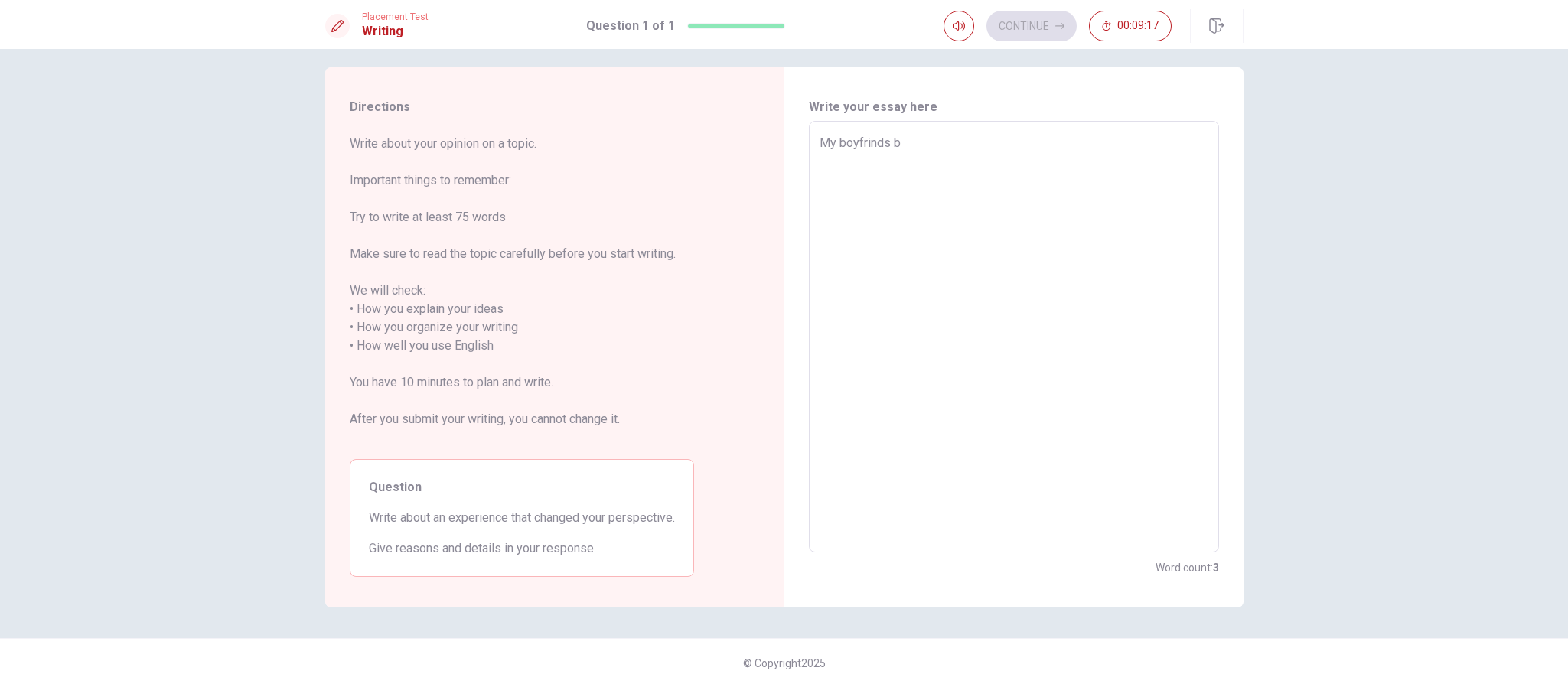
type textarea "My boyfrinds br"
type textarea "x"
type textarea "My boyfrinds bro"
type textarea "x"
type textarea "My boyfrinds brok"
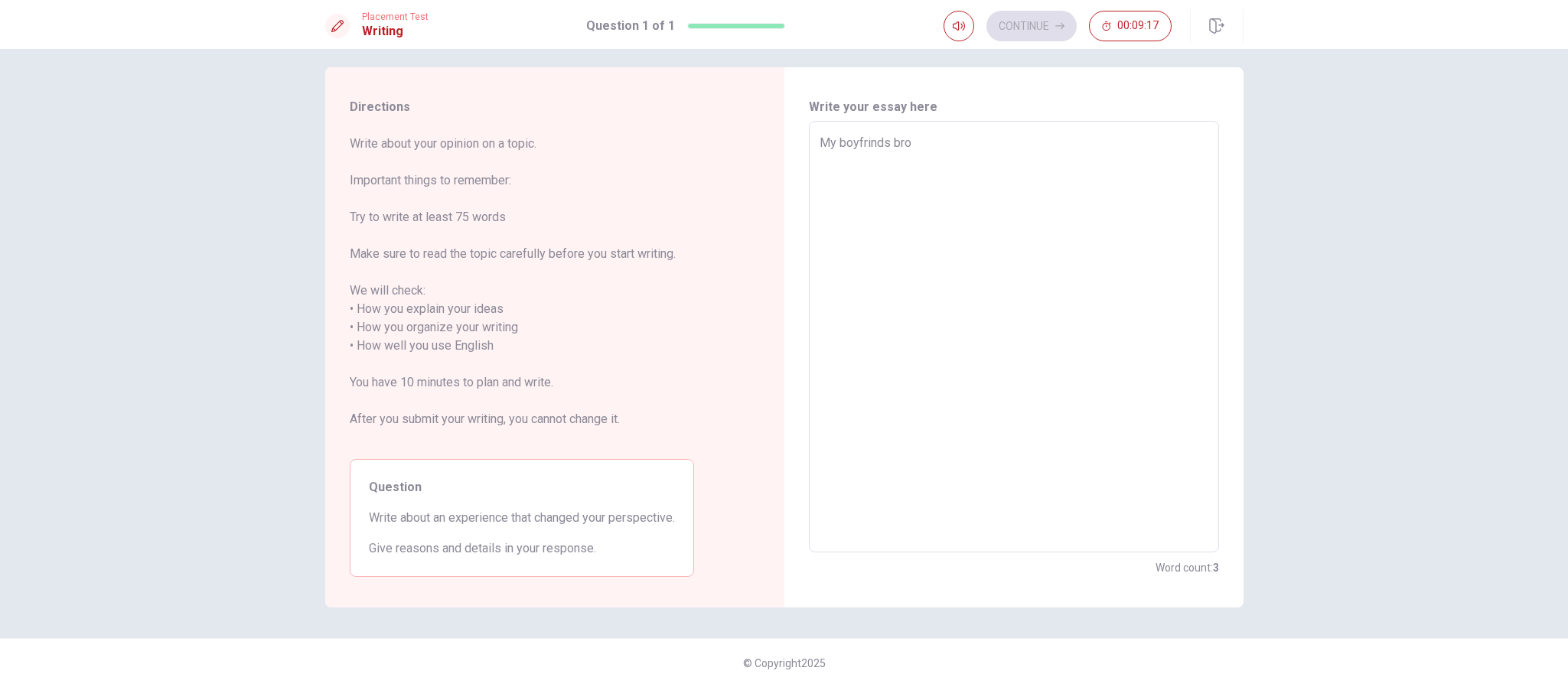
type textarea "x"
type textarea "My boyfrinds broke"
type textarea "x"
type textarea "My boyfrinds broked"
type textarea "x"
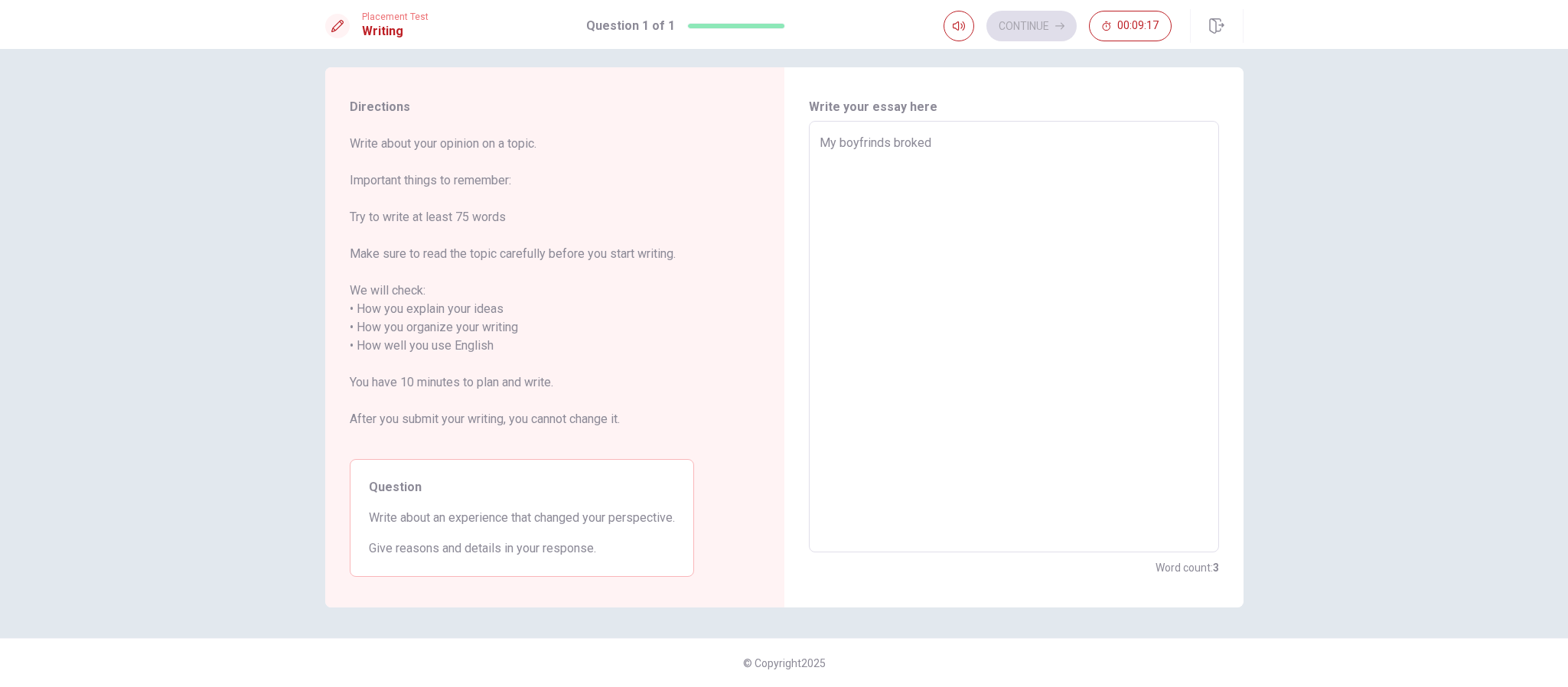
type textarea "My boyfrinds broked"
type textarea "x"
type textarea "My boyfrinds broked w"
type textarea "x"
type textarea "My boyfrinds broked wi"
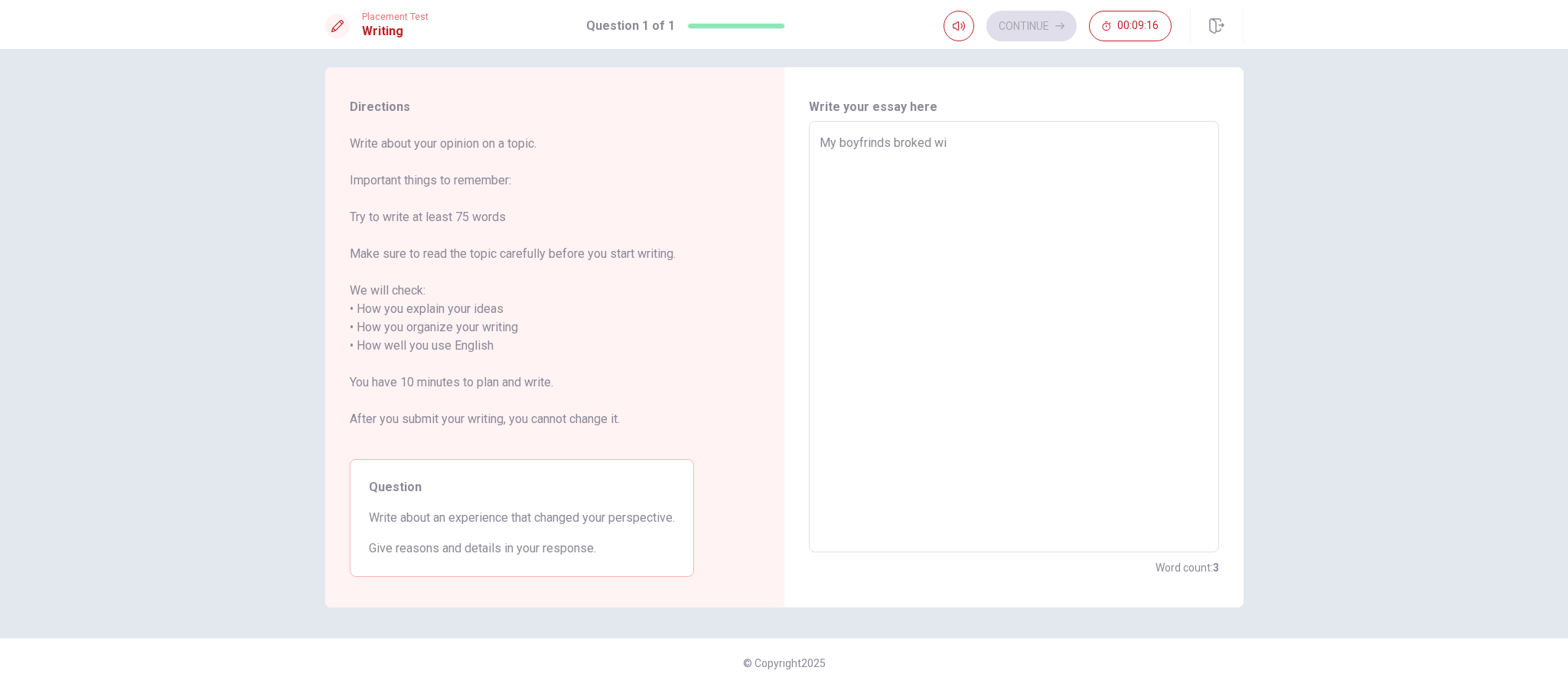
type textarea "x"
type textarea "My boyfrinds broked wit"
type textarea "x"
type textarea "My boyfrinds broked with"
type textarea "x"
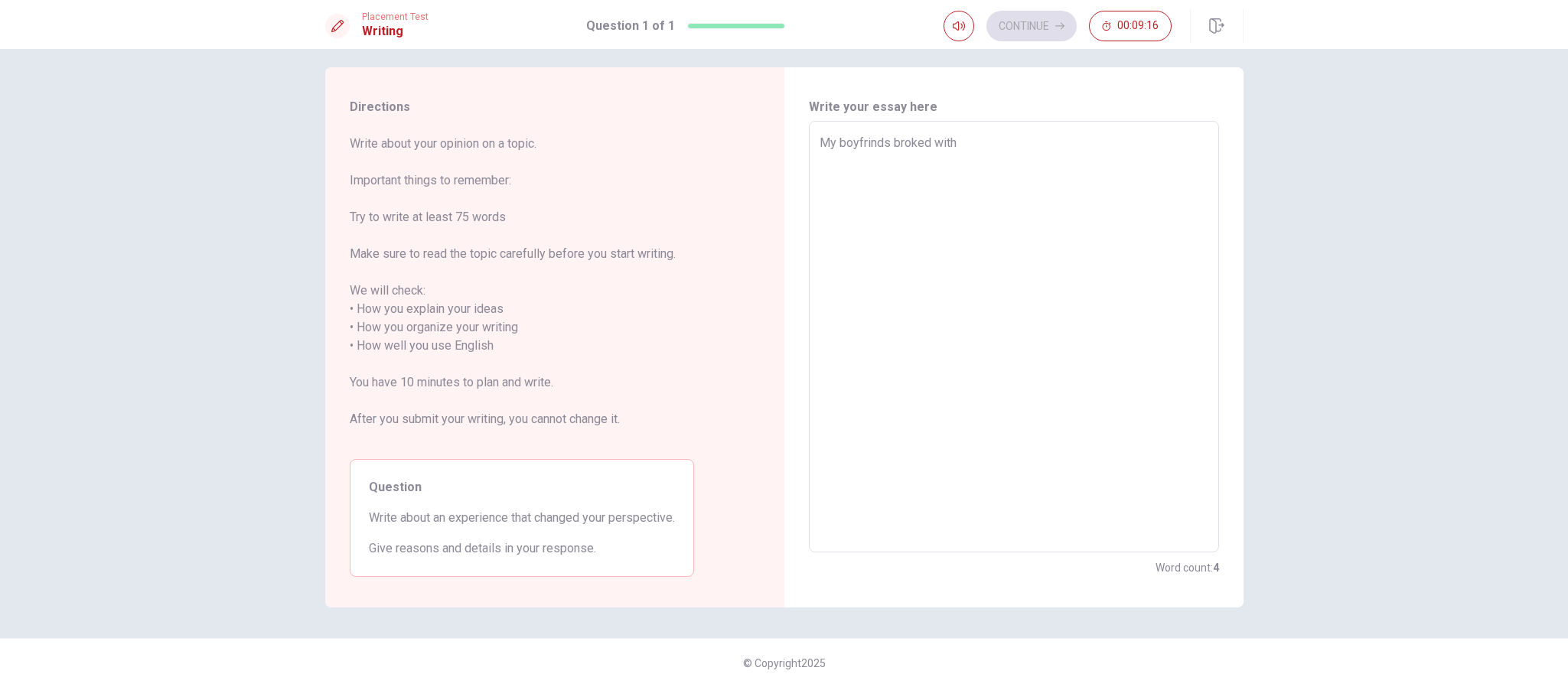
type textarea "My boyfrinds broked with"
type textarea "x"
type textarea "My boyfrinds broked with m"
type textarea "x"
type textarea "My boyfrinds broked with me"
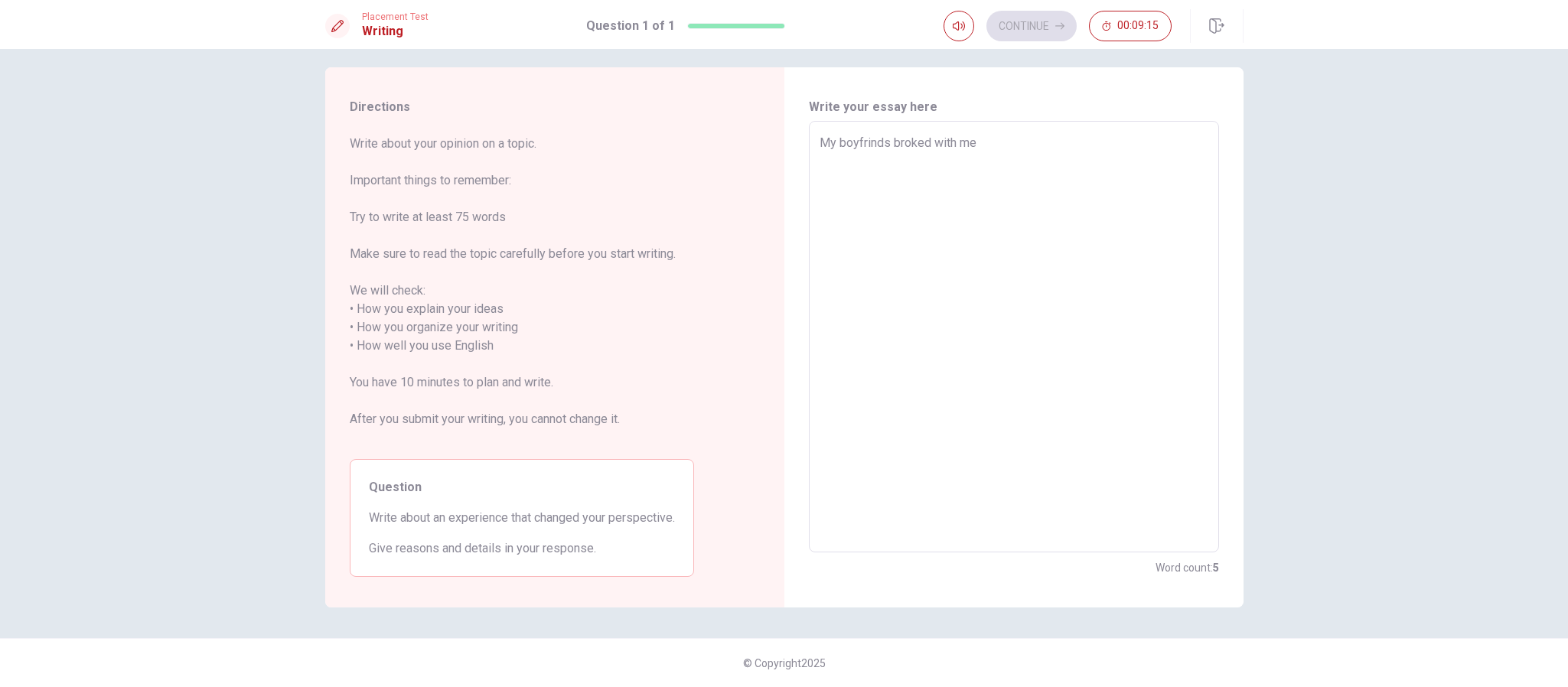
type textarea "x"
type textarea "My boyfrinds broked with me"
type textarea "x"
type textarea "My boyfrinds broked with me a"
type textarea "x"
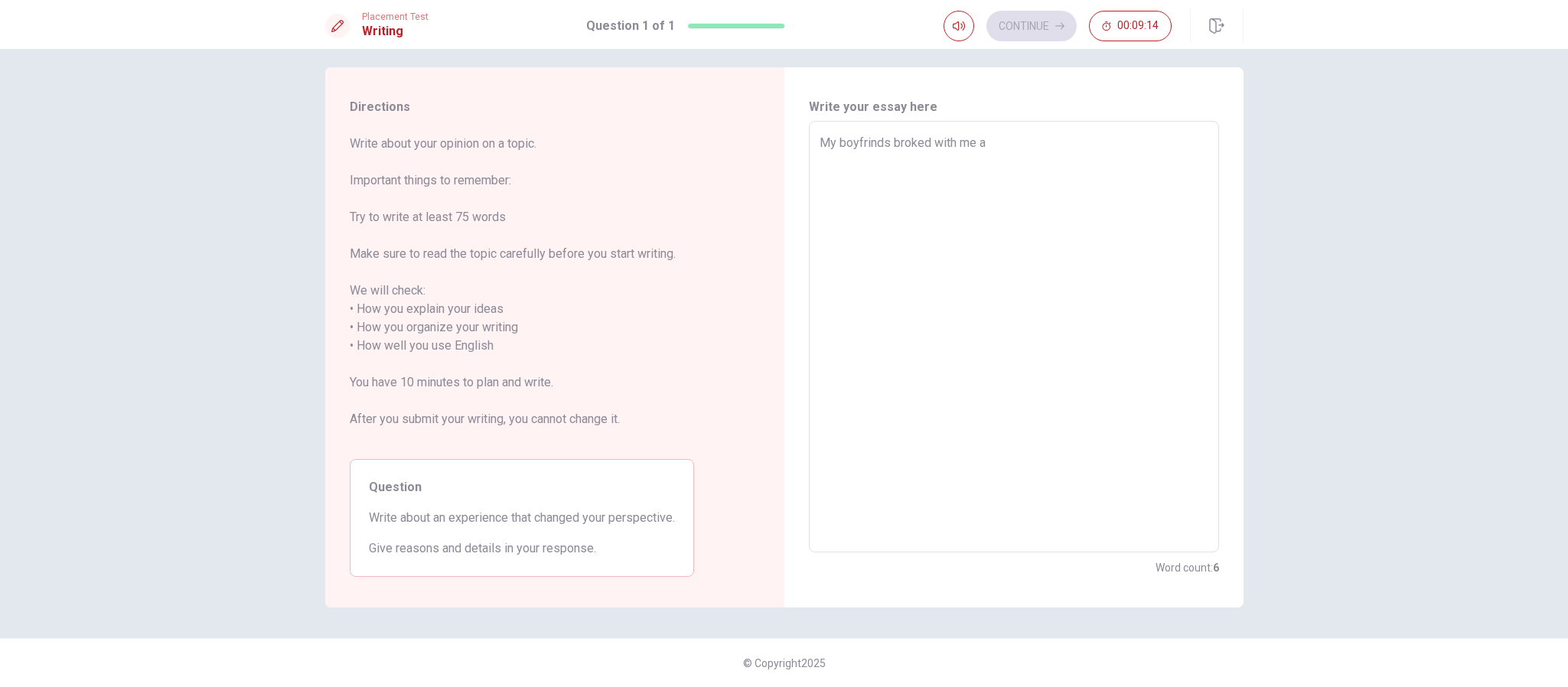
type textarea "My boyfrinds broked with me at"
type textarea "x"
type textarea "My boyfrinds broked with me at"
click at [882, 139] on textarea "My boyfrinds broked with me at" at bounding box center [1014, 337] width 389 height 406
type textarea "x"
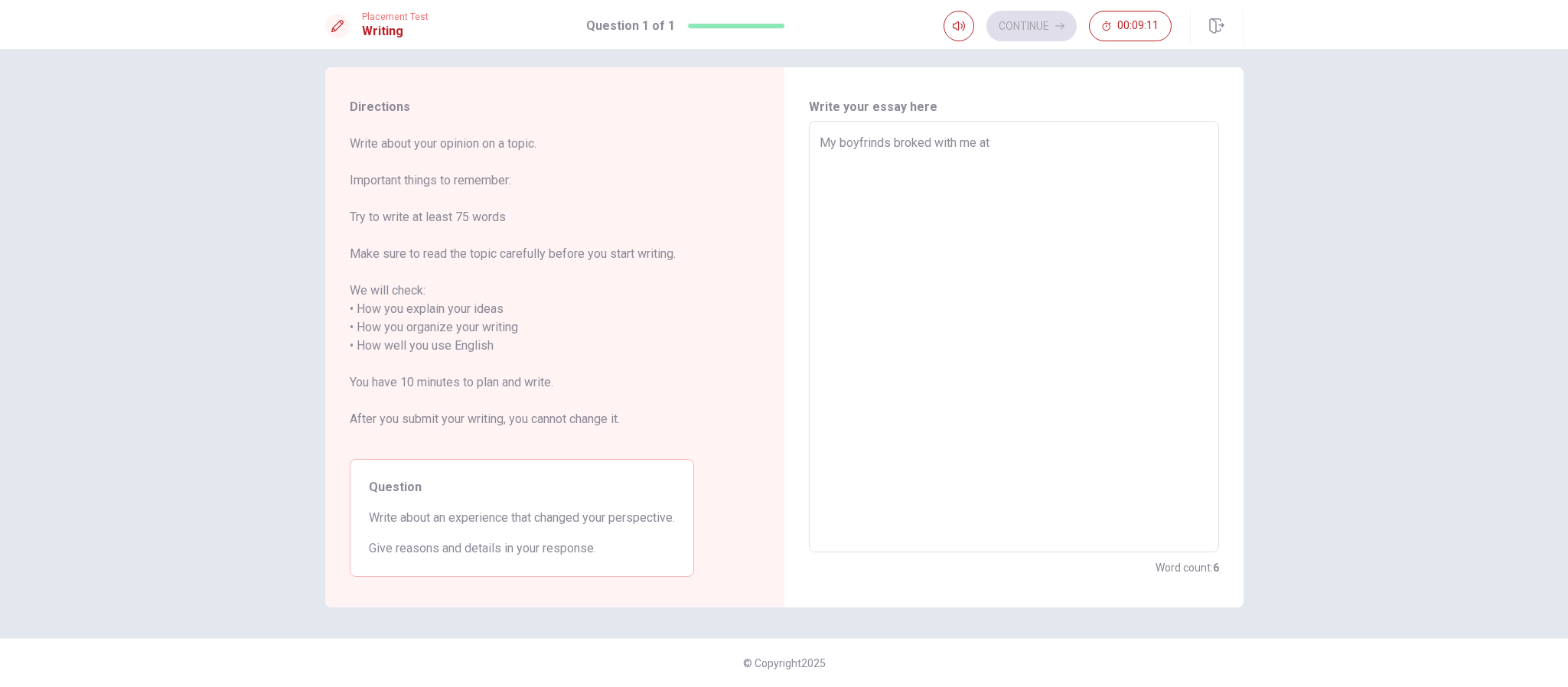
type textarea "My boyfrind broked with me at"
click at [1010, 139] on textarea "My boyfrind broked with me at" at bounding box center [1014, 337] width 389 height 406
type textarea "x"
type textarea "My boyfrind broked with me at"
type textarea "x"
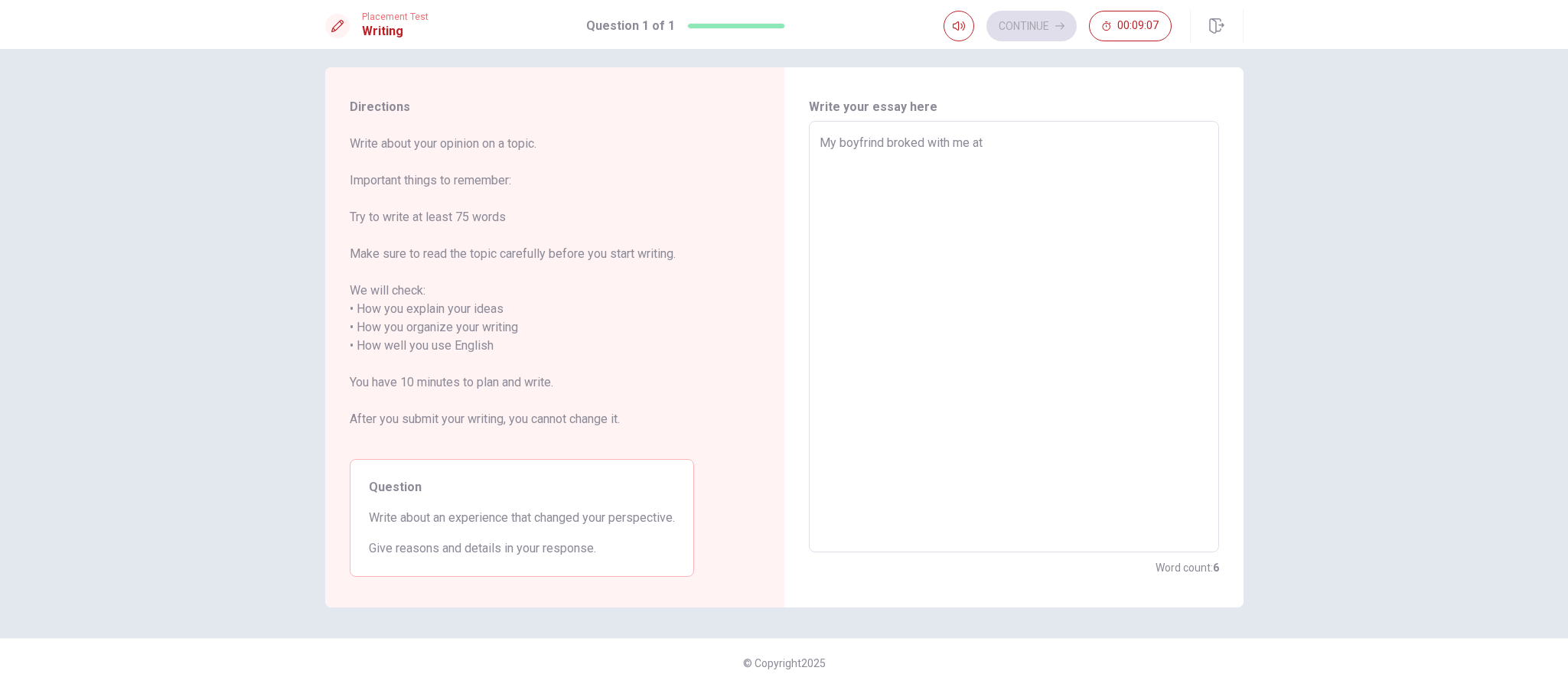
type textarea "My boyfrind broked with me a"
type textarea "x"
type textarea "My boyfrind broked with me"
type textarea "x"
type textarea "My boyfrind broked with me i"
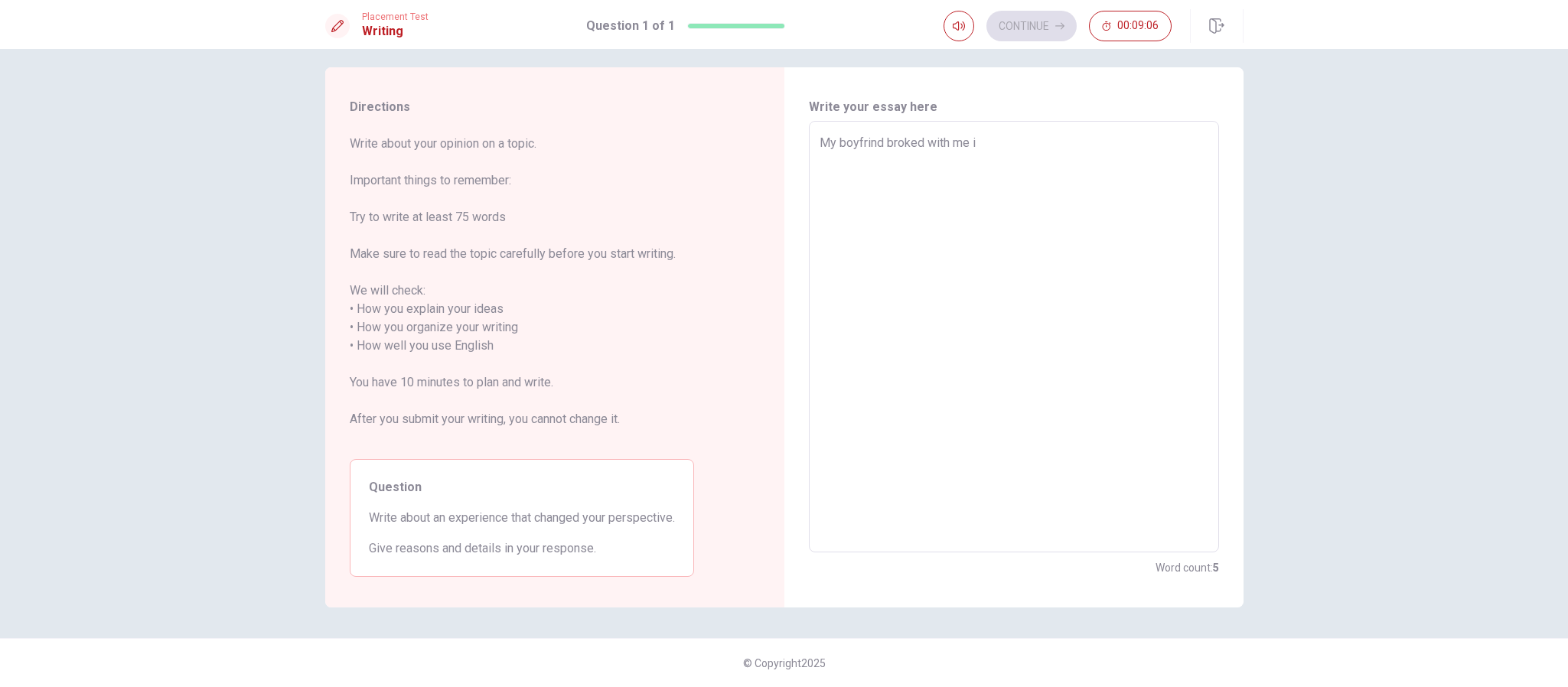
type textarea "x"
type textarea "My boyfrind broked with me in"
type textarea "x"
type textarea "My boyfrind broked with me in"
type textarea "x"
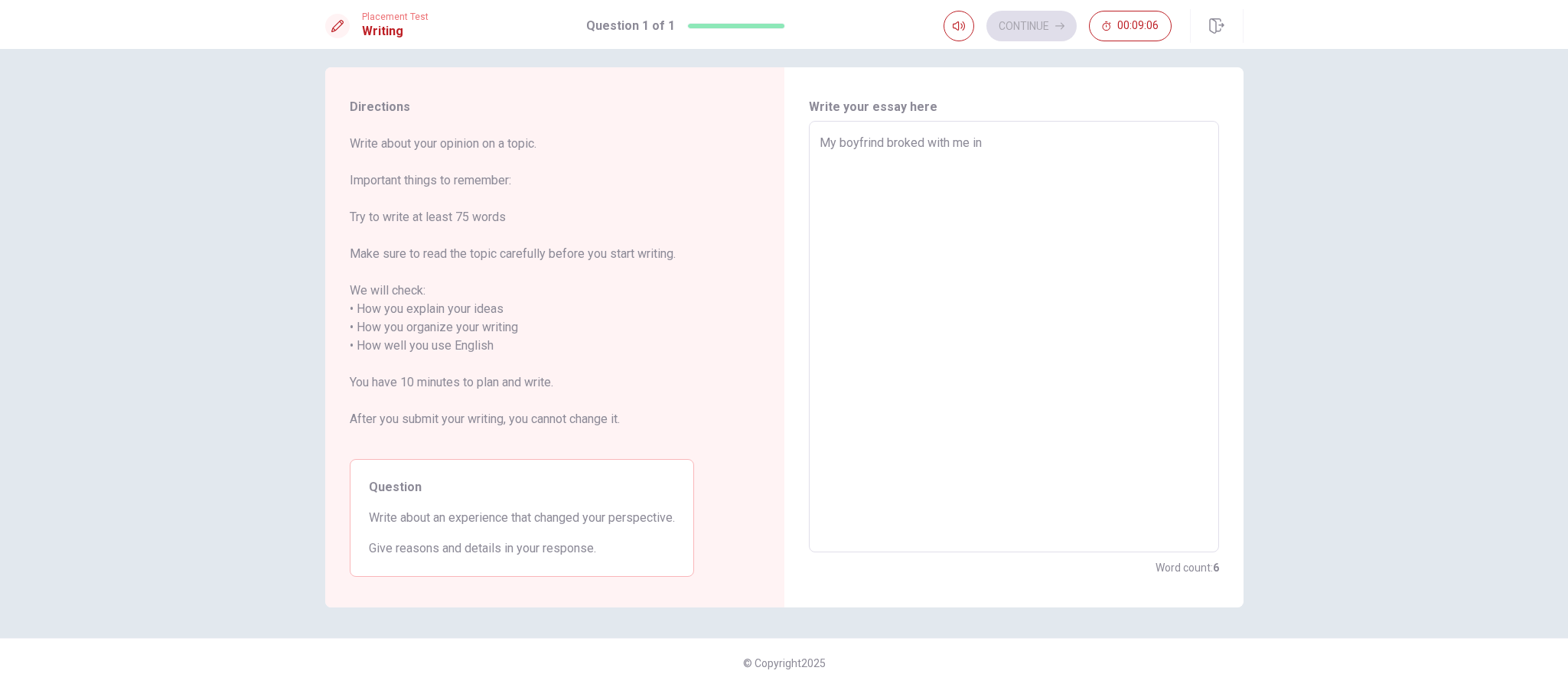
type textarea "My boyfrind broked with me in 2"
type textarea "x"
type textarea "My boyfrind broked with me in 20"
type textarea "x"
type textarea "My boyfrind broked with me in 202"
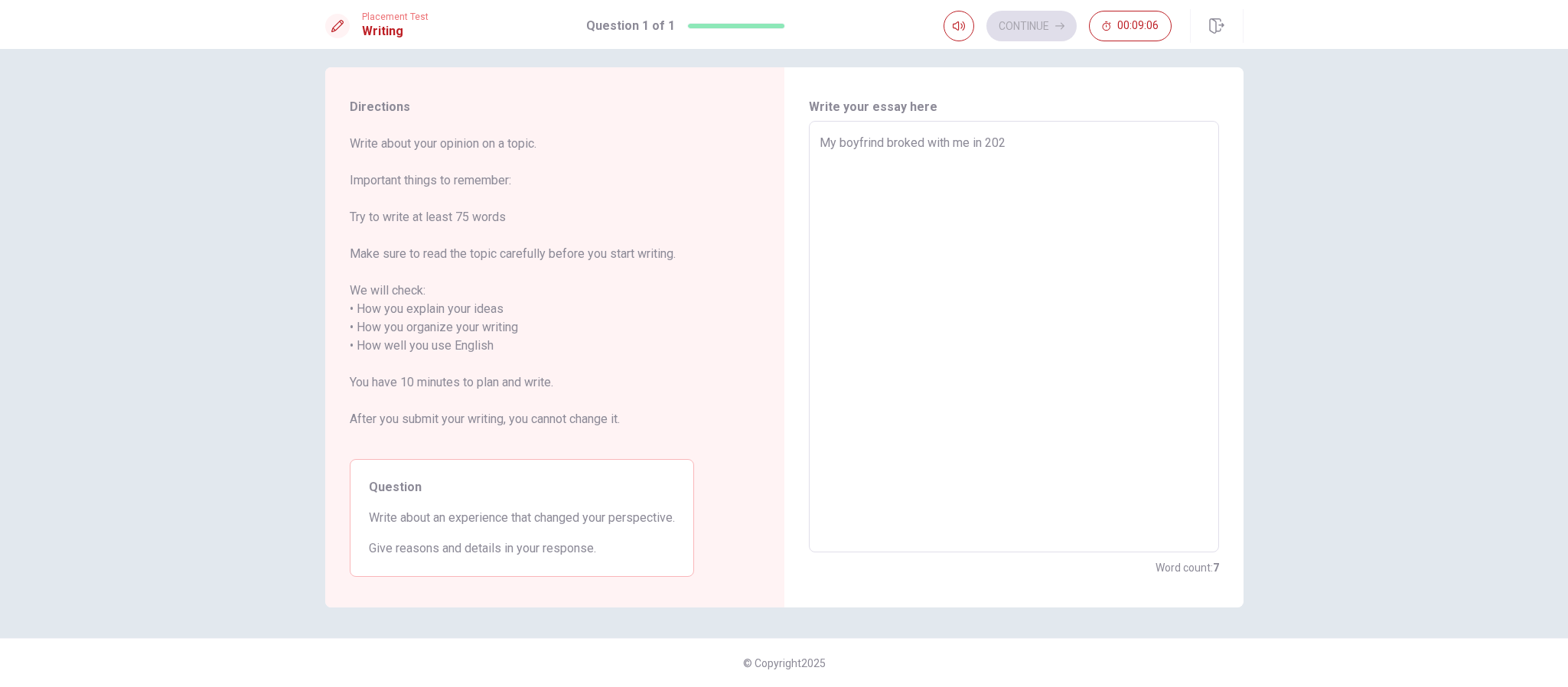
type textarea "x"
type textarea "My boyfrind broked with me in [DATE]"
type textarea "x"
type textarea "My boyfrind broked with me in [DATE],"
type textarea "x"
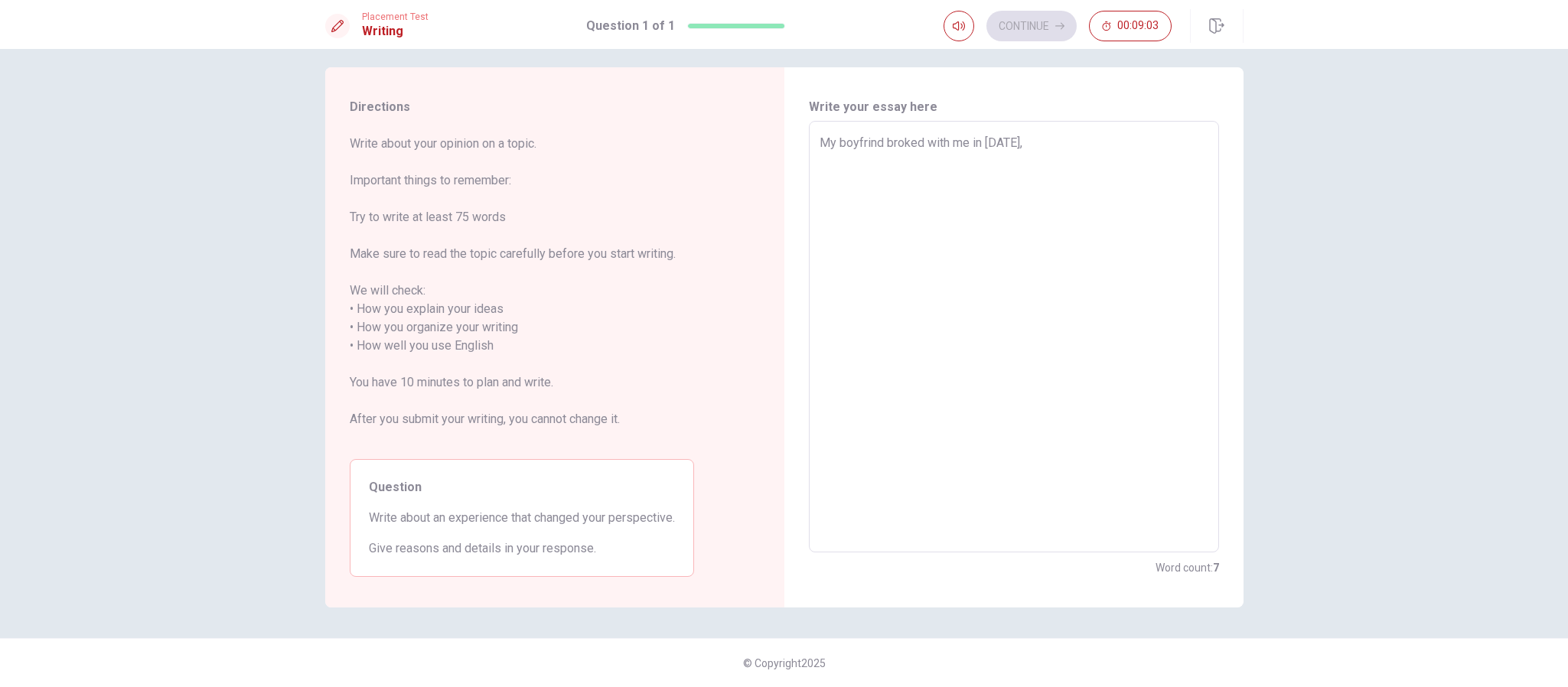
type textarea "My boyfrind broked with me in [DATE],"
type textarea "x"
type textarea "My boyfrind broked with me in [DATE], d"
type textarea "x"
type textarea "My boyfrind broked with me in [DATE], de"
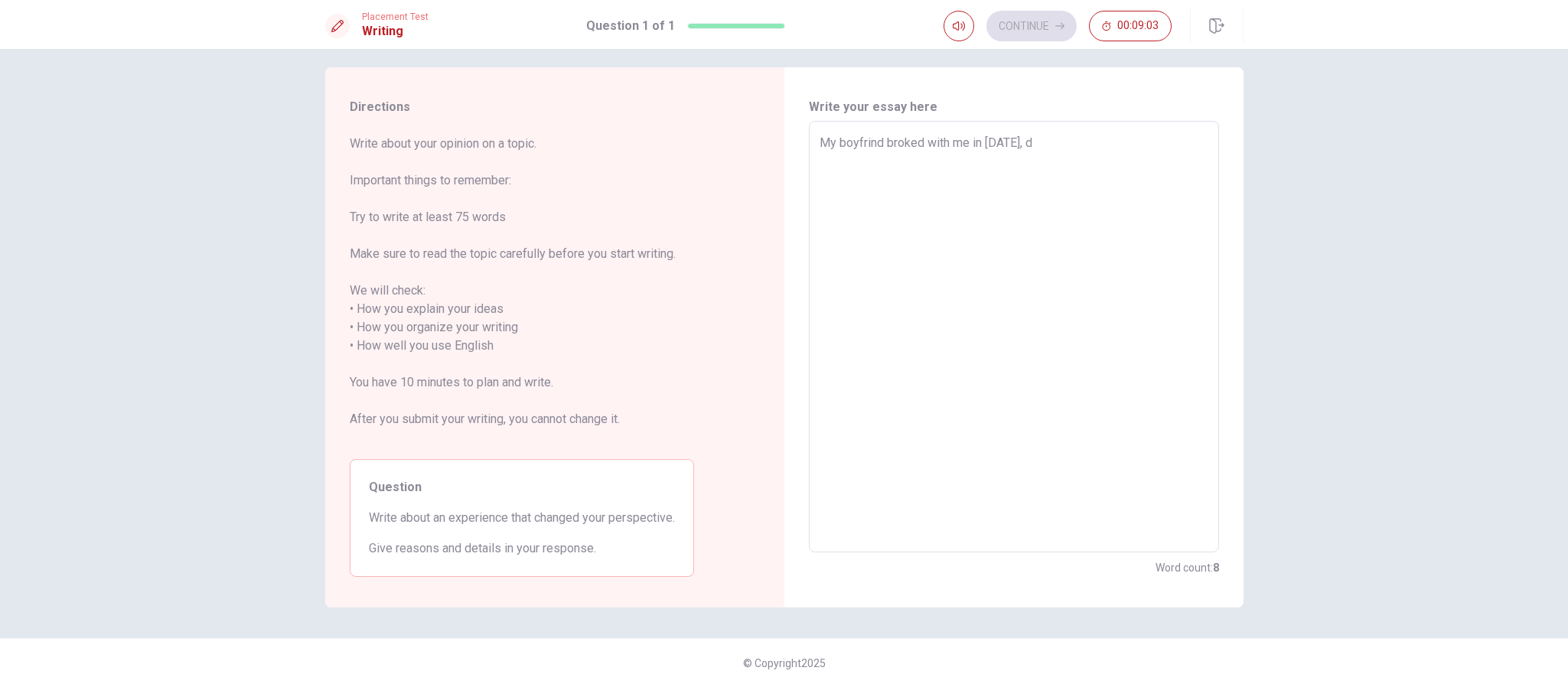
type textarea "x"
type textarea "My boyfrind broked with me in [DATE], dec"
type textarea "x"
type textarea "My boyfrind broked with me in [DATE], dece"
type textarea "x"
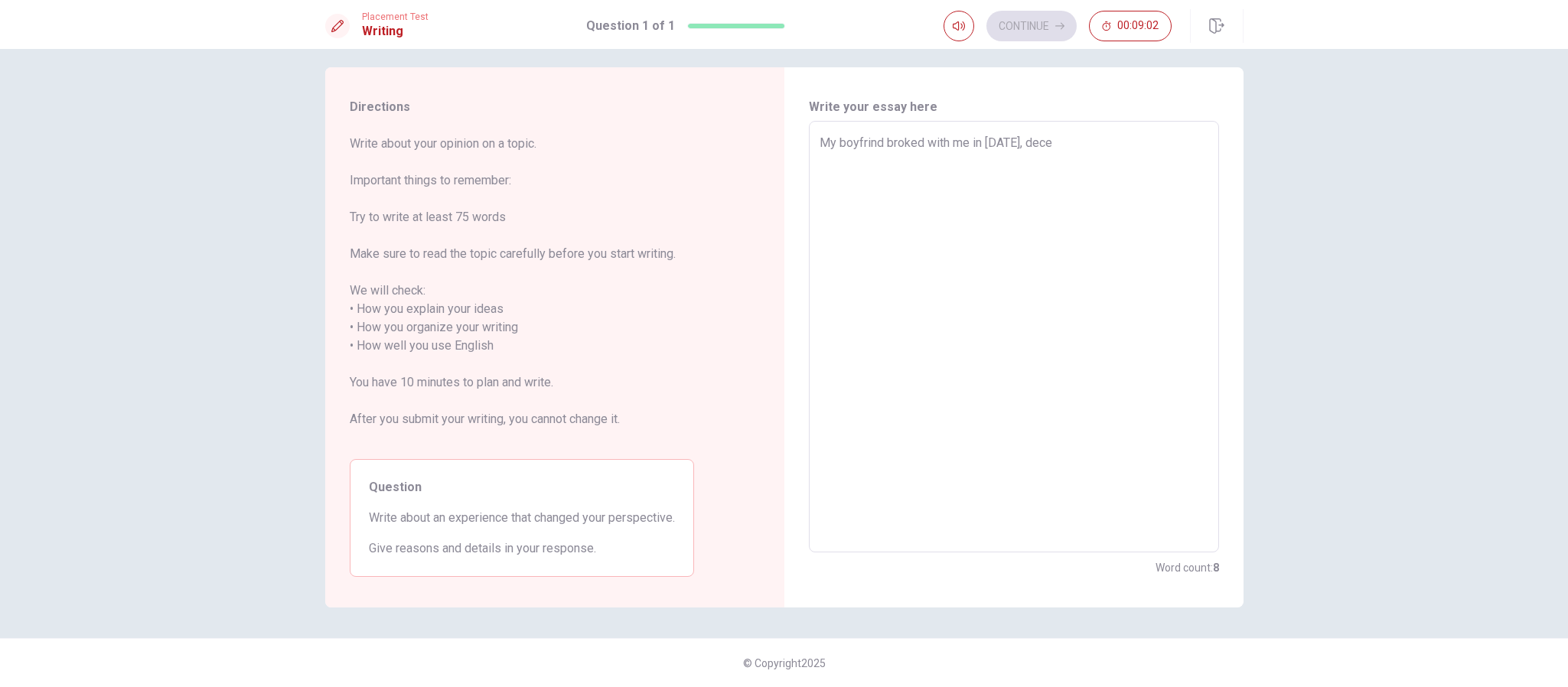
type textarea "My boyfrind broked with me in [DATE], decem"
type textarea "x"
type textarea "My boyfrind broked with me in [DATE], decemb"
type textarea "x"
type textarea "My boyfrind broked with me in [DATE], decembe"
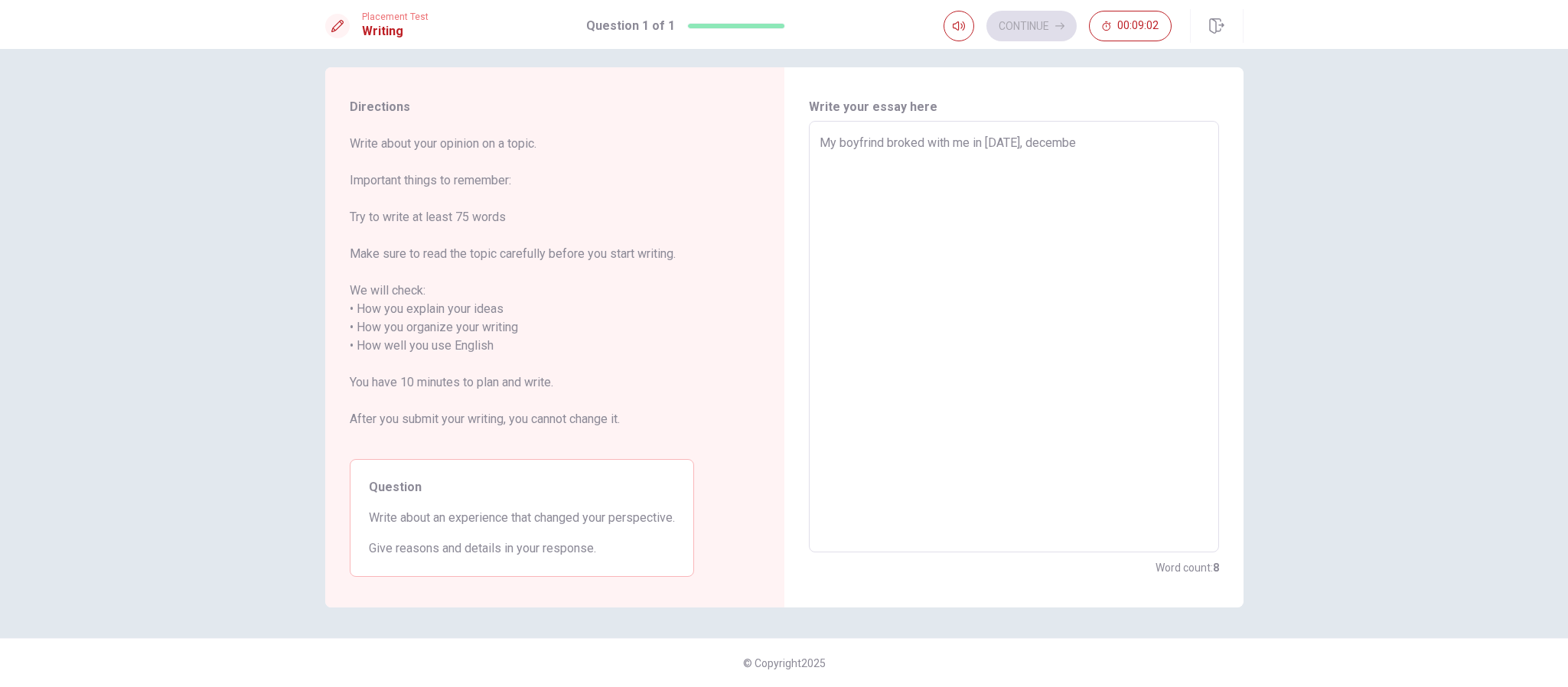
type textarea "x"
type textarea "My boyfrind broked with me in [DATE], december"
type textarea "x"
type textarea "My boyfrind broked with me in [DATE], december"
type textarea "x"
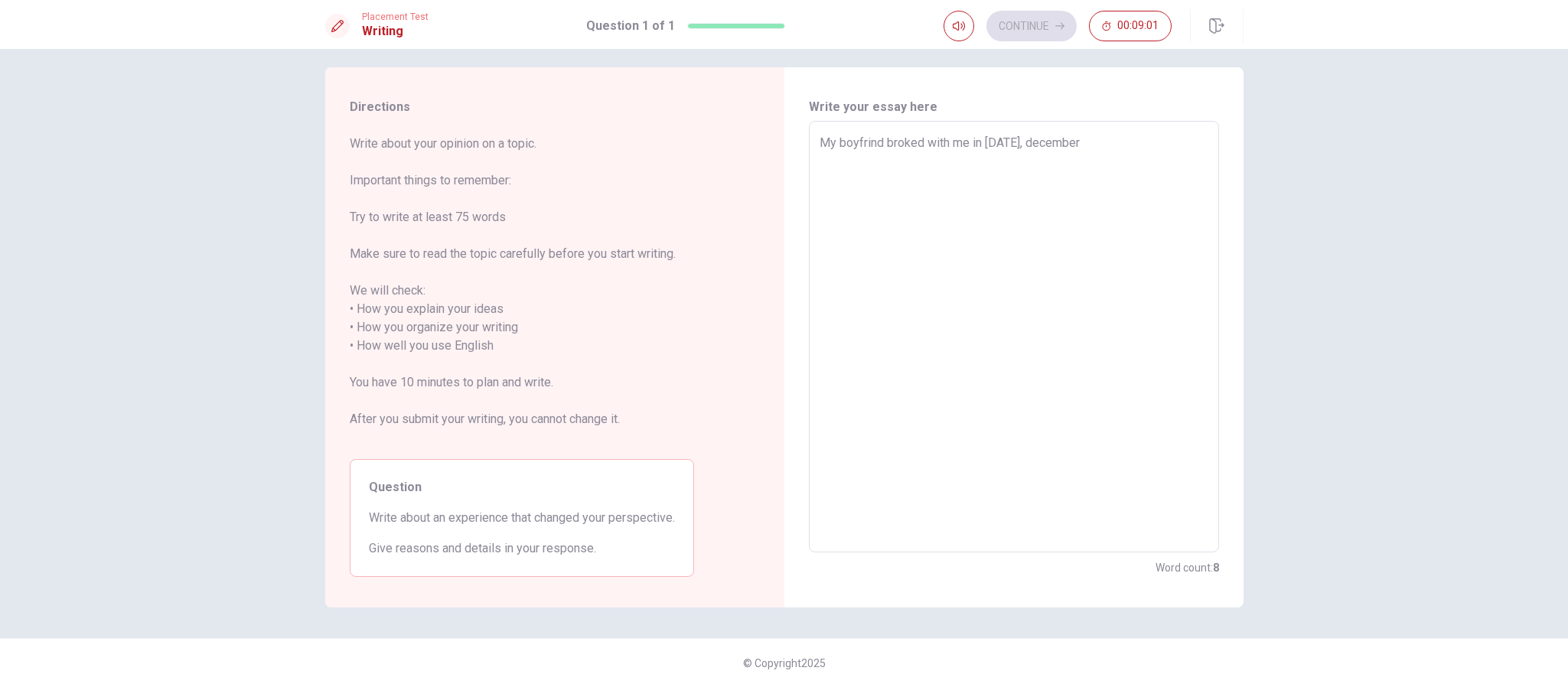
type textarea "My boyfrind broked with me in [DATE], december a"
type textarea "x"
type textarea "My boyfrind broked with me in [DATE], december an"
type textarea "x"
type textarea "My boyfrind broked with me in [DATE], december and"
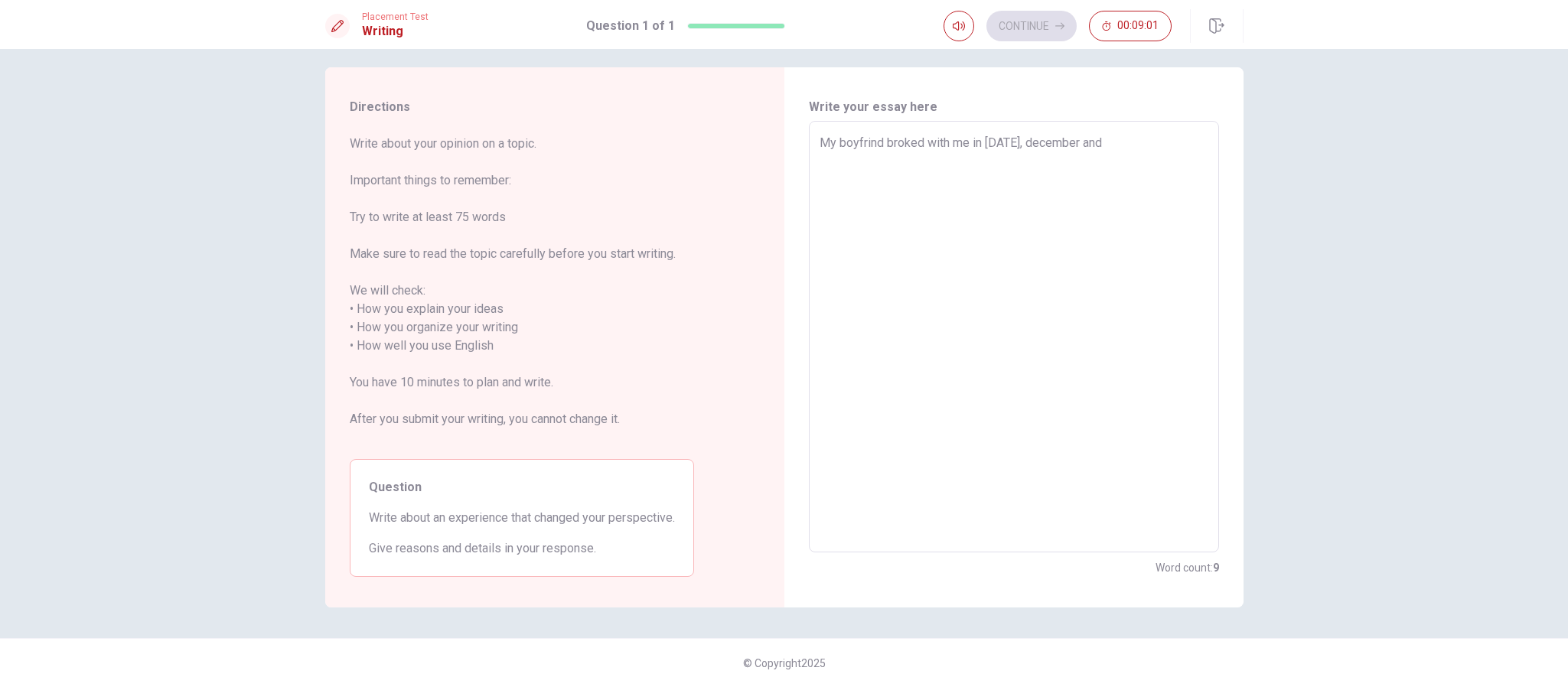
type textarea "x"
type textarea "My boyfrind broked with me in [DATE], december and"
type textarea "x"
type textarea "My boyfrind broked with me in [DATE], december and I"
type textarea "x"
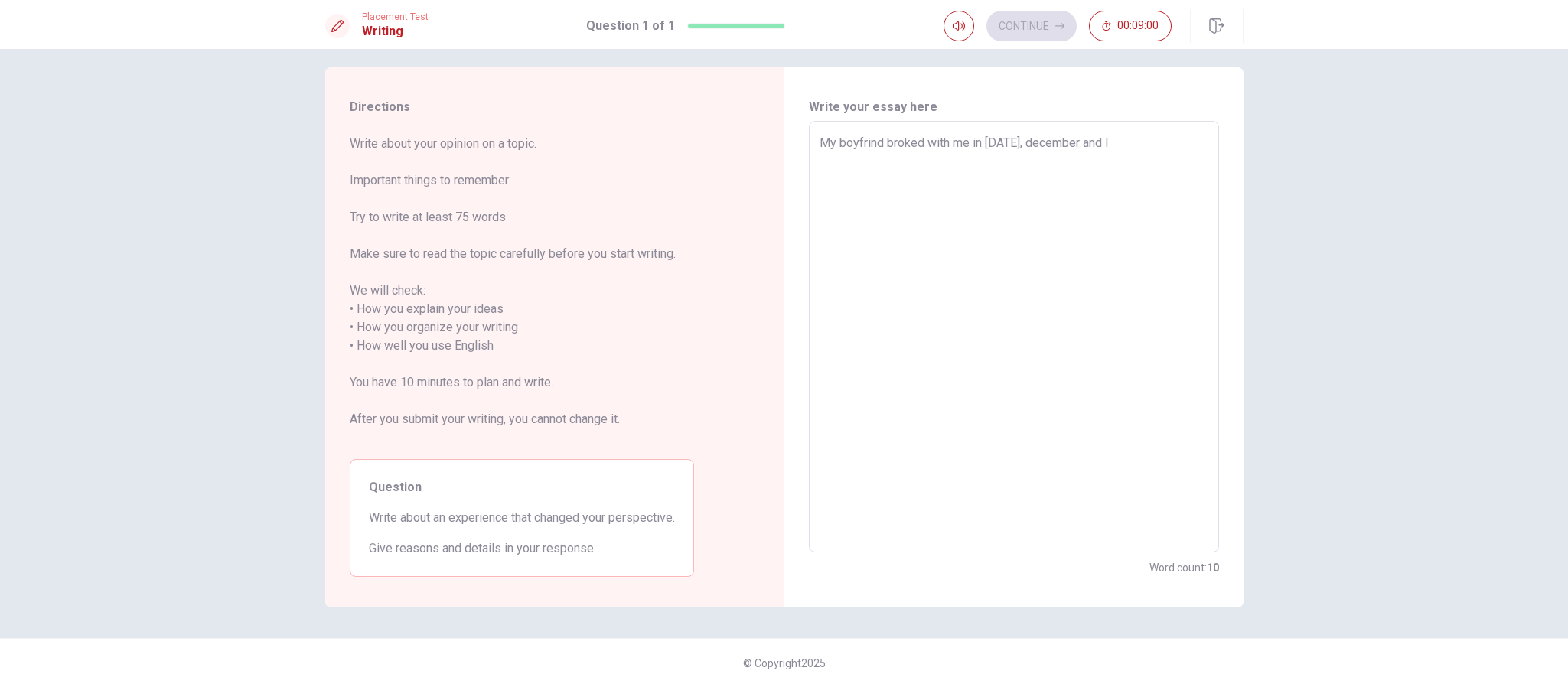
type textarea "My boyfrind broked with me in [DATE], december and I"
type textarea "x"
type textarea "My boyfrind broked with me in [DATE], december and I s"
type textarea "x"
type textarea "My boyfrind broked with me in [DATE], december and I [GEOGRAPHIC_DATA]"
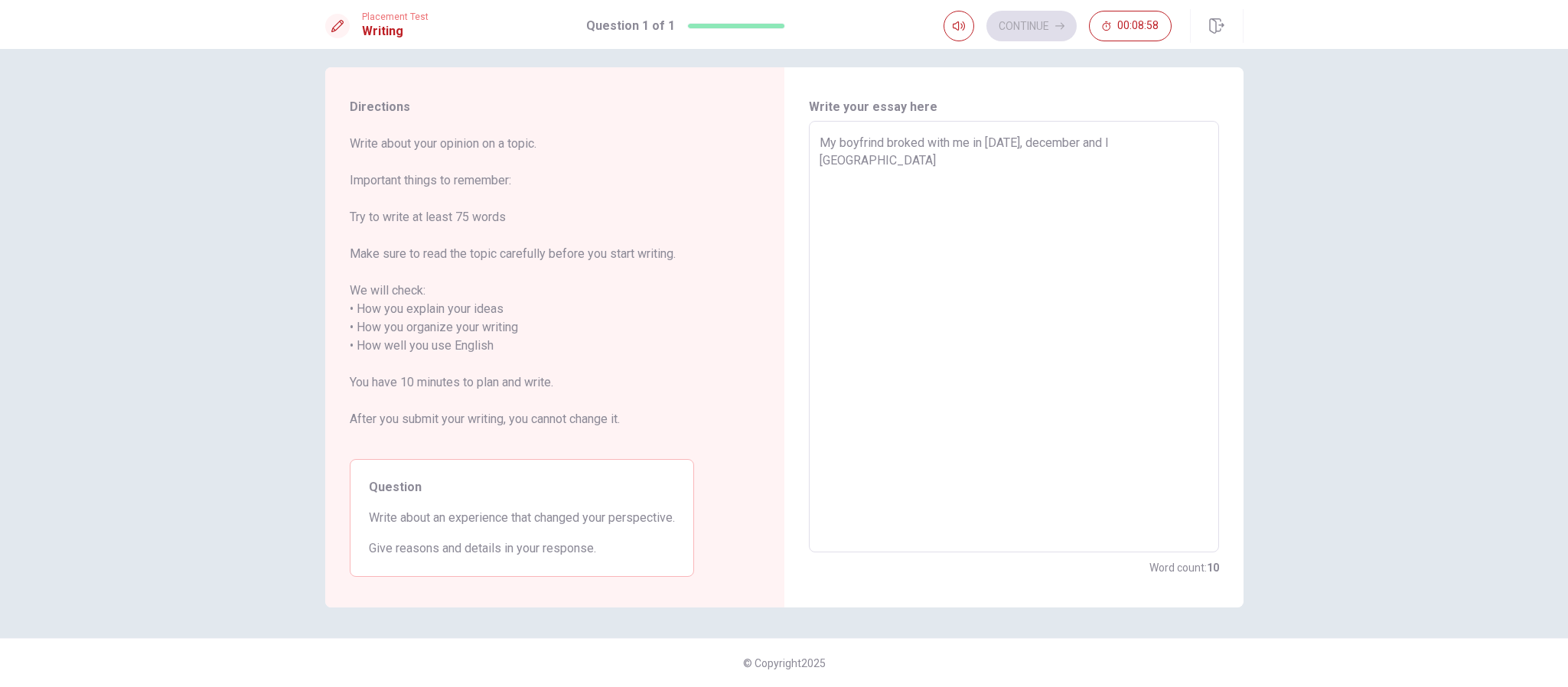
type textarea "x"
type textarea "My boyfrind broked with me in [DATE], december and I sta"
type textarea "x"
type textarea "My boyfrind broked with me in [DATE], december and I stay"
type textarea "x"
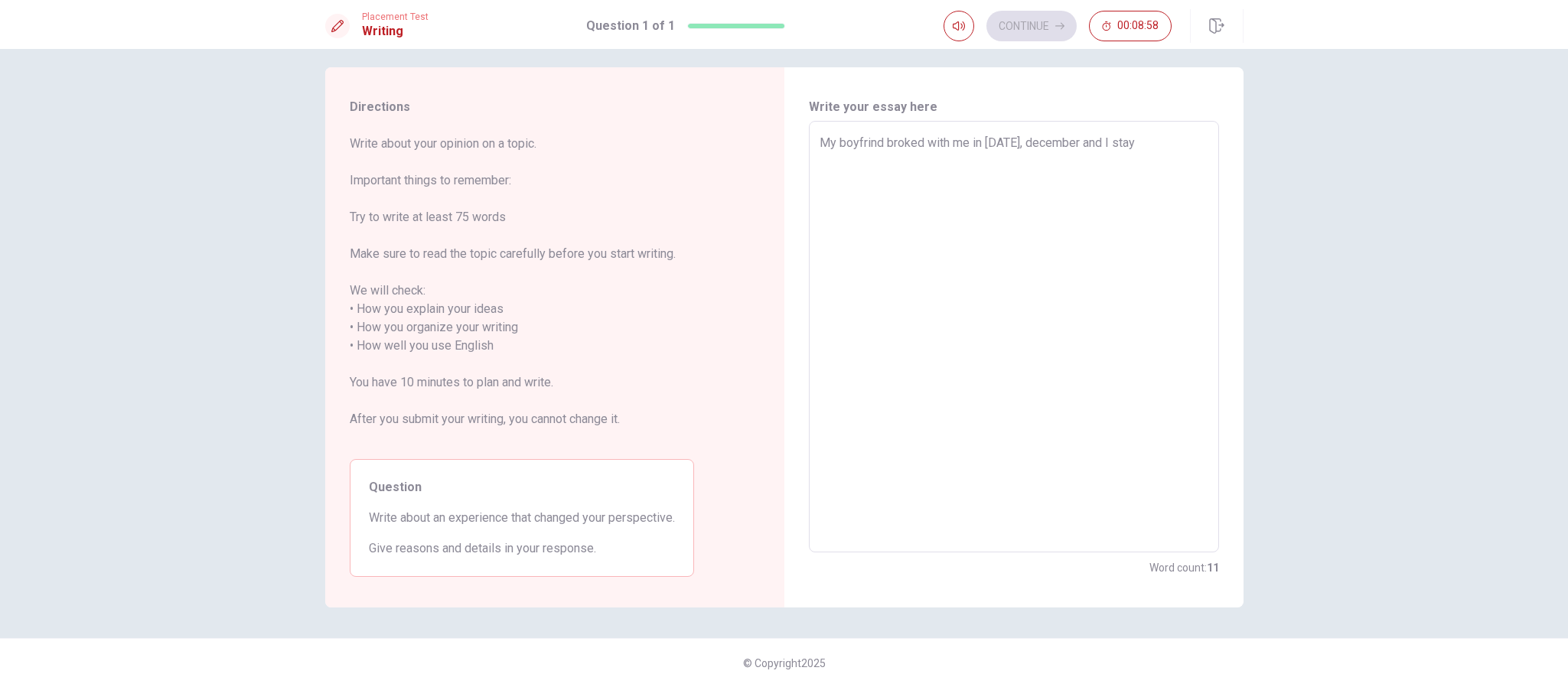
type textarea "My boyfrind broked with me in [DATE], december and I staye"
type textarea "x"
type textarea "My boyfrind broked with me in [DATE], december and I stayed"
type textarea "x"
type textarea "My boyfrind broked with me in [DATE], december and I stayed"
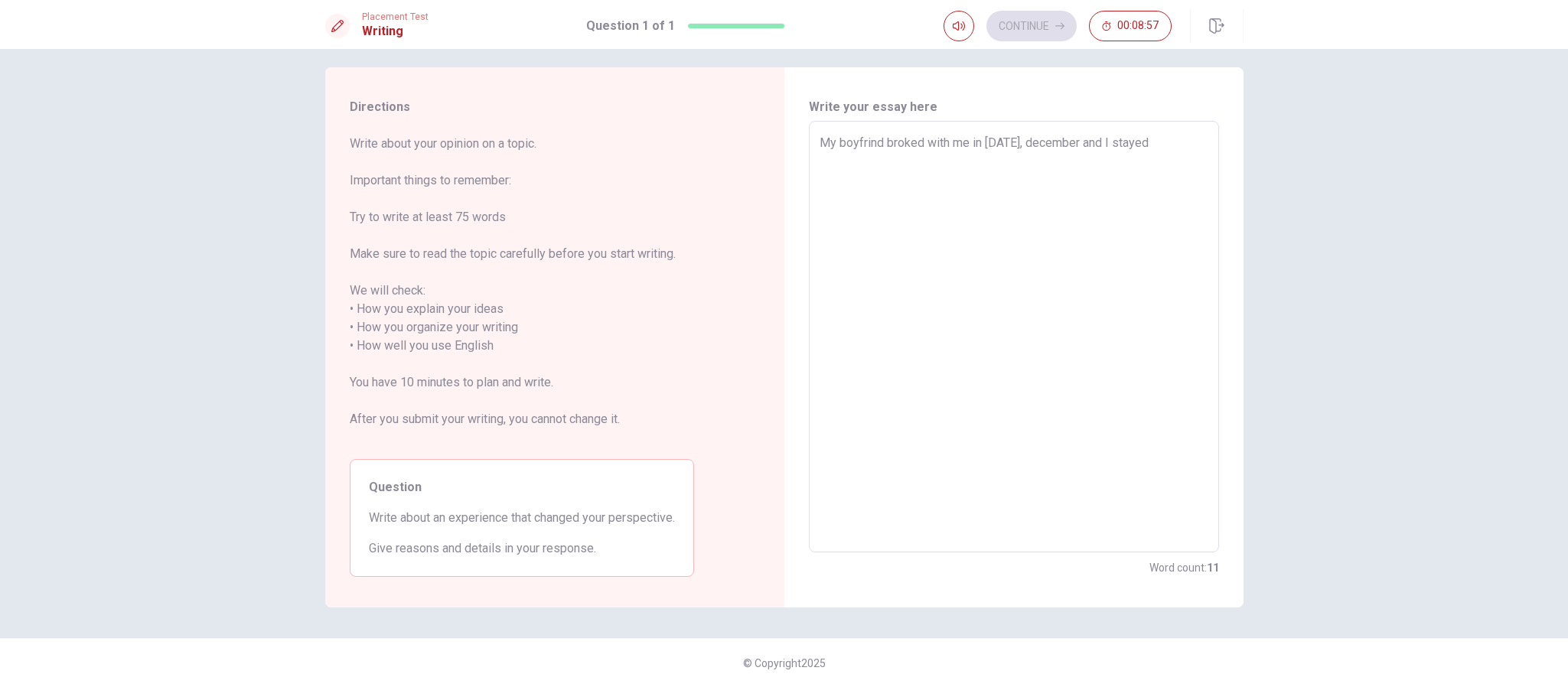
type textarea "x"
type textarea "My boyfrind broked with me in [DATE], december and I stayed v"
type textarea "x"
type textarea "My boyfrind broked with me in [DATE], december and I stayed ve"
type textarea "x"
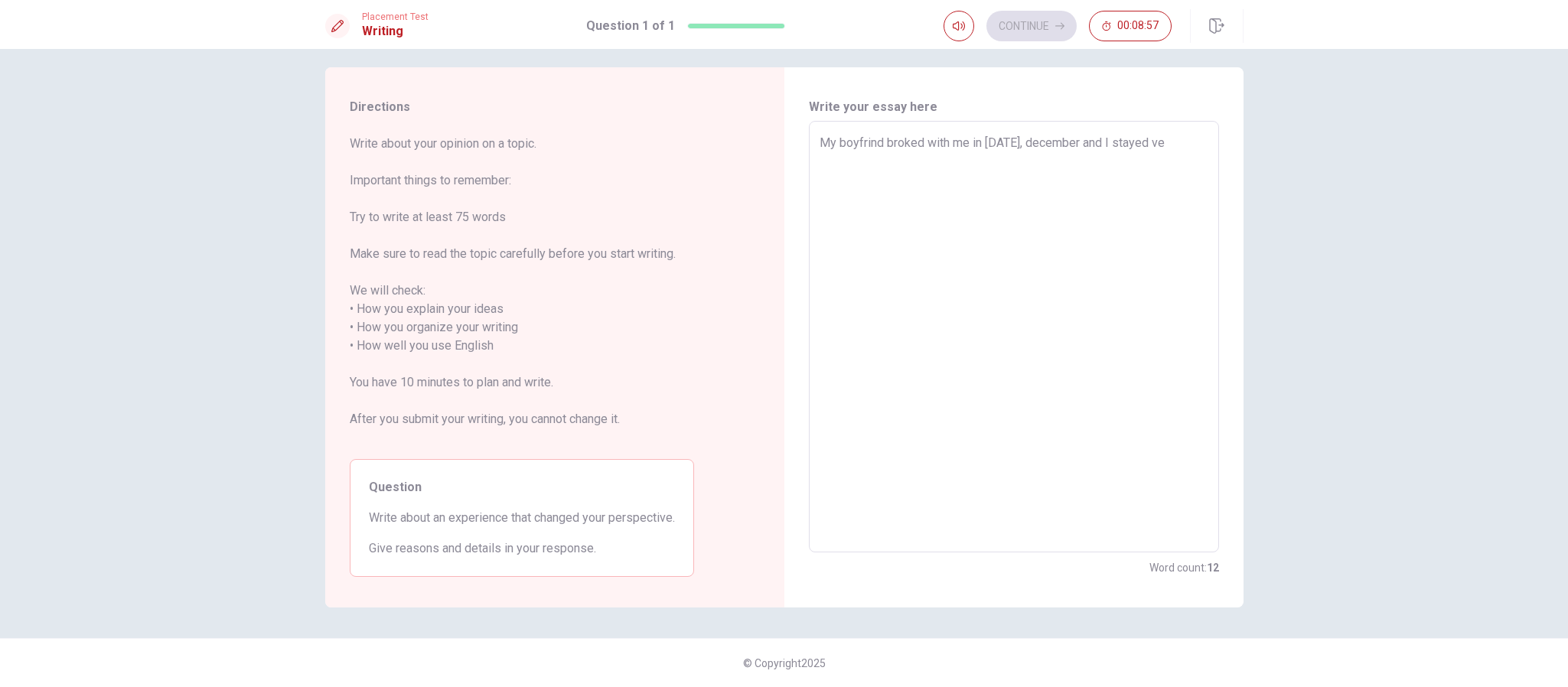
type textarea "My boyfrind broked with me in [DATE], december and I stayed ver"
type textarea "x"
type textarea "My boyfrind broked with me in [DATE], december and I stayed very"
type textarea "x"
type textarea "My boyfrind broked with me in [DATE], december and I stayed very"
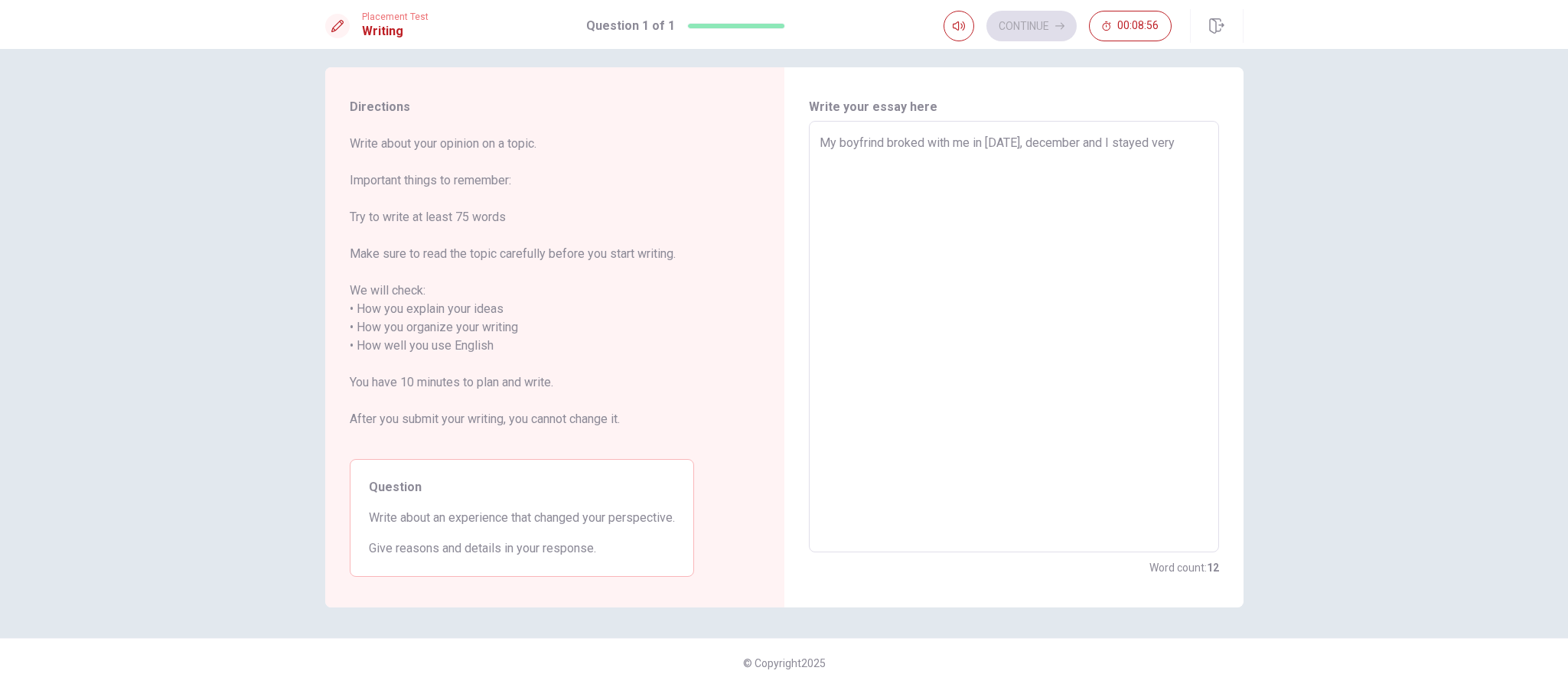
type textarea "x"
type textarea "My boyfrind broked with me in [DATE], december and I stayed very s"
type textarea "x"
type textarea "My boyfrind broked with me in [DATE], december and I stayed very sa"
type textarea "x"
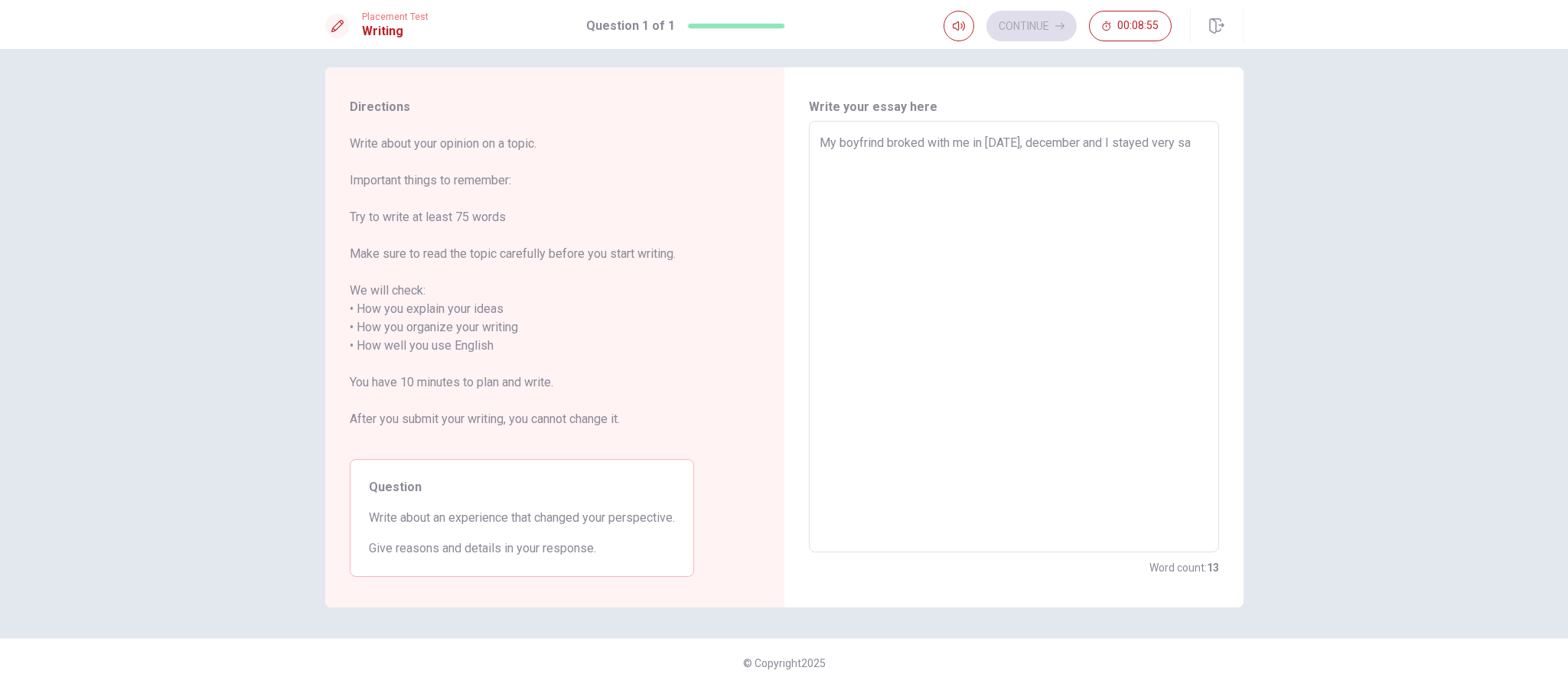
type textarea "My boyfrind broked with me in [DATE], december and I stayed very sad"
type textarea "x"
type textarea "My boyfrind broked with me in [DATE], december and I stayed very sad."
type textarea "x"
type textarea "My boyfrind broked with me in [DATE], december and I stayed very sad."
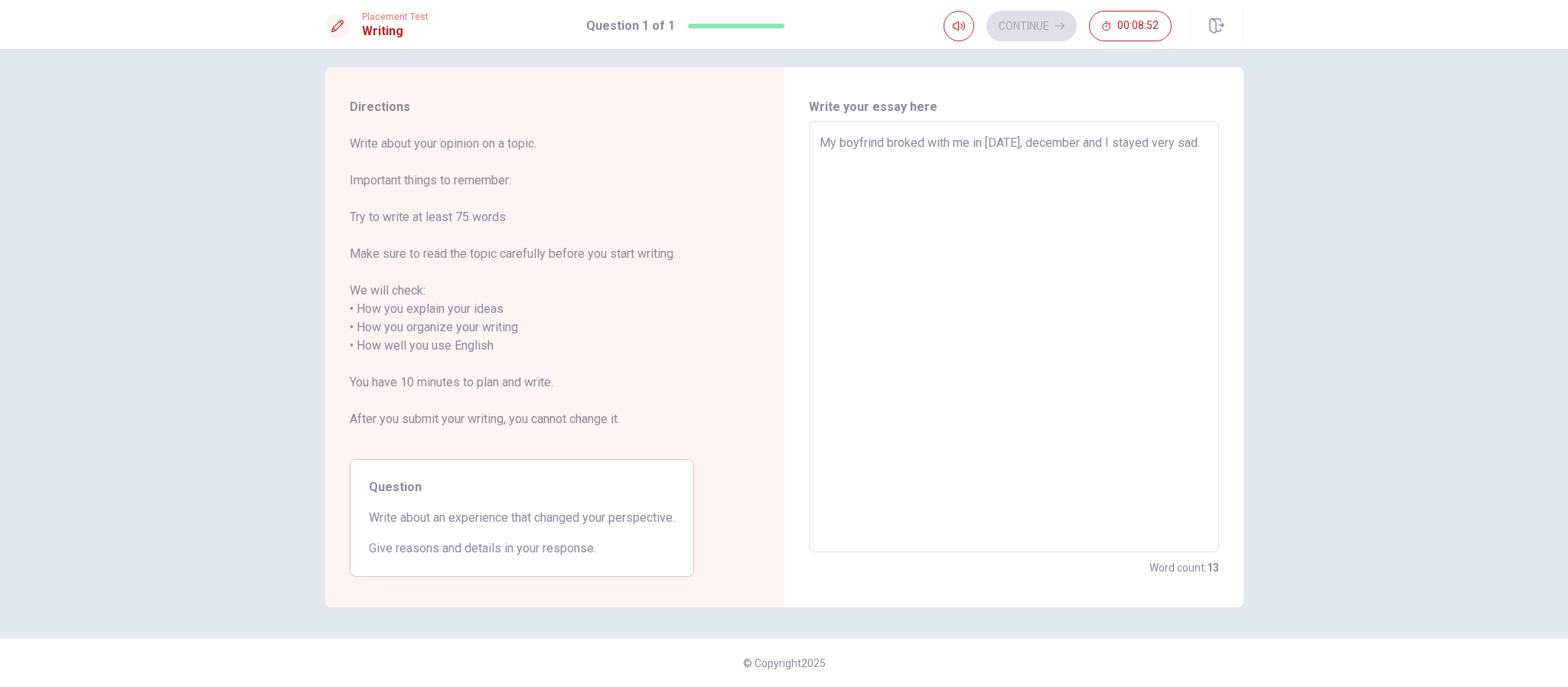
type textarea "x"
type textarea "My boyfrind broked with me in [DATE], december and I stayed very sad. I"
click at [865, 139] on textarea "My boyfrind broked with me in [DATE], december and I stayed very sad. It was a …" at bounding box center [1014, 337] width 389 height 406
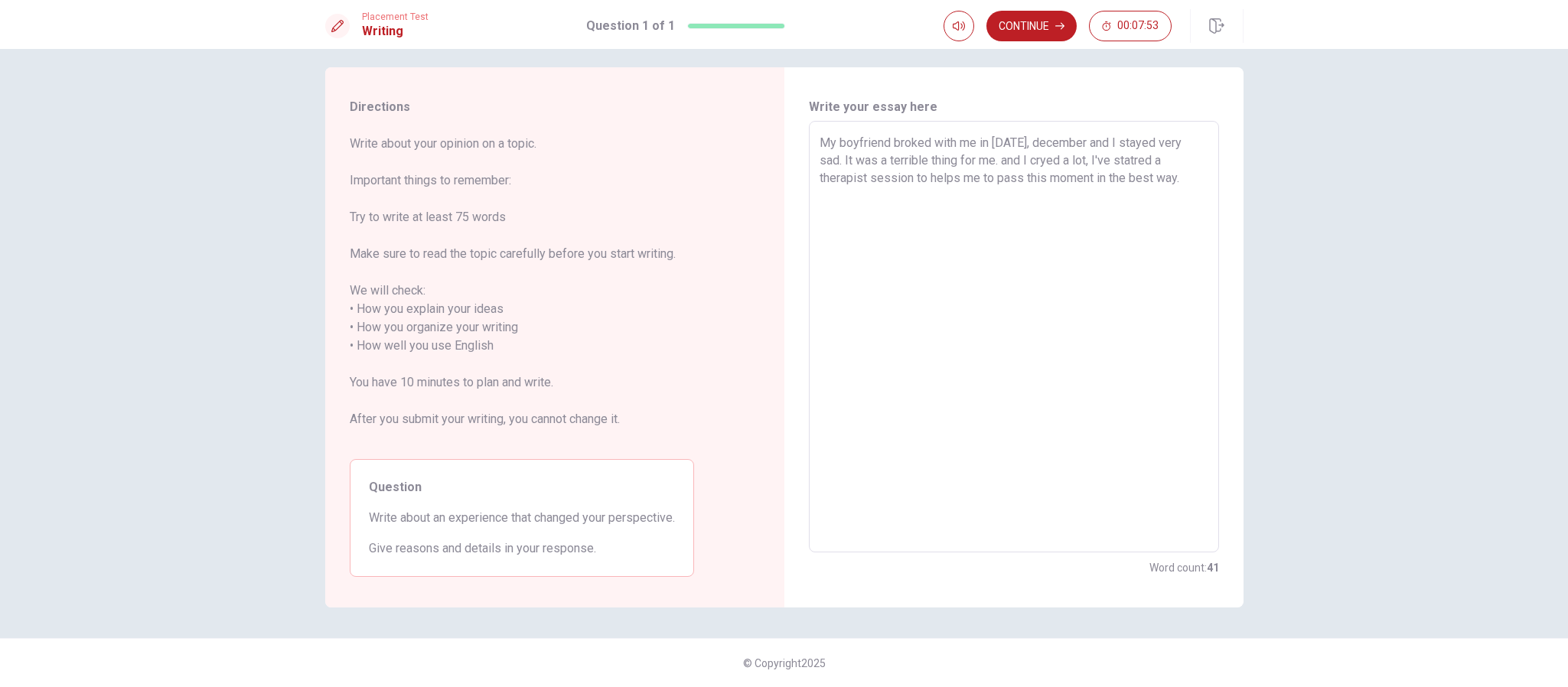
click at [1015, 136] on textarea "My boyfriend broked with me in [DATE], december and I stayed very sad. It was a…" at bounding box center [1014, 337] width 389 height 406
click at [1045, 139] on textarea "My boyfriend broked with me in [DATE], december and I stayed very sad. It was a…" at bounding box center [1014, 337] width 389 height 406
click at [1045, 159] on textarea "My boyfriend broked with me in [DATE], december, and I stayed very sad. It was …" at bounding box center [1014, 337] width 389 height 406
click at [1045, 173] on textarea "My boyfriend broked with me in [DATE], december, and I stayed very sad. It was …" at bounding box center [1014, 337] width 389 height 406
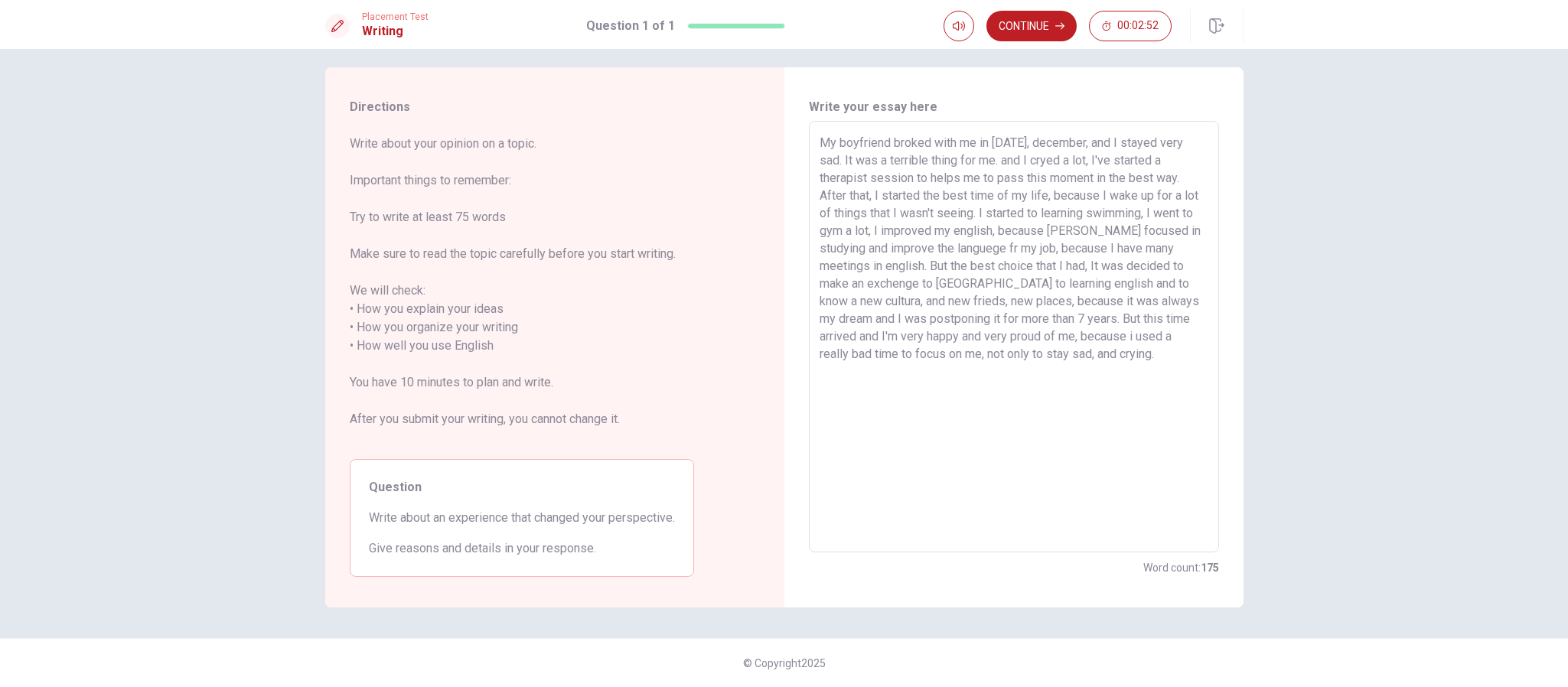
click at [923, 145] on textarea "My boyfriend broked with me in [DATE], december, and I stayed very sad. It was …" at bounding box center [1014, 337] width 389 height 406
click at [967, 161] on textarea "My boyfriend [PERSON_NAME] with me in [DATE], december, and I stayed very sad. …" at bounding box center [1014, 337] width 389 height 406
click at [1045, 175] on textarea "My boyfriend [PERSON_NAME] with me in [DATE], december, and I stayed very sad. …" at bounding box center [1014, 337] width 389 height 406
click at [1045, 195] on textarea "My boyfriend [PERSON_NAME] with me in [DATE], december, and I stayed very sad. …" at bounding box center [1014, 337] width 389 height 406
click at [866, 232] on textarea "My boyfriend [PERSON_NAME] with me in [DATE], december, and I stayed very sad. …" at bounding box center [1014, 337] width 389 height 406
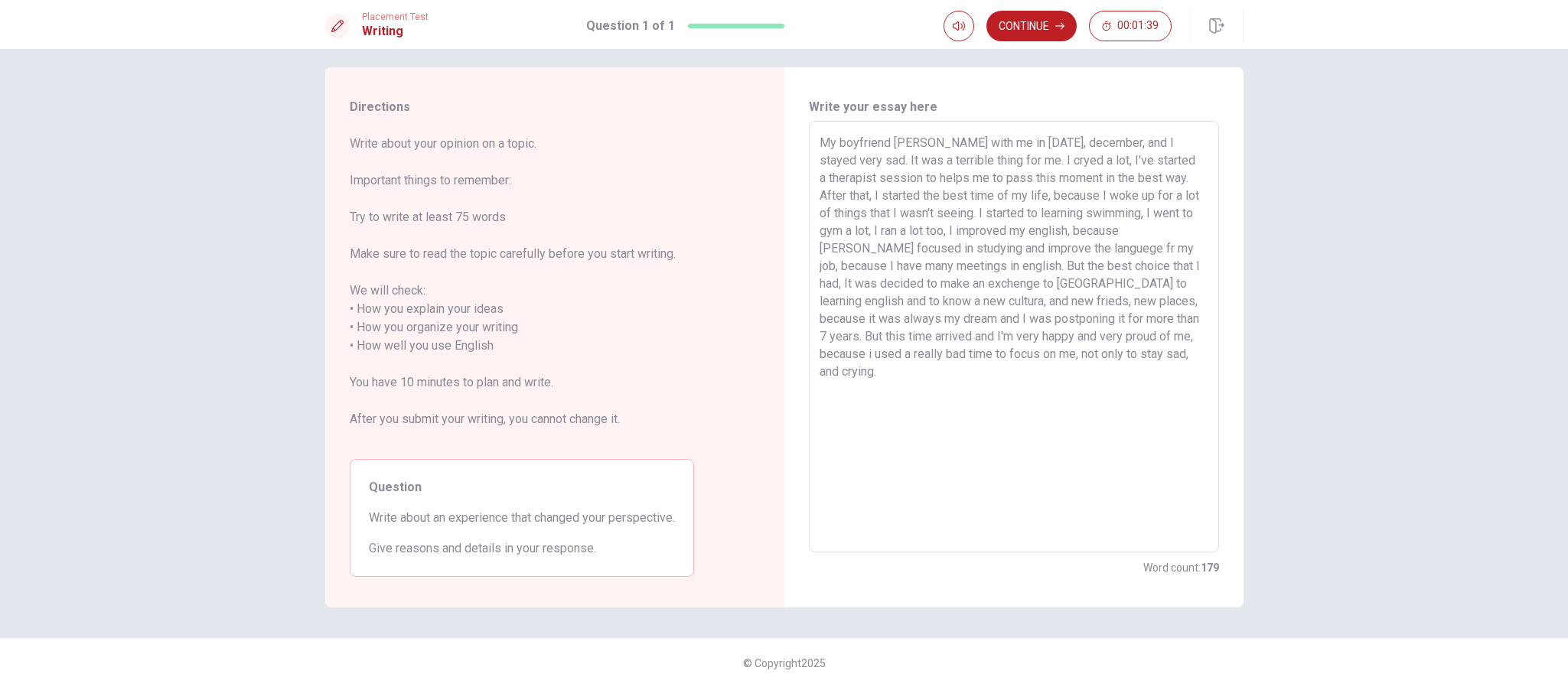
click at [1045, 228] on textarea "My boyfriend [PERSON_NAME] with me in [DATE], december, and I stayed very sad. …" at bounding box center [1014, 337] width 389 height 406
click at [1021, 244] on textarea "My boyfriend [PERSON_NAME] with me in [DATE], december, and I stayed very sad. …" at bounding box center [1014, 337] width 389 height 406
click at [894, 283] on textarea "My boyfriend [PERSON_NAME] with me in [DATE], december, and I stayed very sad. …" at bounding box center [1014, 337] width 389 height 406
click at [846, 298] on textarea "My boyfriend [PERSON_NAME] with me in [DATE], december, and I stayed very sad. …" at bounding box center [1014, 337] width 389 height 406
click at [877, 301] on textarea "My boyfriend [PERSON_NAME] with me in [DATE], december, and I stayed very sad. …" at bounding box center [1014, 337] width 389 height 406
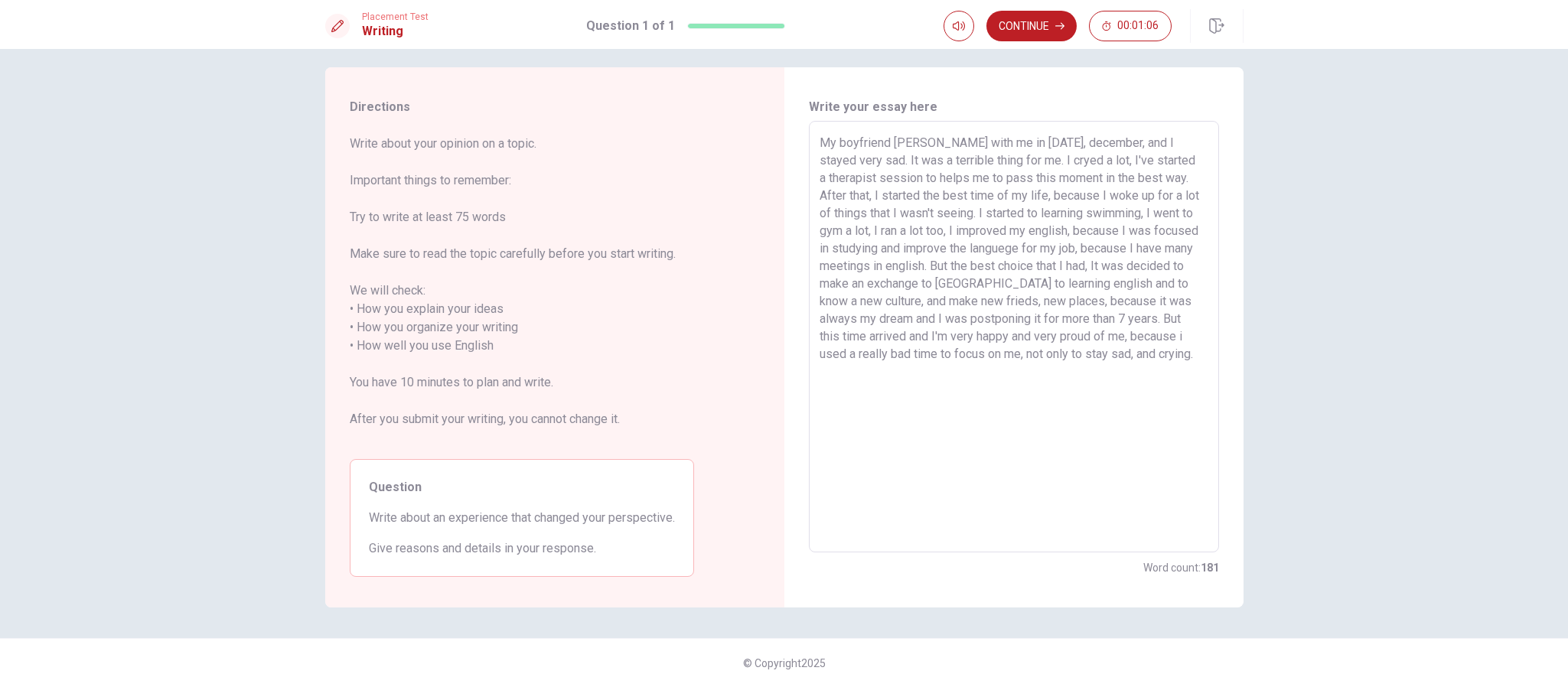
click at [974, 301] on textarea "My boyfriend [PERSON_NAME] with me in [DATE], december, and I stayed very sad. …" at bounding box center [1014, 337] width 389 height 406
click at [862, 337] on textarea "My boyfriend [PERSON_NAME] with me in [DATE], december, and I stayed very sad. …" at bounding box center [1014, 337] width 389 height 406
click at [1045, 331] on textarea "My boyfriend [PERSON_NAME] with me in [DATE], december, and I stayed very sad. …" at bounding box center [1014, 337] width 389 height 406
click at [1045, 355] on div "My boyfriend [PERSON_NAME] with me in [DATE], december, and I stayed very sad. …" at bounding box center [1014, 337] width 410 height 431
click at [1045, 360] on textarea "My boyfriend [PERSON_NAME] with me in [DATE], december, and I stayed very sad. …" at bounding box center [1014, 337] width 389 height 406
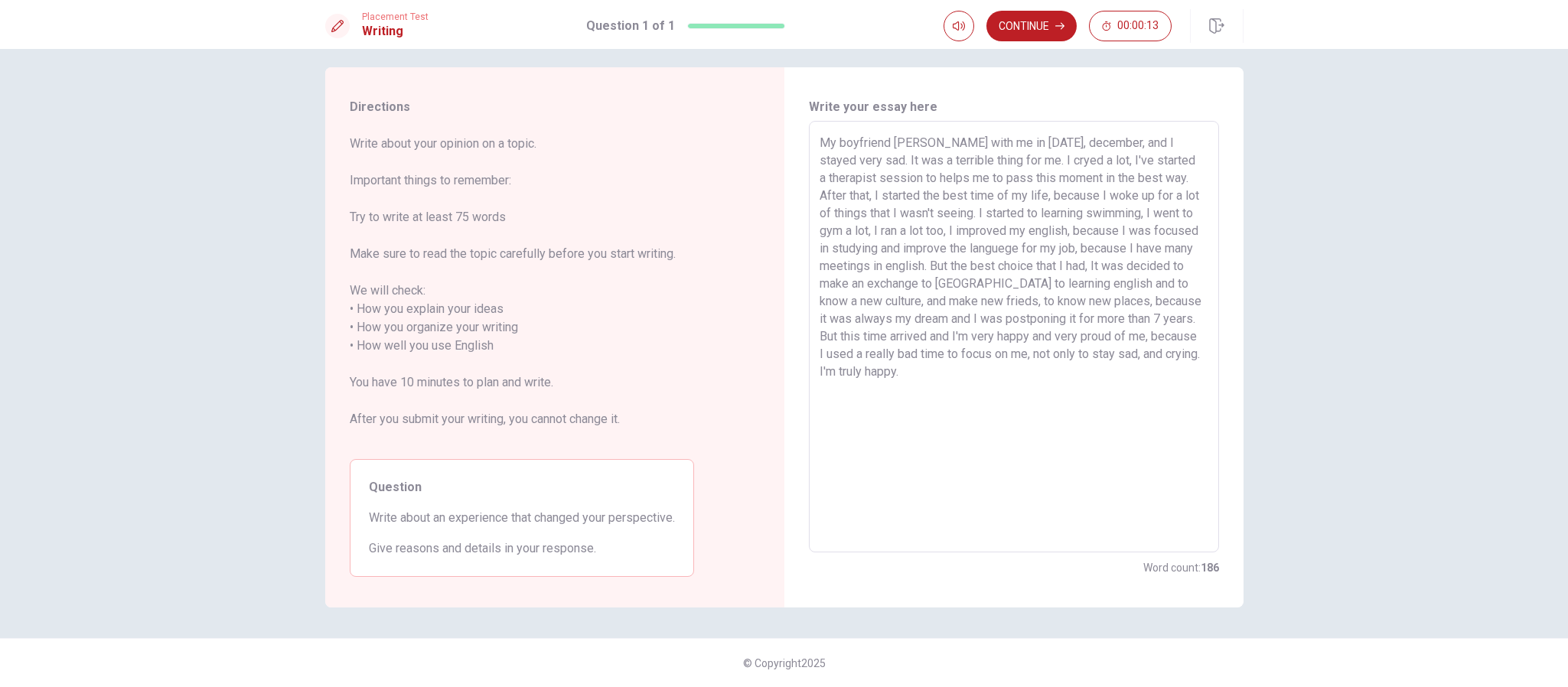
click at [847, 370] on textarea "My boyfriend [PERSON_NAME] with me in [DATE], december, and I stayed very sad. …" at bounding box center [1014, 337] width 389 height 406
click at [922, 370] on textarea "My boyfriend [PERSON_NAME] with me in [DATE], december, and I stayed very sad. …" at bounding box center [1014, 337] width 389 height 406
drag, startPoint x: 930, startPoint y: 395, endPoint x: 788, endPoint y: 139, distance: 292.7
click at [788, 139] on div "Write your essay here My boyfriend broak with me in [DATE], december, and I sta…" at bounding box center [1014, 337] width 459 height 540
click at [1024, 400] on textarea "My boyfriend [PERSON_NAME] with me in [DATE], december, and I stayed very sad. …" at bounding box center [1014, 337] width 389 height 406
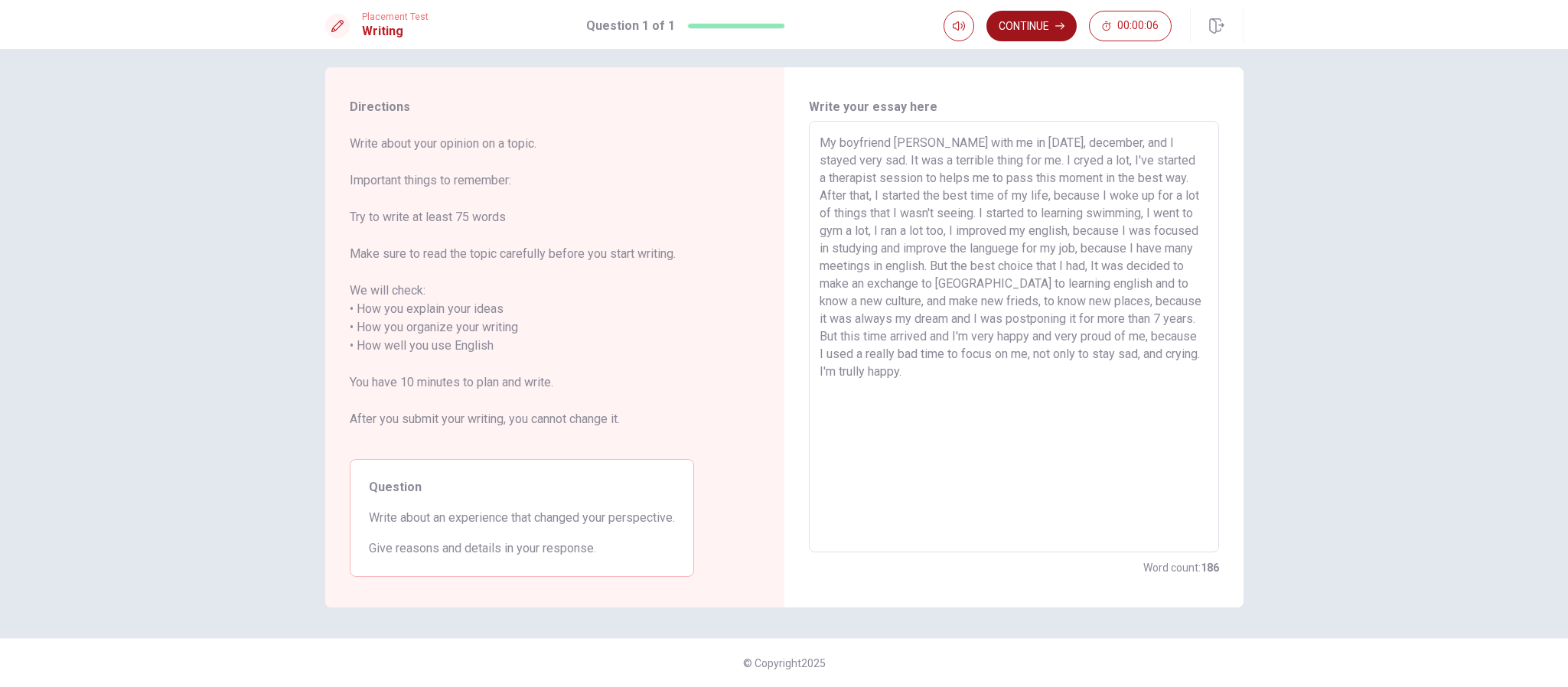
click at [1024, 20] on button "Continue" at bounding box center [1031, 25] width 91 height 30
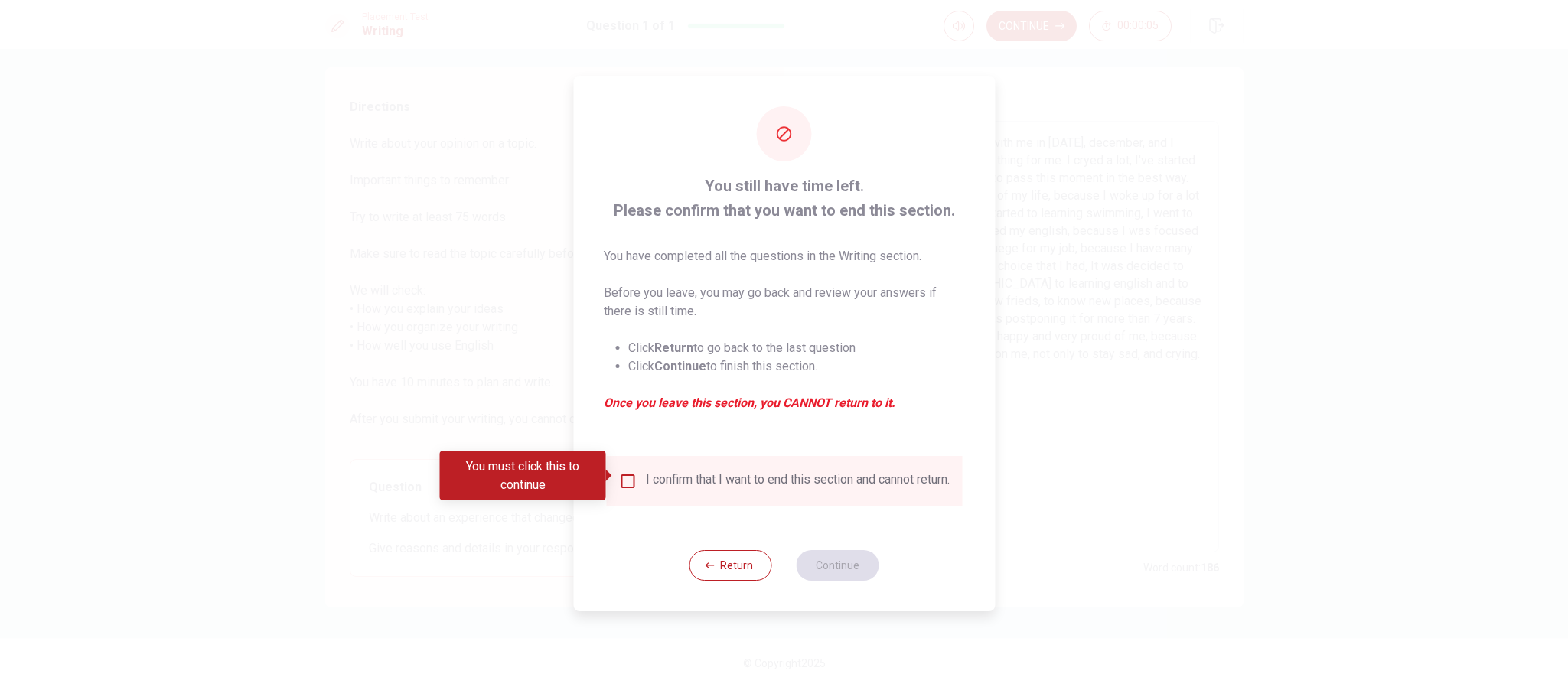
click at [677, 457] on div "I confirm that I want to end this section and cannot return." at bounding box center [798, 481] width 304 height 18
click at [623, 457] on input "You must click this to continue" at bounding box center [628, 481] width 18 height 18
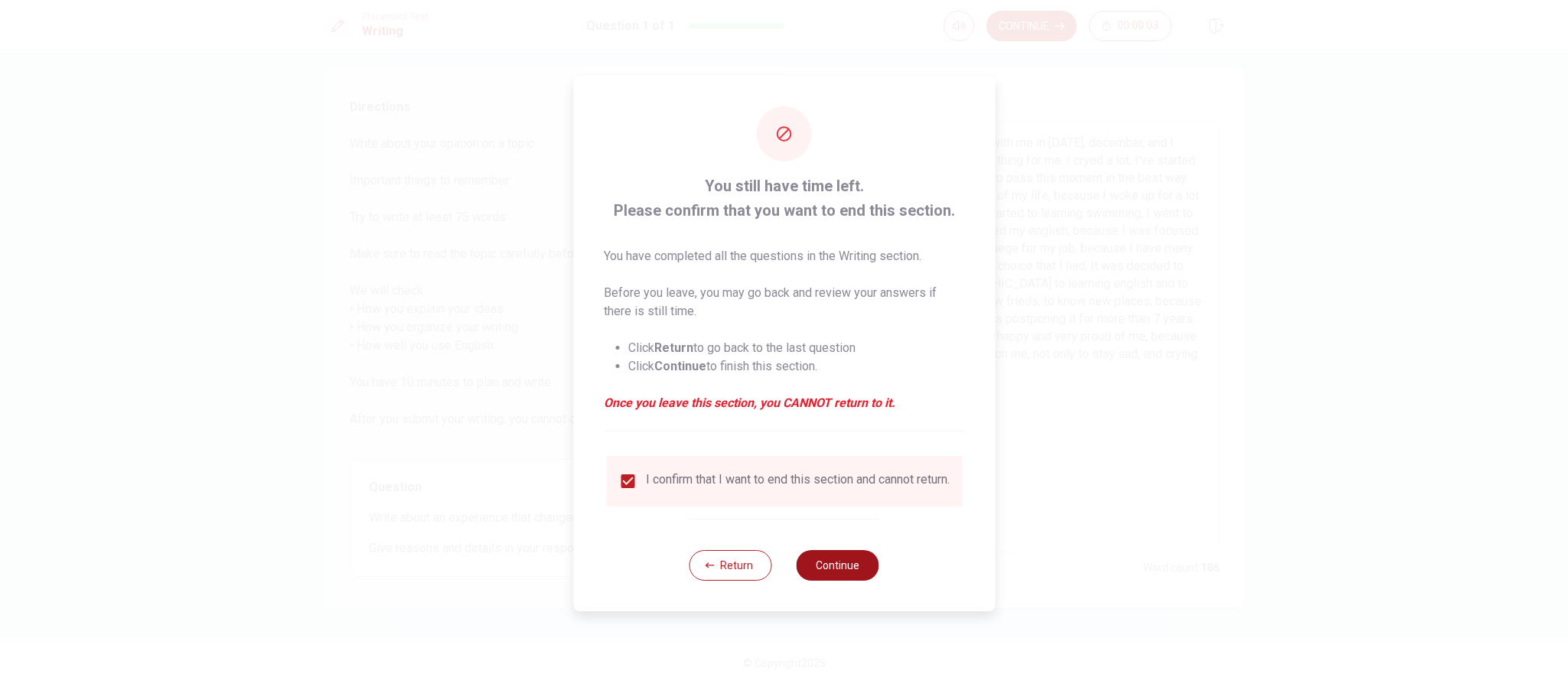
click at [845, 457] on button "Continue" at bounding box center [838, 564] width 83 height 30
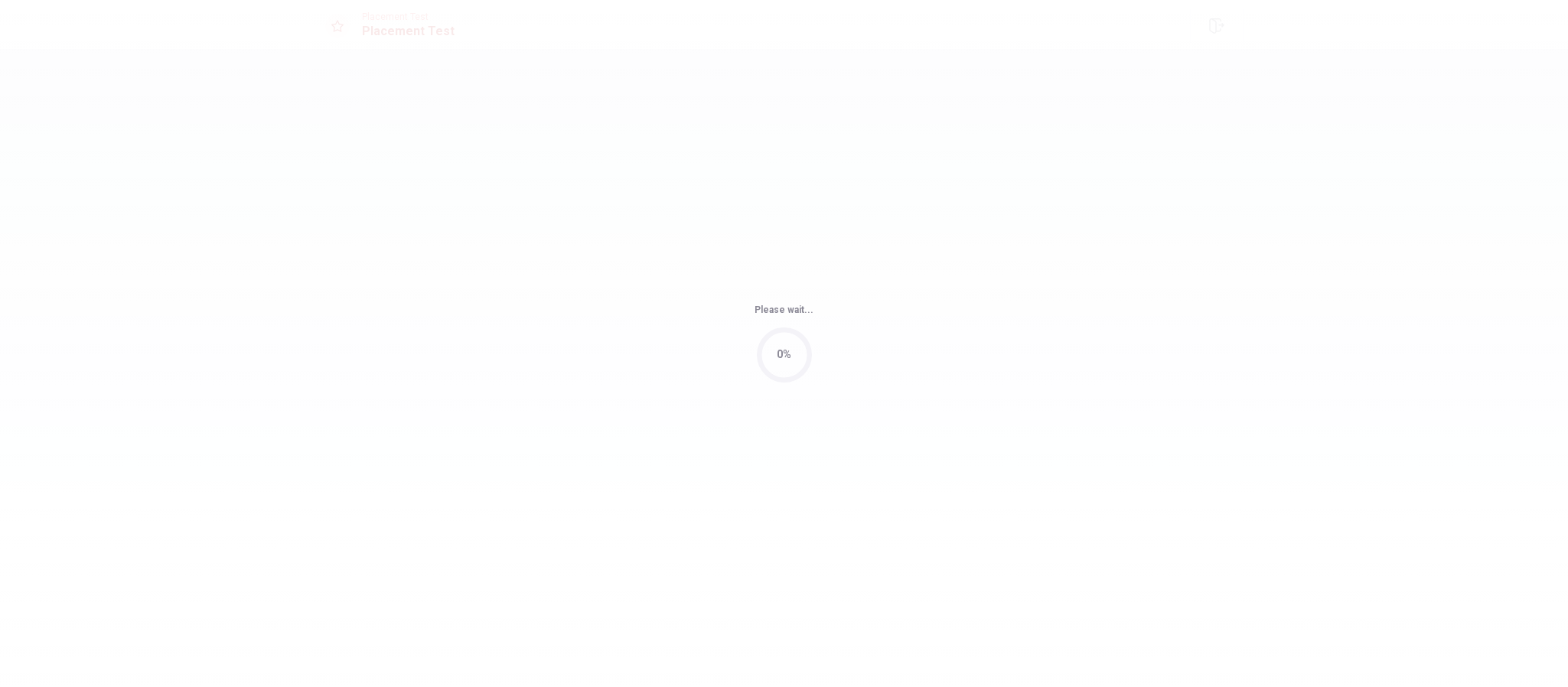
scroll to position [0, 0]
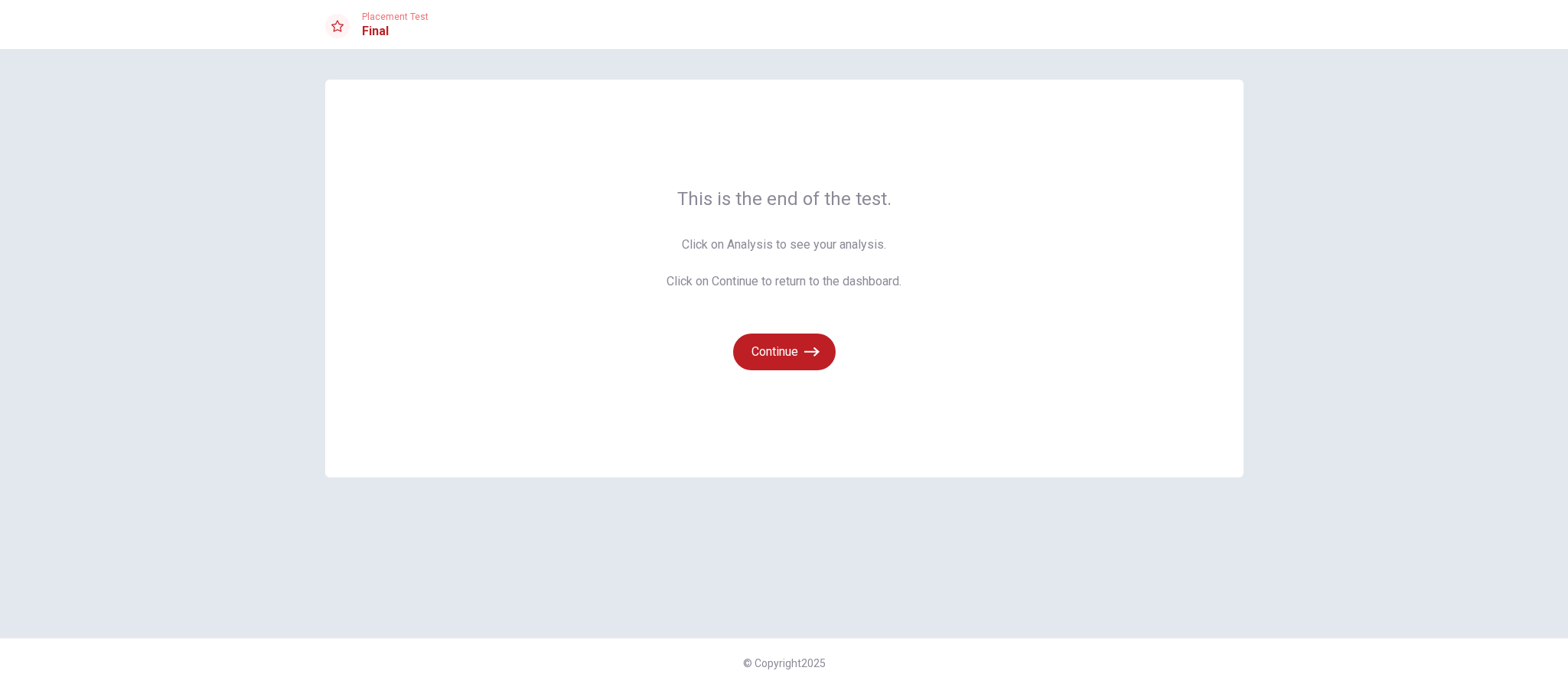
drag, startPoint x: 760, startPoint y: 239, endPoint x: 861, endPoint y: 237, distance: 101.0
click at [769, 236] on span "Click on Analysis to see your analysis. Click on Continue to return to the dash…" at bounding box center [784, 262] width 235 height 55
click at [862, 237] on span "Click on Analysis to see your analysis. Click on Continue to return to the dash…" at bounding box center [784, 262] width 235 height 55
click at [814, 349] on icon "button" at bounding box center [811, 351] width 16 height 16
